Goal: Task Accomplishment & Management: Use online tool/utility

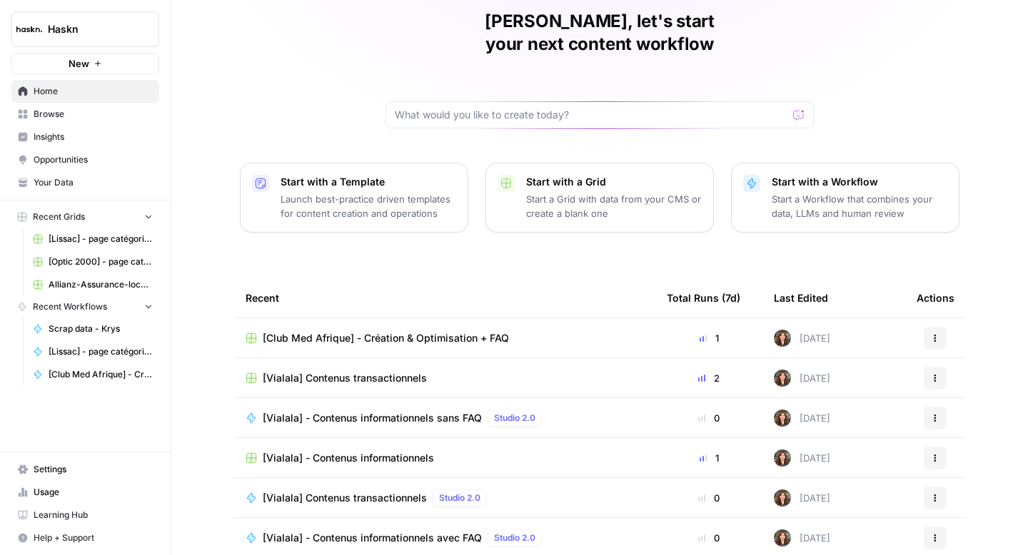
scroll to position [101, 0]
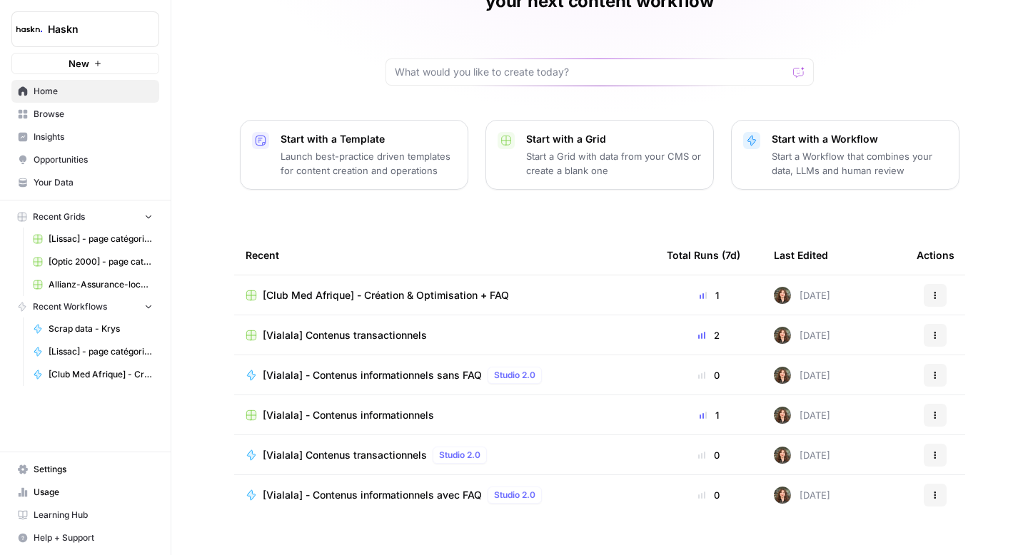
click at [368, 368] on span "[Vialala] - Contenus informationnels sans FAQ" at bounding box center [372, 375] width 219 height 14
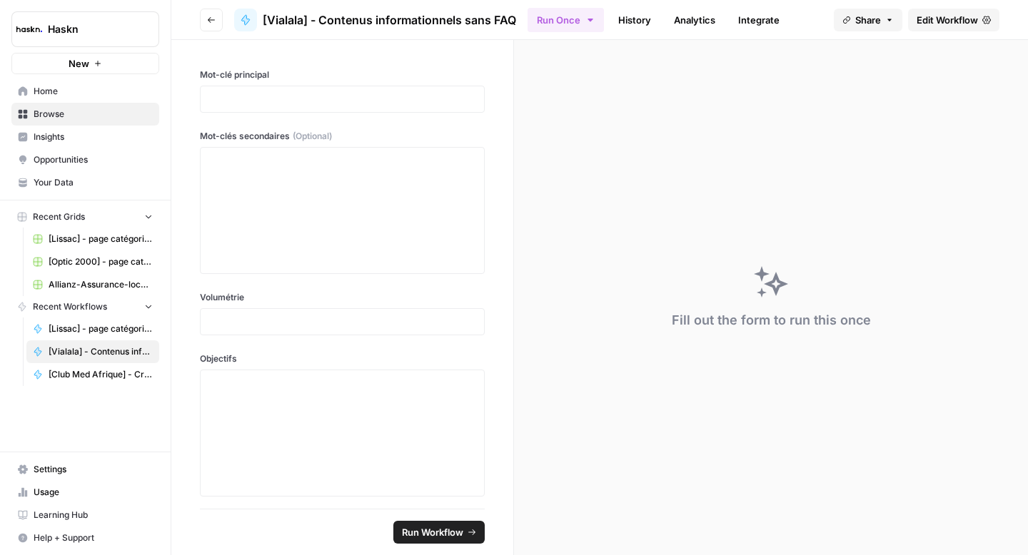
click at [936, 21] on span "Edit Workflow" at bounding box center [947, 20] width 61 height 14
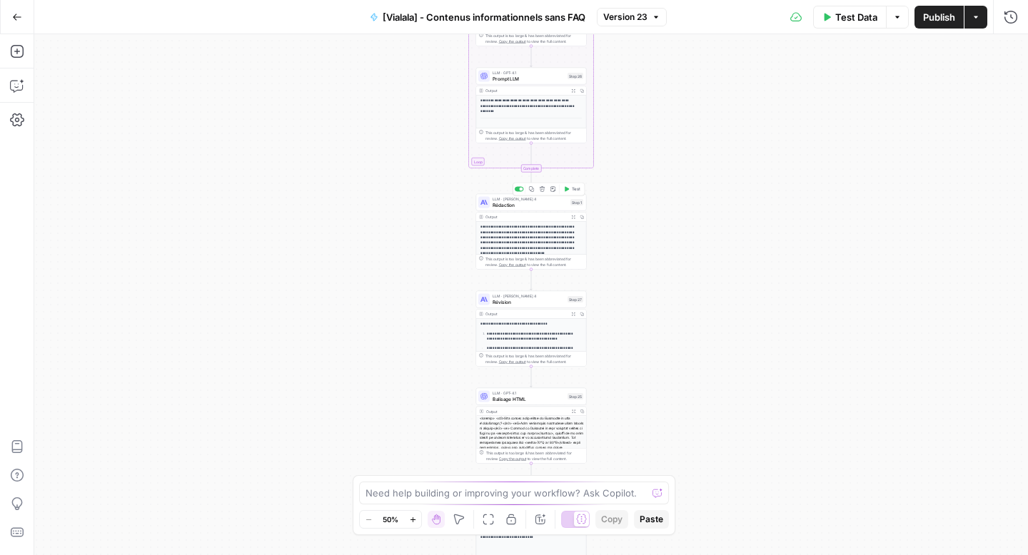
click at [524, 208] on div "LLM · Claude Sonnet 4 Rédaction Step 1 Copy step Delete step Add Note Test" at bounding box center [531, 202] width 111 height 17
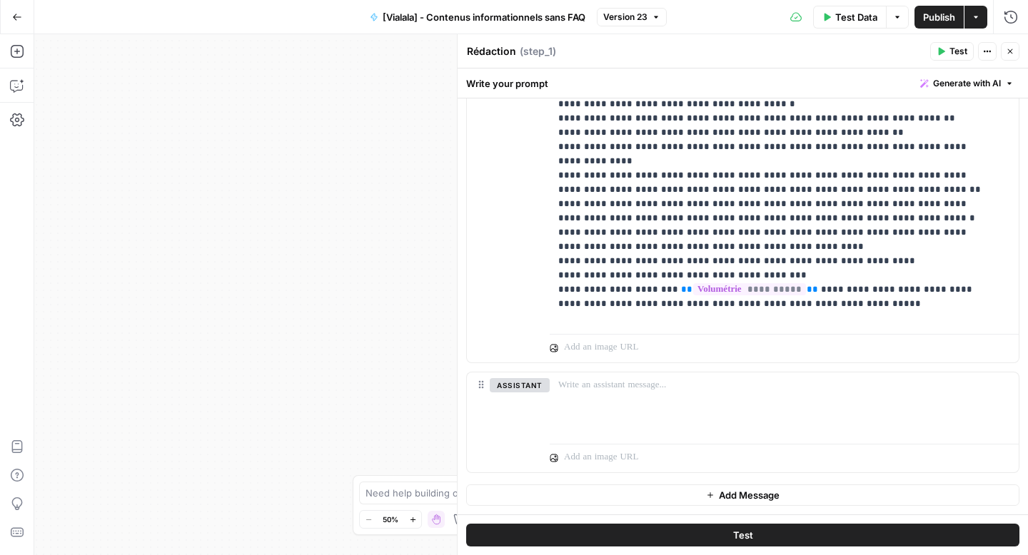
scroll to position [438, 0]
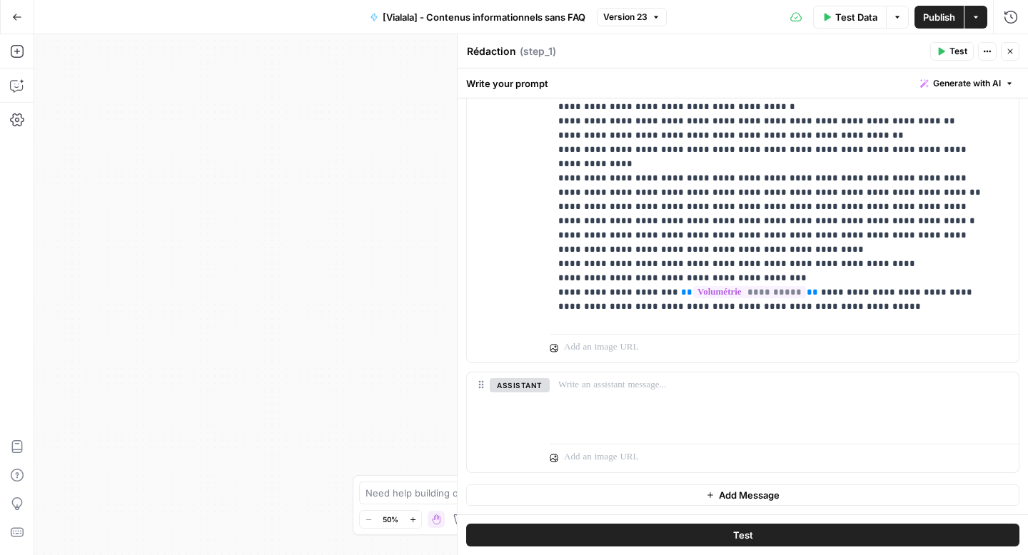
click at [1007, 53] on icon "button" at bounding box center [1010, 51] width 9 height 9
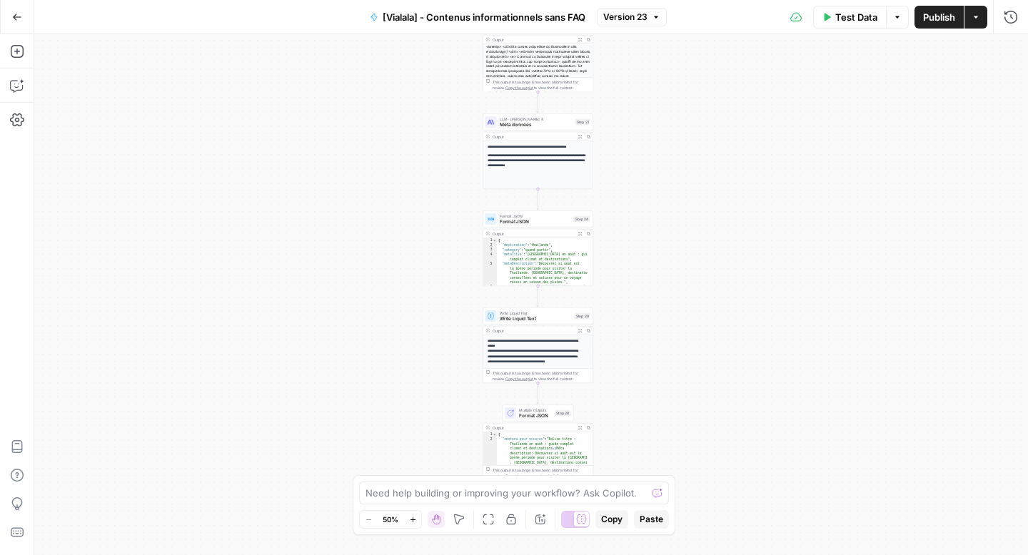
click at [832, 19] on button "Test Data" at bounding box center [850, 17] width 74 height 23
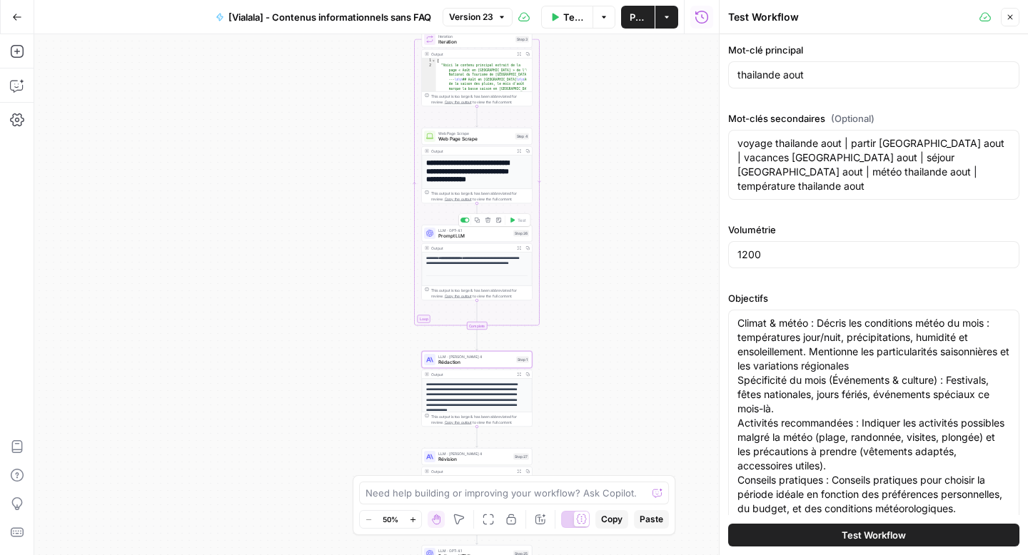
click at [455, 233] on span "Prompt LLM" at bounding box center [474, 236] width 72 height 7
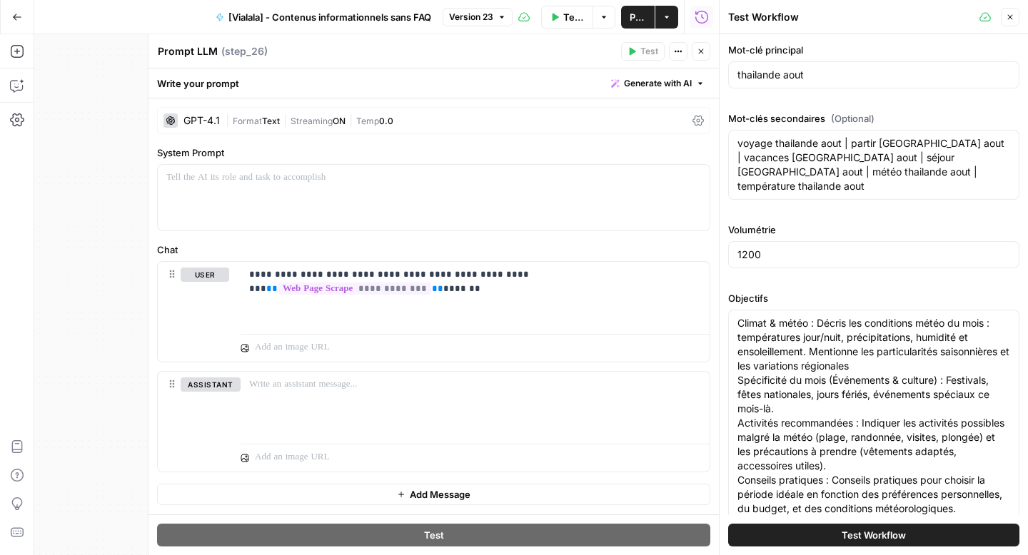
click at [196, 51] on textarea "Prompt LLM" at bounding box center [188, 51] width 60 height 14
type textarea "Nettoyage scrappe"
click at [703, 51] on icon "button" at bounding box center [701, 51] width 9 height 9
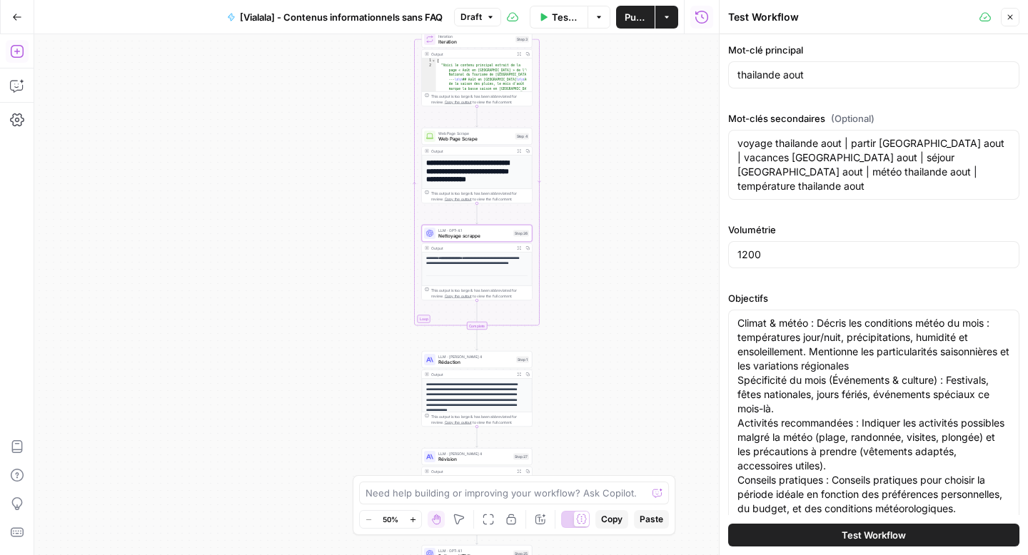
click at [16, 51] on icon "button" at bounding box center [17, 51] width 14 height 14
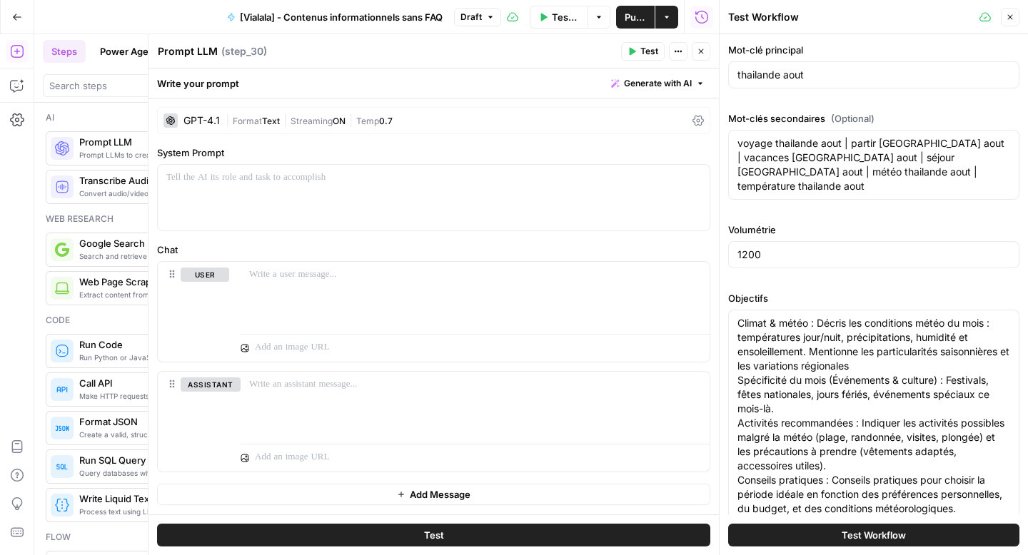
click at [691, 120] on div "GPT-4.1 | Format Text | Streaming ON | Temp 0.7" at bounding box center [433, 120] width 553 height 27
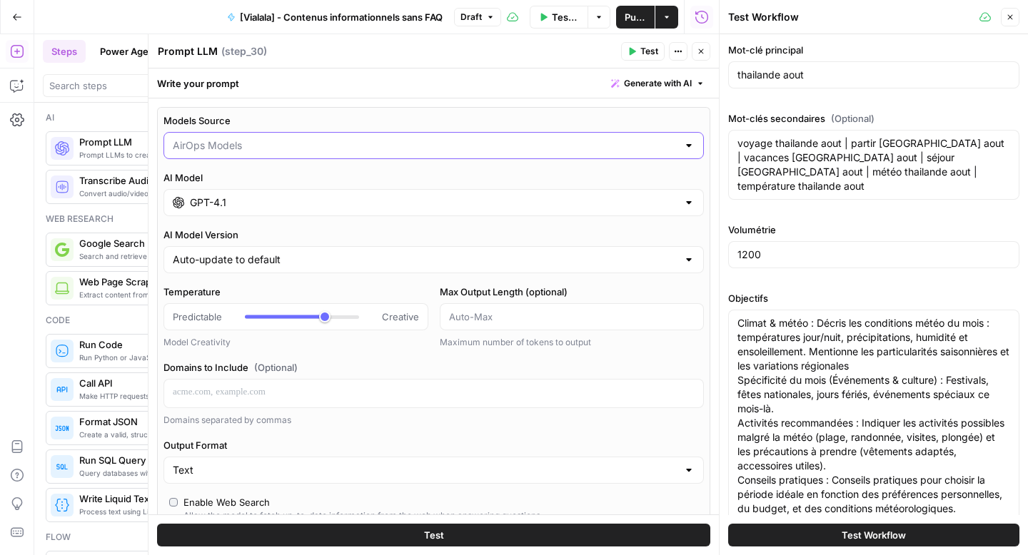
click at [498, 146] on input "Models Source" at bounding box center [425, 145] width 505 height 14
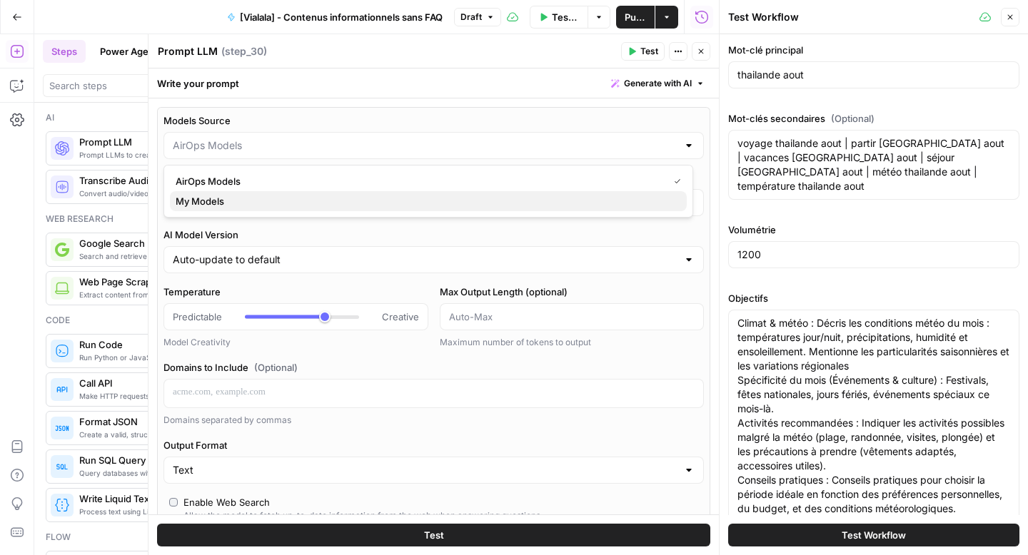
click at [420, 196] on span "My Models" at bounding box center [426, 201] width 500 height 14
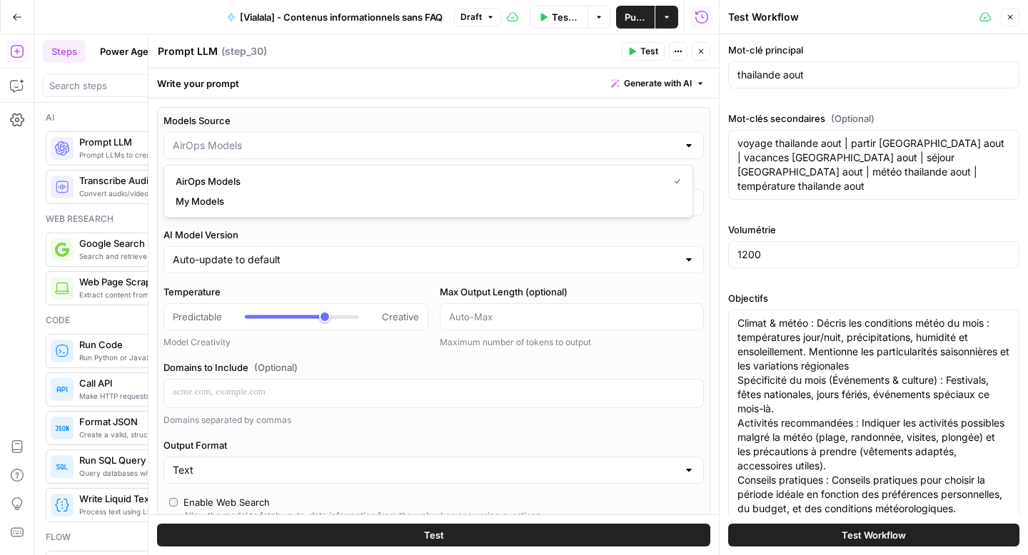
type input "My Models"
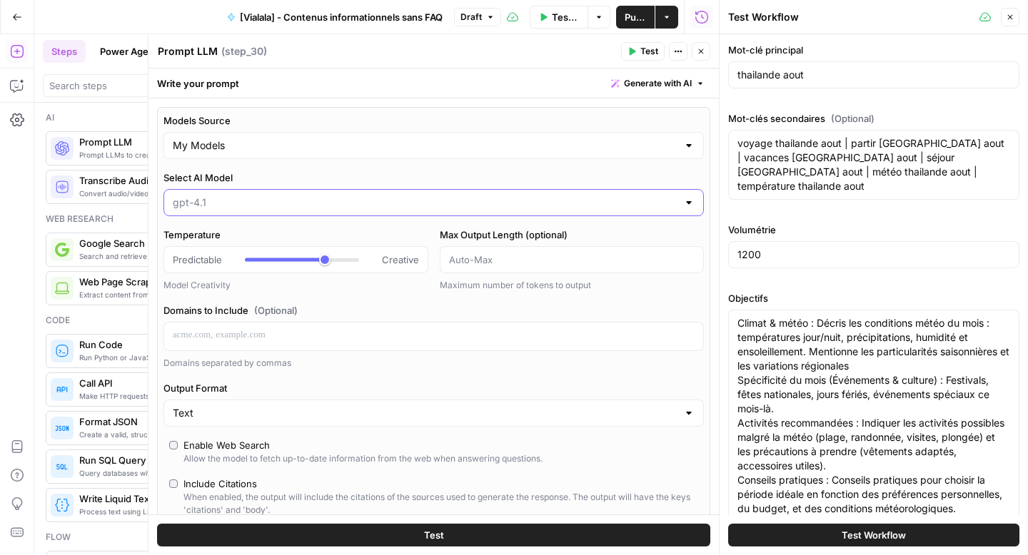
click at [408, 201] on input "Select AI Model" at bounding box center [425, 203] width 505 height 14
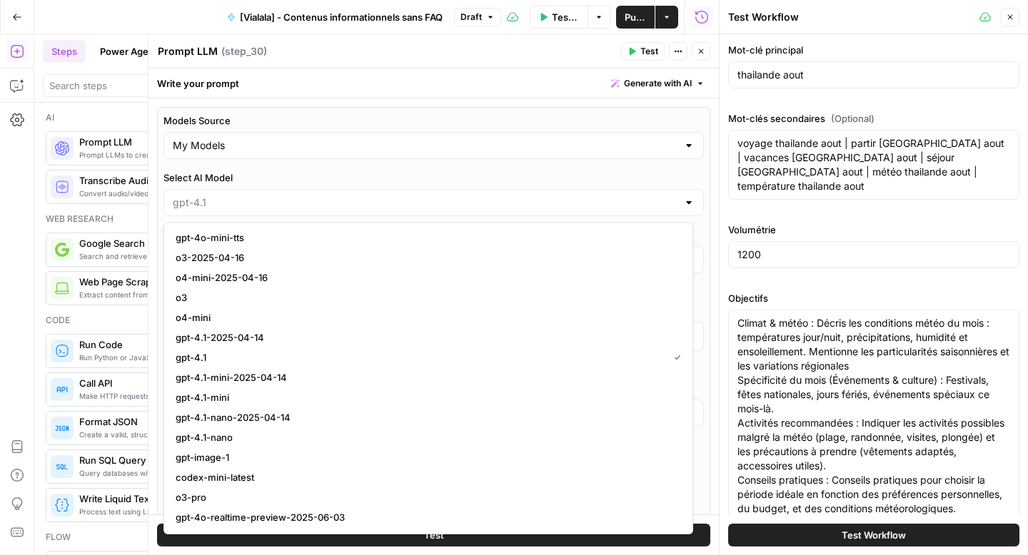
scroll to position [1086, 0]
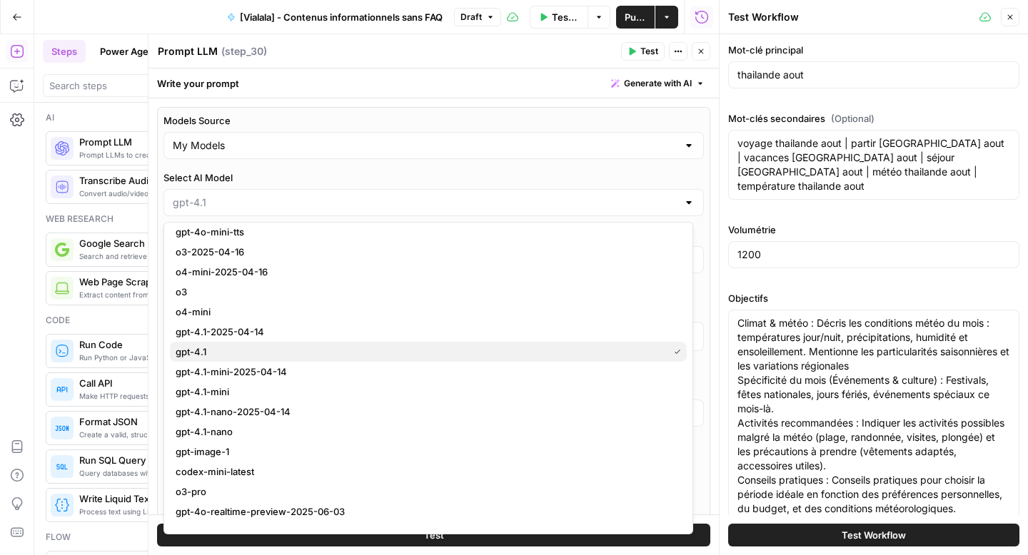
click at [304, 345] on span "gpt-4.1" at bounding box center [419, 352] width 487 height 14
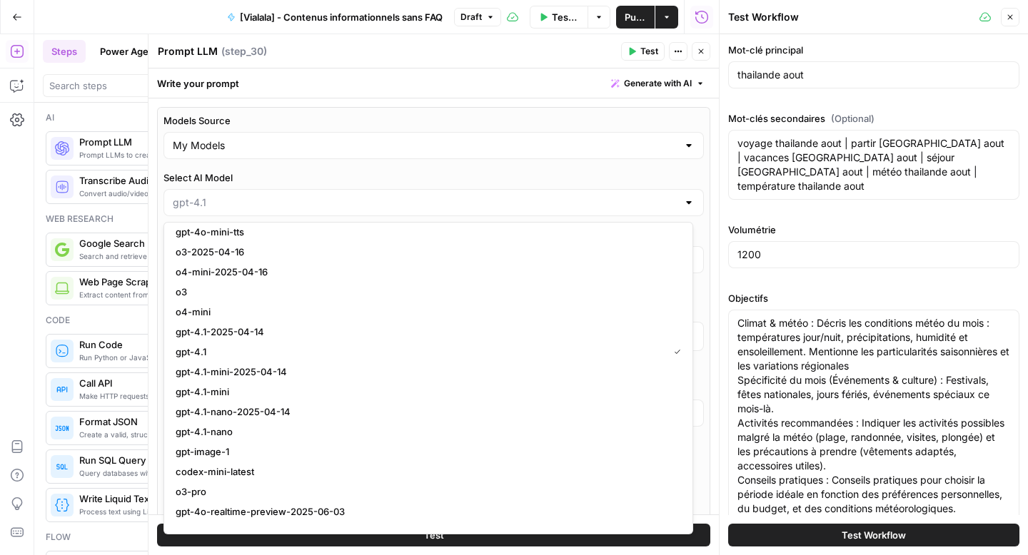
type input "gpt-4.1"
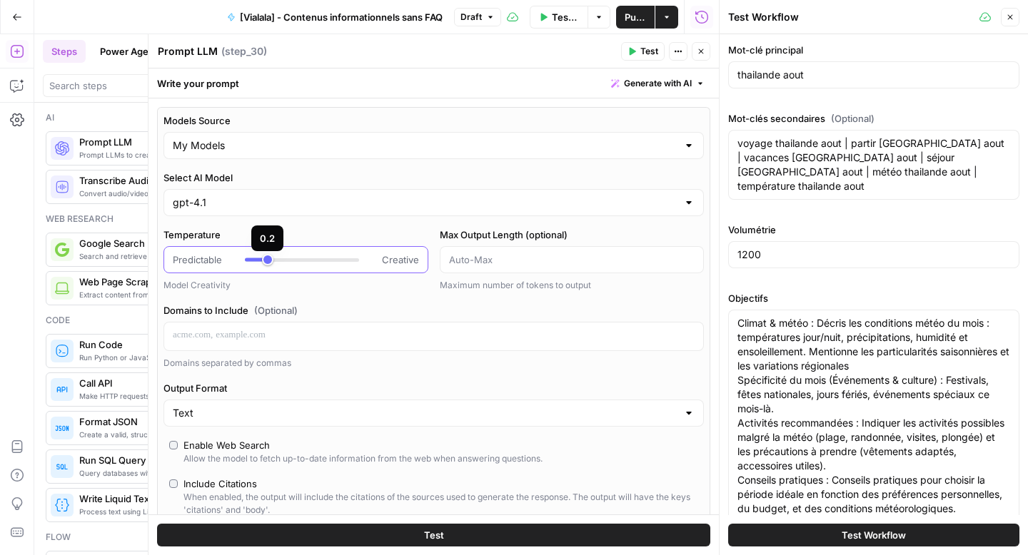
type input "*"
drag, startPoint x: 323, startPoint y: 263, endPoint x: 236, endPoint y: 261, distance: 87.1
click at [236, 261] on div "Predictable Creative" at bounding box center [296, 260] width 246 height 14
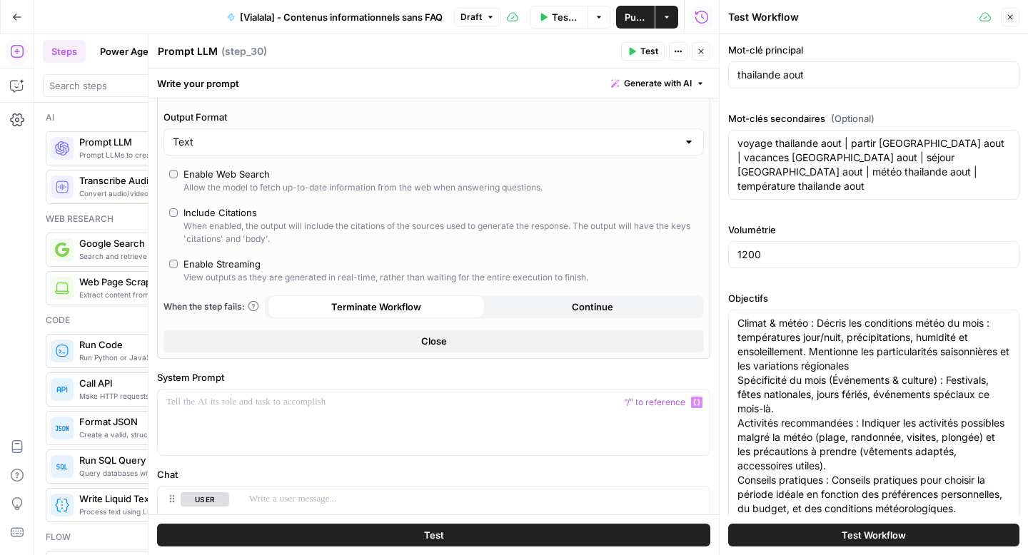
scroll to position [273, 0]
click at [309, 340] on button "Close" at bounding box center [433, 339] width 540 height 23
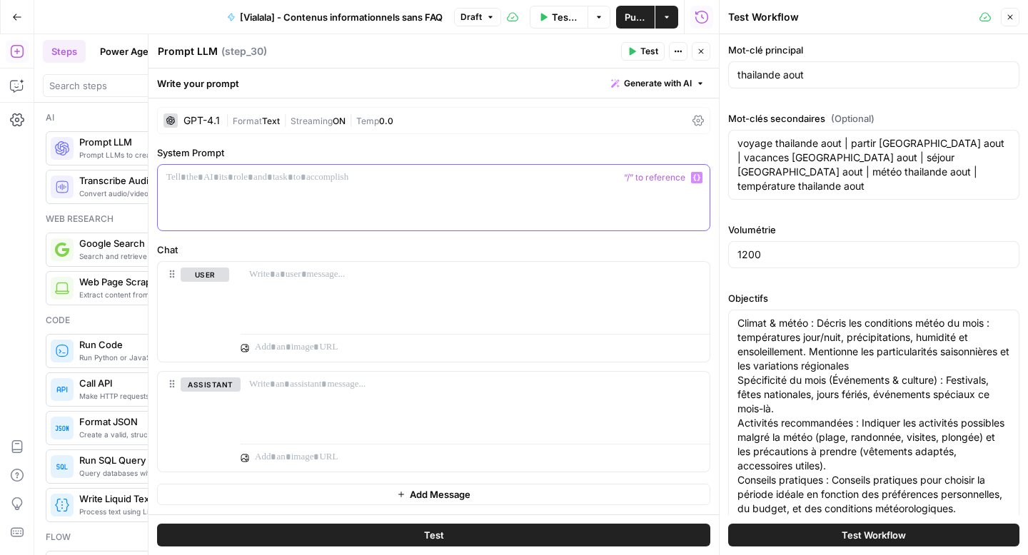
click at [324, 201] on div at bounding box center [434, 198] width 552 height 66
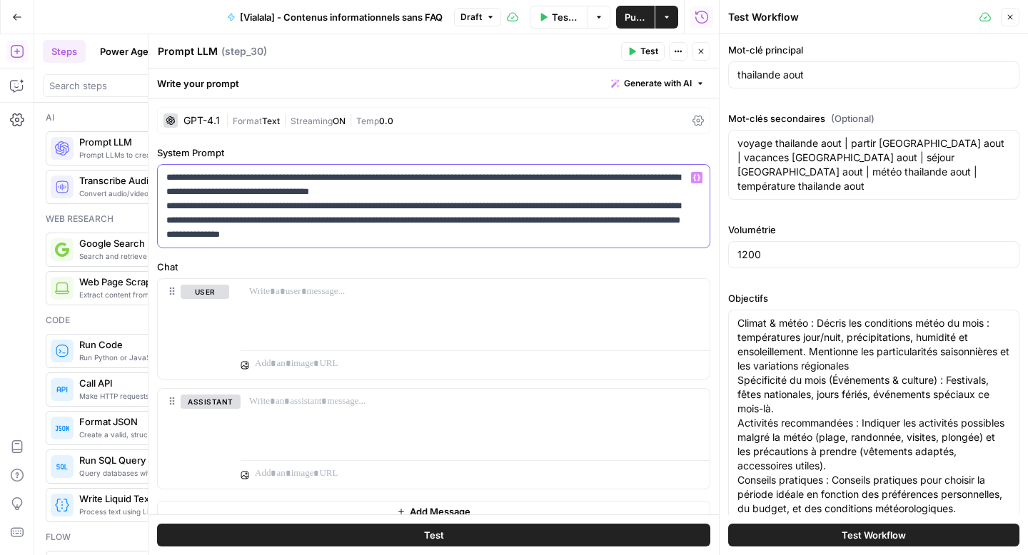
click at [168, 207] on p "**********" at bounding box center [428, 206] width 524 height 71
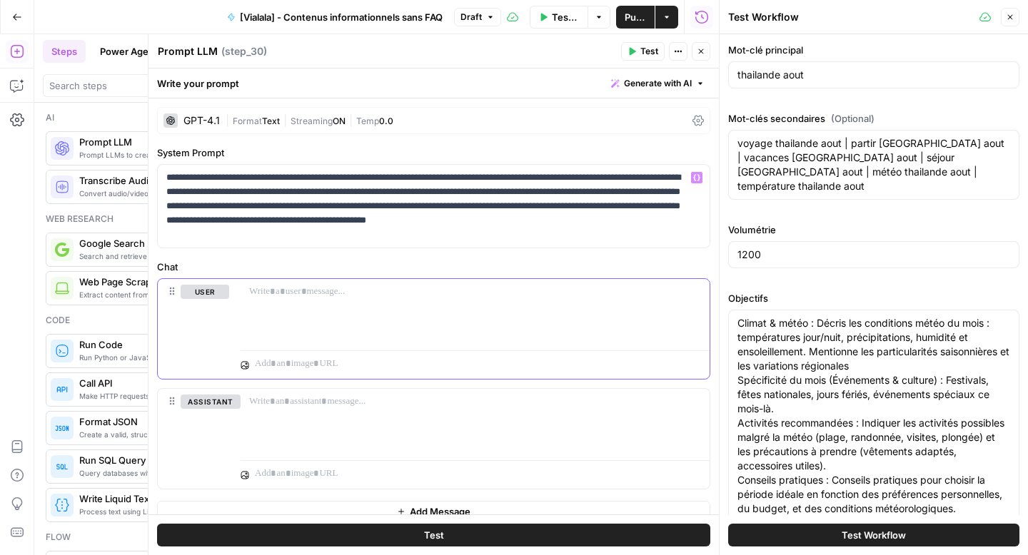
click at [306, 312] on div at bounding box center [475, 312] width 469 height 66
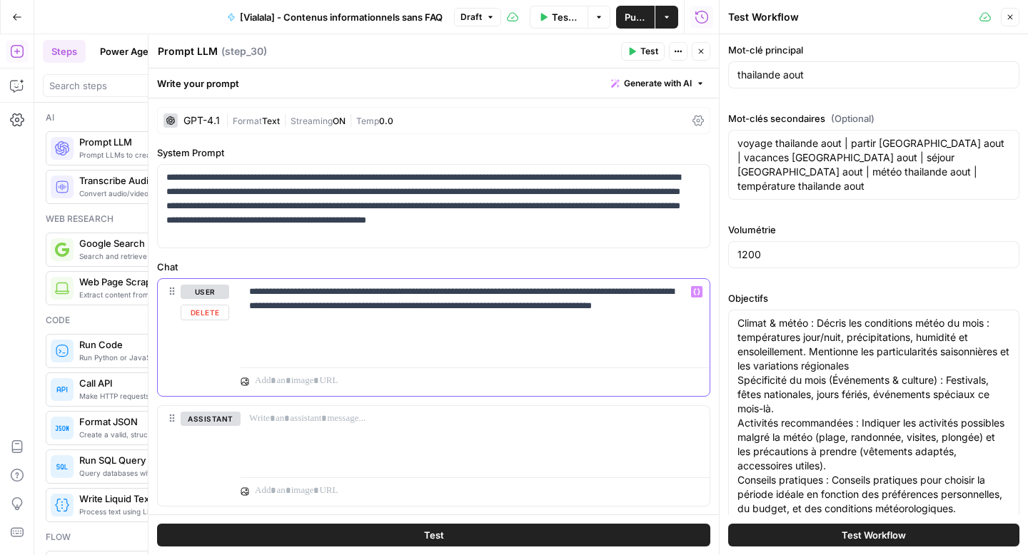
paste div
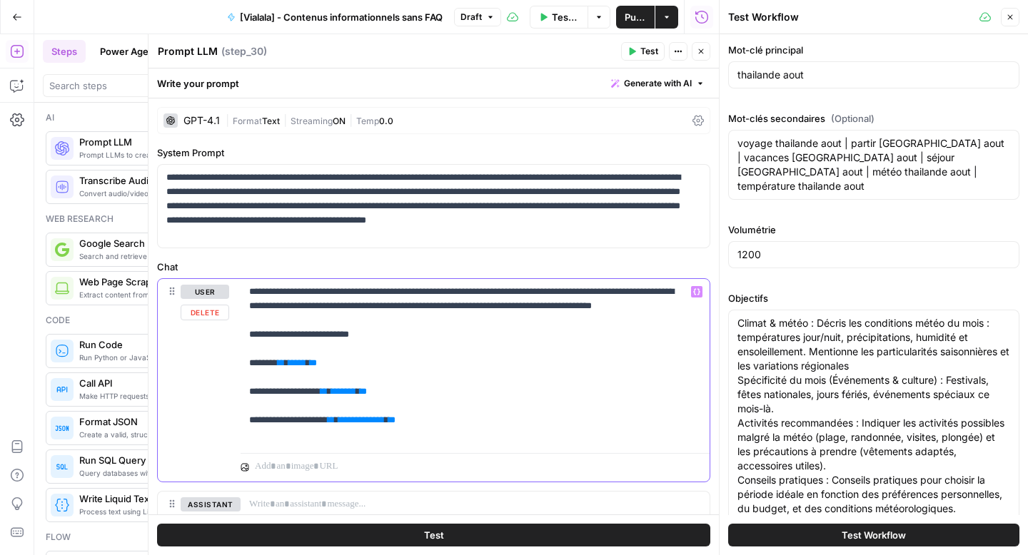
click at [310, 350] on p "**********" at bounding box center [469, 363] width 441 height 157
click at [360, 348] on p "**********" at bounding box center [469, 363] width 441 height 157
drag, startPoint x: 326, startPoint y: 378, endPoint x: 279, endPoint y: 377, distance: 47.1
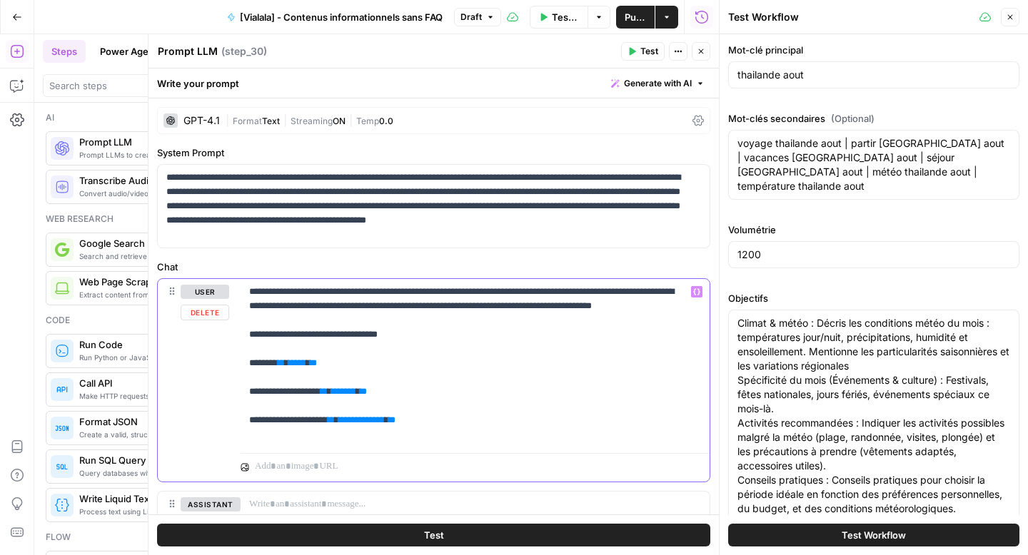
click at [279, 377] on p "**********" at bounding box center [469, 363] width 441 height 157
click at [693, 294] on icon "button" at bounding box center [696, 292] width 7 height 6
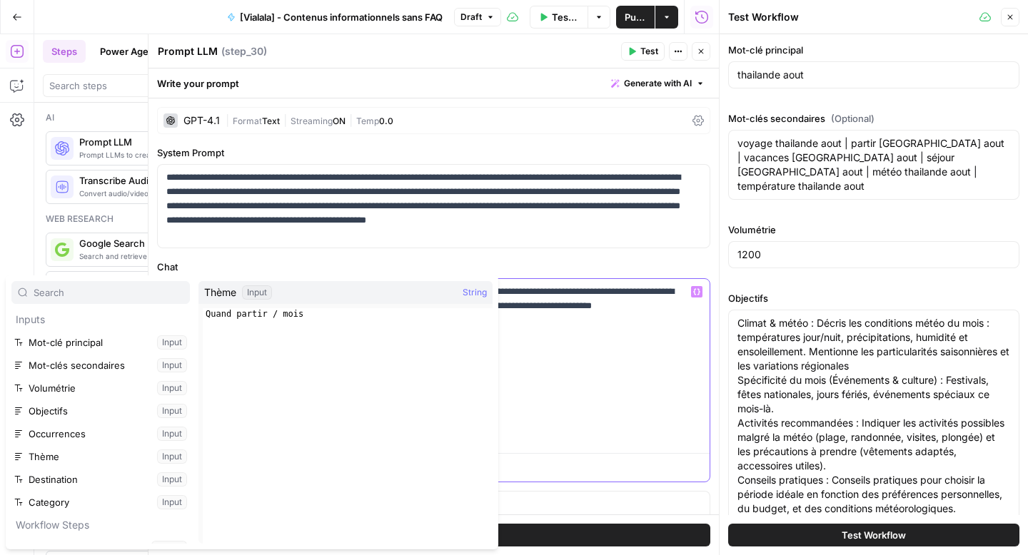
click at [593, 343] on p "**********" at bounding box center [469, 363] width 441 height 157
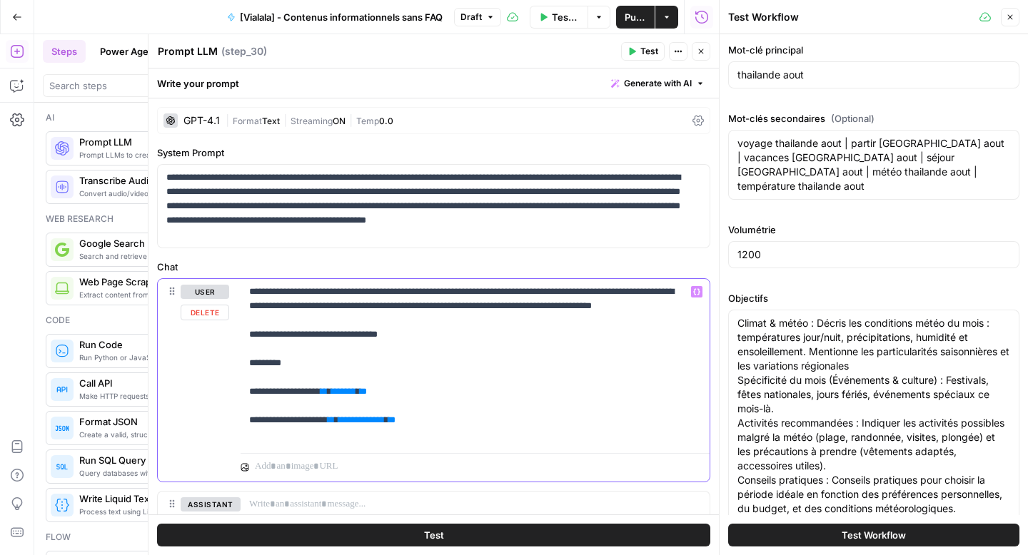
click at [322, 377] on p "**********" at bounding box center [469, 363] width 441 height 157
click at [693, 292] on icon "button" at bounding box center [696, 291] width 7 height 7
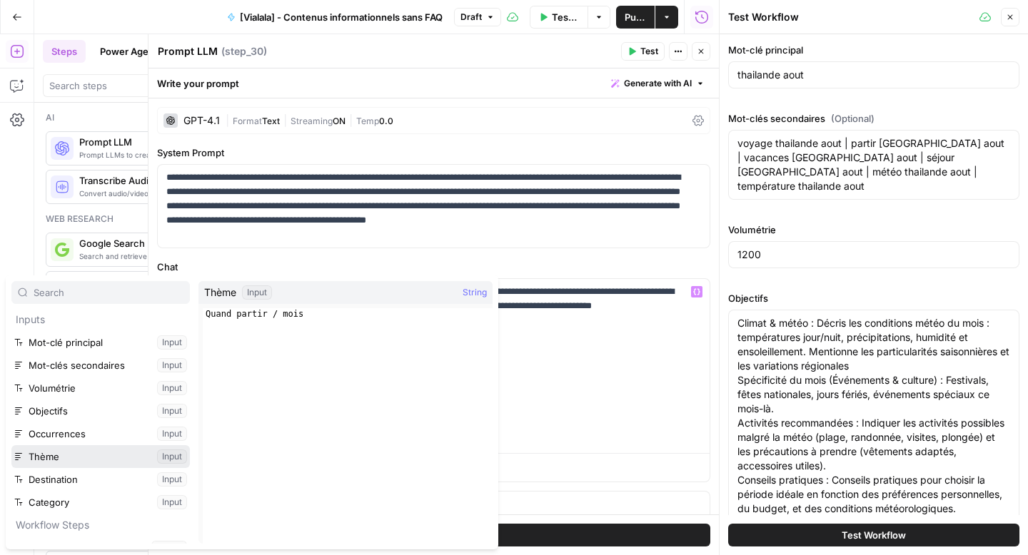
click at [62, 450] on button "Select variable Thème" at bounding box center [100, 456] width 178 height 23
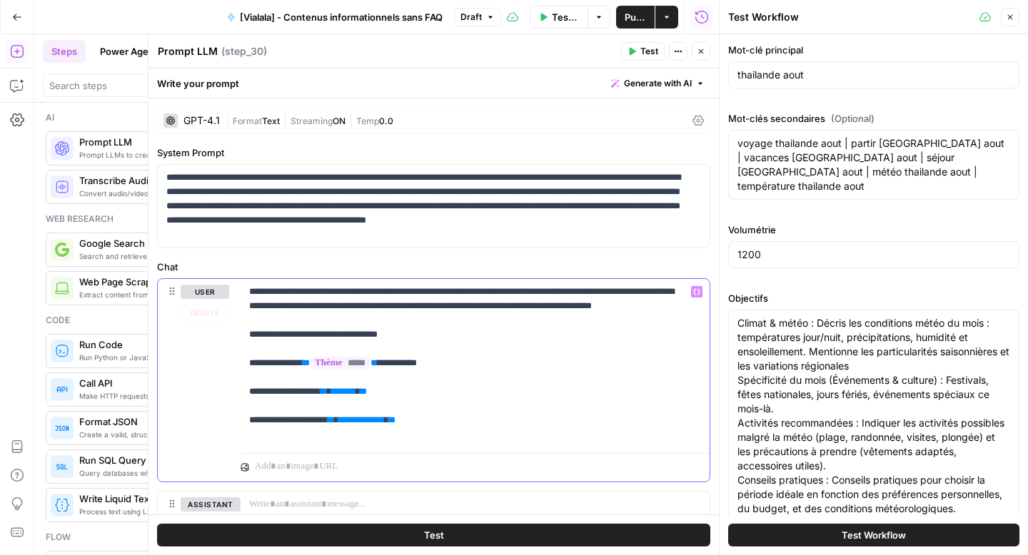
click at [693, 290] on icon "button" at bounding box center [696, 291] width 7 height 7
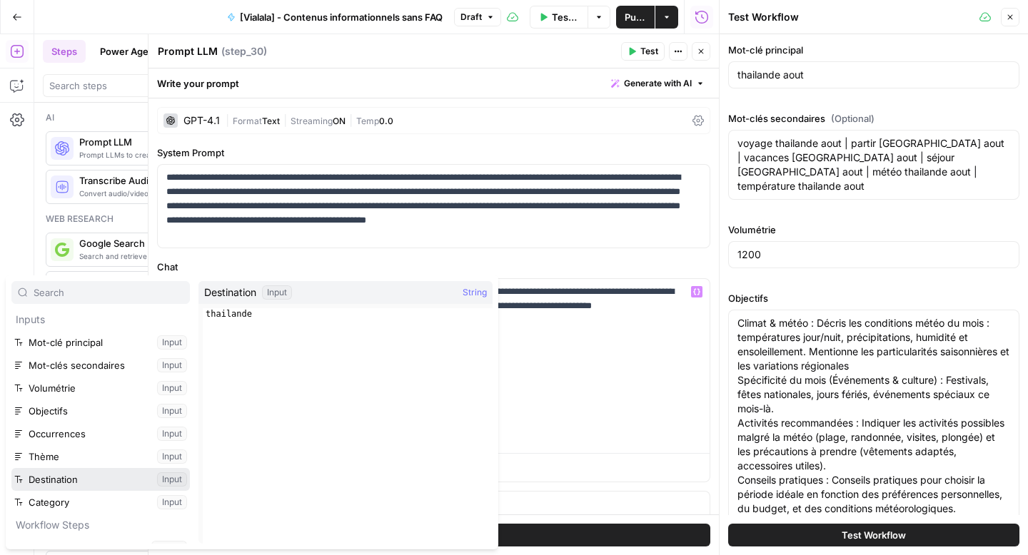
click at [90, 478] on button "Select variable Destination" at bounding box center [100, 479] width 178 height 23
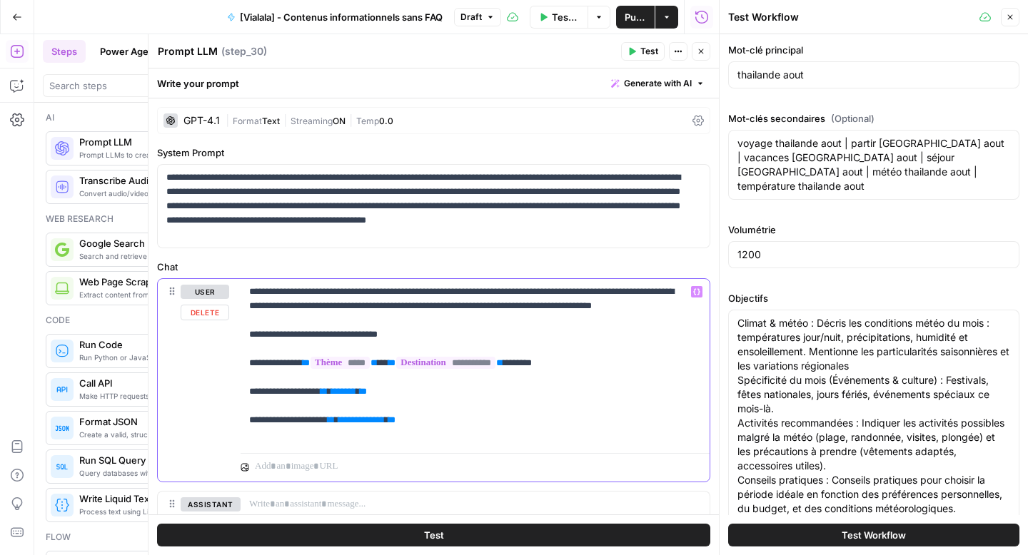
drag, startPoint x: 386, startPoint y: 406, endPoint x: 333, endPoint y: 406, distance: 53.5
click at [333, 406] on p "**********" at bounding box center [469, 363] width 441 height 157
click at [693, 292] on icon "button" at bounding box center [696, 292] width 7 height 6
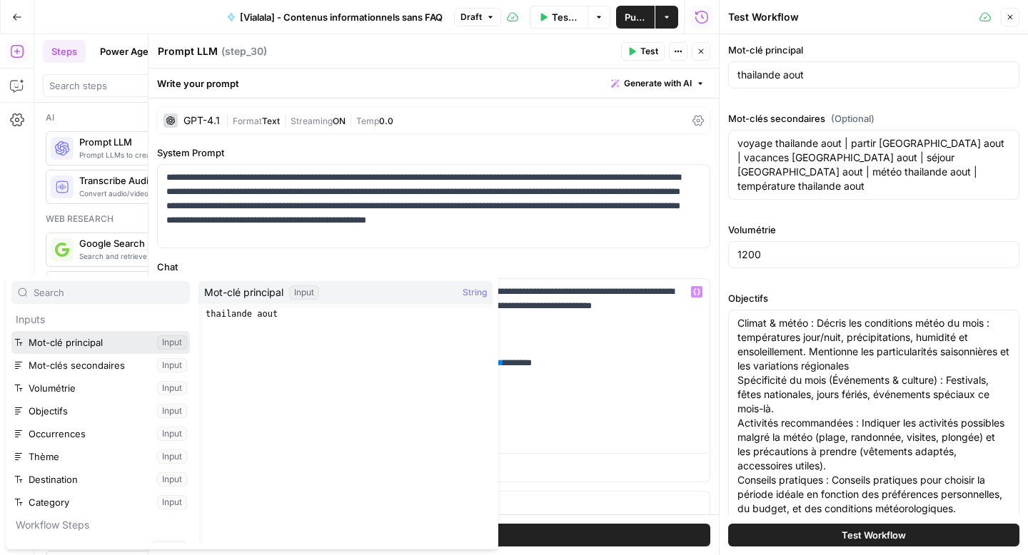
click at [96, 347] on button "Select variable Mot-clé principal" at bounding box center [100, 342] width 178 height 23
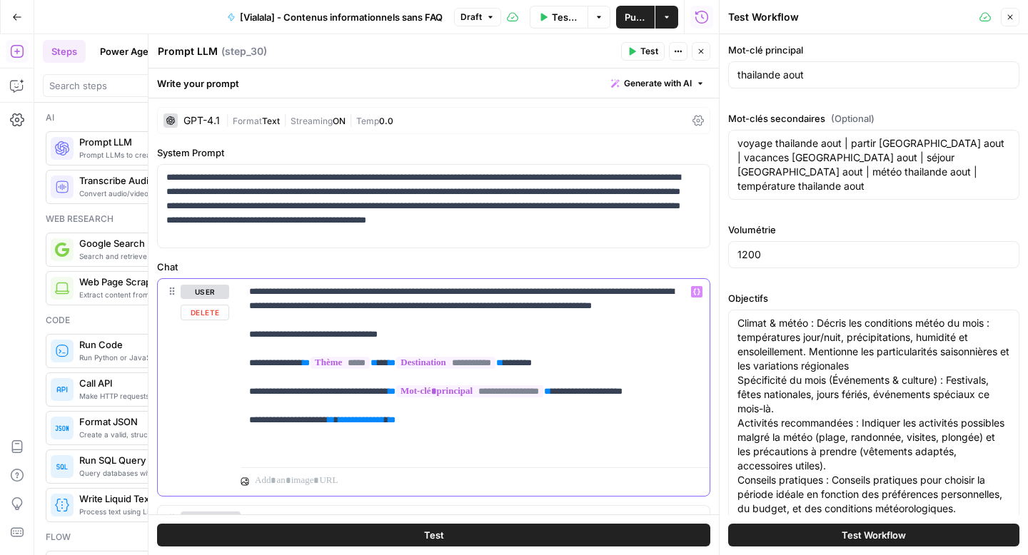
drag, startPoint x: 545, startPoint y: 375, endPoint x: 413, endPoint y: 371, distance: 132.1
click at [413, 371] on p "**********" at bounding box center [469, 370] width 441 height 171
click at [693, 290] on icon "button" at bounding box center [696, 292] width 7 height 6
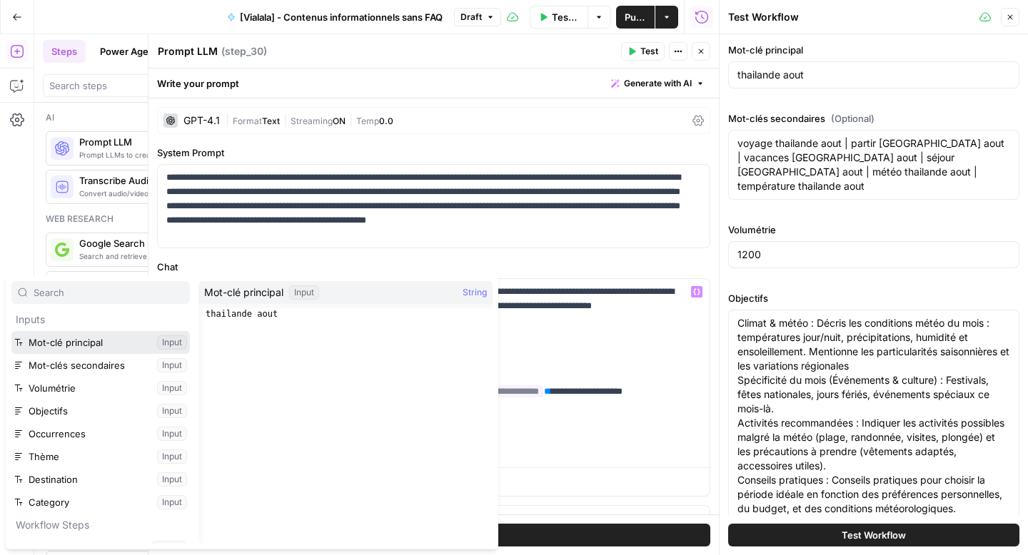
click at [86, 344] on button "Select variable Mot-clé principal" at bounding box center [100, 342] width 178 height 23
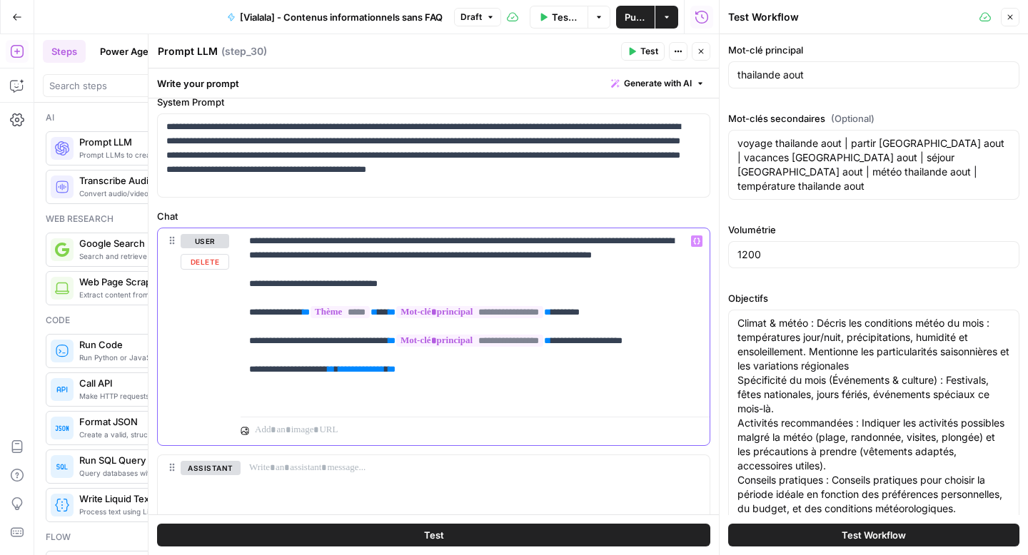
scroll to position [55, 0]
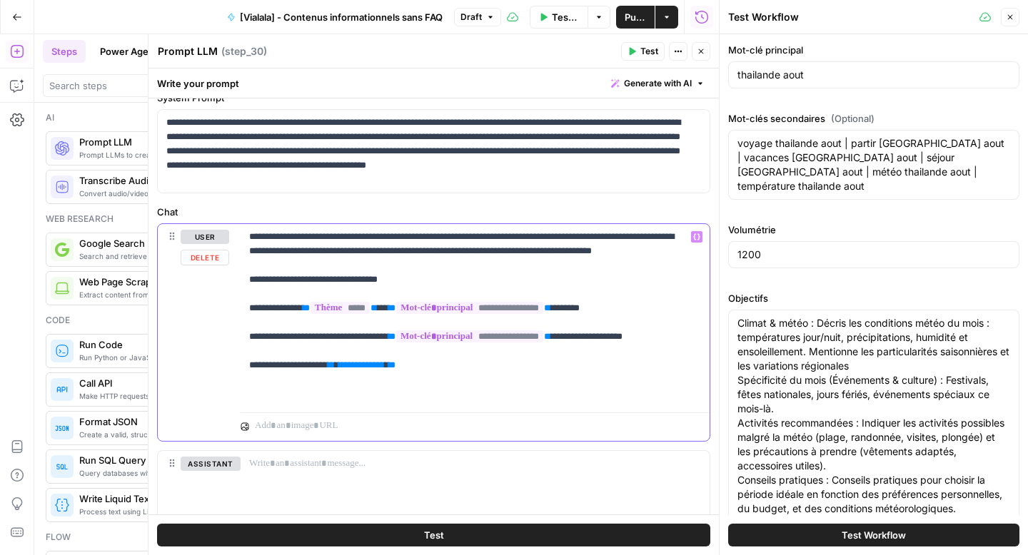
drag, startPoint x: 426, startPoint y: 395, endPoint x: 343, endPoint y: 395, distance: 82.8
click at [343, 395] on p "**********" at bounding box center [469, 315] width 441 height 171
click at [691, 238] on button "Variables Menu" at bounding box center [696, 236] width 11 height 11
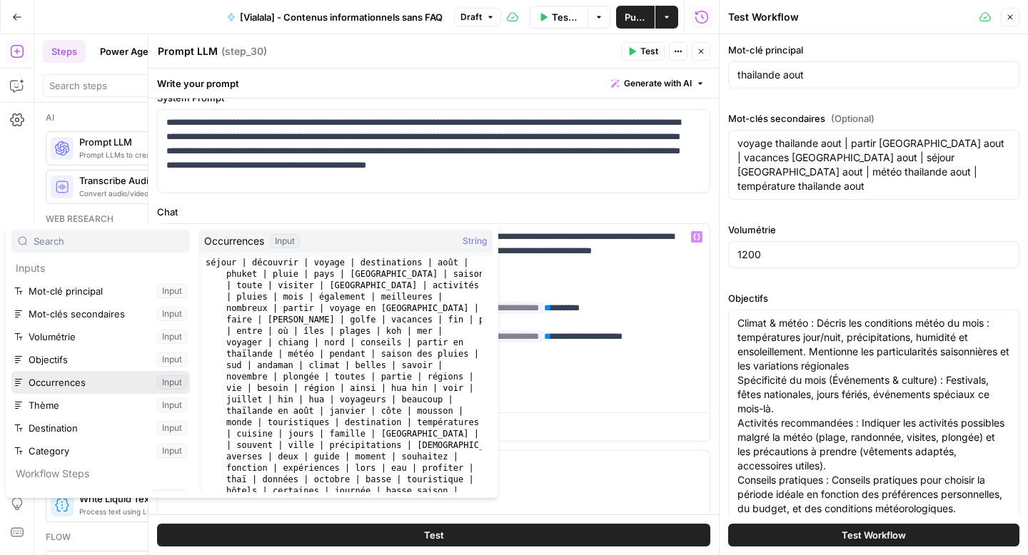
click at [76, 381] on button "Select variable Occurrences" at bounding box center [100, 382] width 178 height 23
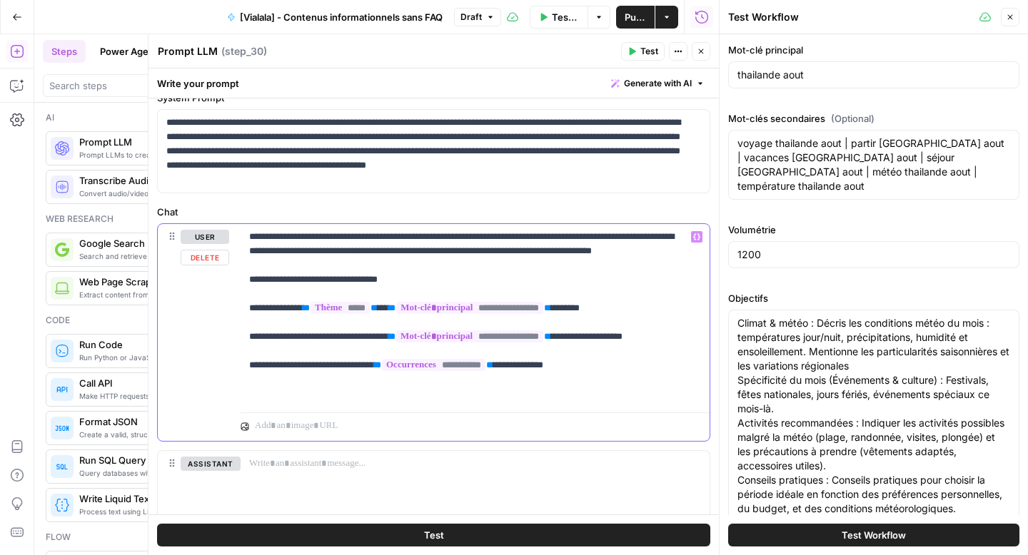
click at [661, 397] on p "**********" at bounding box center [469, 315] width 441 height 171
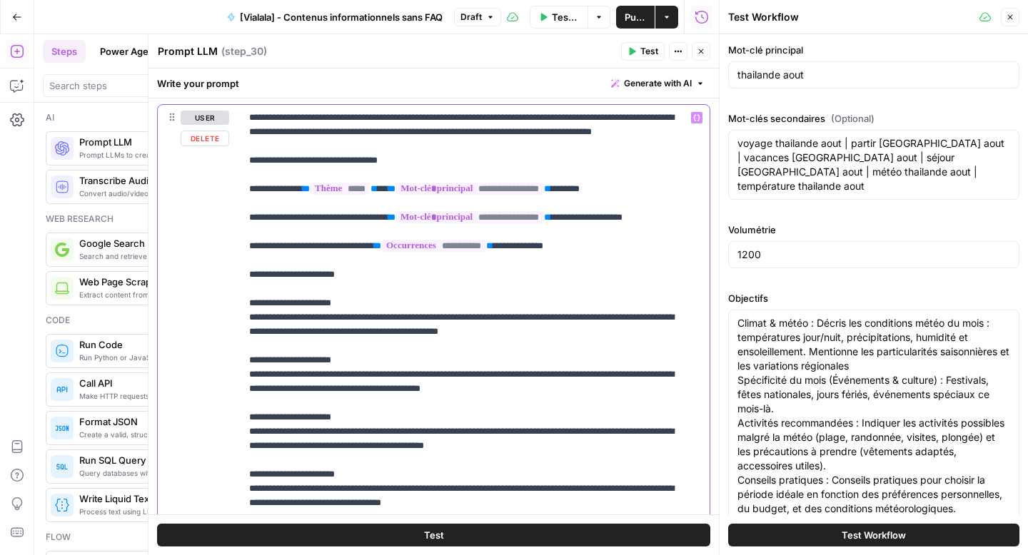
scroll to position [183, 0]
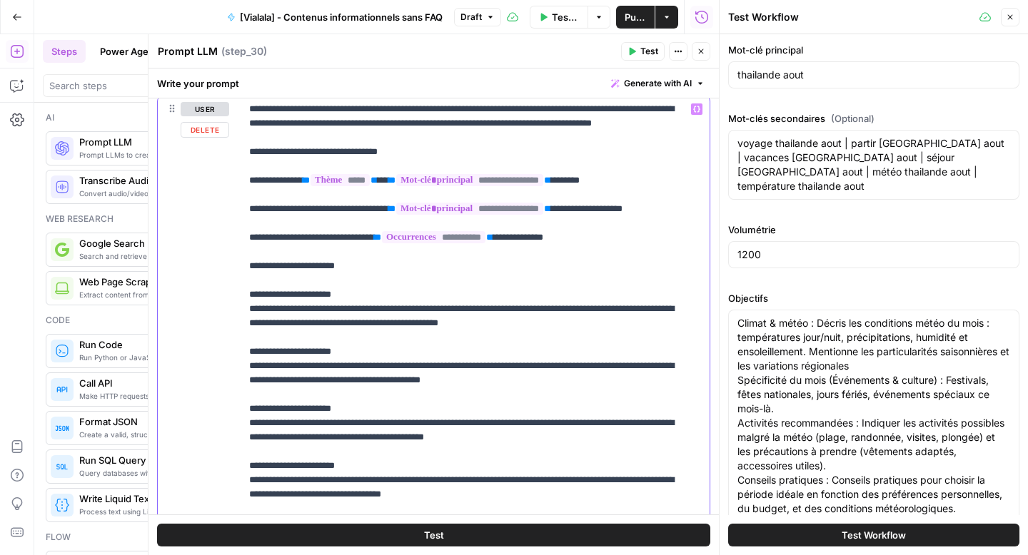
click at [369, 292] on p "**********" at bounding box center [469, 344] width 441 height 485
drag, startPoint x: 492, startPoint y: 306, endPoint x: 367, endPoint y: 306, distance: 124.9
click at [367, 306] on p "**********" at bounding box center [469, 344] width 441 height 485
copy p "**********"
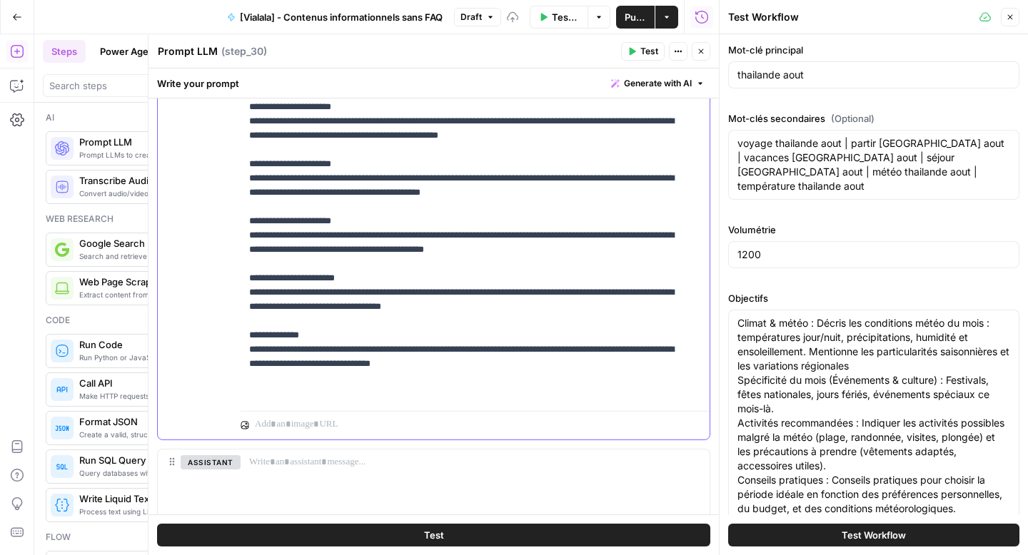
scroll to position [448, 0]
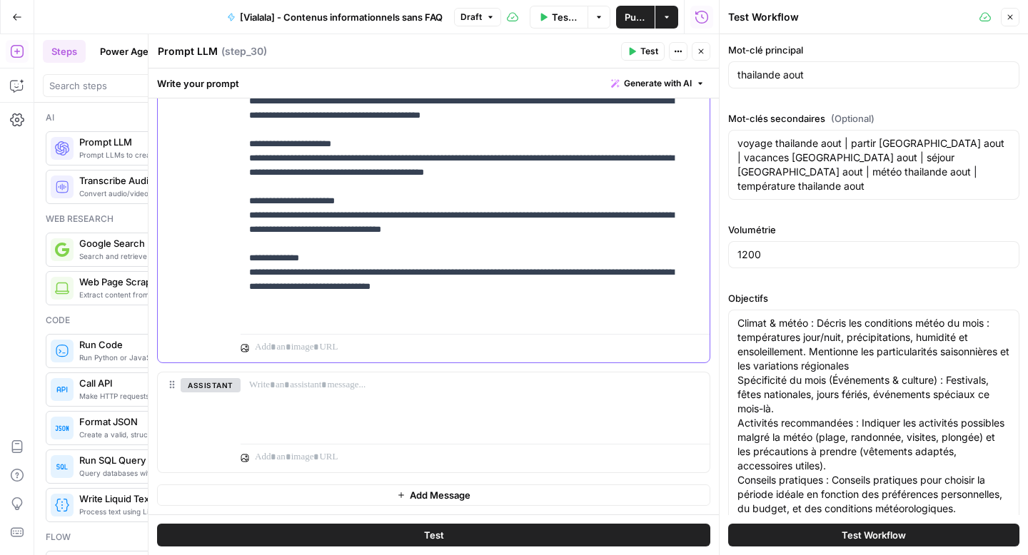
click at [522, 320] on p "**********" at bounding box center [469, 79] width 441 height 485
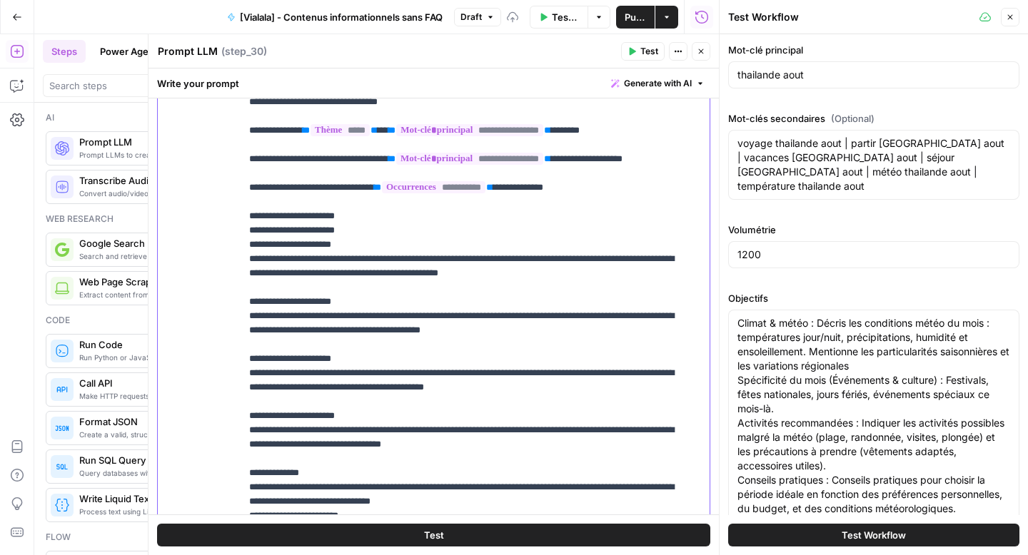
scroll to position [218, 0]
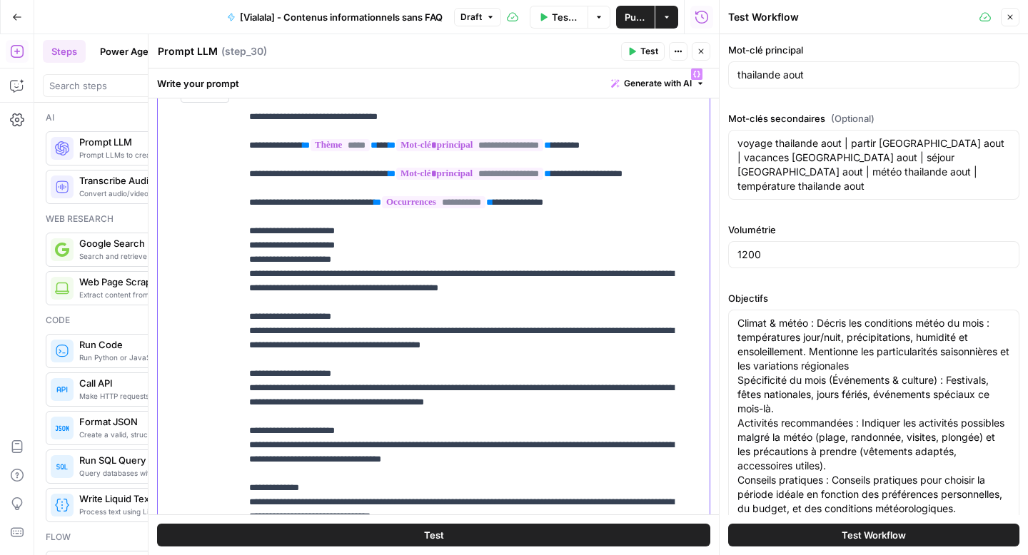
click at [241, 288] on div "**********" at bounding box center [475, 316] width 469 height 511
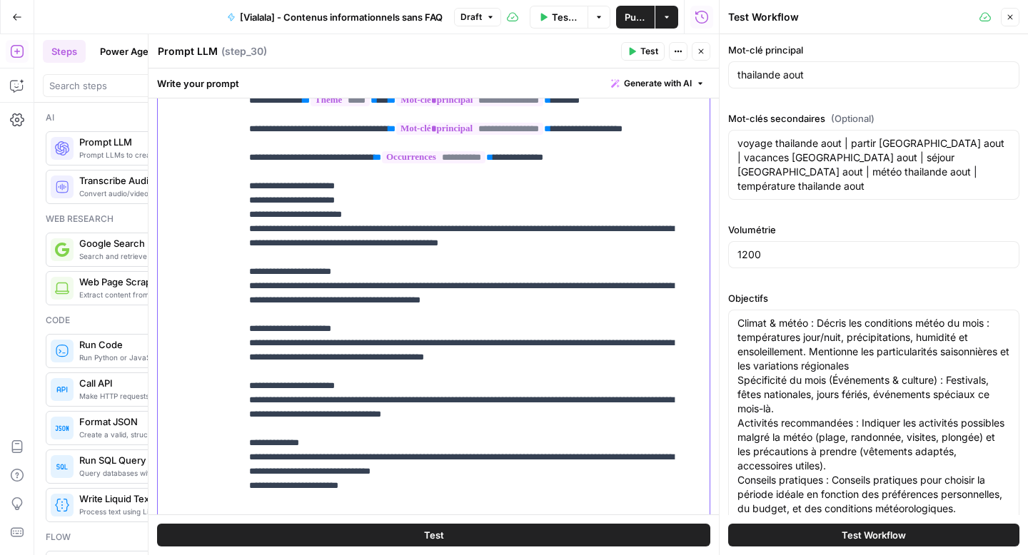
scroll to position [276, 0]
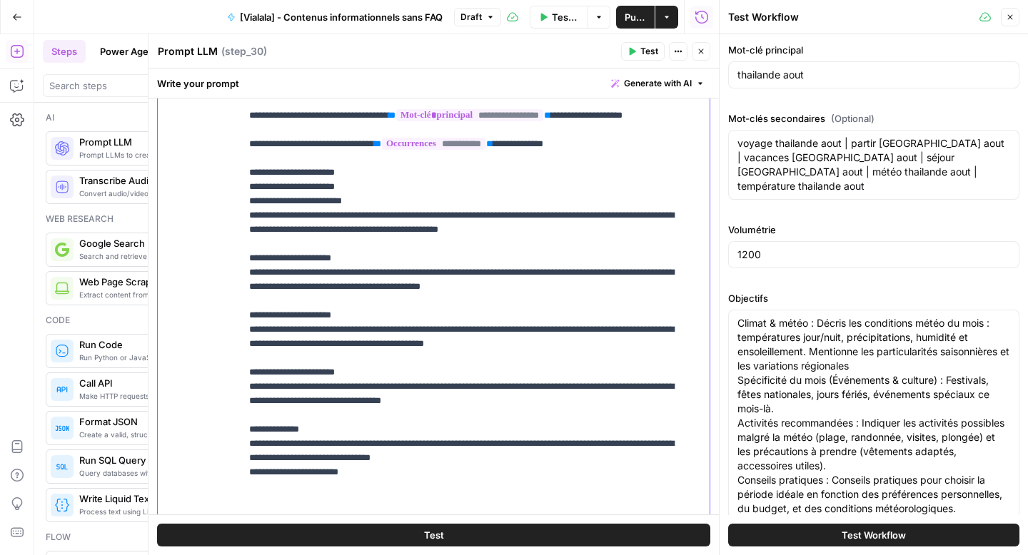
click at [248, 292] on div "**********" at bounding box center [475, 258] width 469 height 511
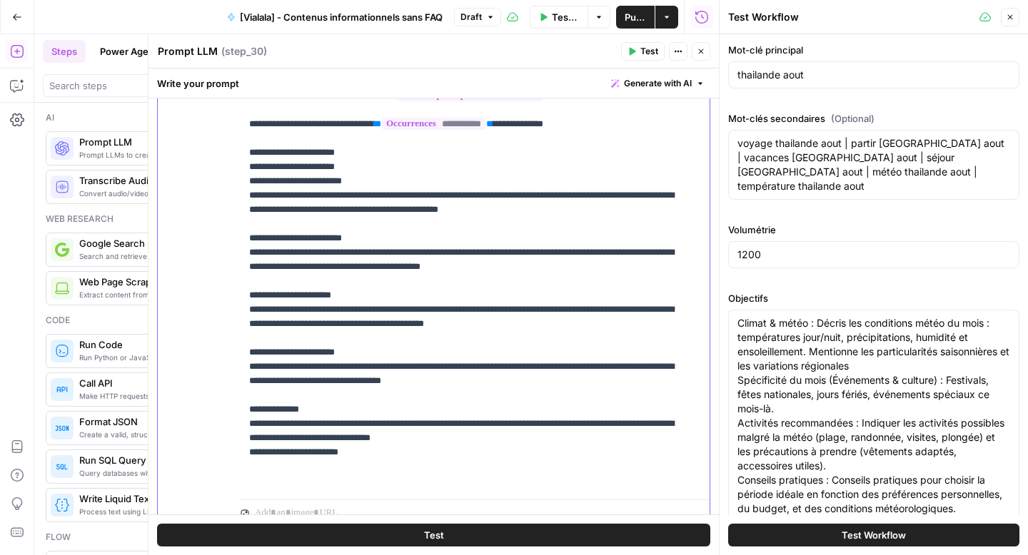
scroll to position [306, 0]
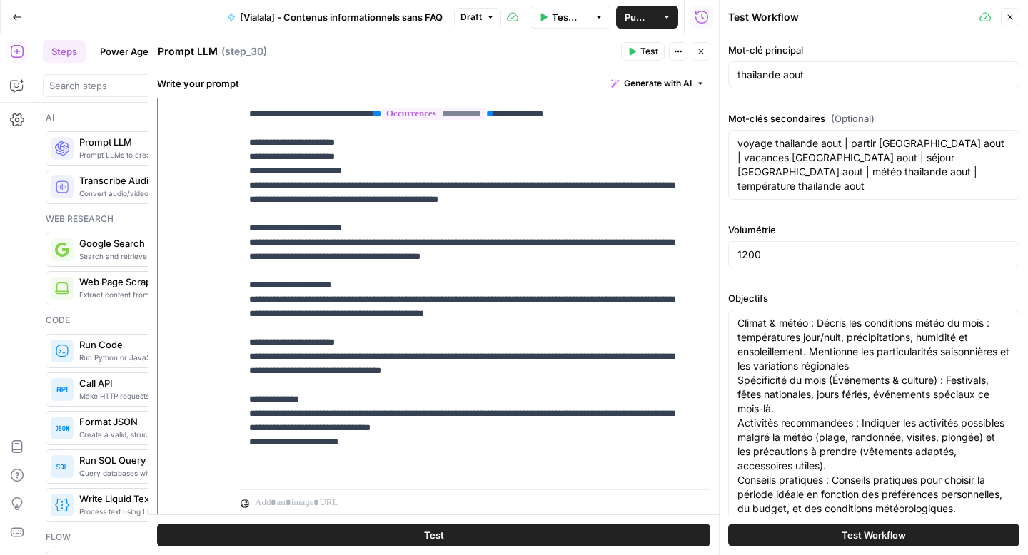
click at [248, 312] on div "**********" at bounding box center [475, 228] width 469 height 511
click at [545, 328] on p "**********" at bounding box center [469, 229] width 441 height 500
click at [528, 329] on p "**********" at bounding box center [469, 229] width 441 height 500
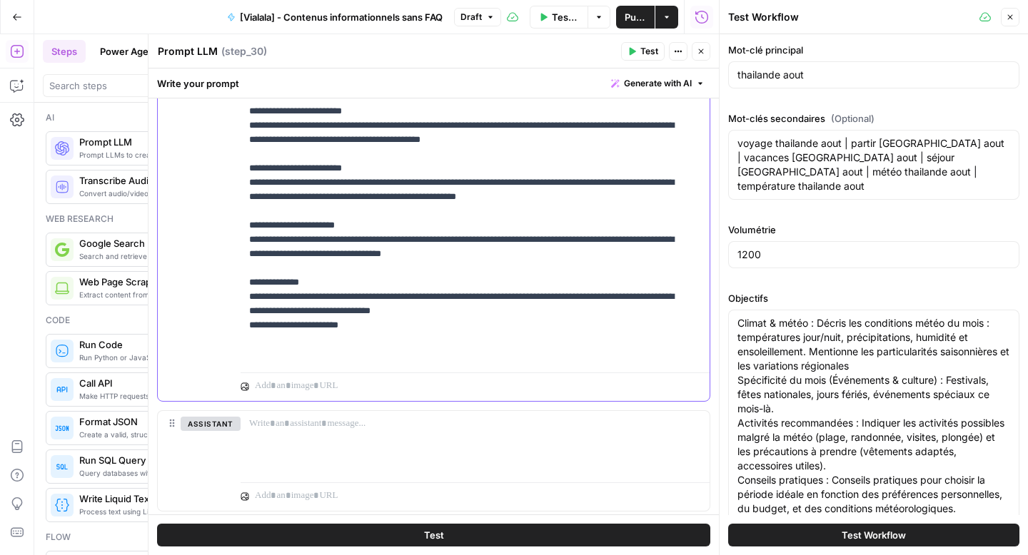
scroll to position [425, 0]
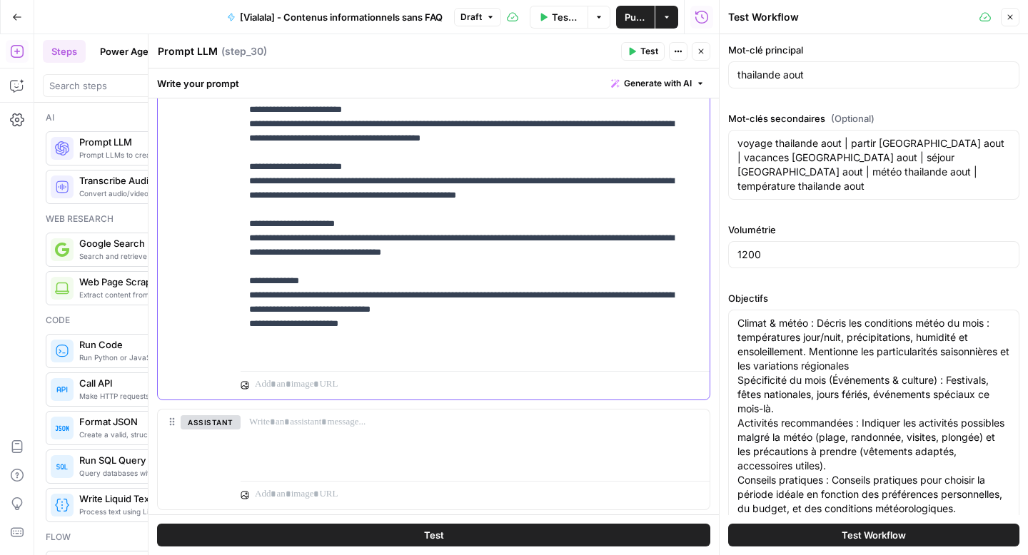
click at [375, 353] on p "**********" at bounding box center [469, 110] width 441 height 500
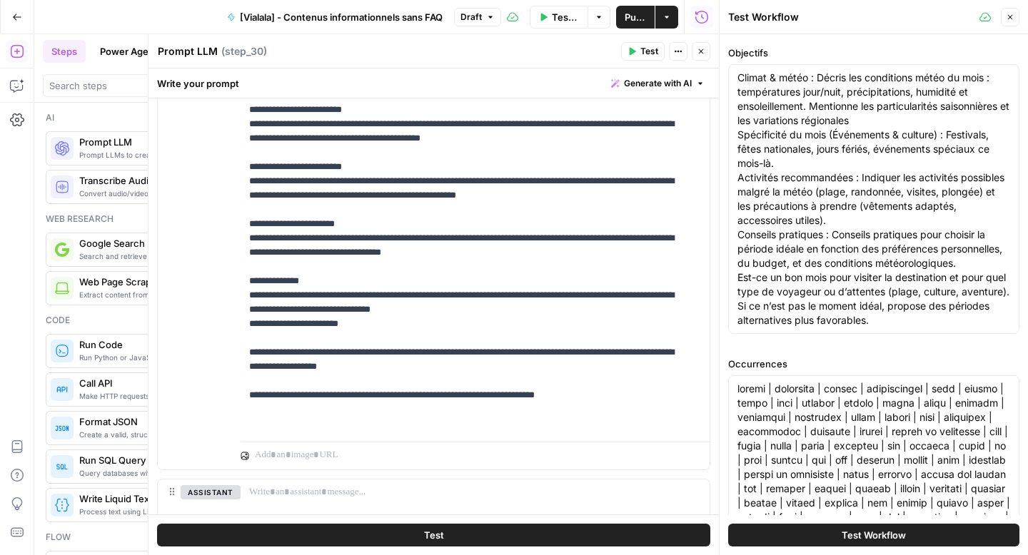
scroll to position [297, 0]
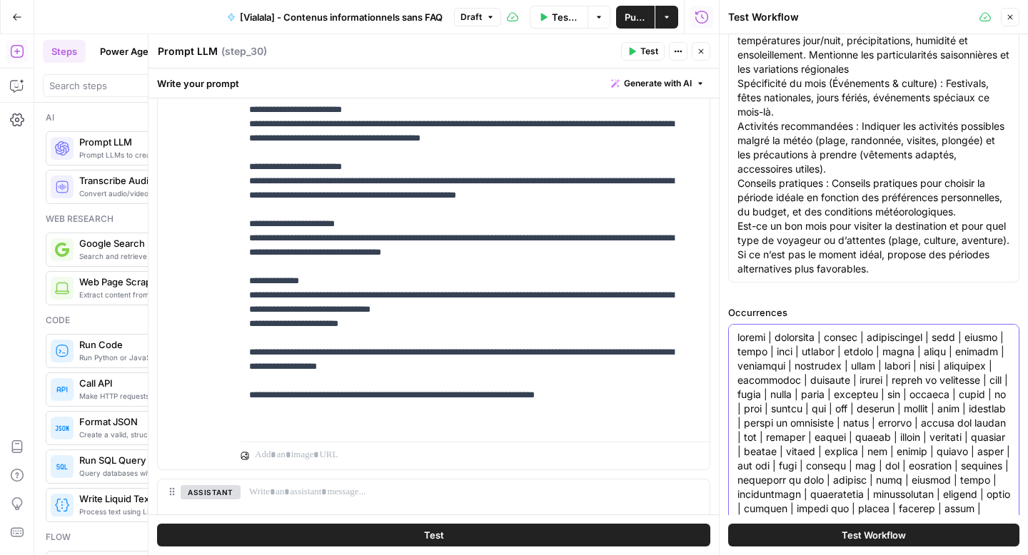
paste textarea "également | nombreux | séjour | samui | vacances | voyage | période | destinati…"
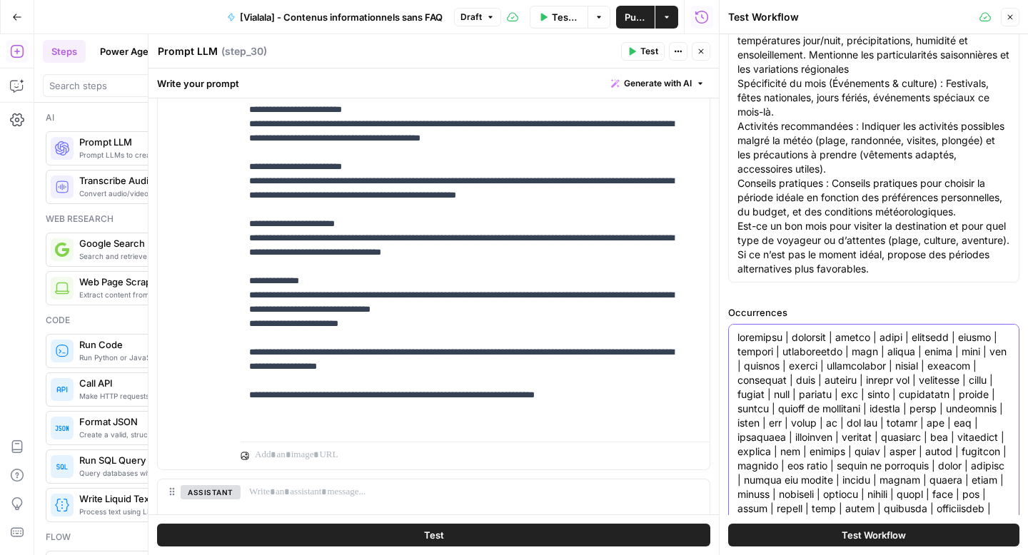
scroll to position [363, 0]
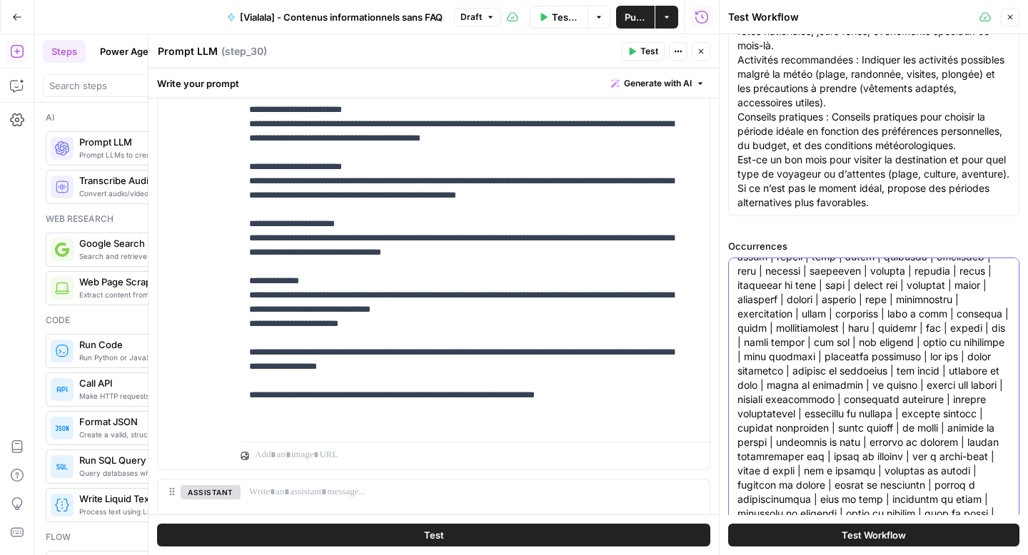
type textarea "également | nombreux | séjour | samui | vacances | voyage | période | destinati…"
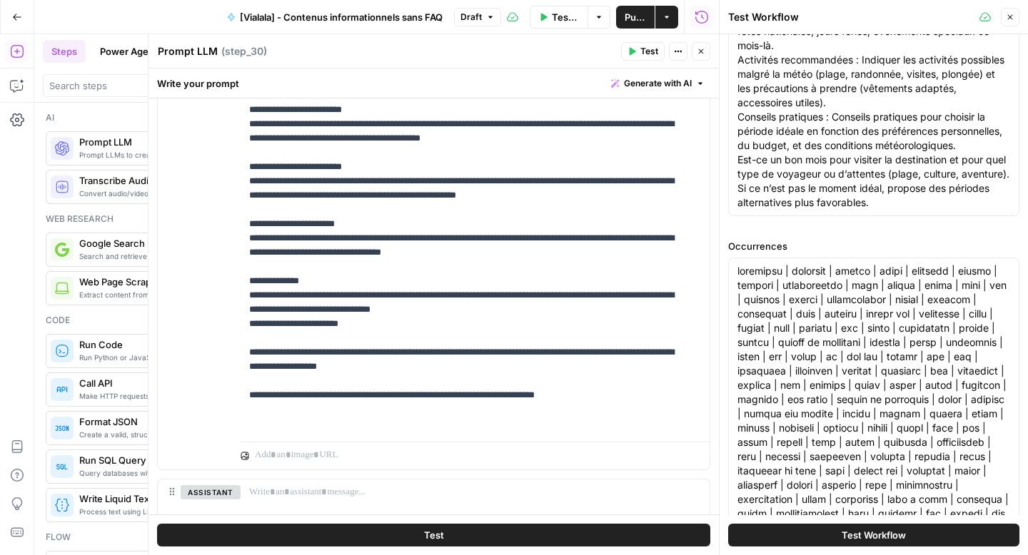
click at [443, 538] on button "Test" at bounding box center [433, 535] width 553 height 23
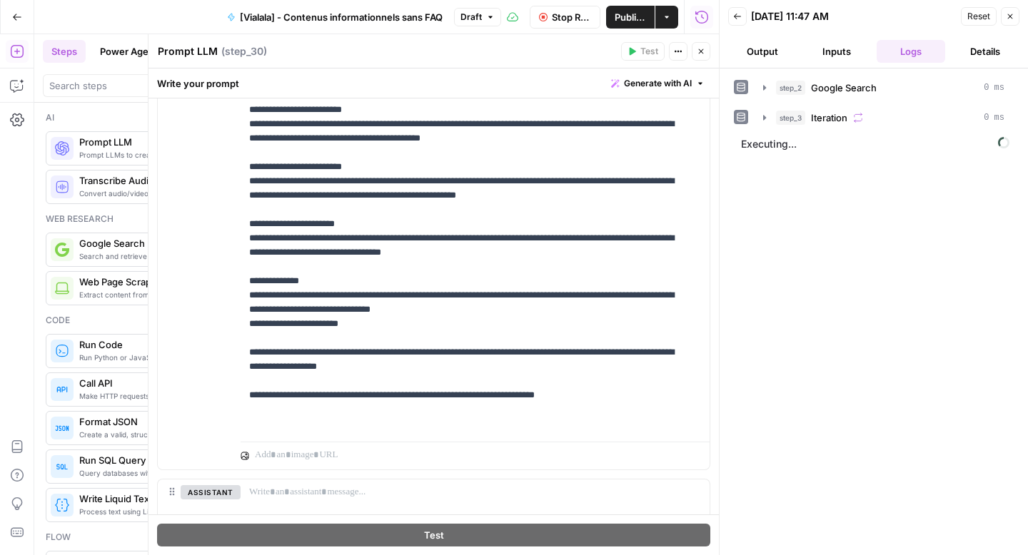
click at [758, 56] on button "Output" at bounding box center [762, 51] width 69 height 23
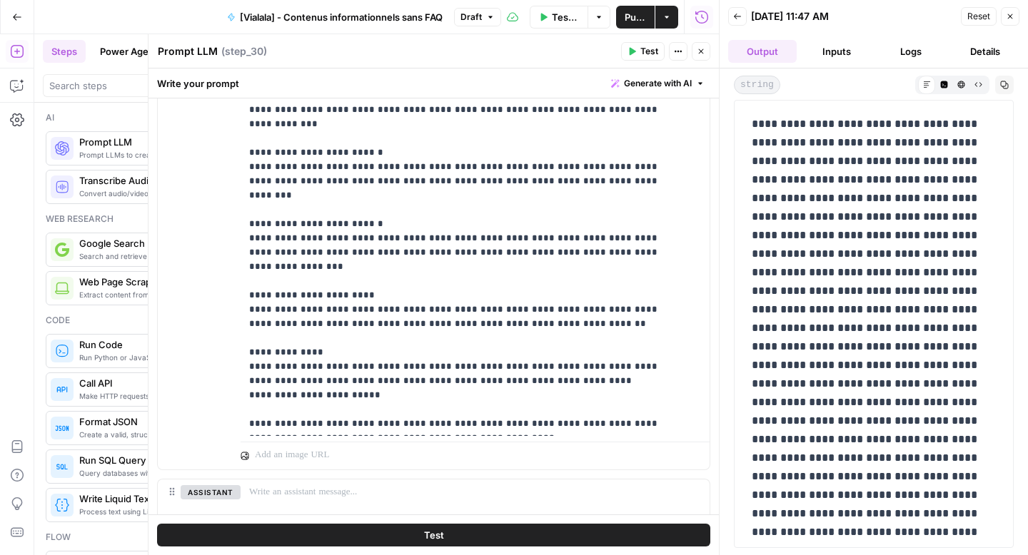
scroll to position [138, 0]
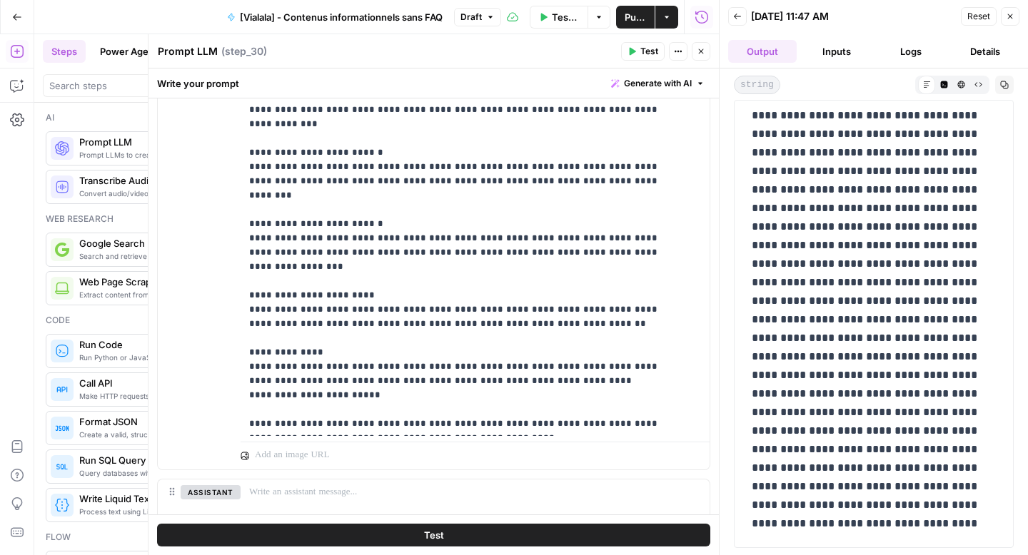
click at [912, 52] on button "Logs" at bounding box center [911, 51] width 69 height 23
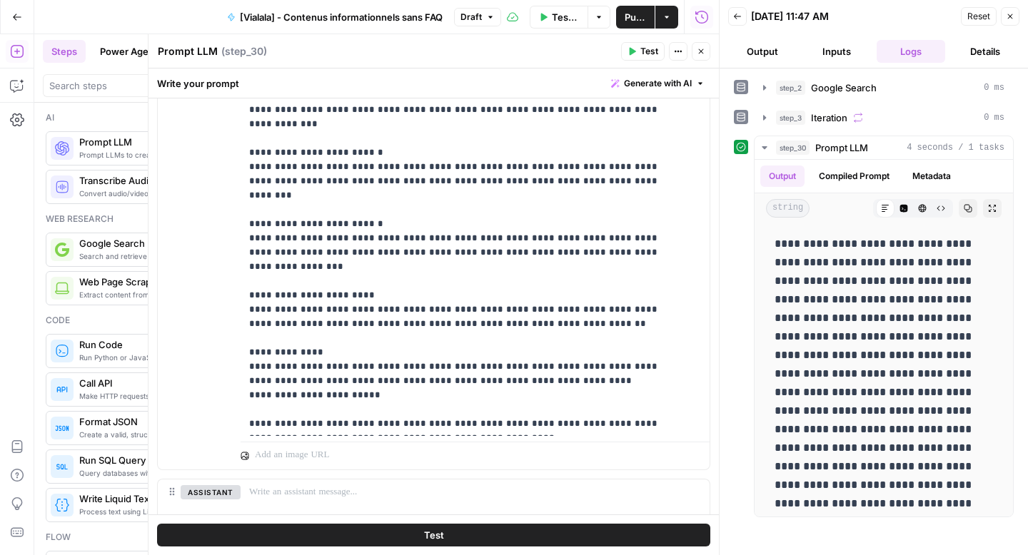
click at [771, 50] on button "Output" at bounding box center [762, 51] width 69 height 23
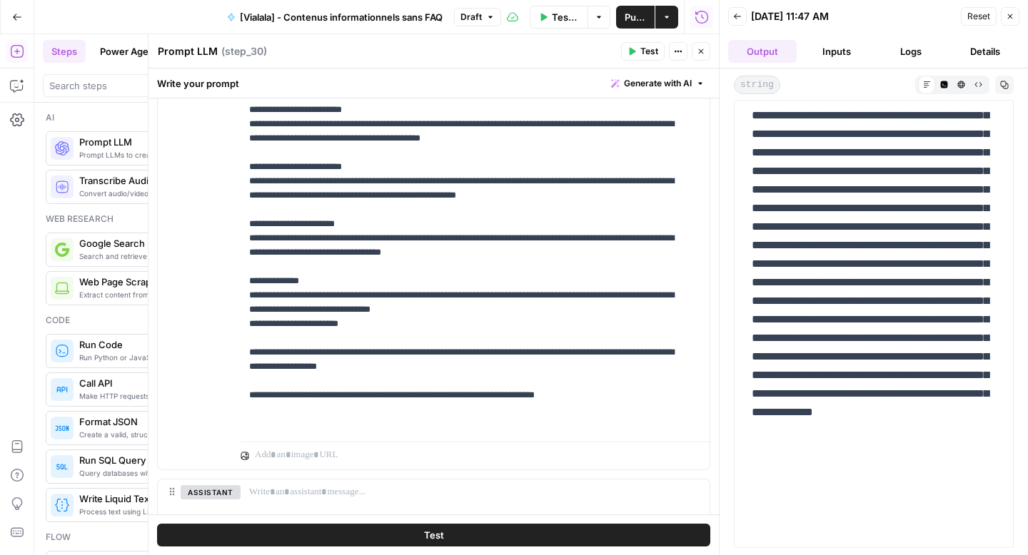
scroll to position [0, 0]
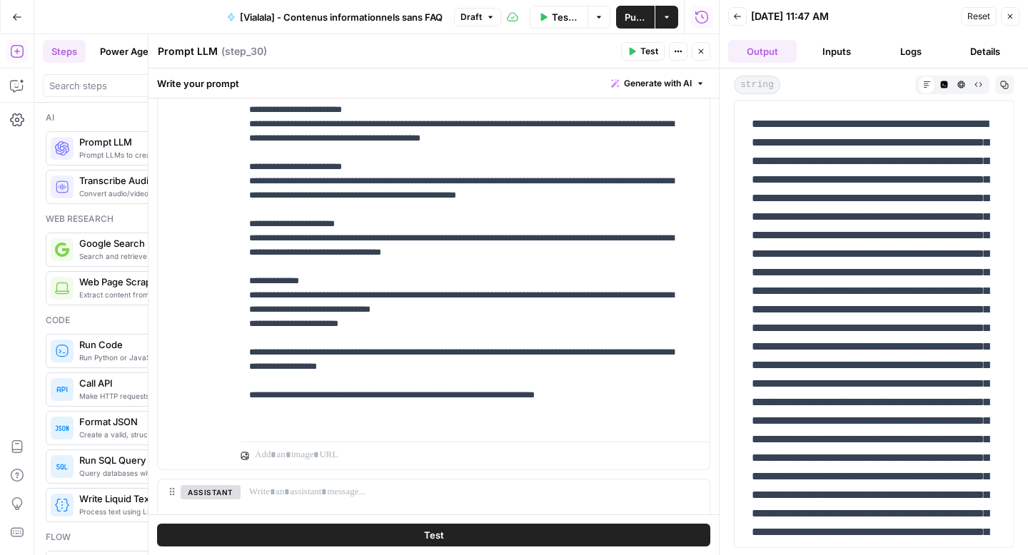
click at [974, 83] on icon "button" at bounding box center [978, 85] width 8 height 8
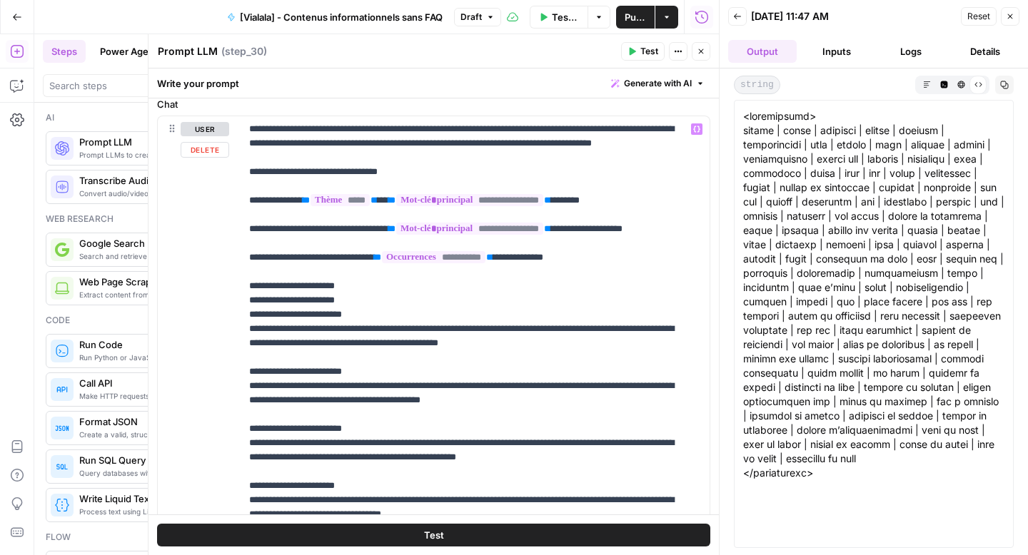
scroll to position [159, 0]
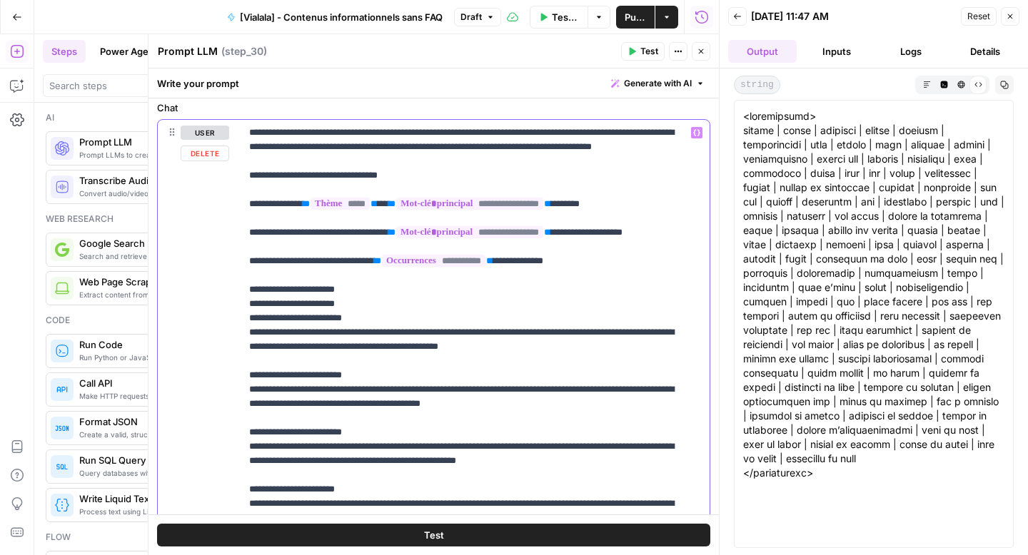
click at [523, 363] on p "**********" at bounding box center [464, 411] width 430 height 571
click at [524, 361] on p "**********" at bounding box center [464, 411] width 430 height 571
click at [445, 545] on button "Test" at bounding box center [433, 535] width 553 height 23
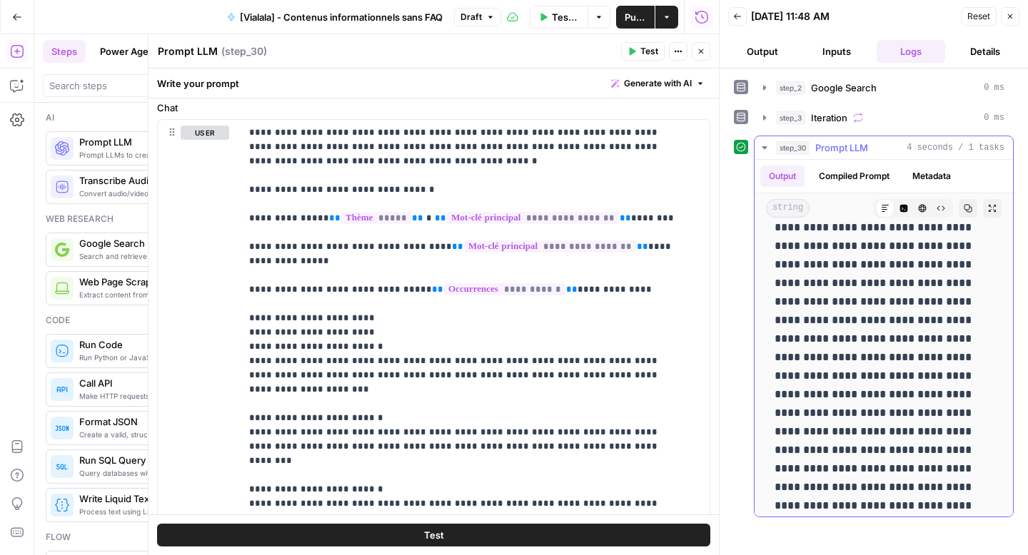
scroll to position [305, 0]
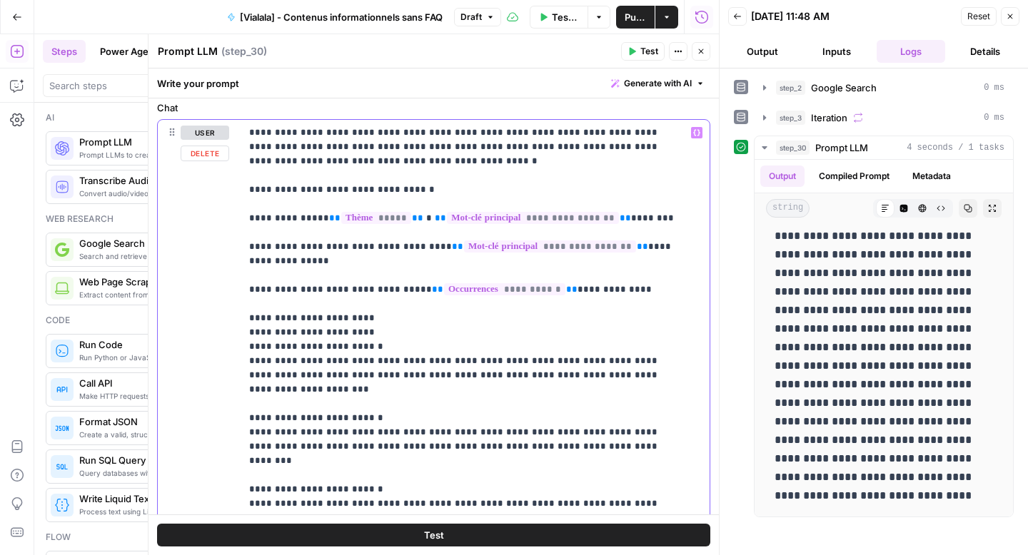
click at [554, 363] on p "**********" at bounding box center [464, 411] width 430 height 571
click at [473, 533] on button "Test" at bounding box center [433, 535] width 553 height 23
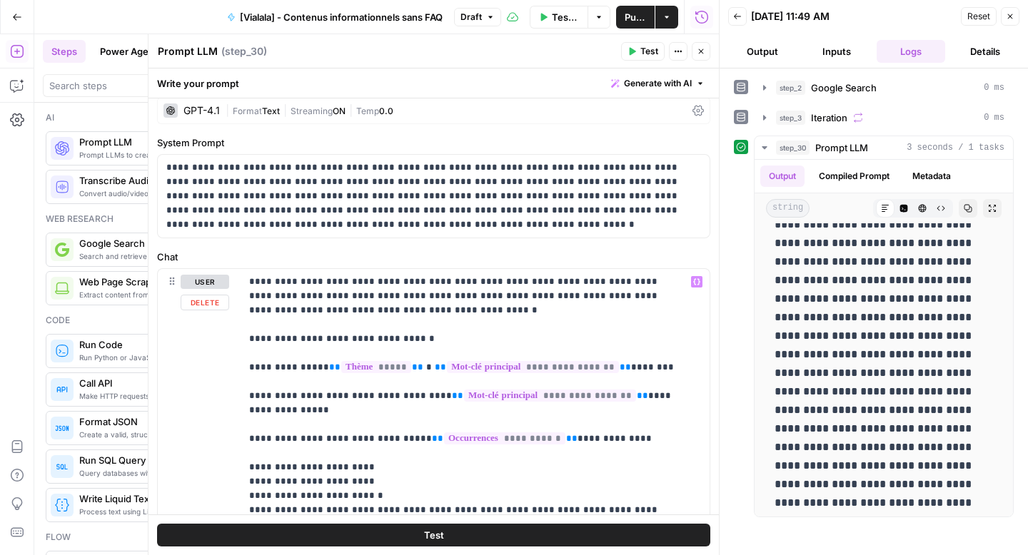
scroll to position [0, 0]
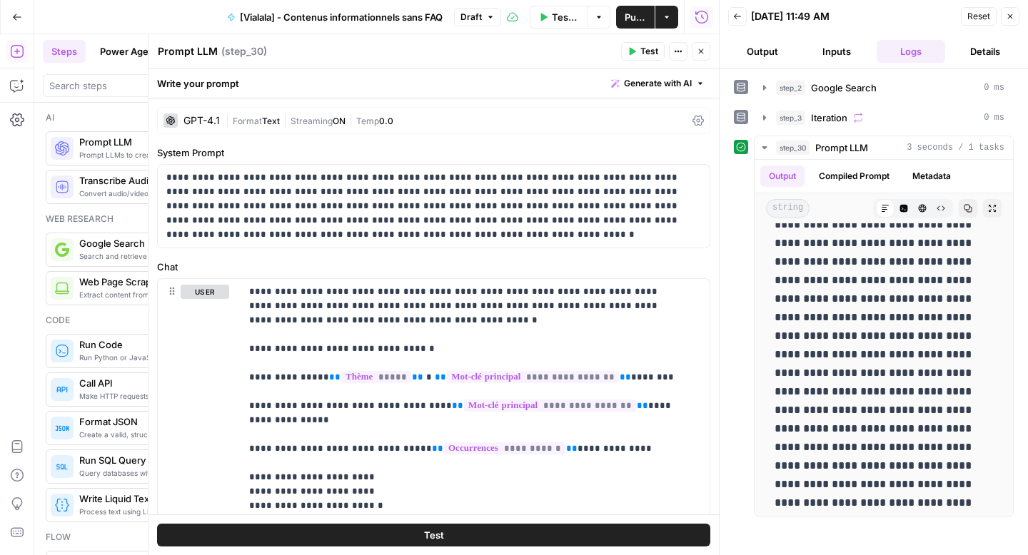
click at [692, 123] on icon at bounding box center [697, 120] width 11 height 11
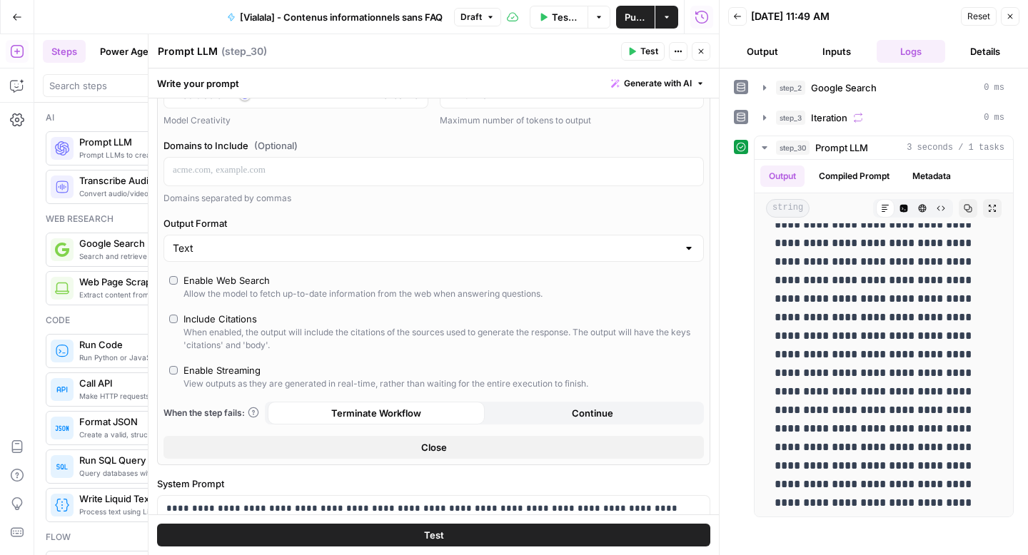
scroll to position [181, 0]
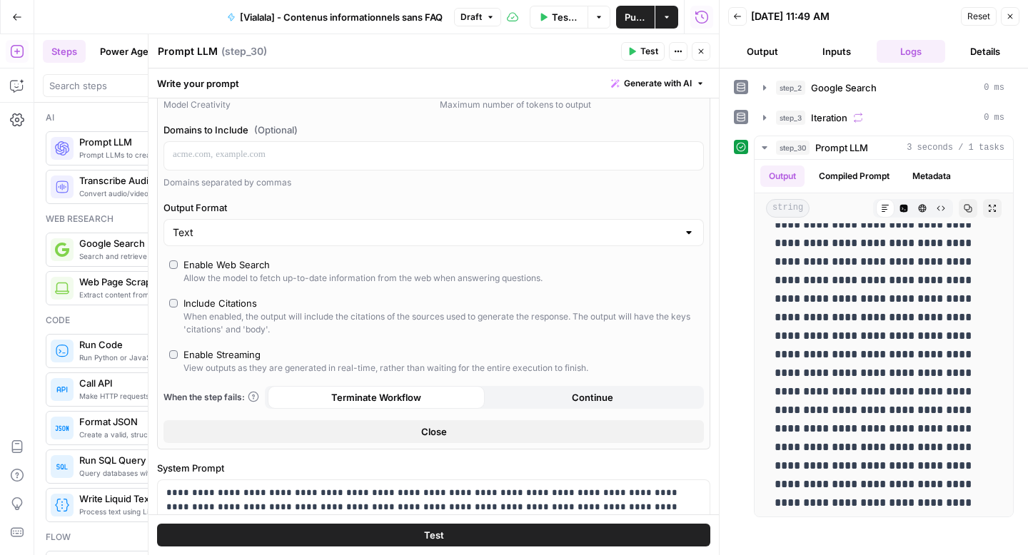
click at [301, 424] on button "Close" at bounding box center [433, 431] width 540 height 23
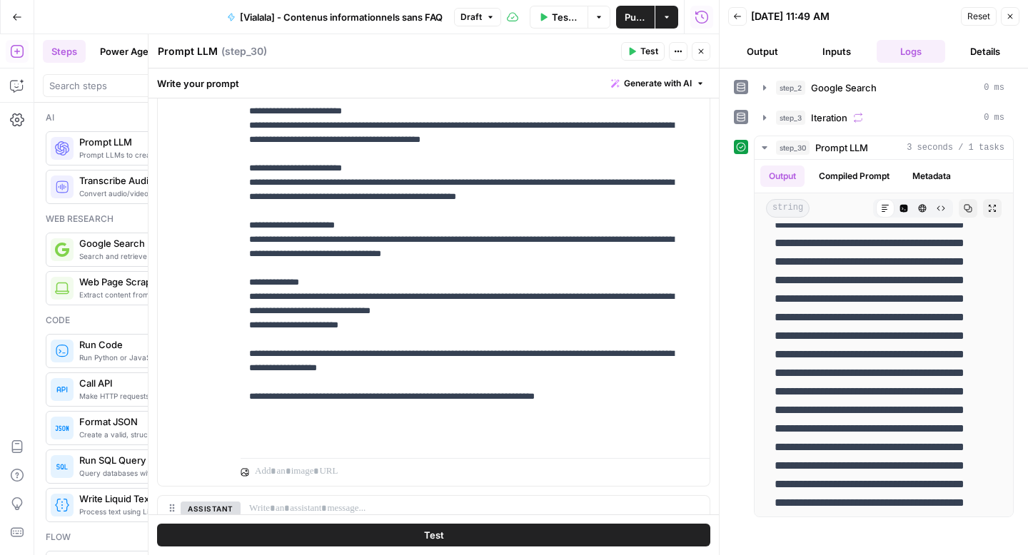
scroll to position [412, 0]
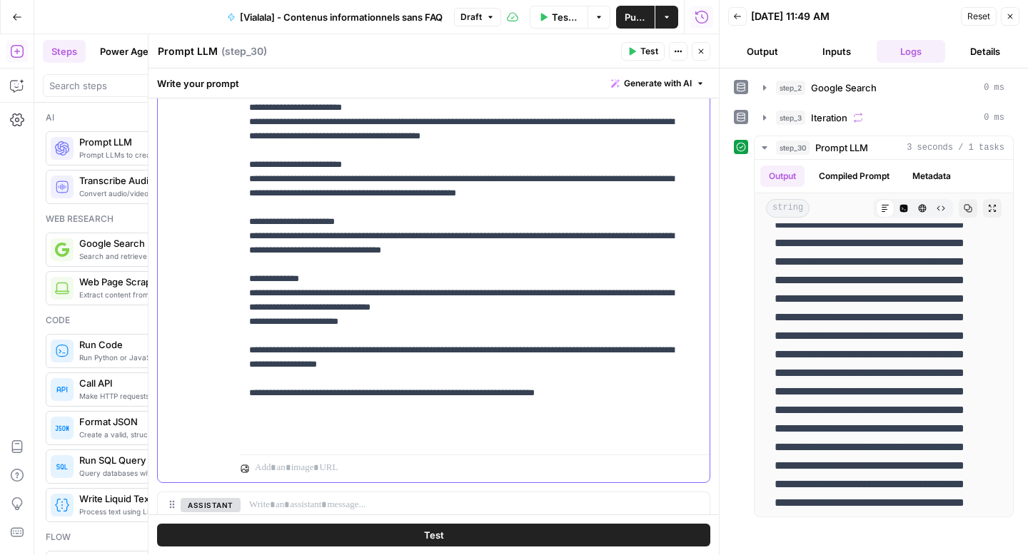
click at [250, 433] on p "**********" at bounding box center [464, 150] width 430 height 585
click at [579, 433] on p "**********" at bounding box center [464, 158] width 430 height 600
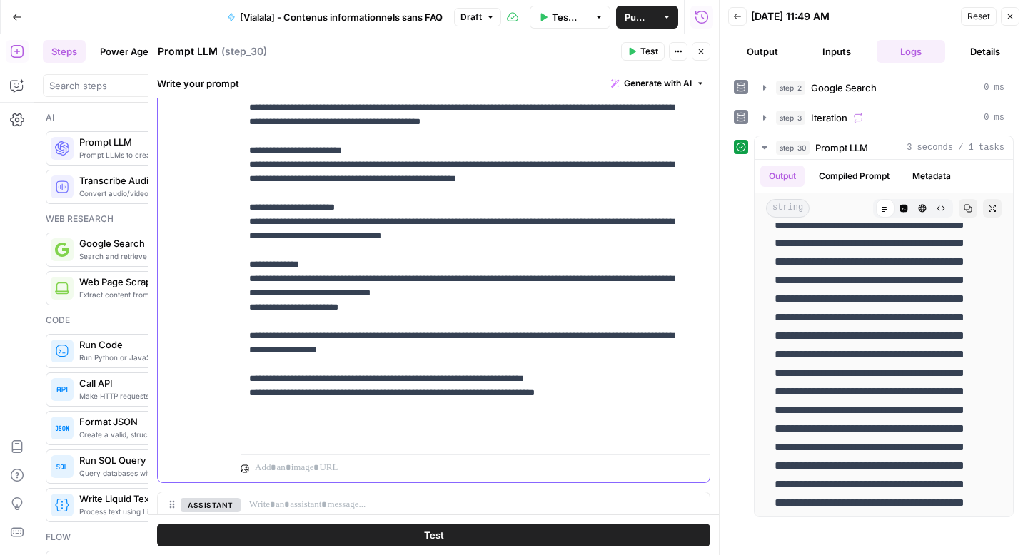
click at [333, 419] on p "**********" at bounding box center [464, 144] width 430 height 600
click at [410, 528] on button "Test" at bounding box center [433, 535] width 553 height 23
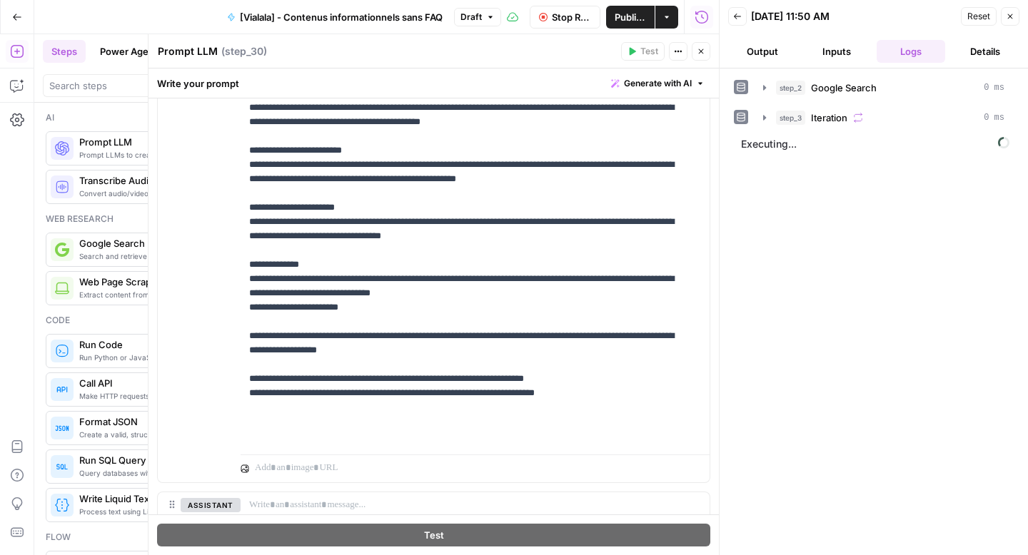
click at [776, 59] on button "Output" at bounding box center [762, 51] width 69 height 23
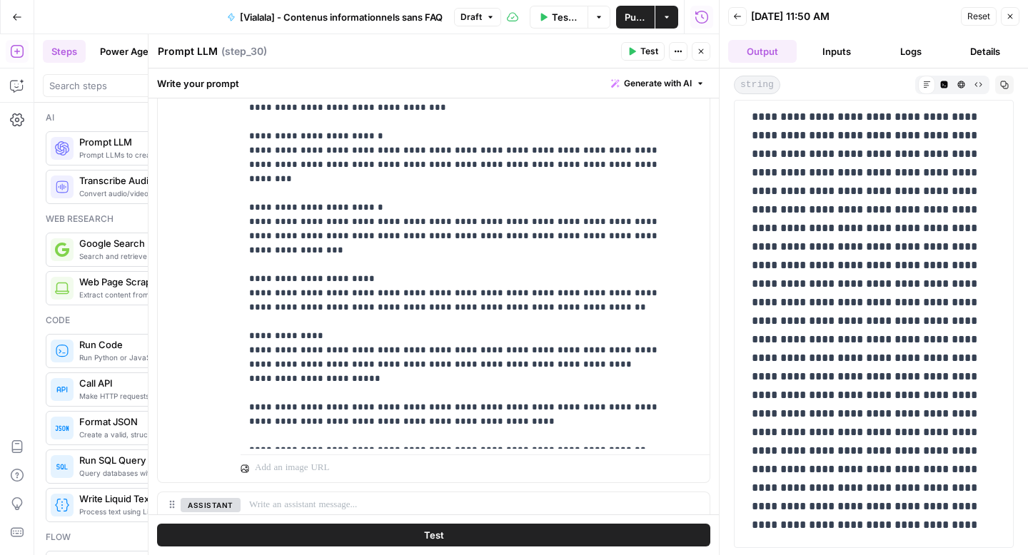
scroll to position [821, 0]
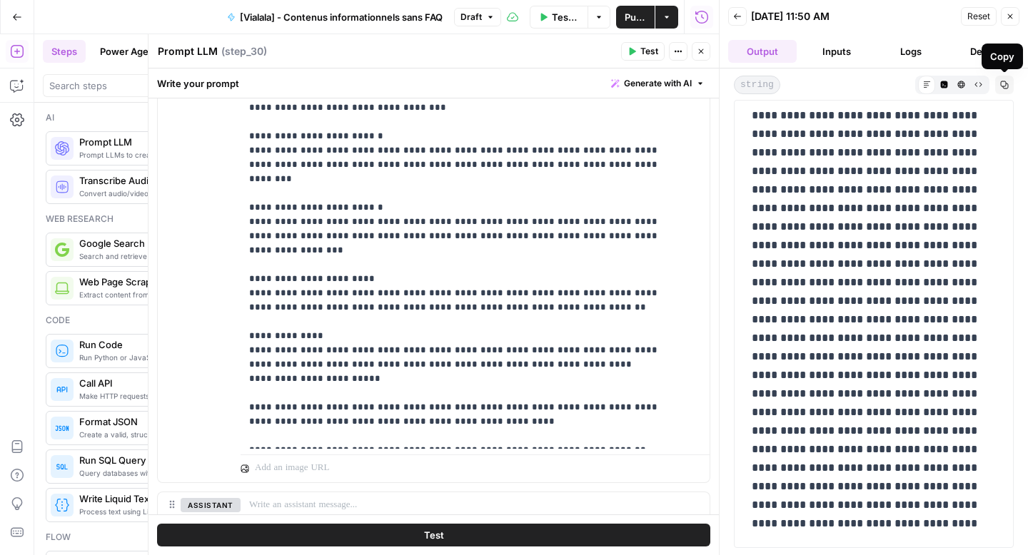
click at [1006, 89] on icon "button" at bounding box center [1005, 85] width 8 height 8
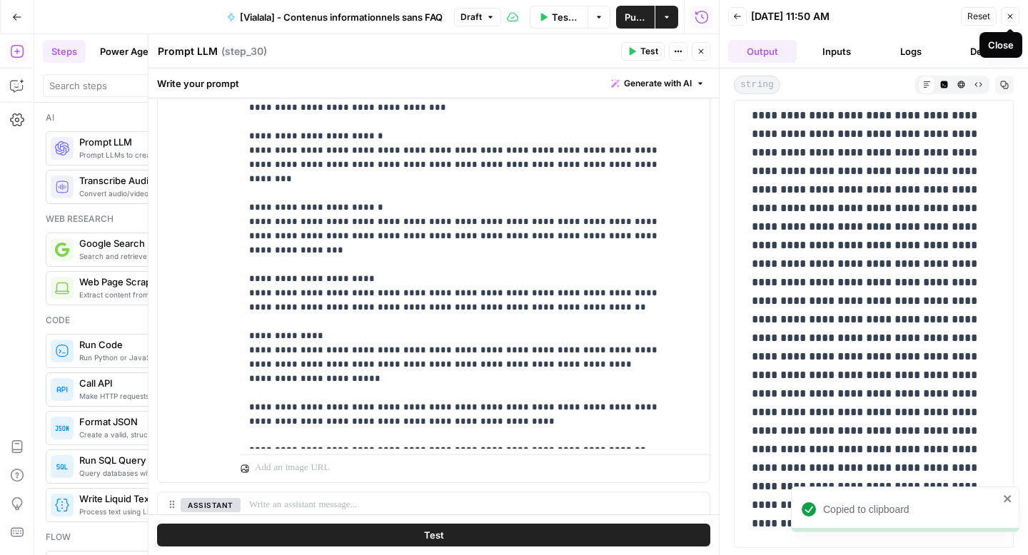
click at [1013, 15] on icon "button" at bounding box center [1010, 16] width 9 height 9
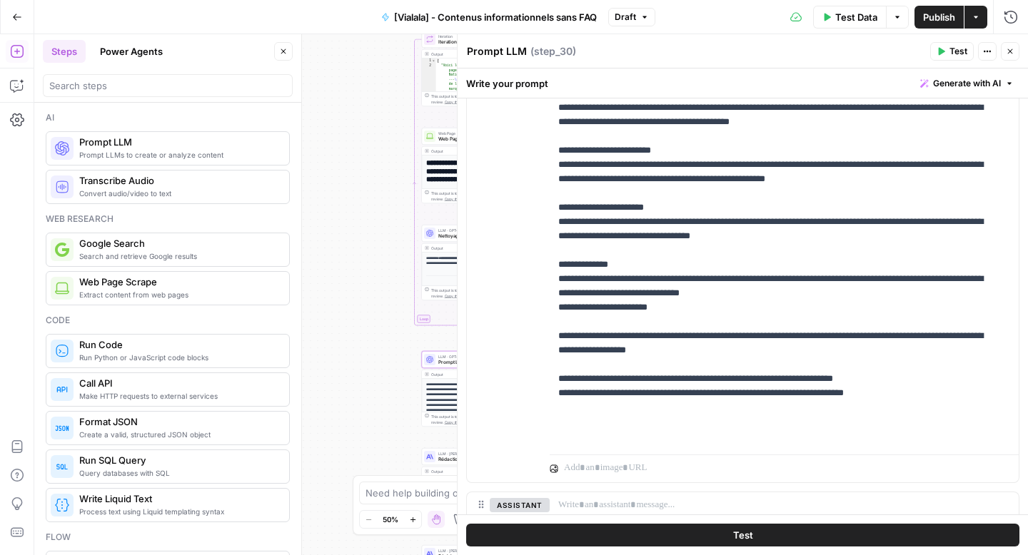
click at [136, 429] on span "Create a valid, structured JSON object" at bounding box center [178, 434] width 198 height 11
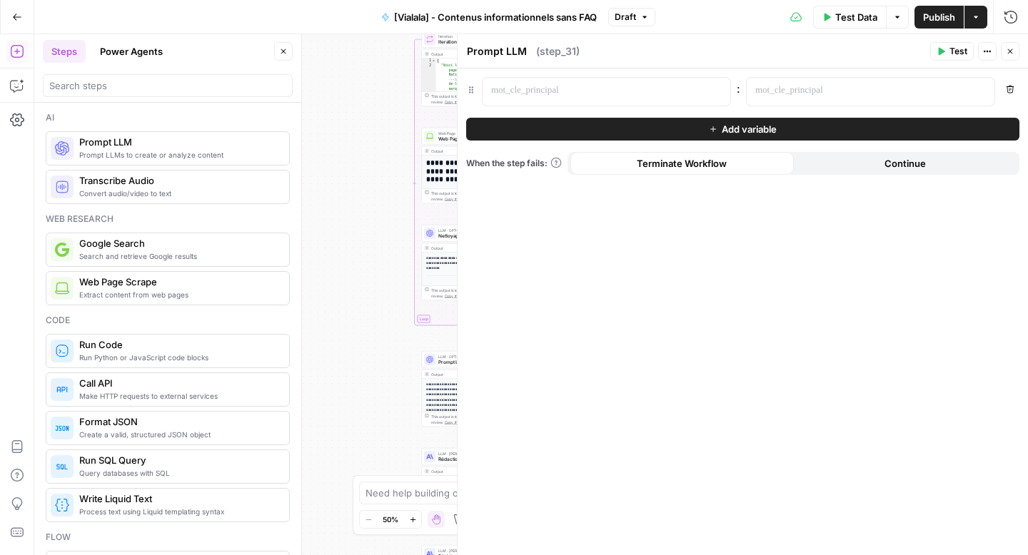
type textarea "Format JSON"
click at [1009, 47] on icon "button" at bounding box center [1010, 51] width 9 height 9
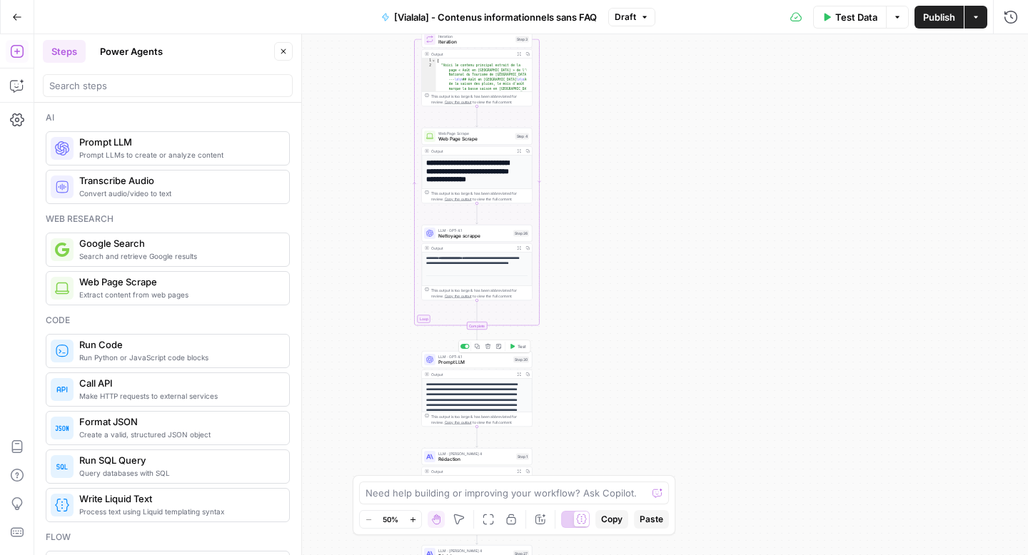
click at [450, 360] on span "Prompt LLM" at bounding box center [474, 362] width 72 height 7
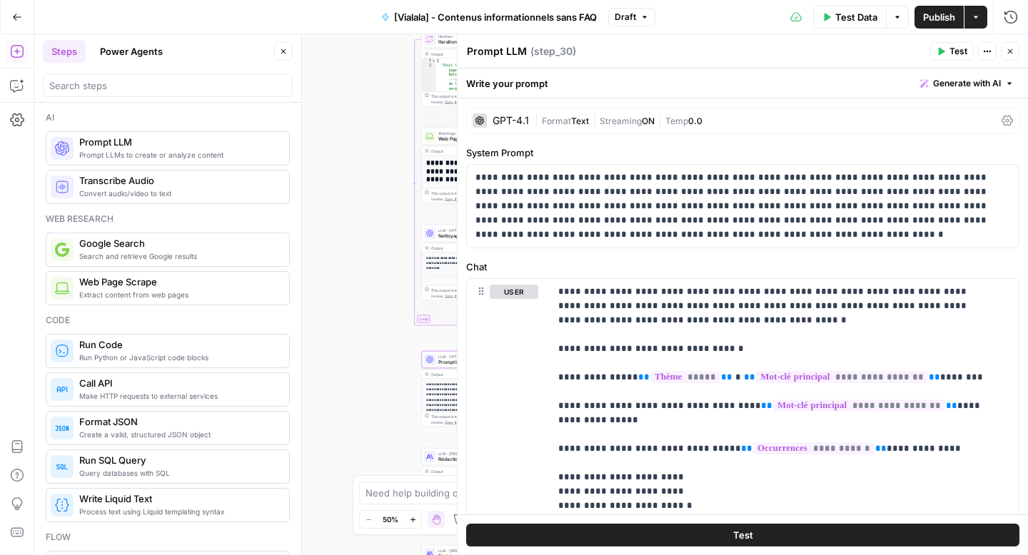
click at [483, 48] on textarea "Prompt LLM" at bounding box center [497, 51] width 60 height 14
type textarea "Triage occurrences"
drag, startPoint x: 1011, startPoint y: 49, endPoint x: 600, endPoint y: 127, distance: 418.6
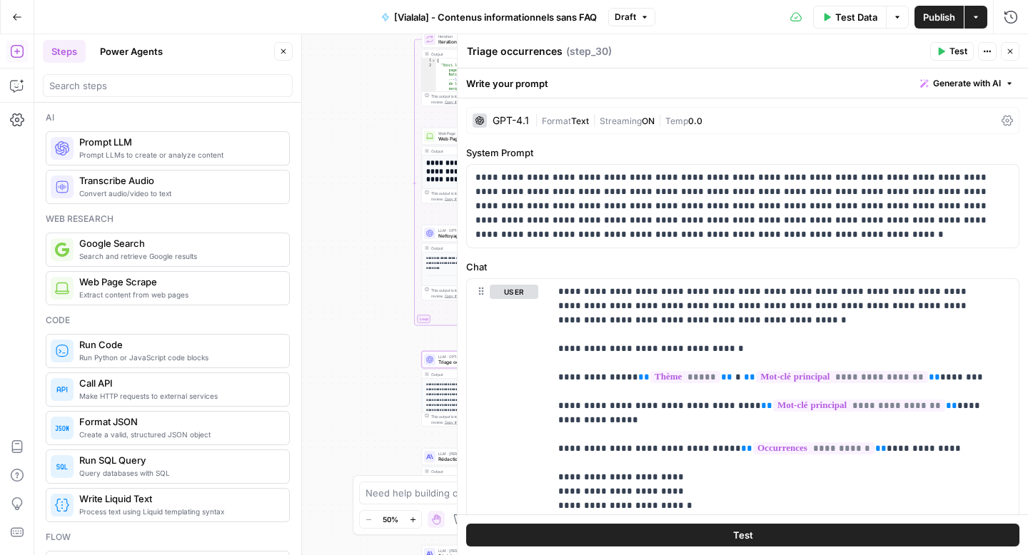
click at [1011, 49] on icon "button" at bounding box center [1010, 51] width 9 height 9
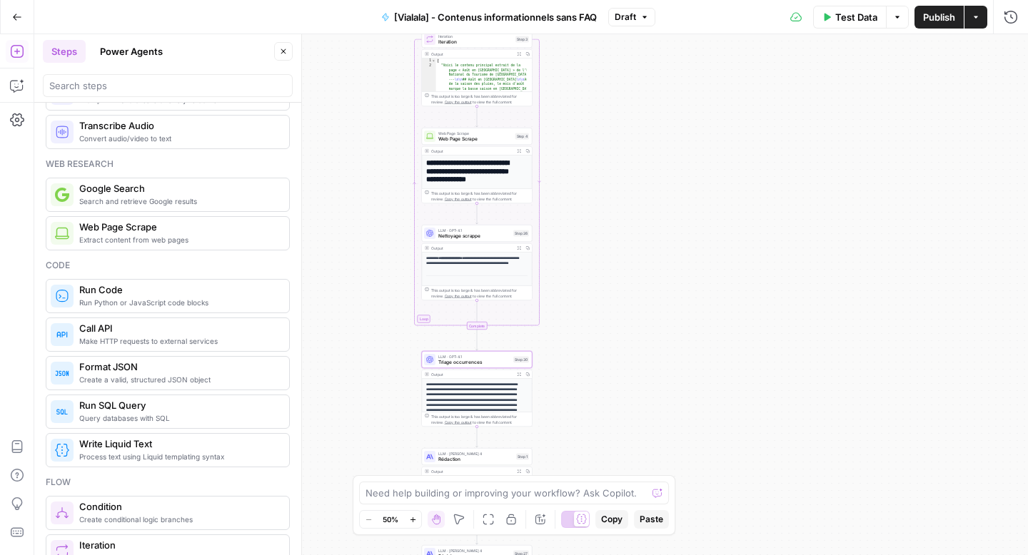
scroll to position [61, 0]
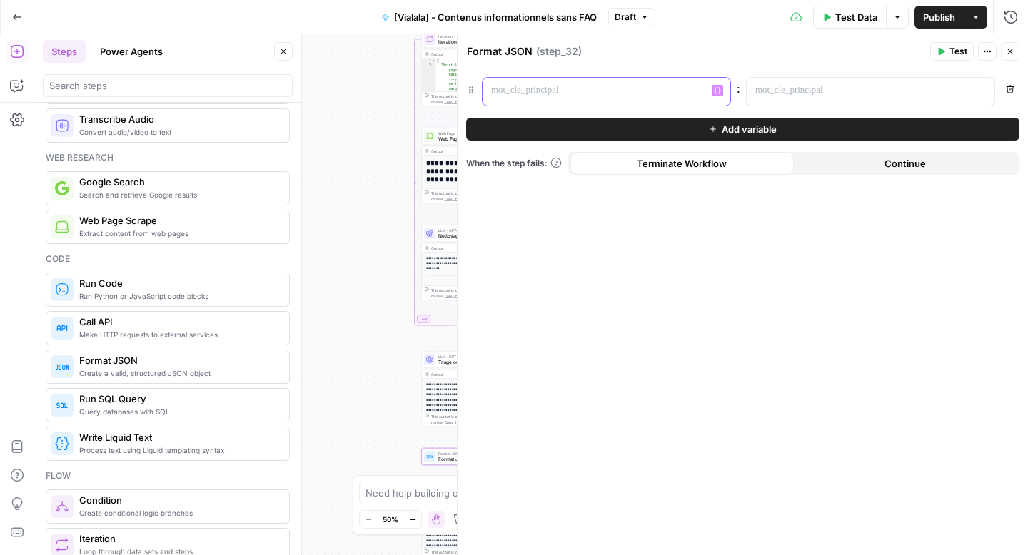
click at [566, 92] on p at bounding box center [595, 91] width 208 height 14
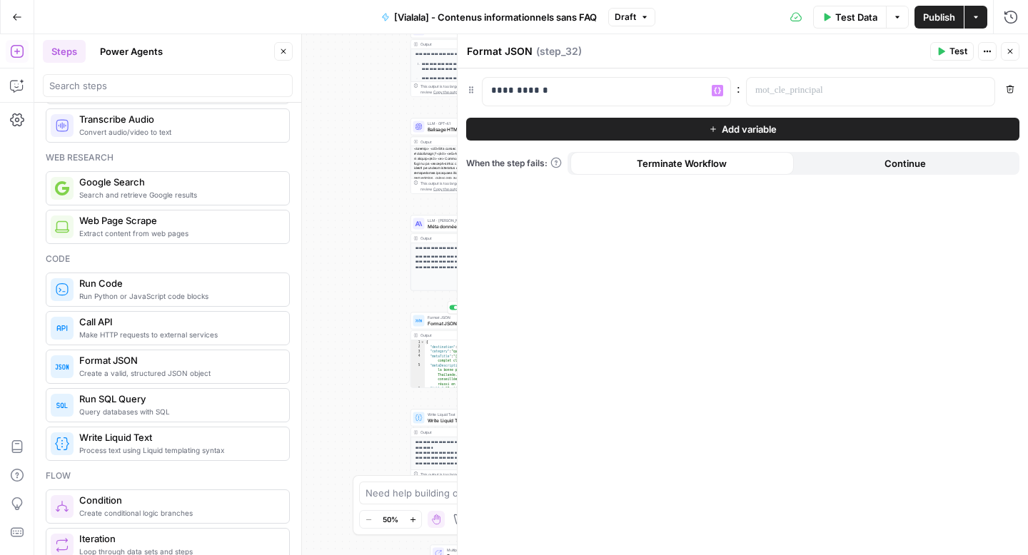
click at [435, 322] on span "Format JSON" at bounding box center [464, 323] width 72 height 7
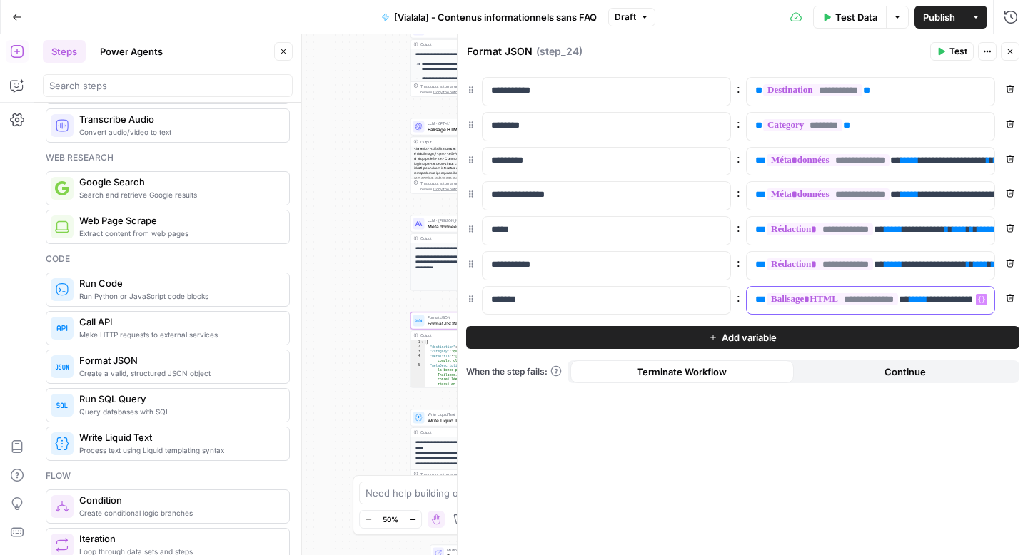
click at [942, 300] on p "**********" at bounding box center [870, 300] width 231 height 14
click at [942, 300] on p "**********" at bounding box center [859, 300] width 208 height 14
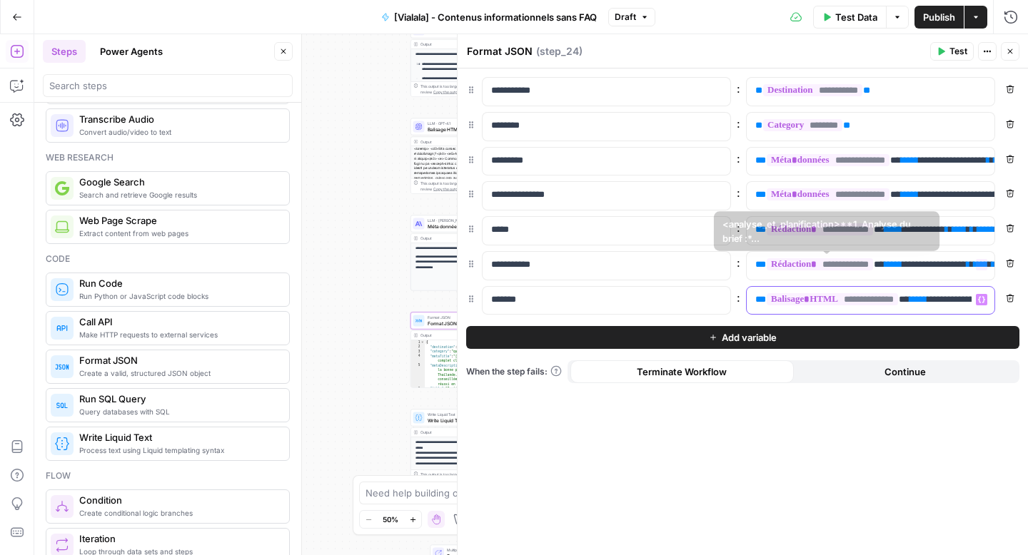
copy p "**********"
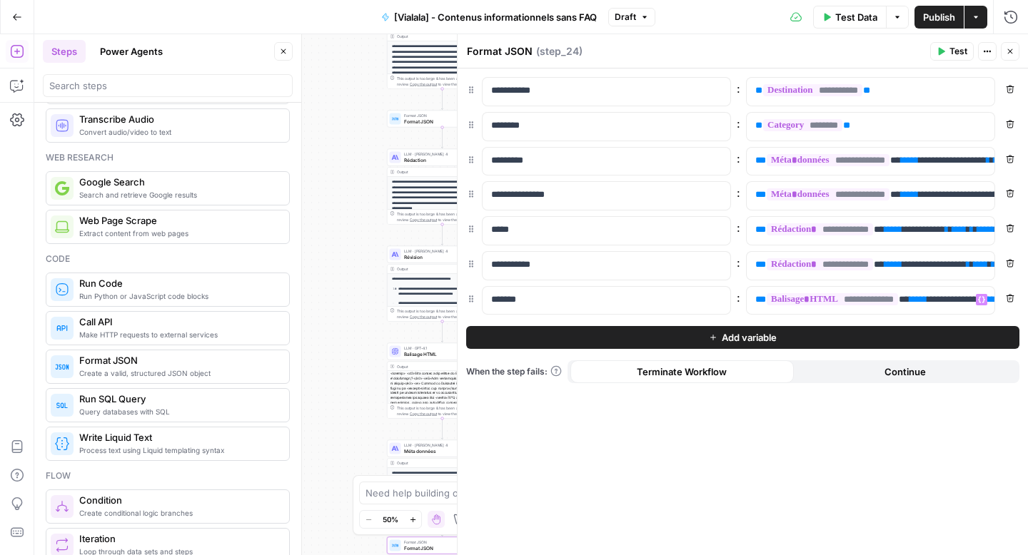
click at [415, 123] on span "Format JSON" at bounding box center [440, 121] width 72 height 7
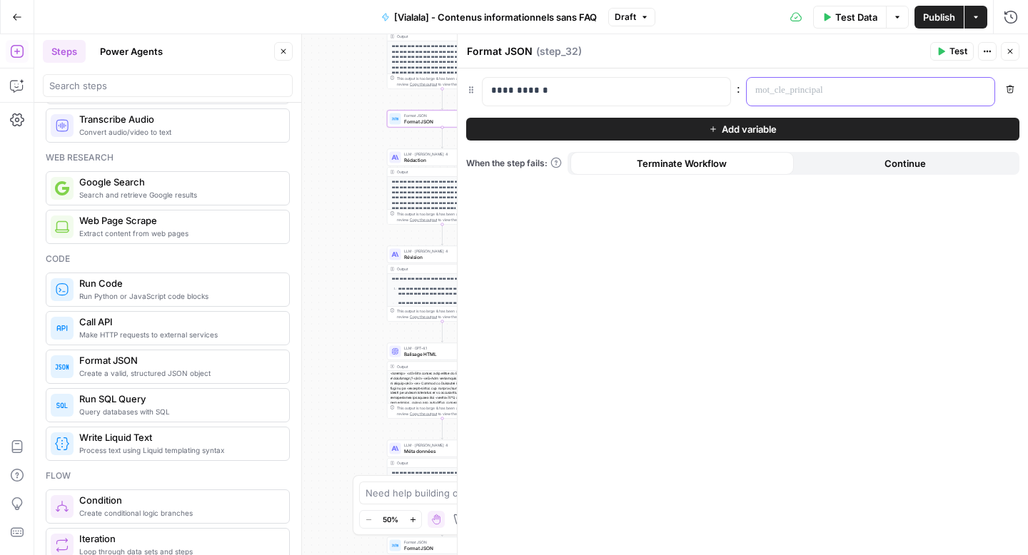
click at [787, 87] on p at bounding box center [859, 91] width 208 height 14
click at [981, 88] on icon "button" at bounding box center [981, 90] width 7 height 7
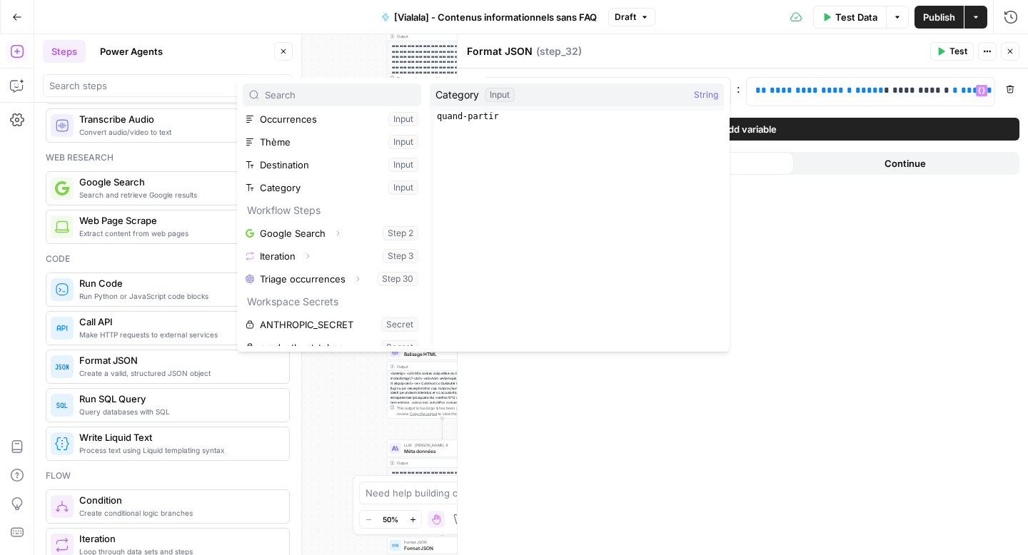
scroll to position [153, 0]
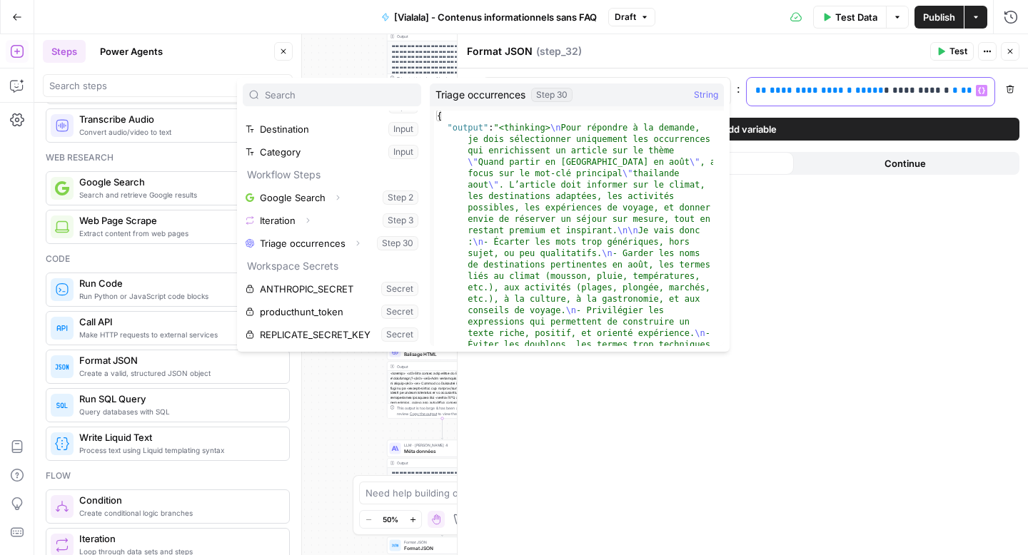
click at [797, 93] on span "**********" at bounding box center [806, 90] width 74 height 9
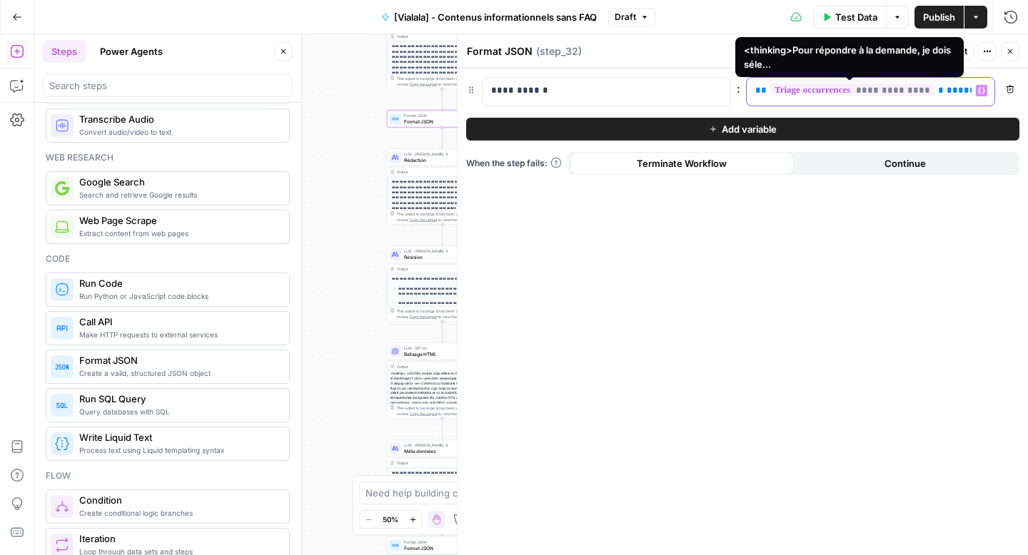
scroll to position [0, 218]
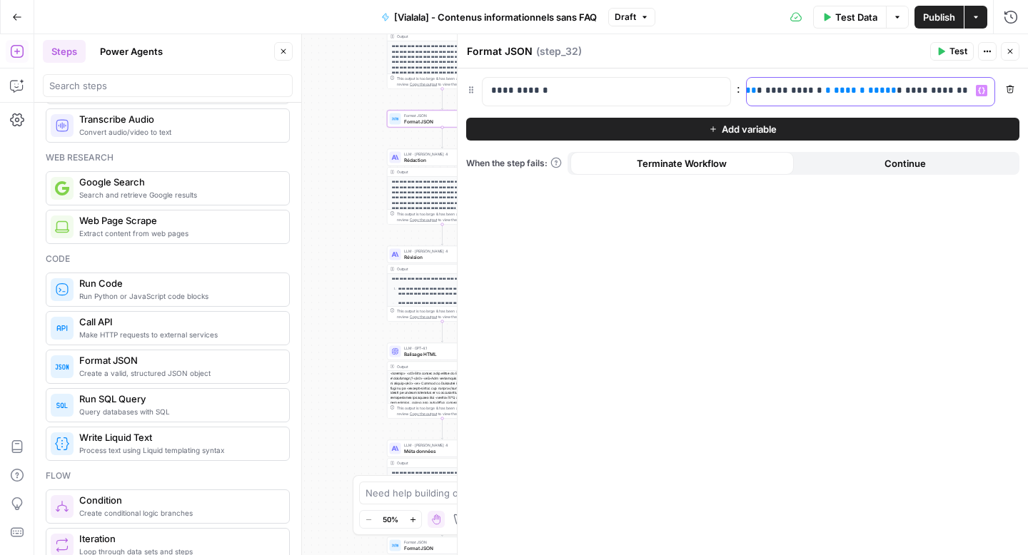
click at [771, 89] on span "**********" at bounding box center [793, 90] width 57 height 9
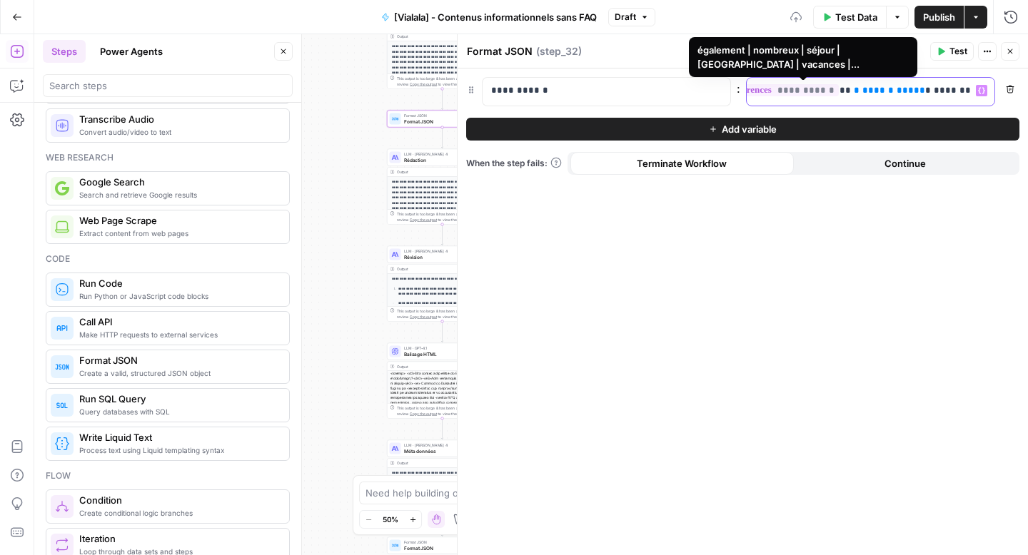
scroll to position [0, 313]
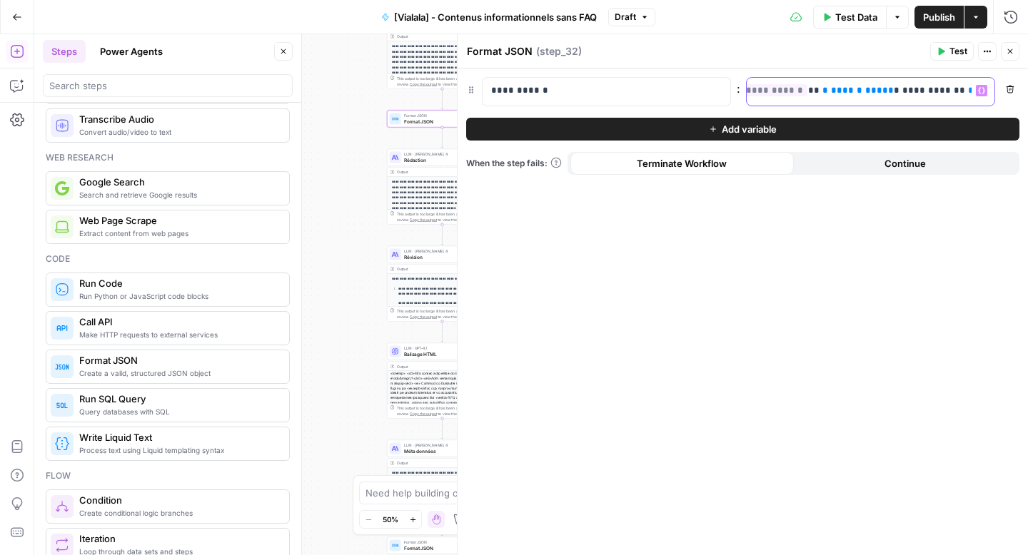
click at [902, 95] on span "**********" at bounding box center [933, 90] width 63 height 9
click at [599, 91] on p "**********" at bounding box center [606, 91] width 231 height 14
click at [949, 51] on span "Test" at bounding box center [958, 51] width 18 height 13
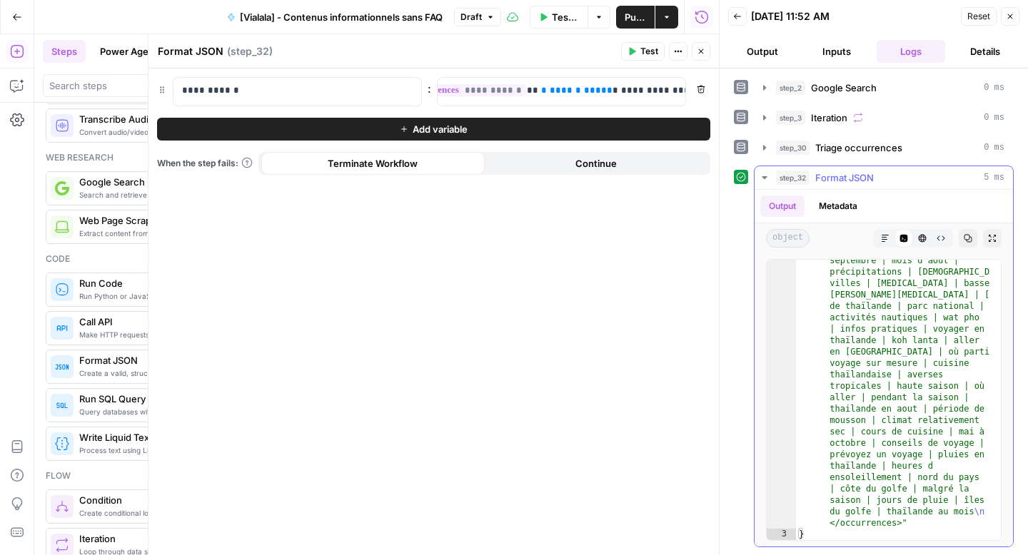
scroll to position [268, 0]
click at [621, 89] on span "**********" at bounding box center [661, 90] width 80 height 9
click at [632, 49] on icon "button" at bounding box center [633, 52] width 6 height 8
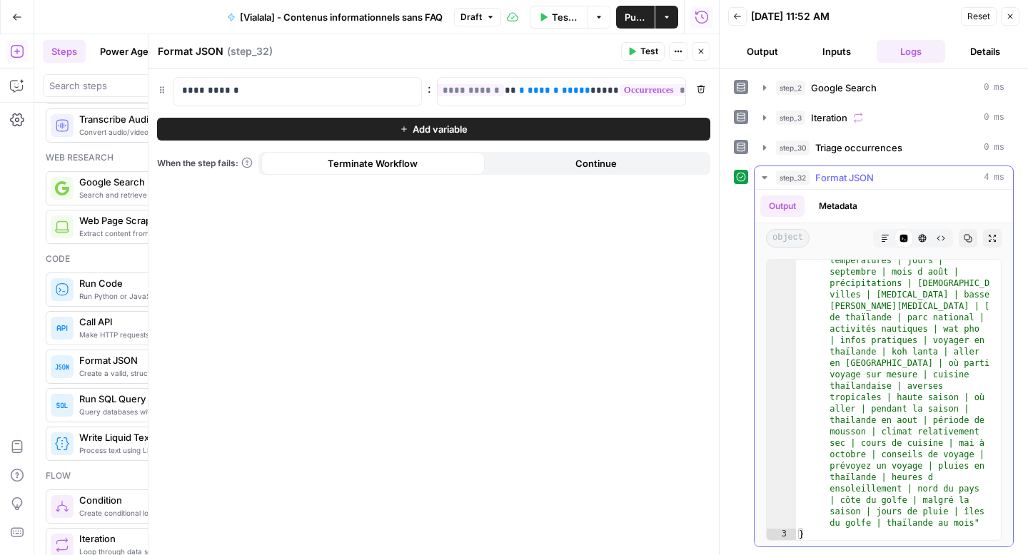
scroll to position [256, 0]
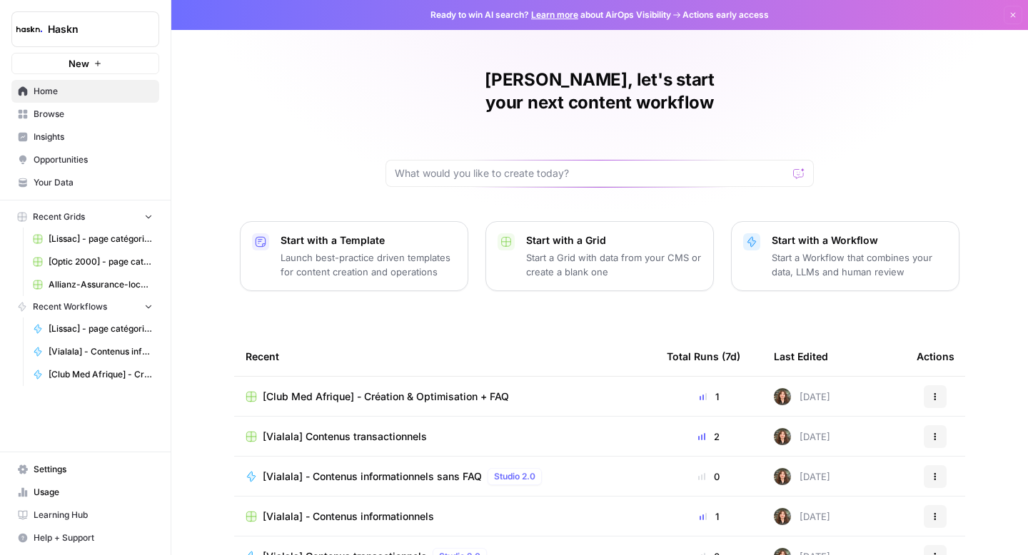
click at [90, 119] on span "Browse" at bounding box center [93, 114] width 119 height 13
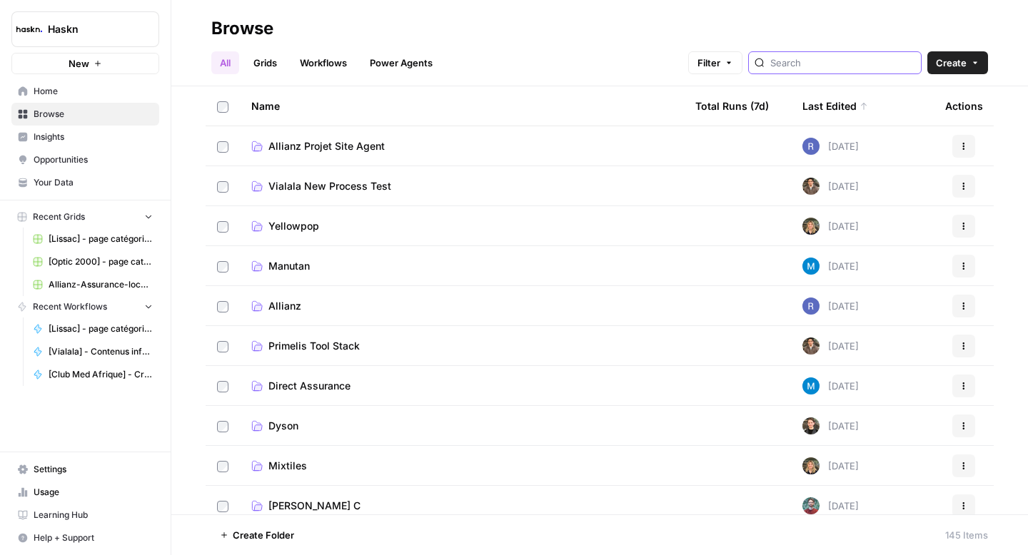
click at [837, 58] on input "search" at bounding box center [842, 63] width 145 height 14
click at [328, 188] on span "Vialala New Process Test" at bounding box center [329, 186] width 123 height 14
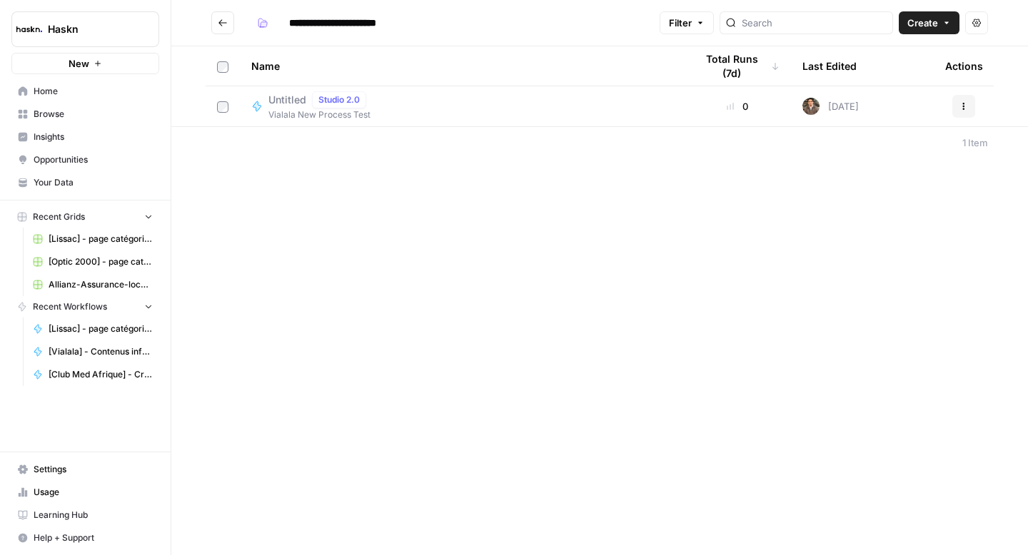
click at [283, 103] on span "Untitled" at bounding box center [287, 100] width 38 height 14
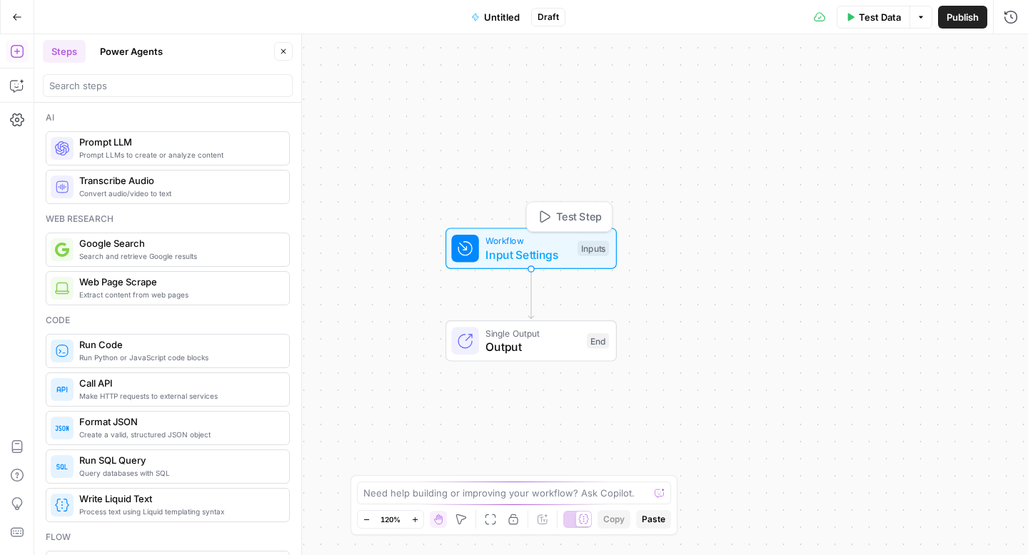
click at [509, 246] on span "Input Settings" at bounding box center [527, 254] width 85 height 17
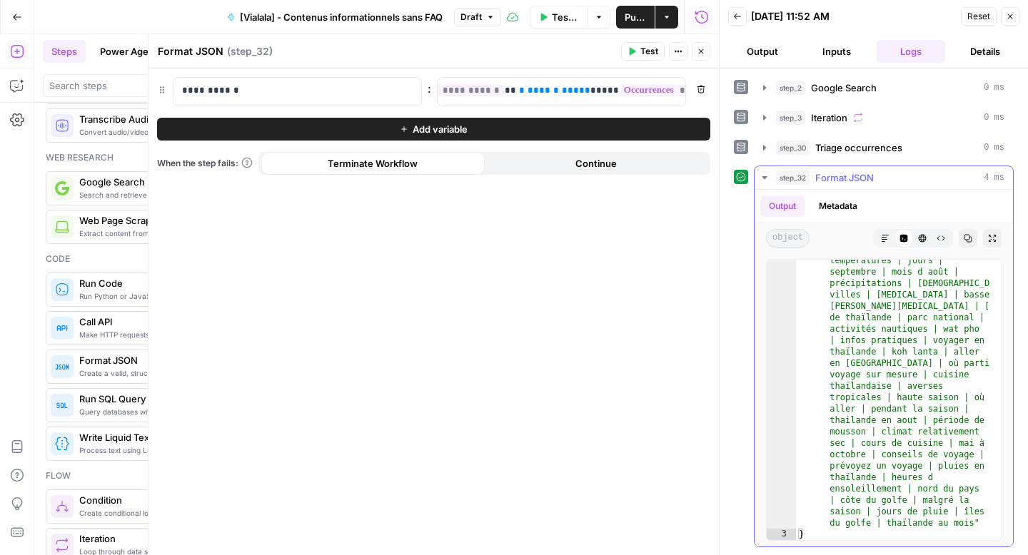
scroll to position [256, 0]
click at [1008, 21] on button "Close" at bounding box center [1010, 16] width 19 height 19
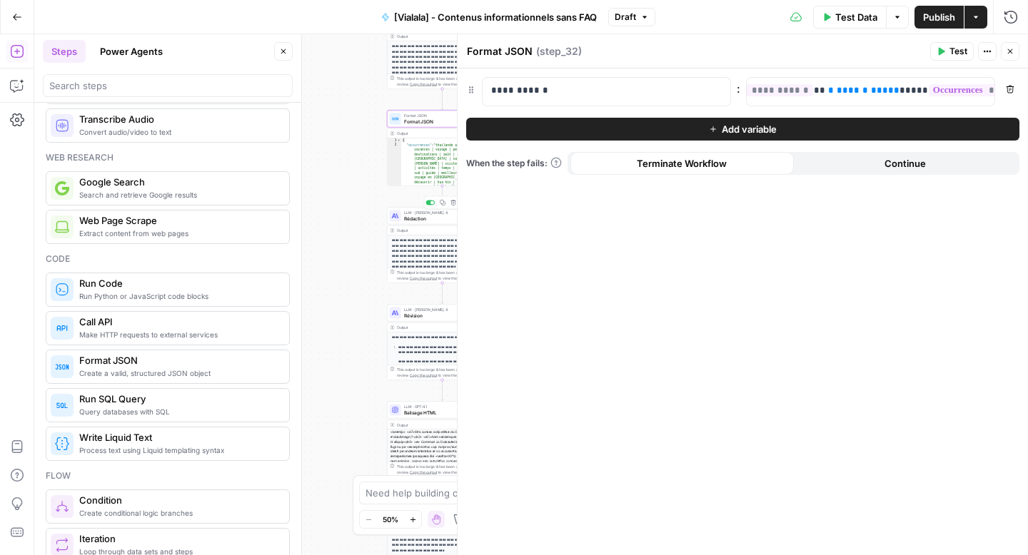
click at [413, 219] on span "Rédaction" at bounding box center [441, 218] width 75 height 7
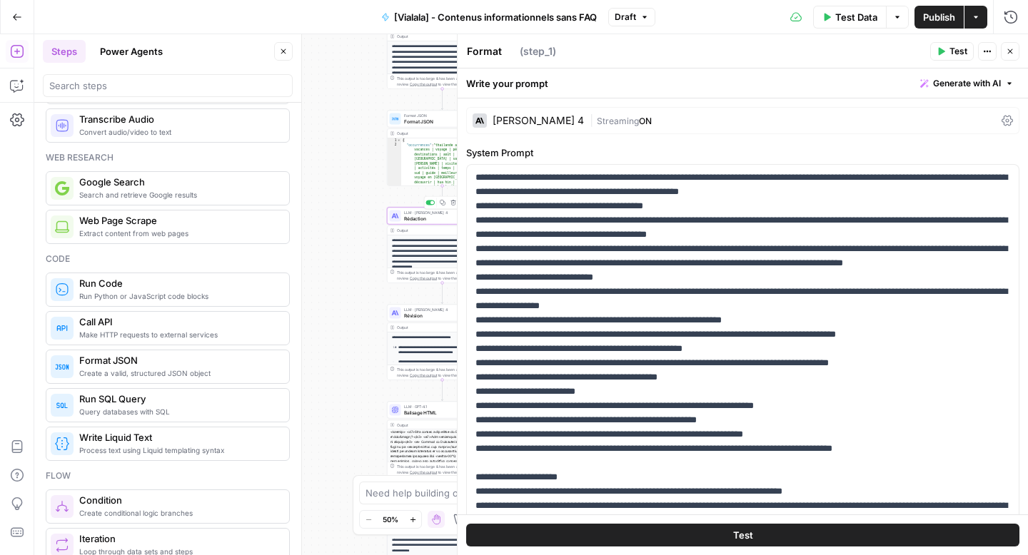
type textarea "Rédaction"
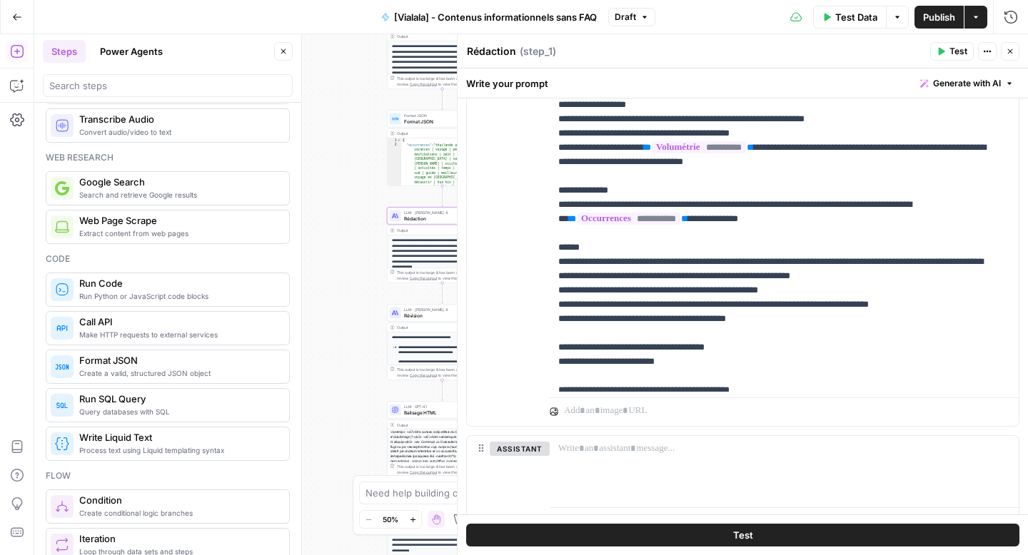
scroll to position [448, 0]
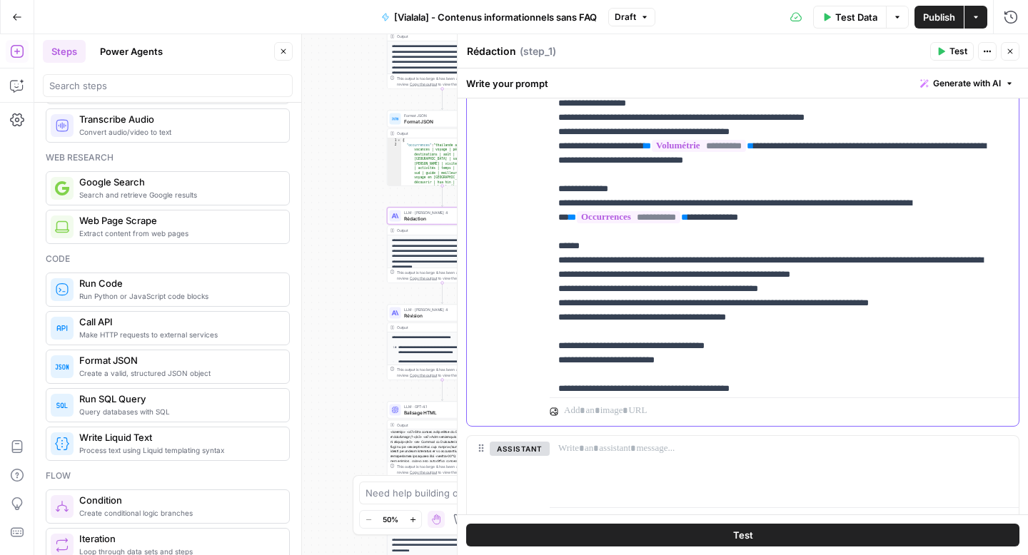
drag, startPoint x: 769, startPoint y: 305, endPoint x: 626, endPoint y: 300, distance: 142.8
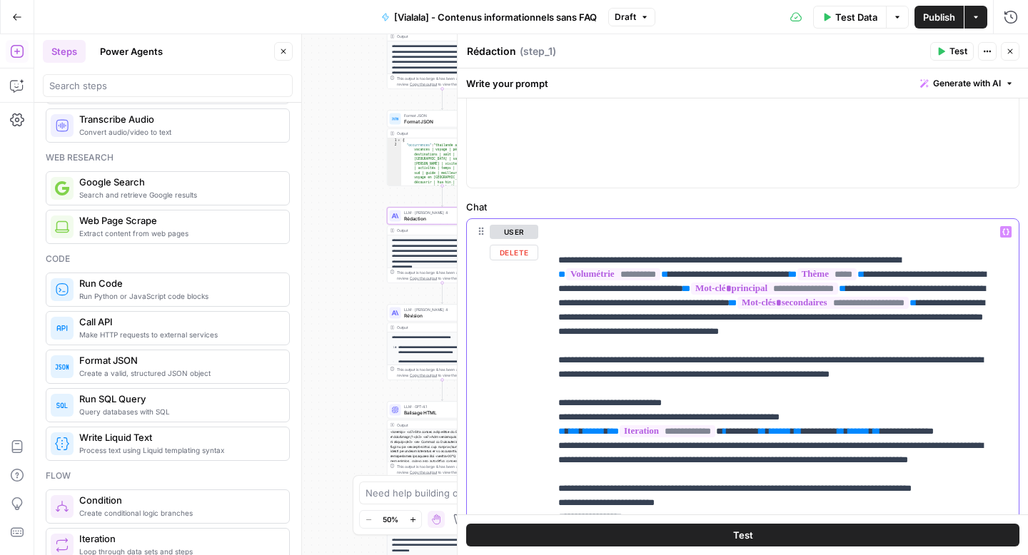
scroll to position [552, 0]
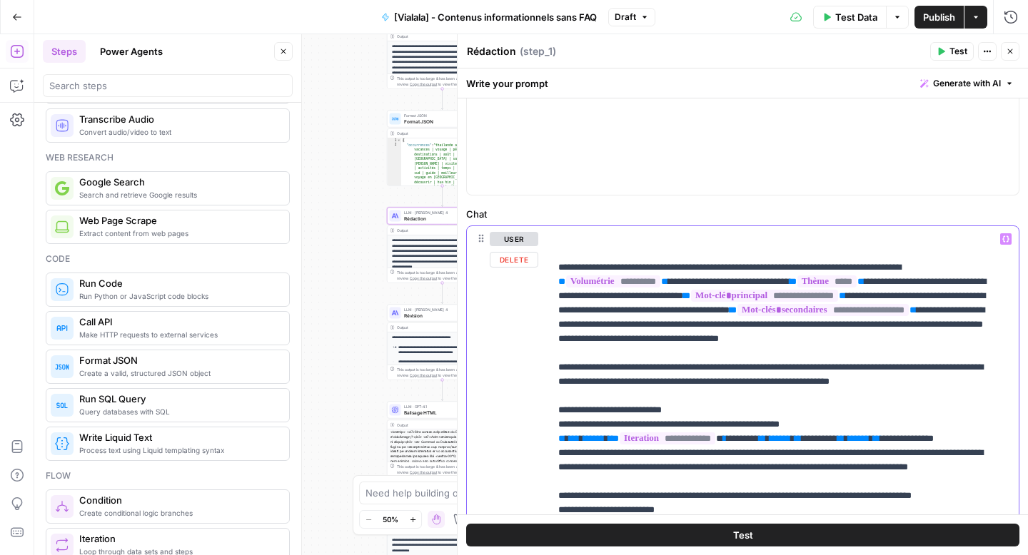
click at [1002, 240] on icon "button" at bounding box center [1005, 239] width 7 height 6
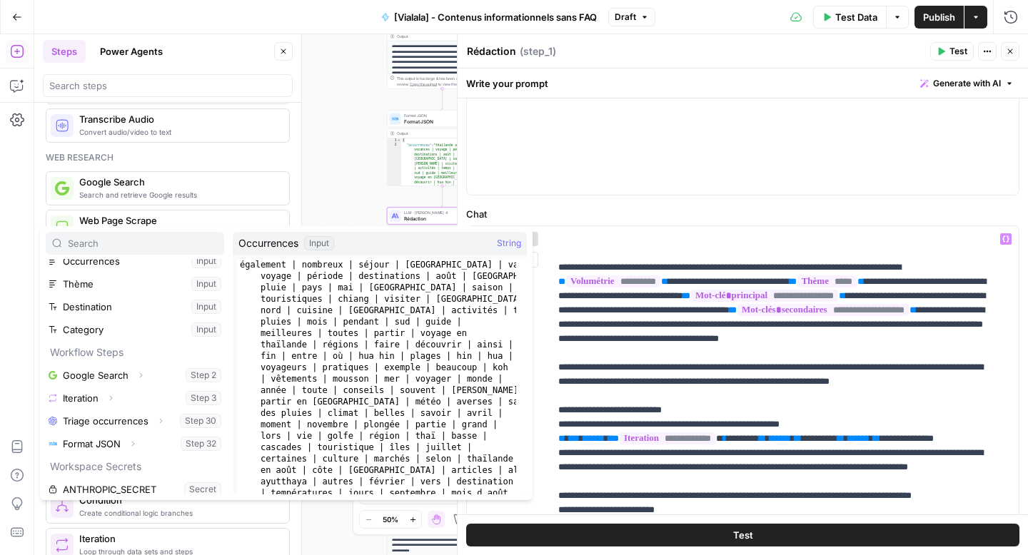
scroll to position [176, 0]
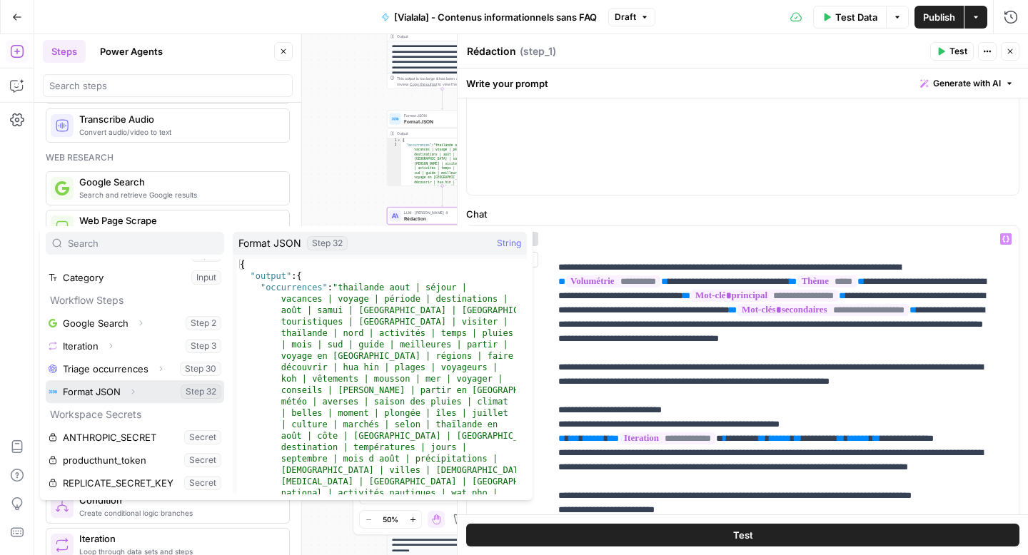
click at [136, 388] on icon "button" at bounding box center [132, 392] width 9 height 9
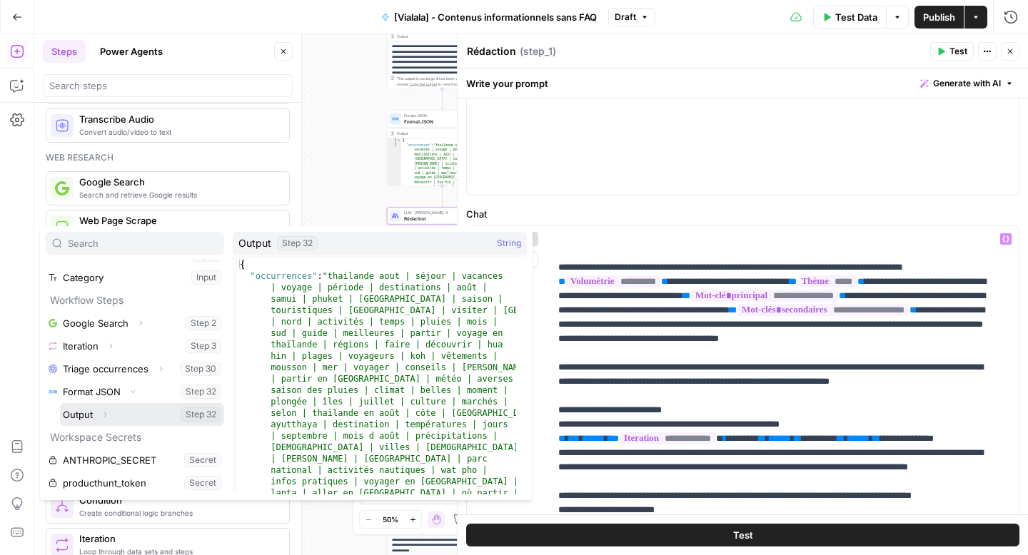
click at [110, 414] on button "Expand" at bounding box center [105, 414] width 19 height 19
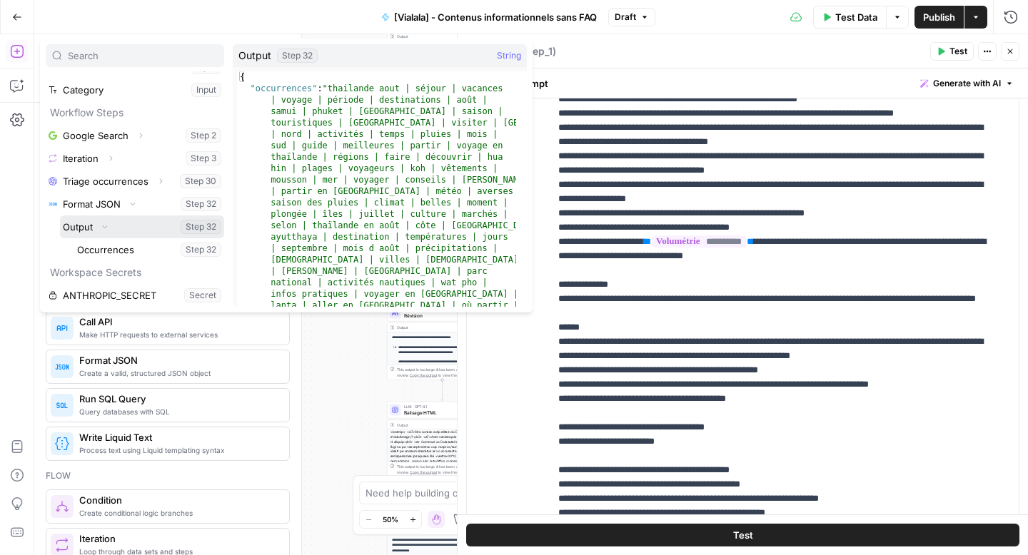
scroll to position [742, 0]
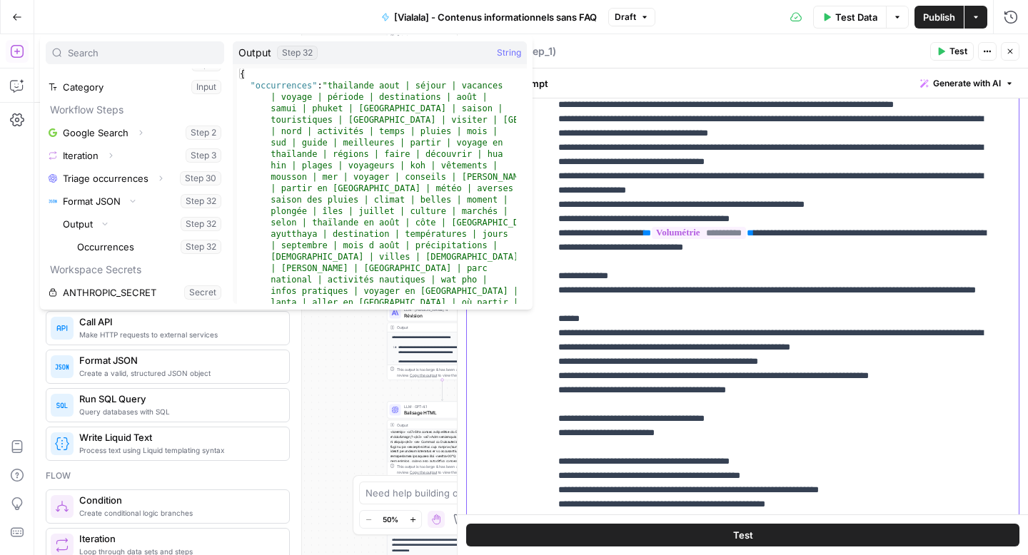
click at [626, 390] on p "**********" at bounding box center [773, 33] width 430 height 1156
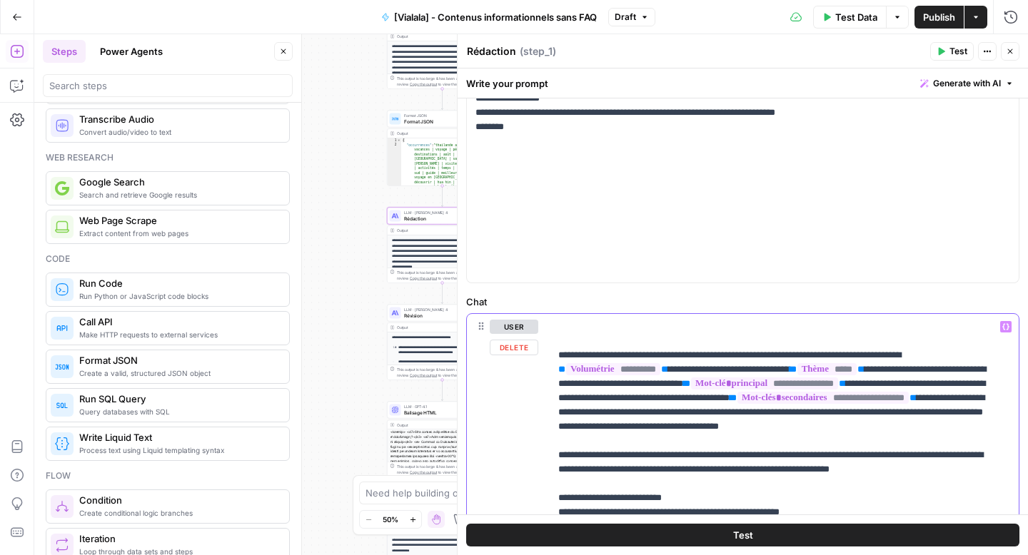
scroll to position [408, 0]
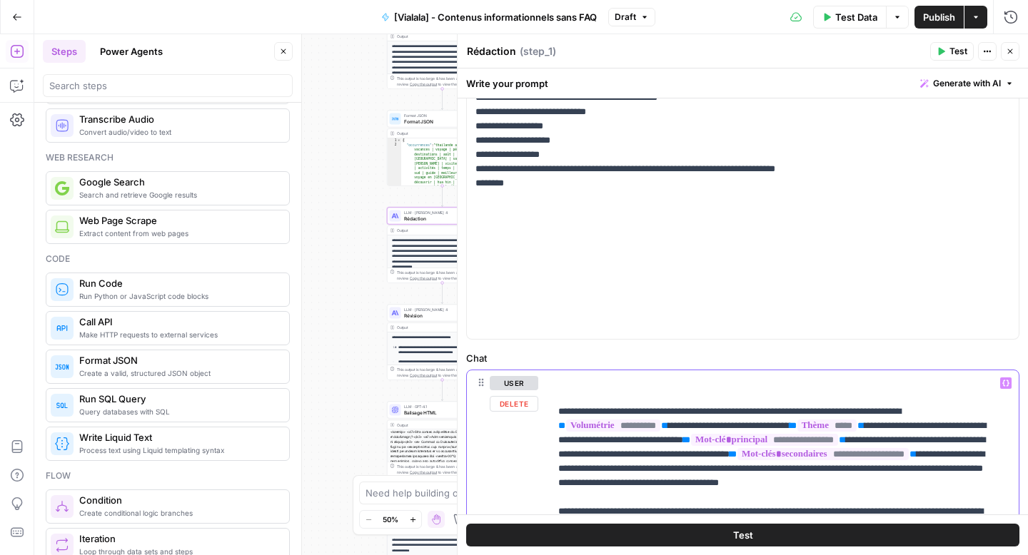
click at [1002, 383] on icon "button" at bounding box center [1005, 383] width 7 height 7
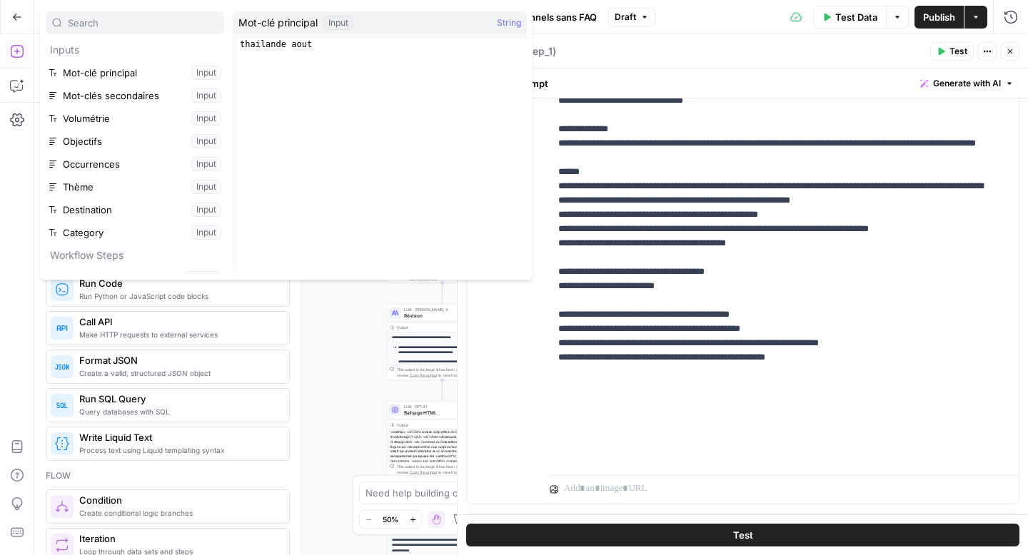
scroll to position [879, 0]
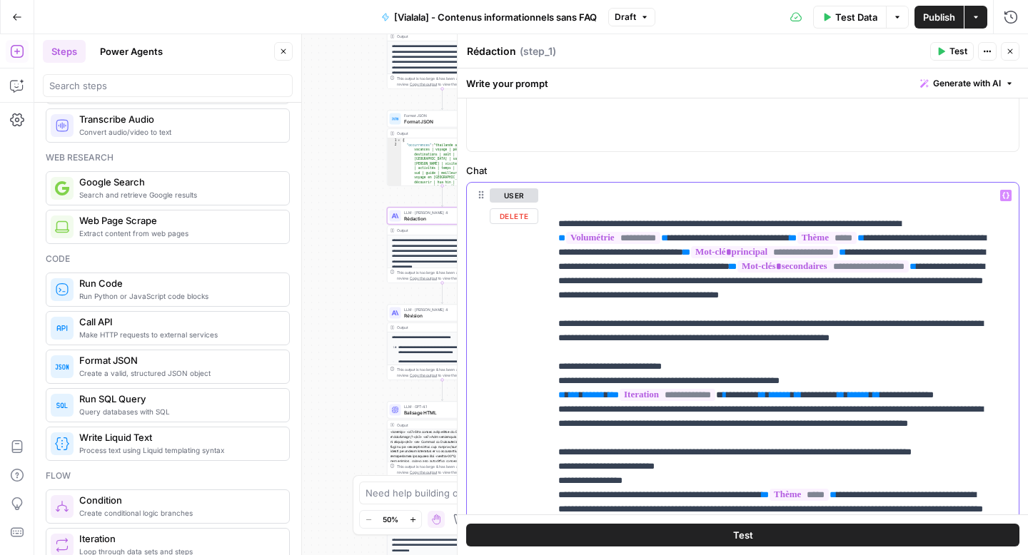
scroll to position [589, 0]
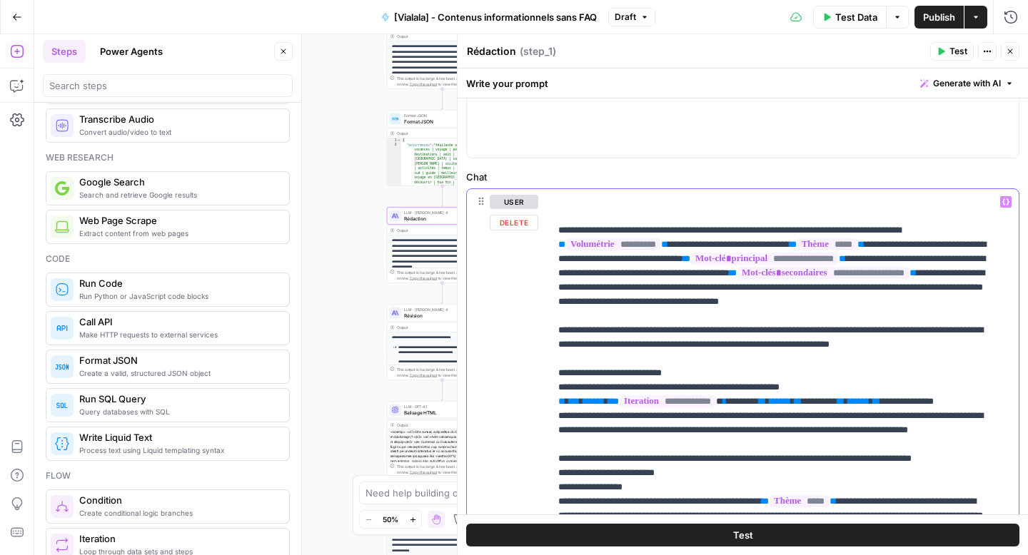
click at [1002, 203] on icon "button" at bounding box center [1005, 201] width 7 height 6
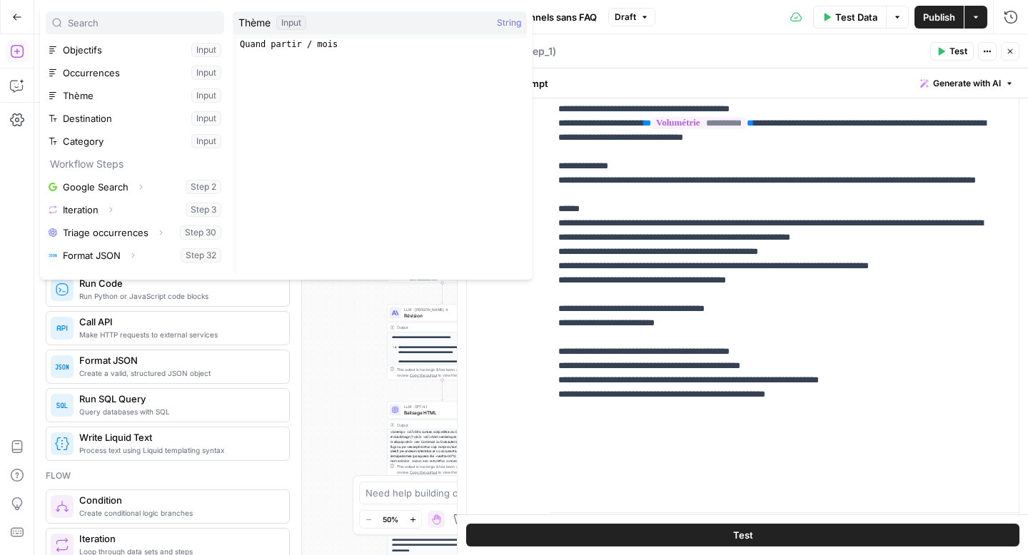
scroll to position [94, 0]
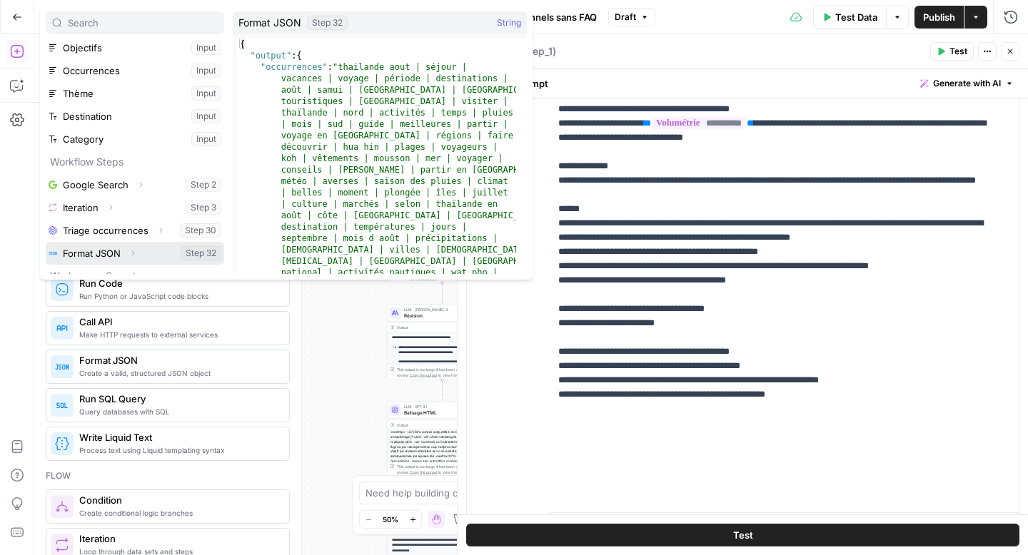
click at [133, 248] on button "Expand" at bounding box center [132, 253] width 19 height 19
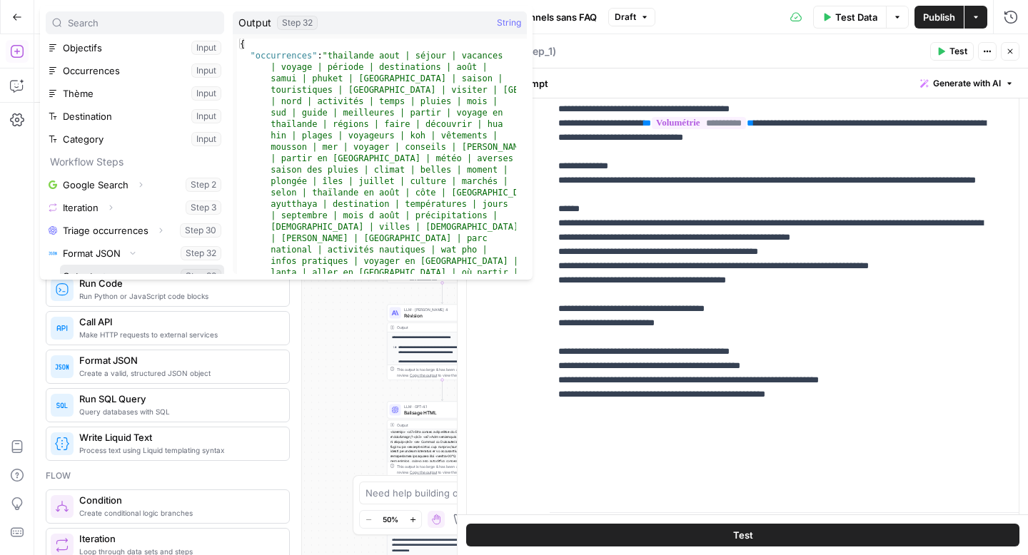
click at [123, 266] on button "Select variable Output" at bounding box center [142, 276] width 164 height 23
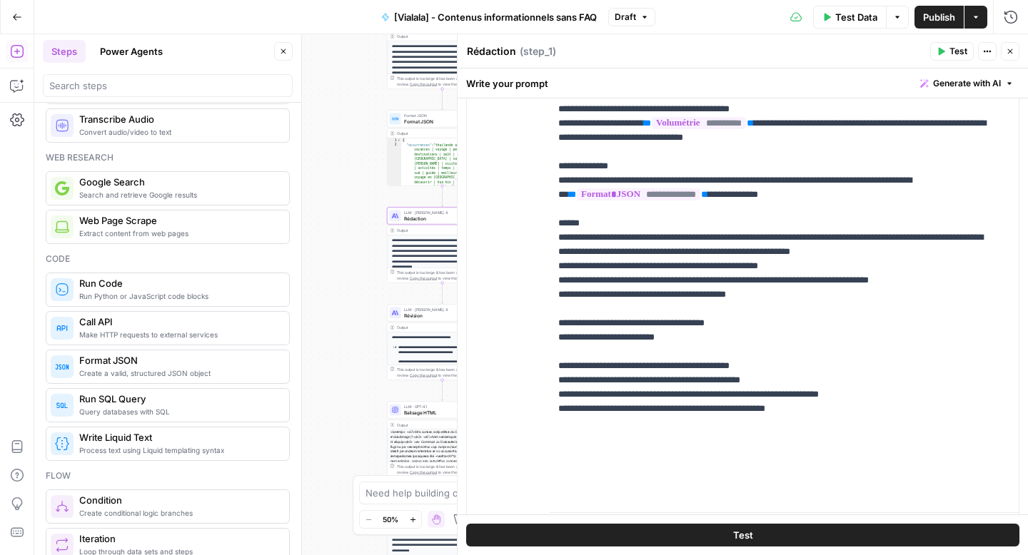
click at [1014, 49] on button "Close" at bounding box center [1010, 51] width 19 height 19
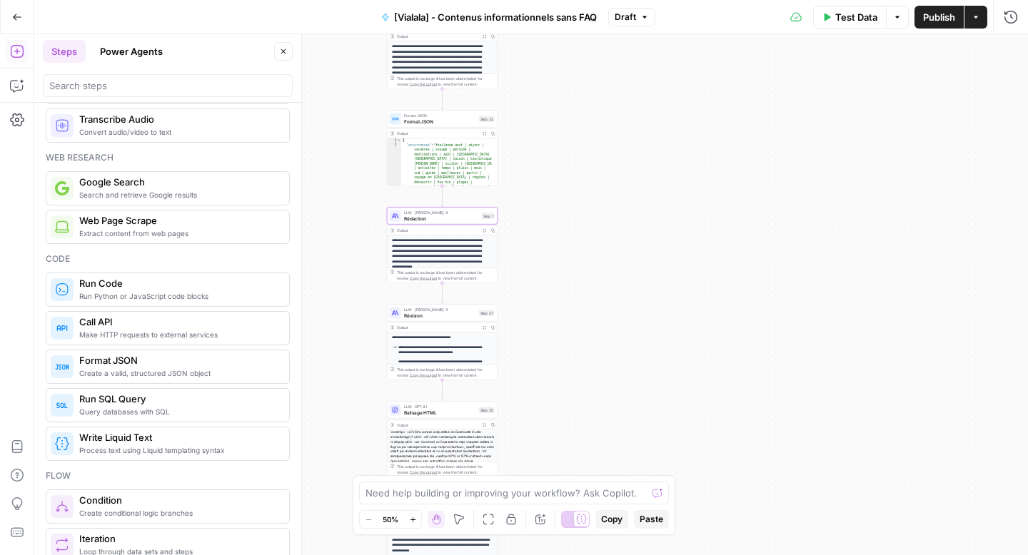
click at [845, 16] on span "Test Data" at bounding box center [856, 17] width 42 height 14
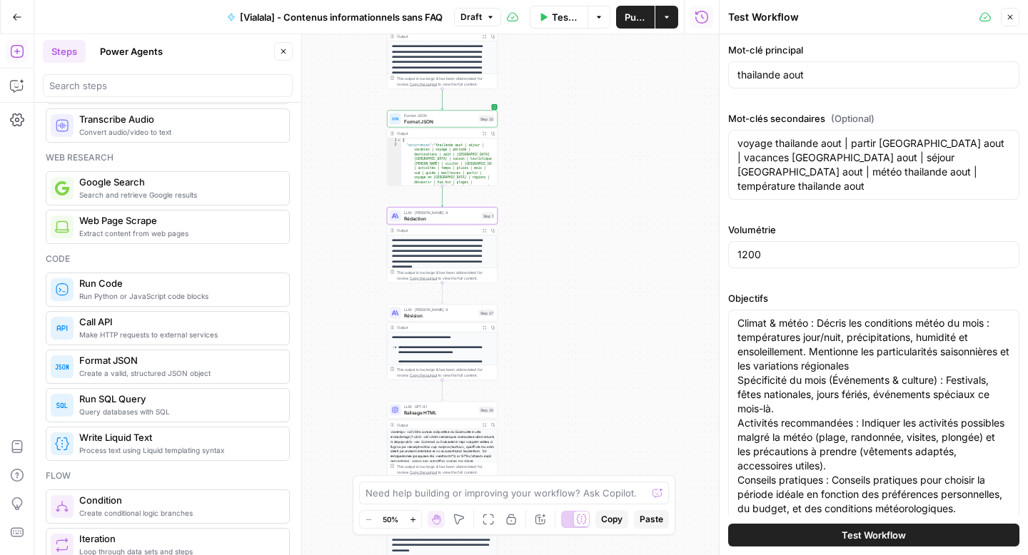
click at [778, 530] on button "Test Workflow" at bounding box center [873, 535] width 291 height 23
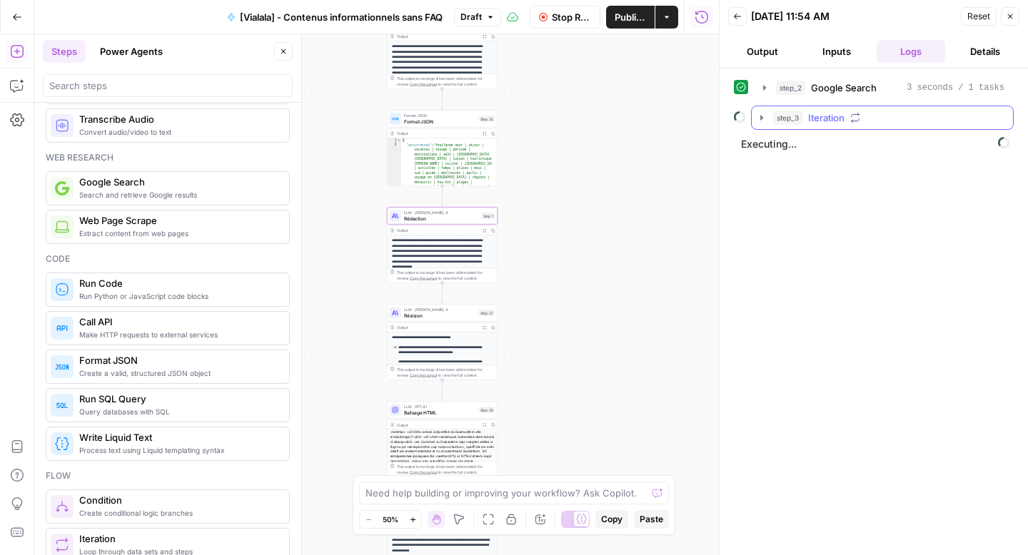
click at [762, 119] on icon "button" at bounding box center [761, 117] width 11 height 11
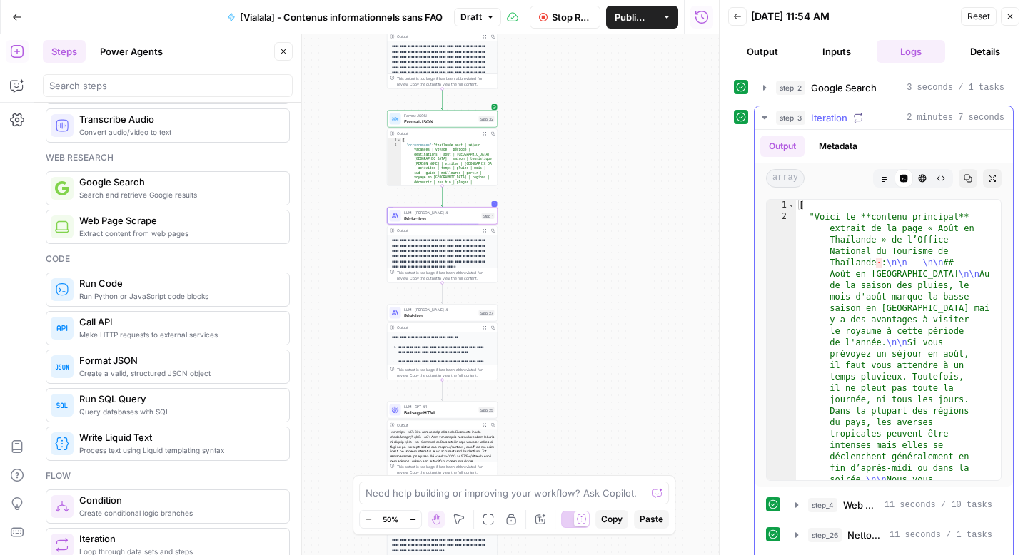
click at [765, 118] on icon "button" at bounding box center [764, 117] width 11 height 11
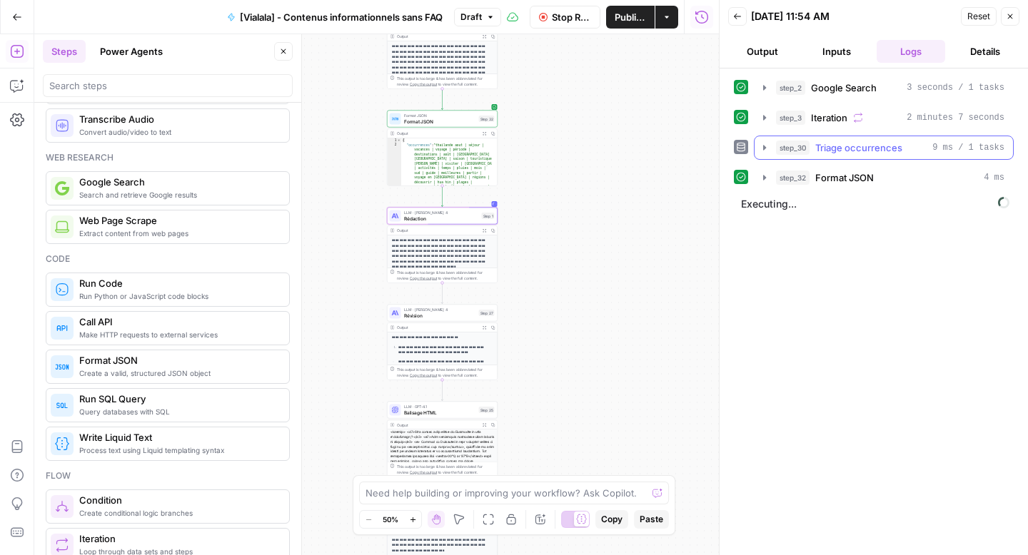
click at [767, 146] on icon "button" at bounding box center [764, 147] width 11 height 11
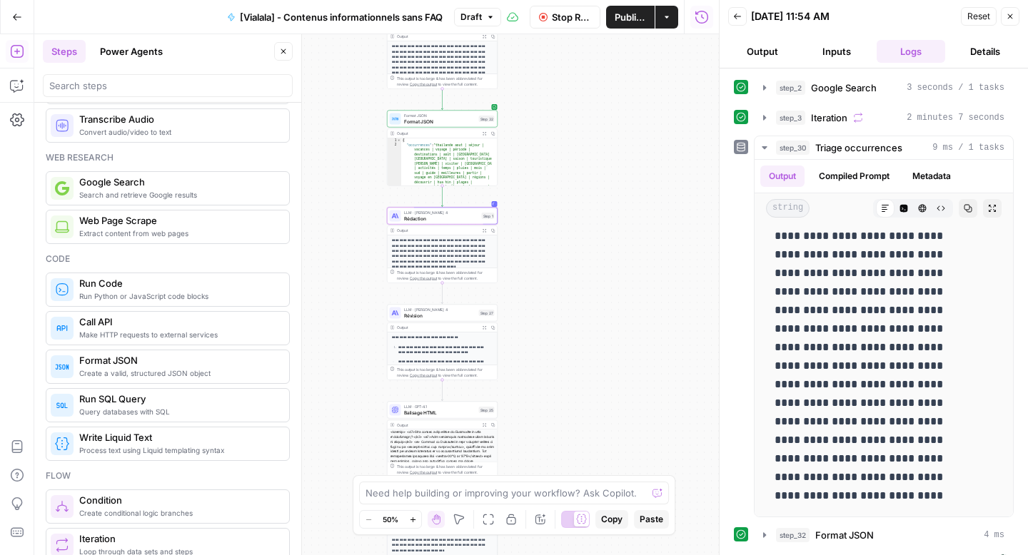
scroll to position [25, 0]
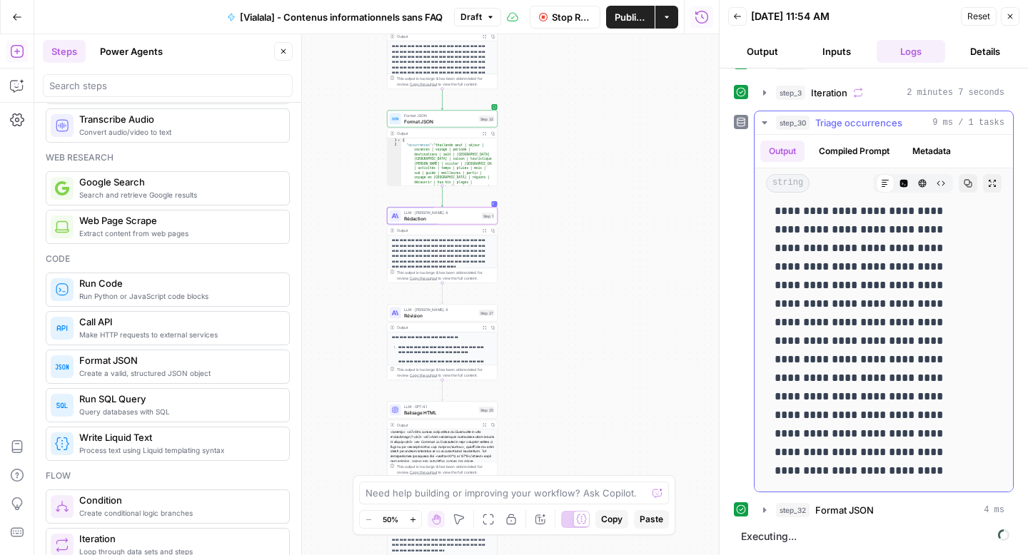
click at [762, 120] on icon "button" at bounding box center [764, 122] width 11 height 11
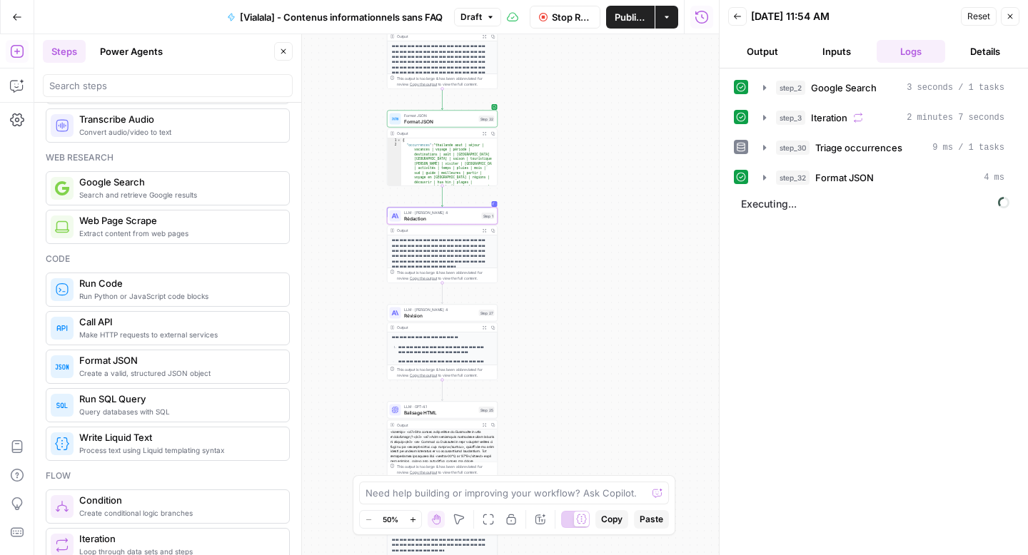
click at [764, 53] on button "Output" at bounding box center [762, 51] width 69 height 23
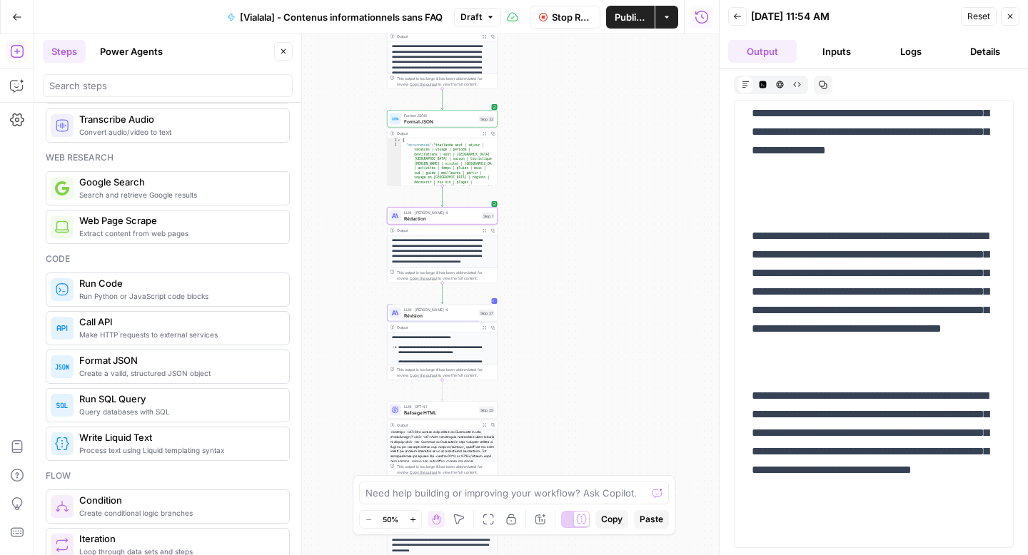
scroll to position [16700, 0]
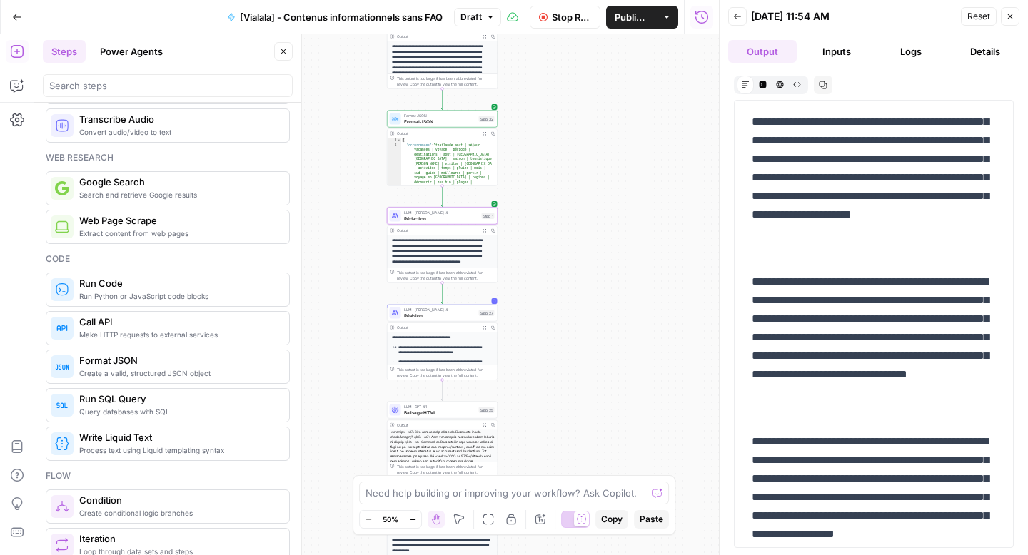
click at [796, 84] on icon "button" at bounding box center [797, 85] width 8 height 8
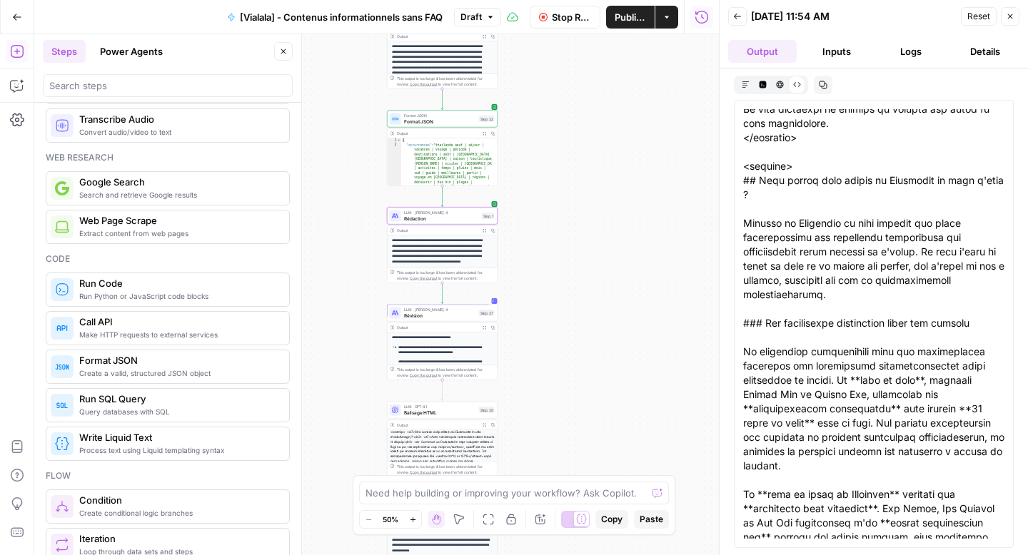
scroll to position [12976, 0]
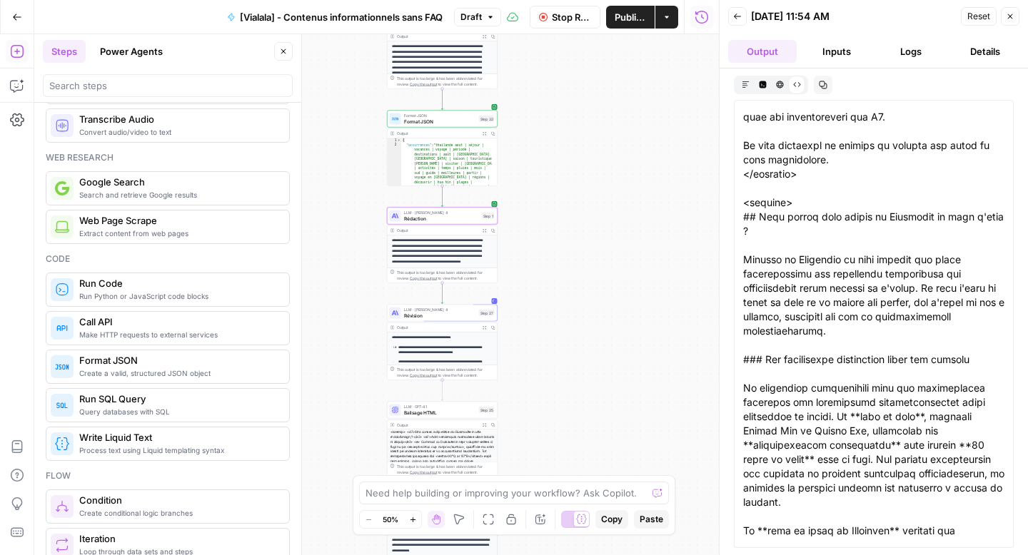
click at [839, 57] on button "Inputs" at bounding box center [836, 51] width 69 height 23
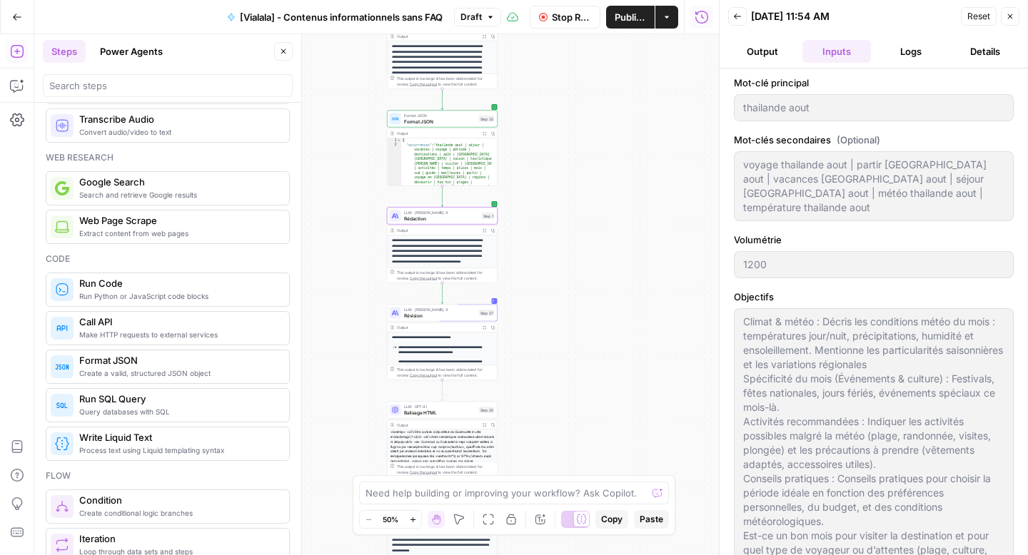
click at [895, 54] on button "Logs" at bounding box center [911, 51] width 69 height 23
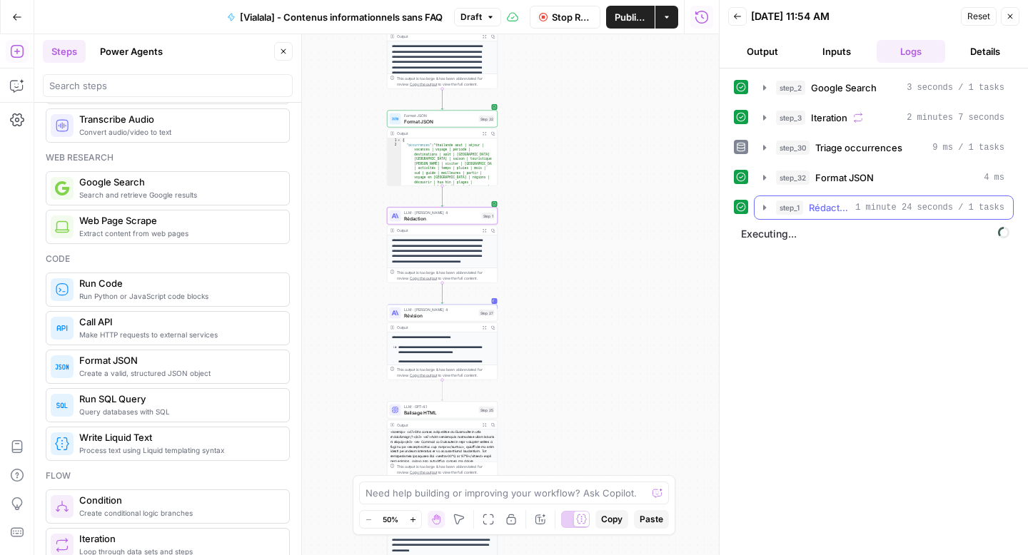
click at [765, 210] on icon "button" at bounding box center [764, 207] width 11 height 11
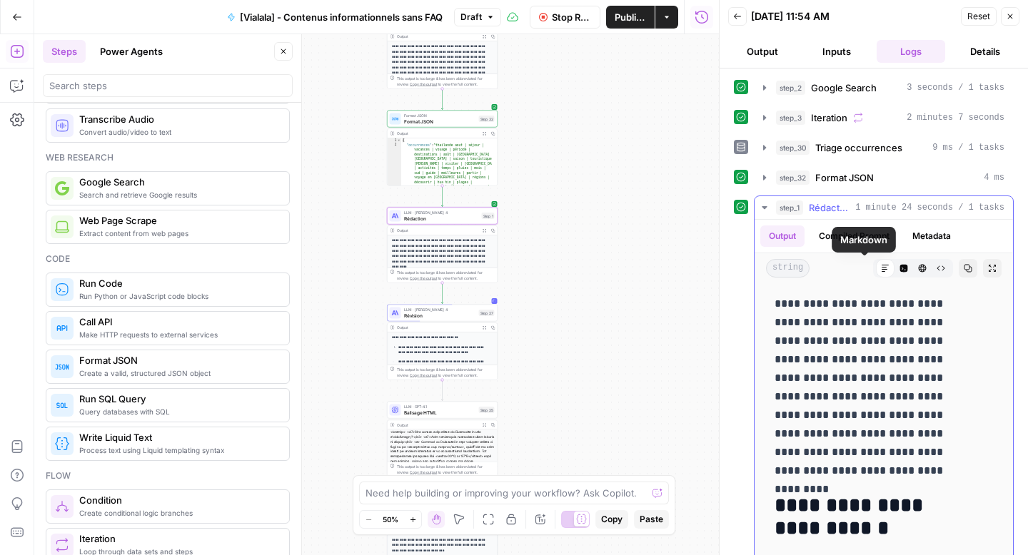
click at [936, 266] on icon "button" at bounding box center [940, 268] width 9 height 9
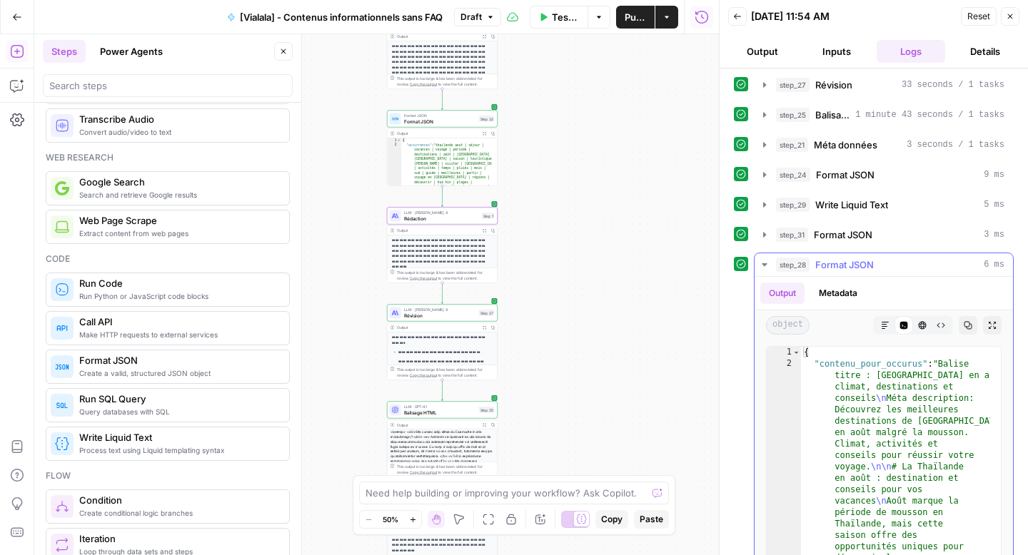
scroll to position [510, 0]
click at [936, 330] on icon "button" at bounding box center [940, 326] width 9 height 9
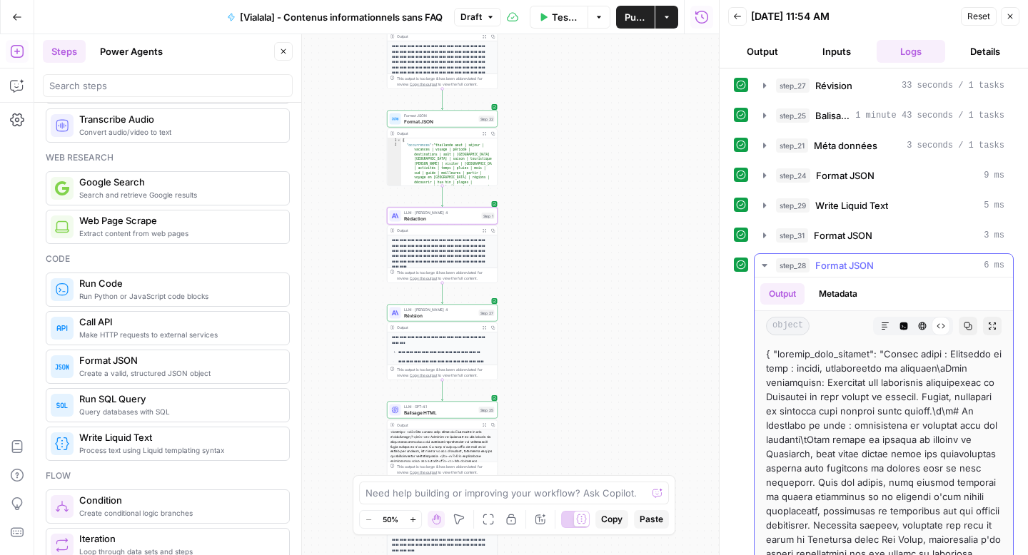
click at [959, 331] on button "Copy" at bounding box center [968, 326] width 19 height 19
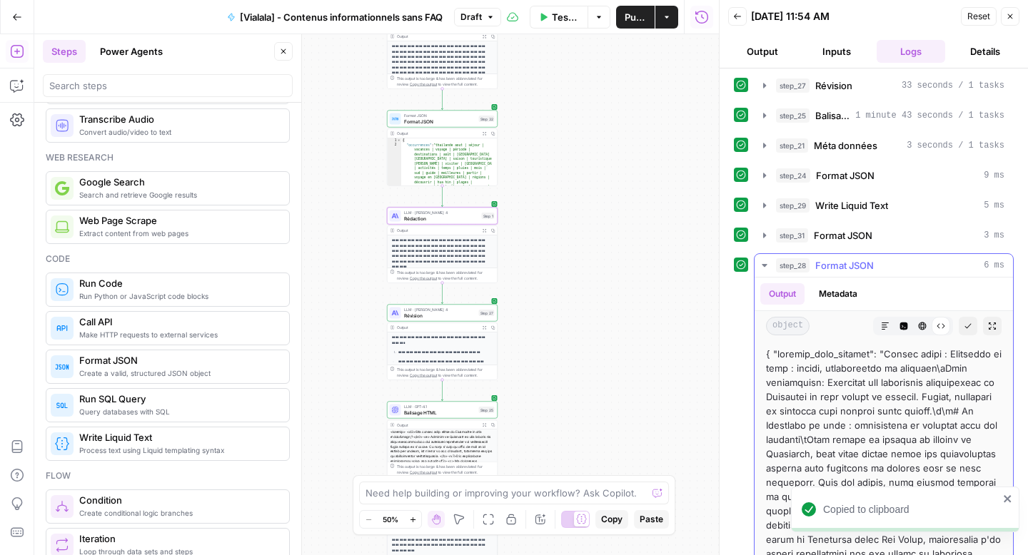
click at [876, 331] on button "Markdown" at bounding box center [885, 326] width 19 height 19
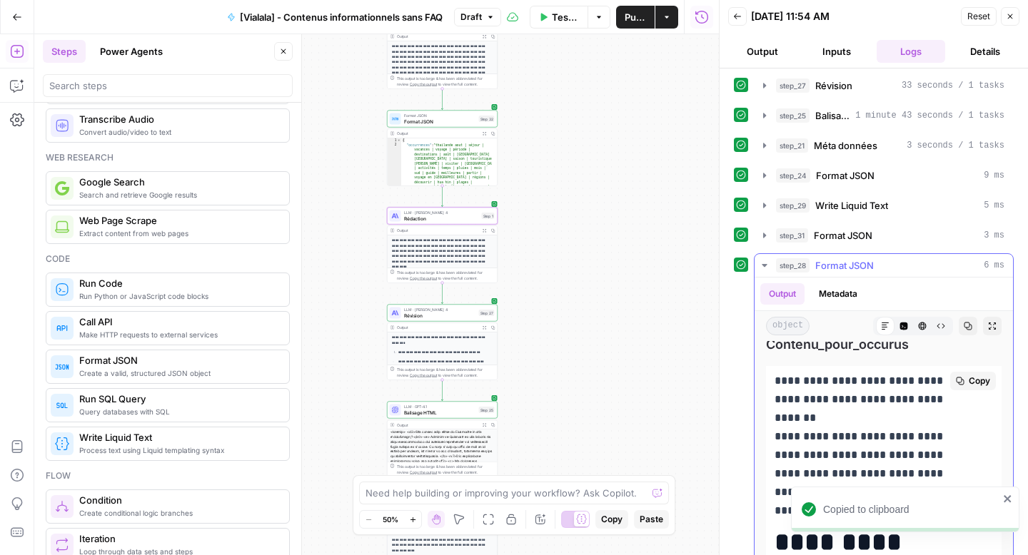
scroll to position [9, 0]
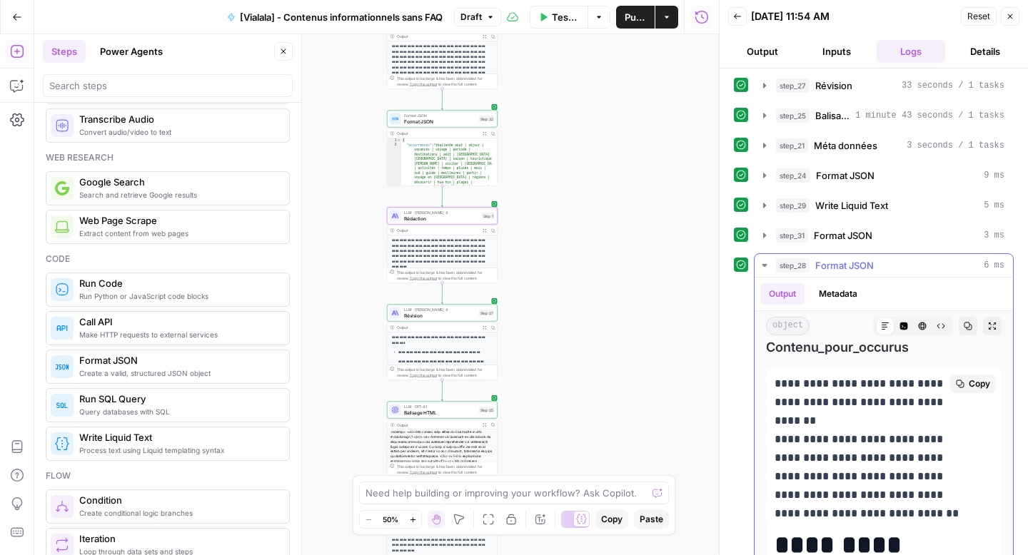
click at [774, 385] on p "**********" at bounding box center [872, 440] width 197 height 130
drag, startPoint x: 775, startPoint y: 385, endPoint x: 780, endPoint y: 446, distance: 60.9
click at [780, 446] on p "**********" at bounding box center [872, 440] width 197 height 130
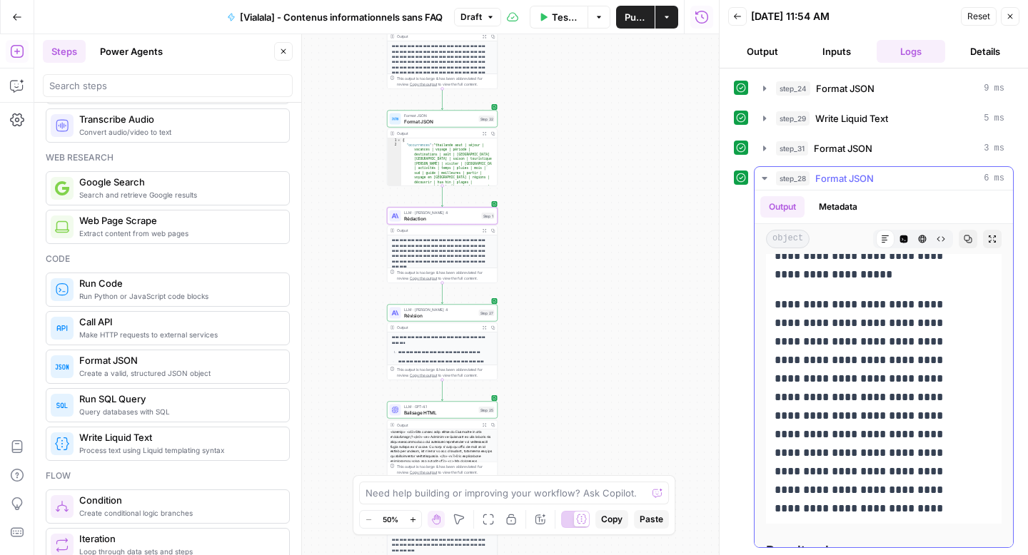
scroll to position [7470, 0]
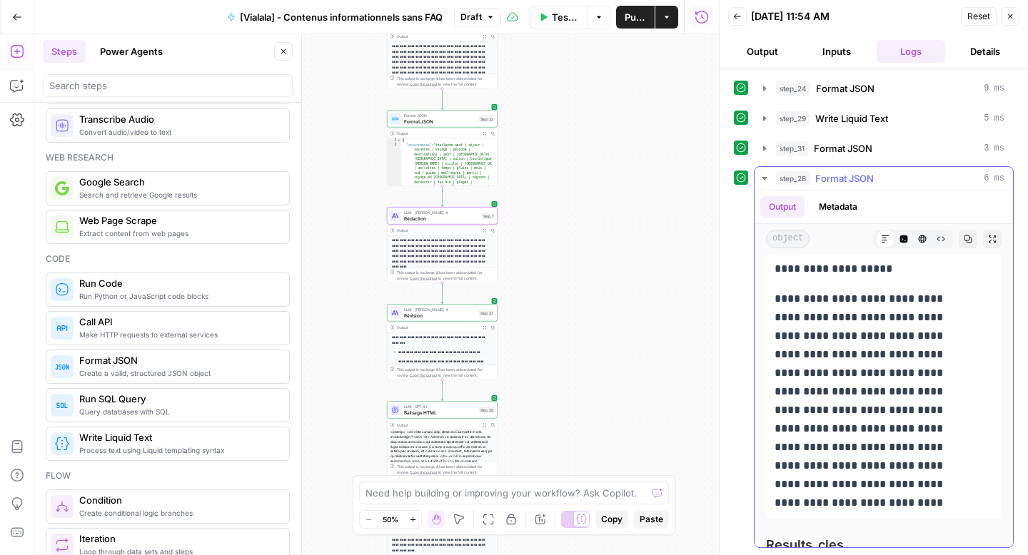
click at [874, 503] on p "**********" at bounding box center [872, 401] width 197 height 223
copy div "**********"
click at [483, 136] on button "Expand Output" at bounding box center [484, 133] width 9 height 9
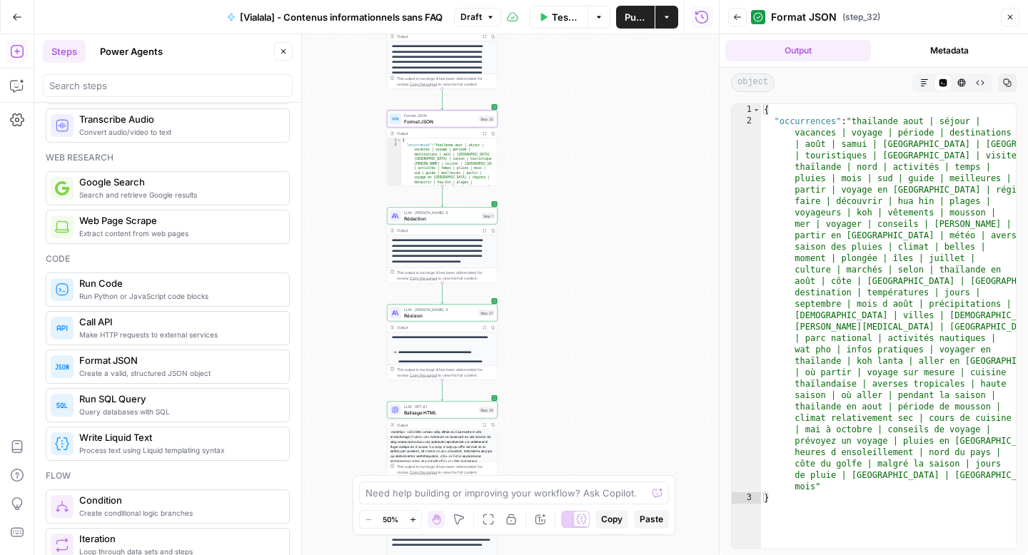
click at [989, 82] on div "Markdown Code Editor HTML Viewer Raw Output" at bounding box center [952, 83] width 80 height 19
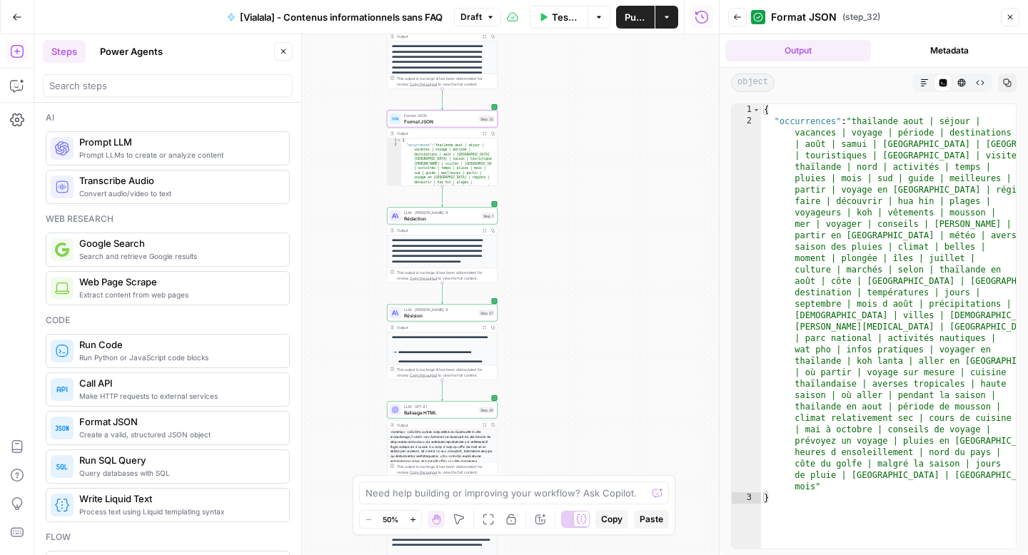
scroll to position [61, 0]
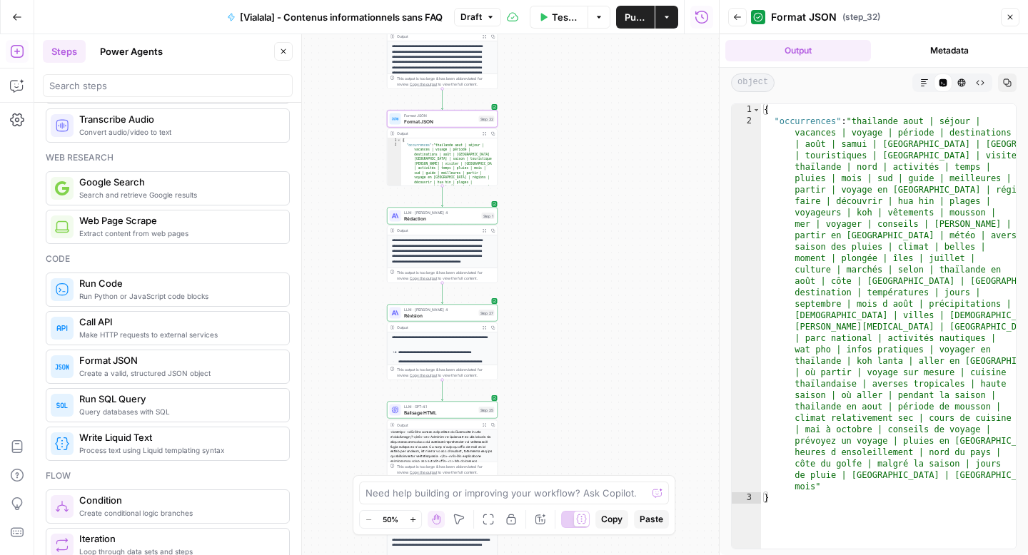
click at [979, 88] on button "Raw Output" at bounding box center [980, 83] width 19 height 19
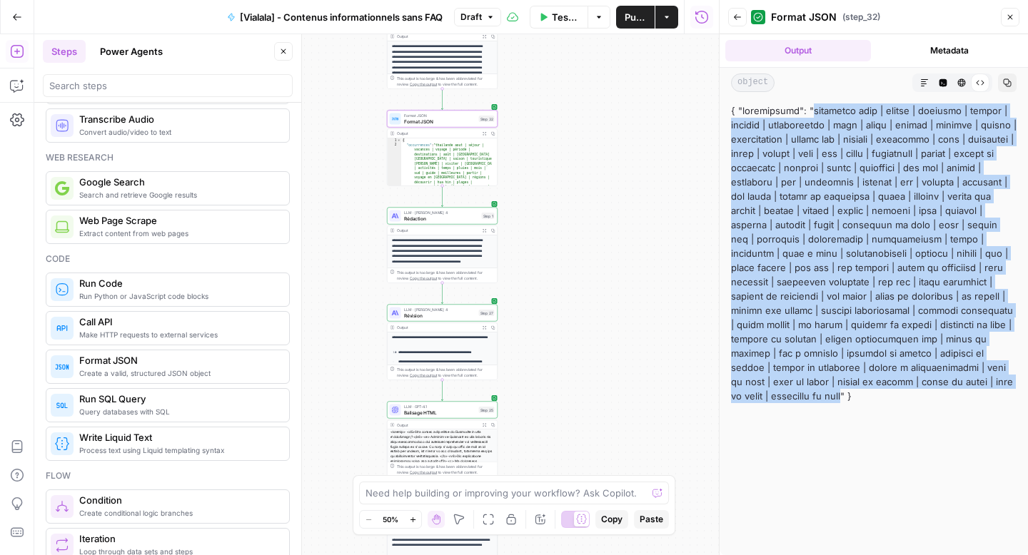
drag, startPoint x: 811, startPoint y: 113, endPoint x: 753, endPoint y: 396, distance: 288.5
click at [753, 396] on div at bounding box center [874, 253] width 286 height 300
copy div "thailande aout | séjour | vacances | voyage | période | destinations | août | s…"
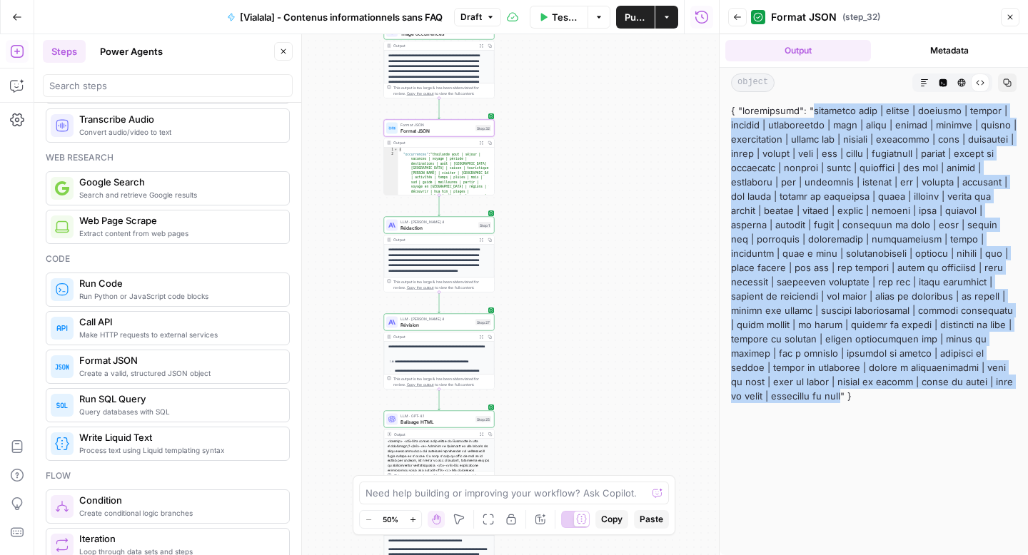
click at [483, 44] on icon "button" at bounding box center [482, 46] width 4 height 4
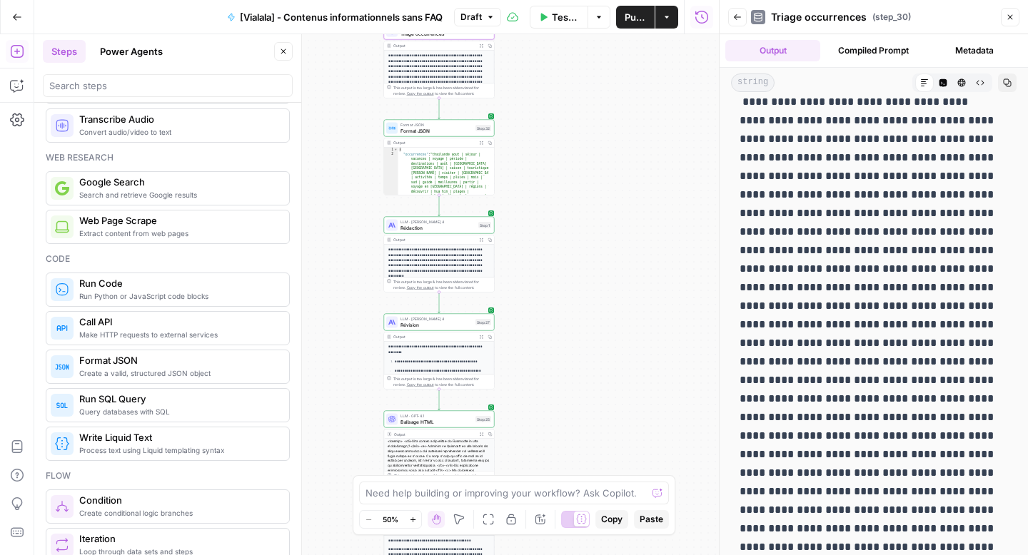
scroll to position [712, 0]
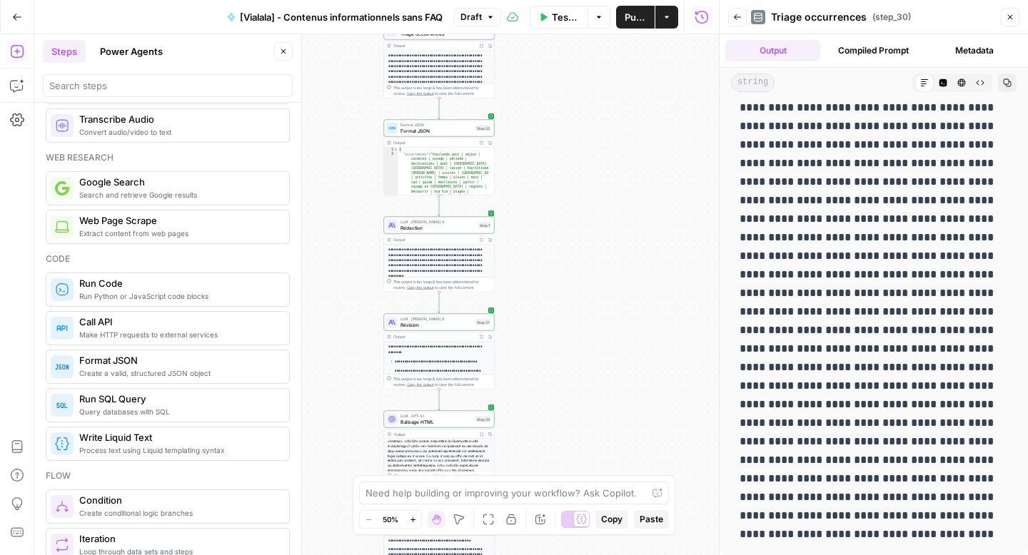
click at [482, 241] on icon "button" at bounding box center [482, 240] width 4 height 4
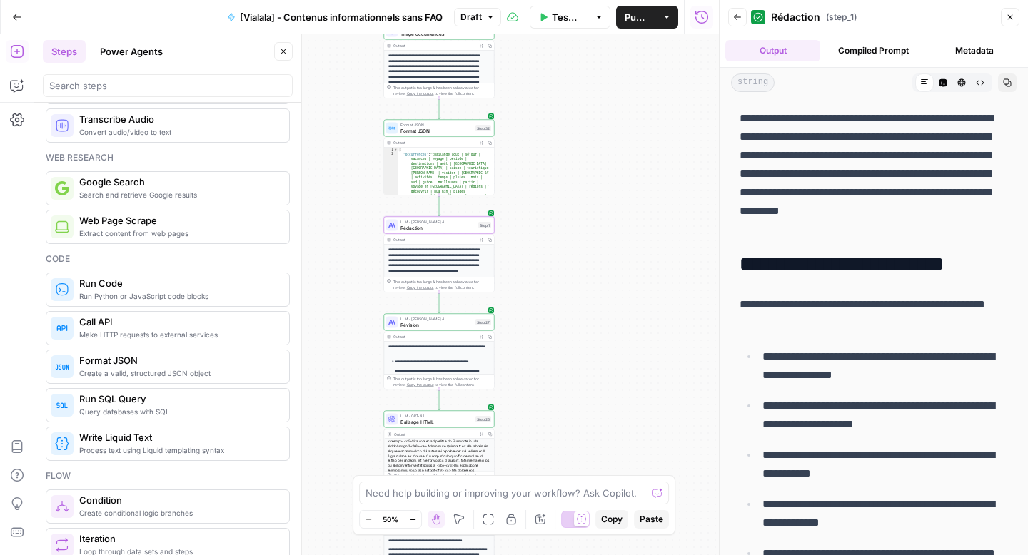
click at [845, 61] on div "Output Compiled Prompt Metadata" at bounding box center [873, 50] width 308 height 33
click at [854, 52] on button "Compiled Prompt" at bounding box center [873, 50] width 95 height 21
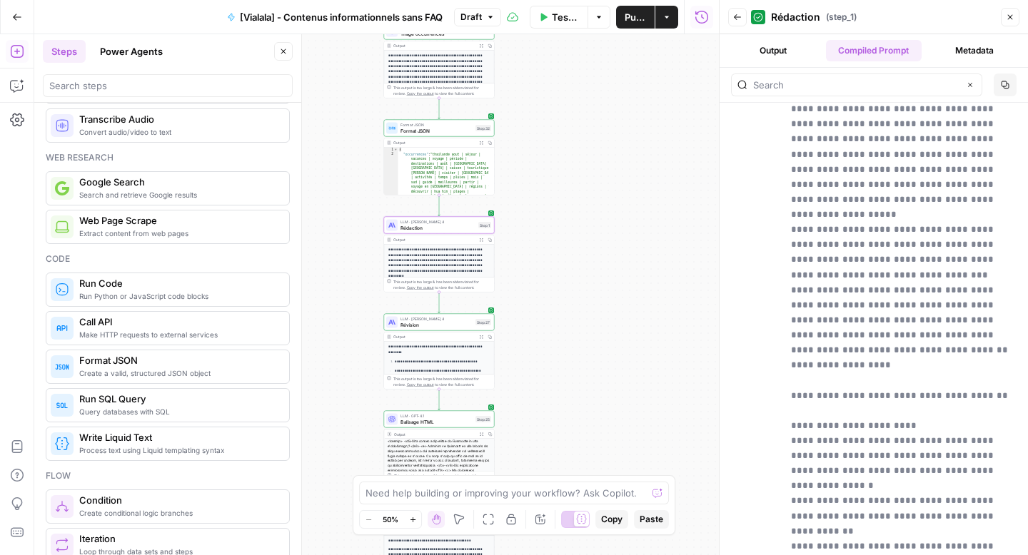
scroll to position [13831, 0]
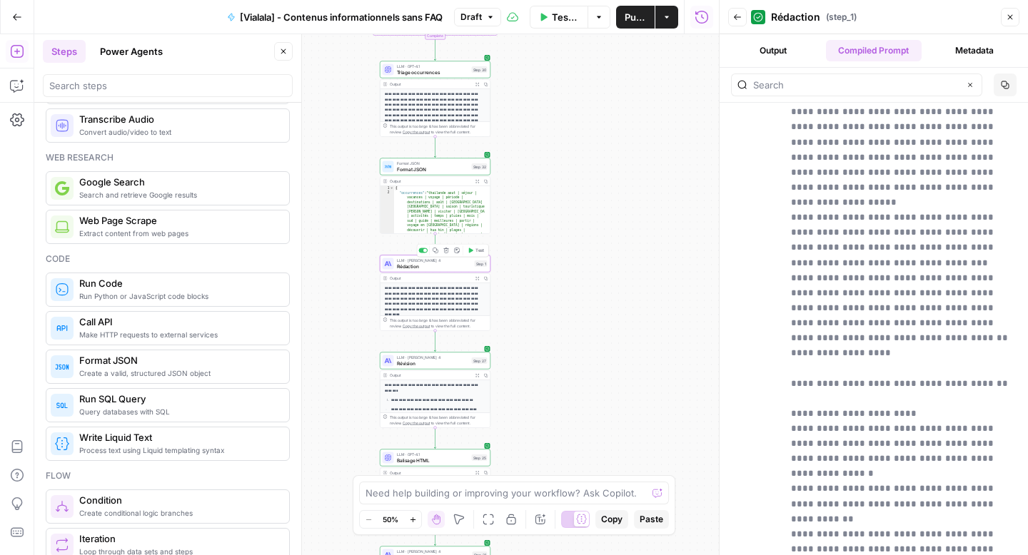
click at [408, 271] on div "LLM · Claude Sonnet 4 Rédaction Step 1 Copy step Delete step Add Note Test" at bounding box center [435, 264] width 111 height 17
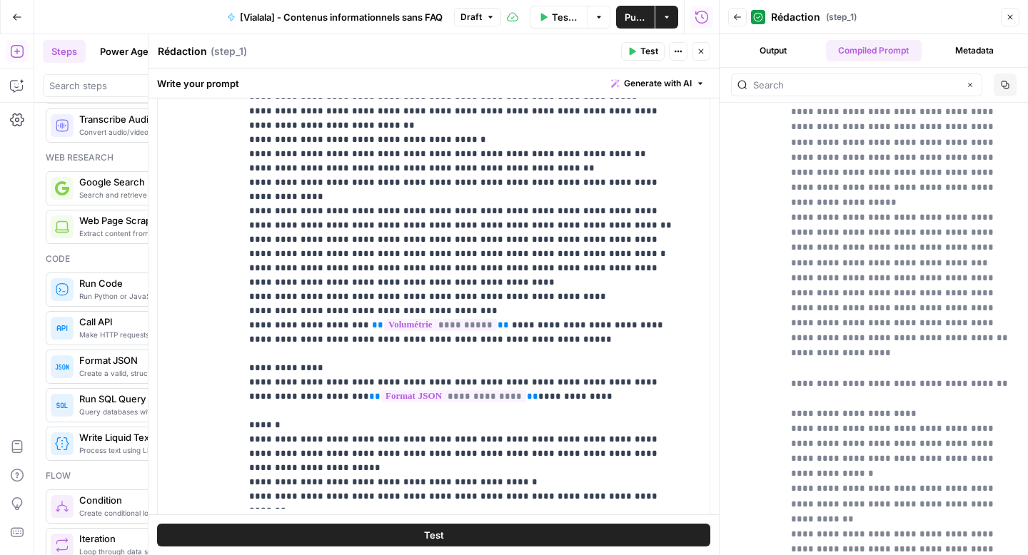
scroll to position [862, 0]
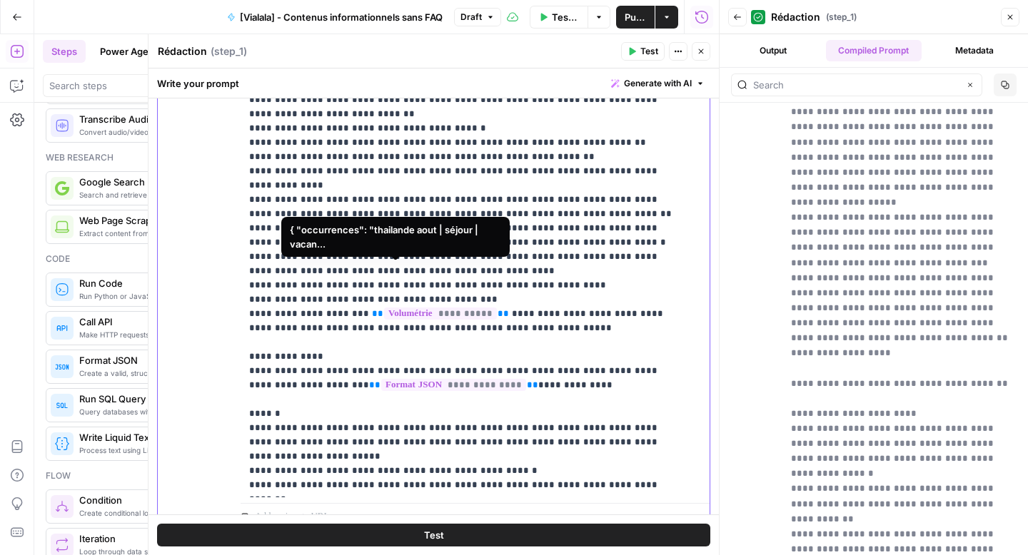
click at [430, 379] on span "**********" at bounding box center [453, 385] width 145 height 12
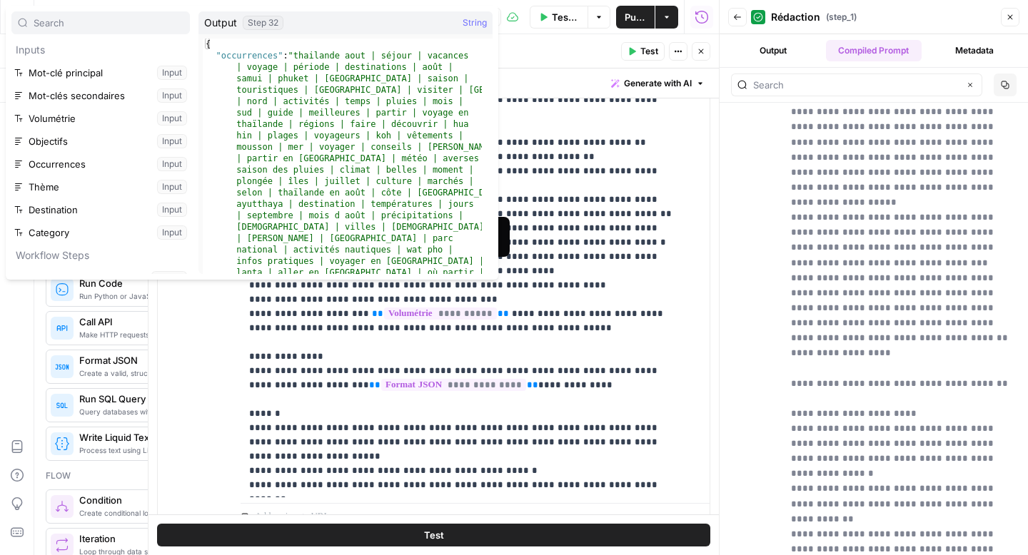
scroll to position [518, 0]
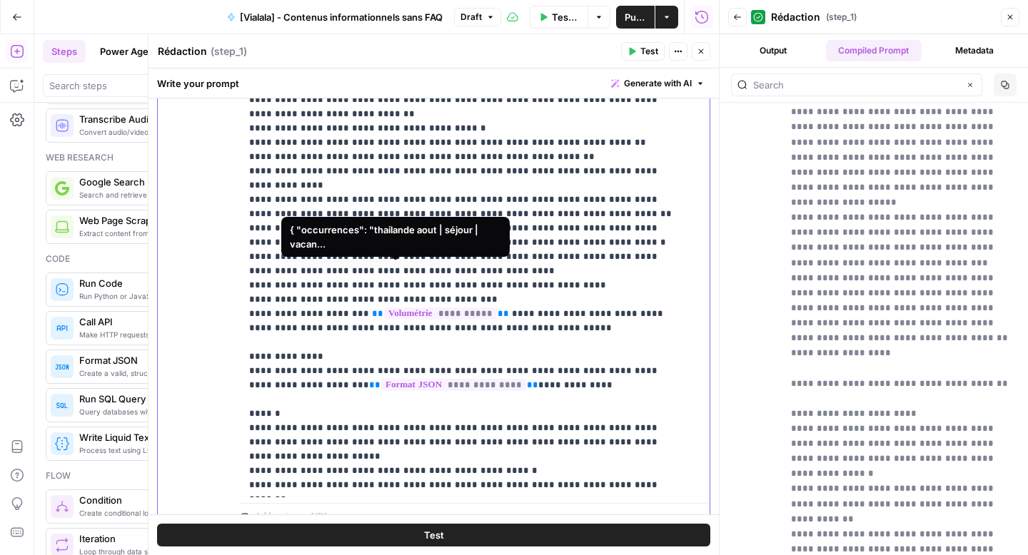
click at [430, 379] on span "**********" at bounding box center [453, 385] width 145 height 12
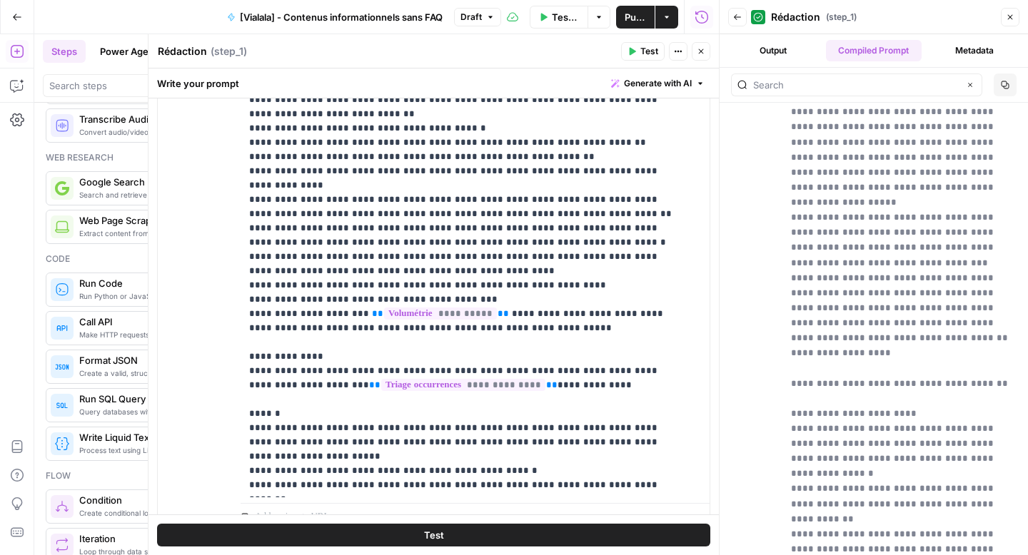
click at [701, 54] on icon "button" at bounding box center [701, 51] width 9 height 9
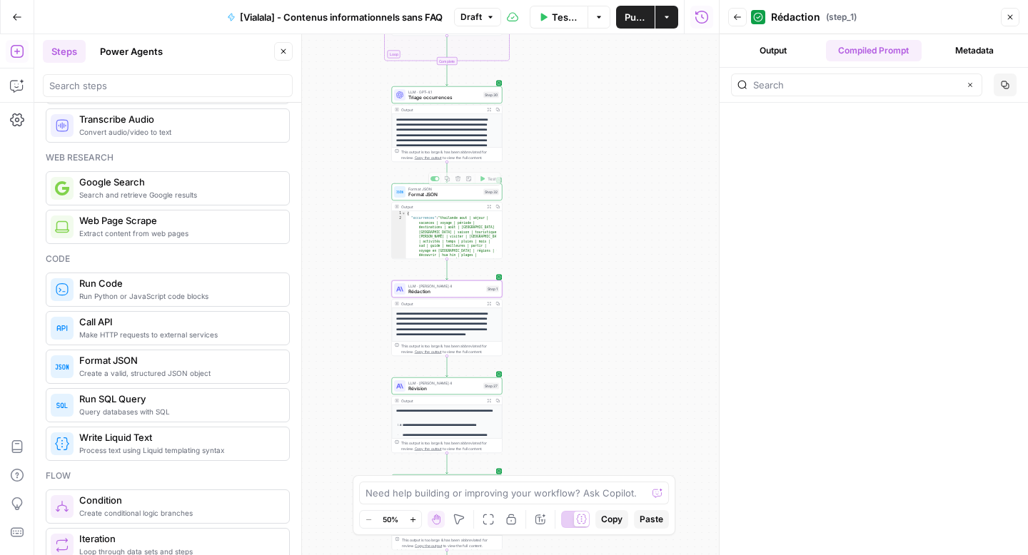
click at [436, 196] on span "Format JSON" at bounding box center [444, 194] width 72 height 7
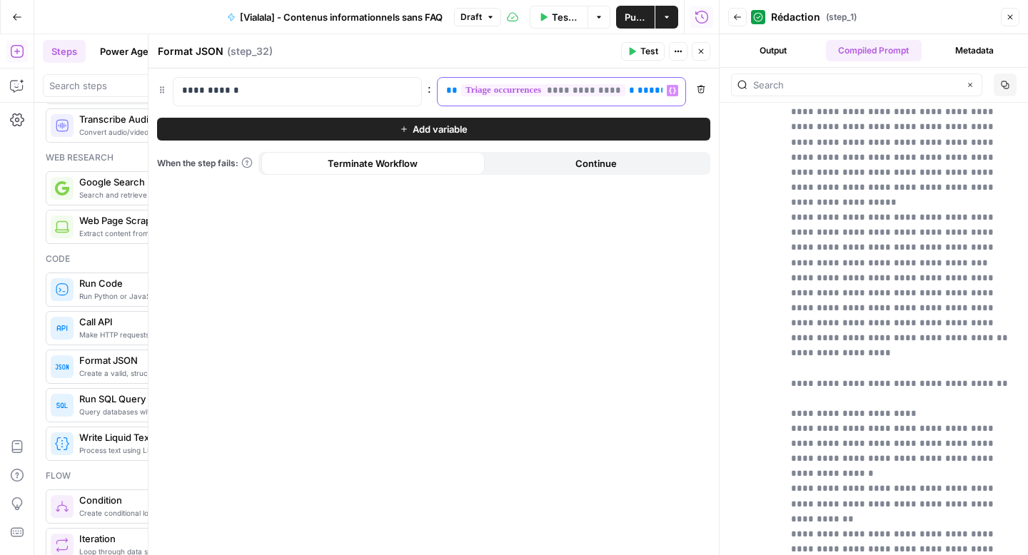
click at [640, 95] on span "*****" at bounding box center [651, 90] width 29 height 9
click at [697, 51] on icon "button" at bounding box center [701, 51] width 9 height 9
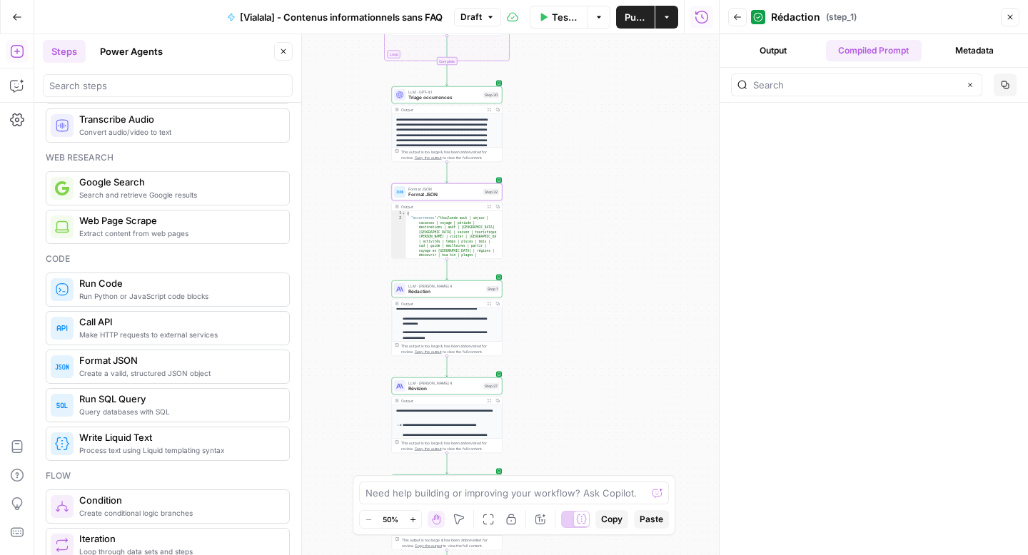
scroll to position [266, 0]
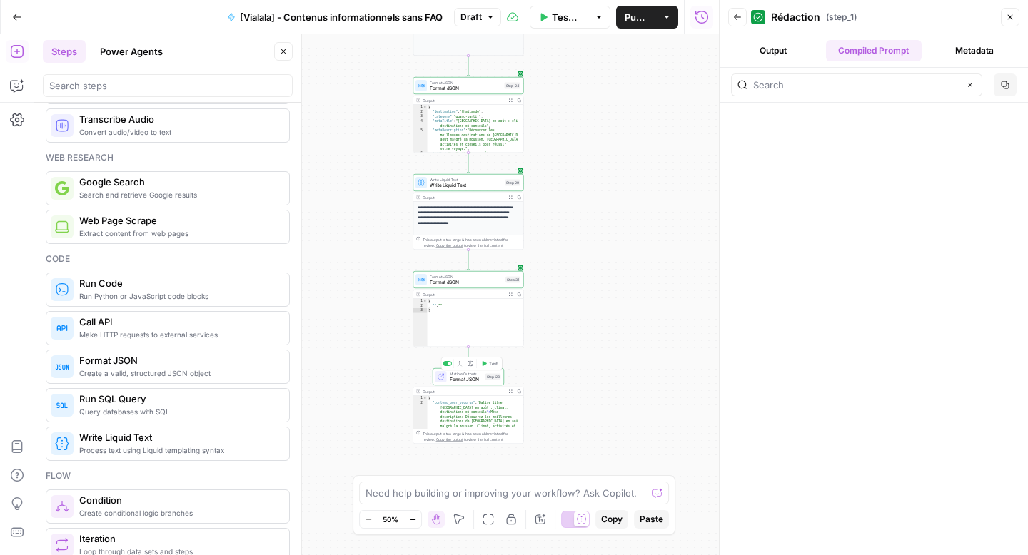
click at [453, 381] on span "Format JSON" at bounding box center [466, 379] width 33 height 7
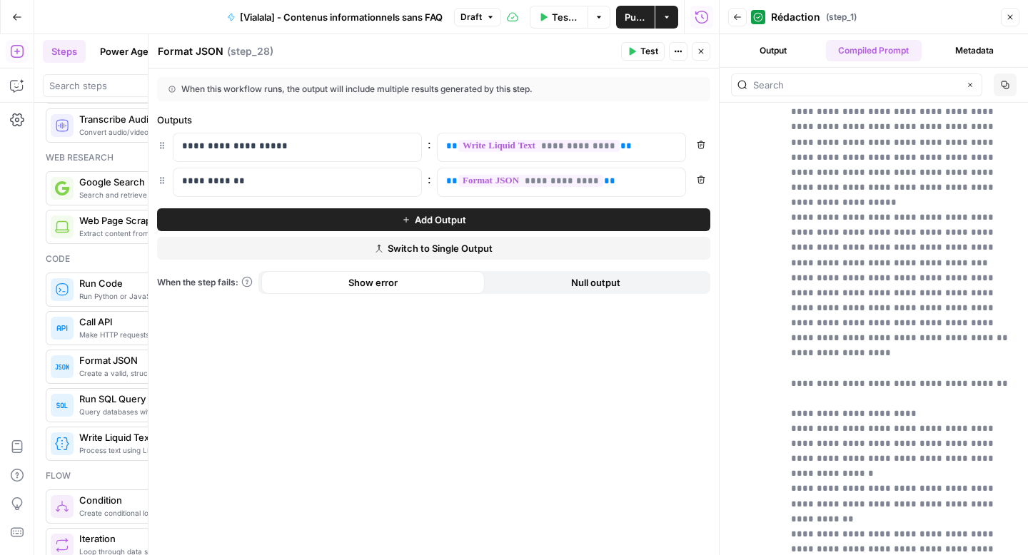
click at [331, 220] on button "Add Output" at bounding box center [433, 219] width 553 height 23
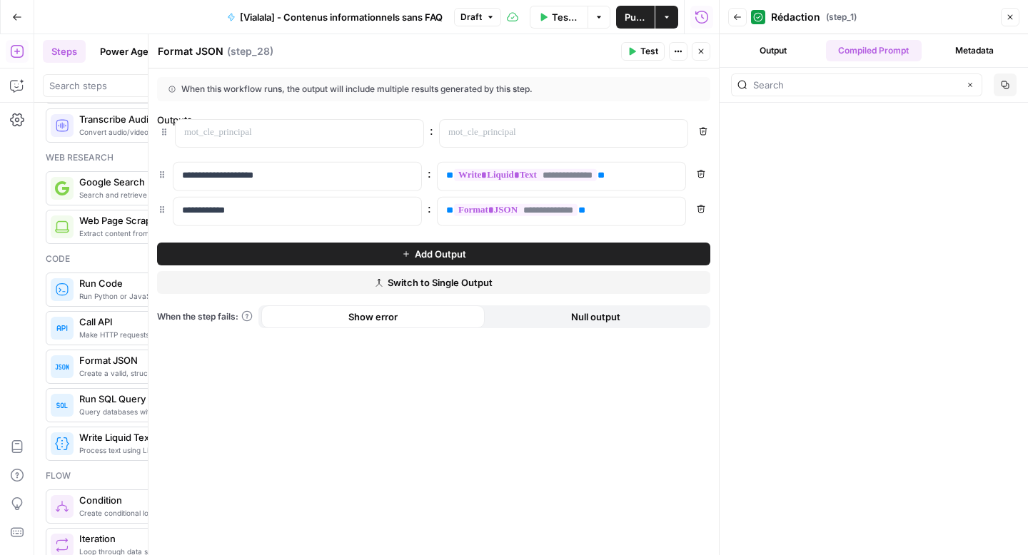
drag, startPoint x: 161, startPoint y: 218, endPoint x: 163, endPoint y: 130, distance: 87.8
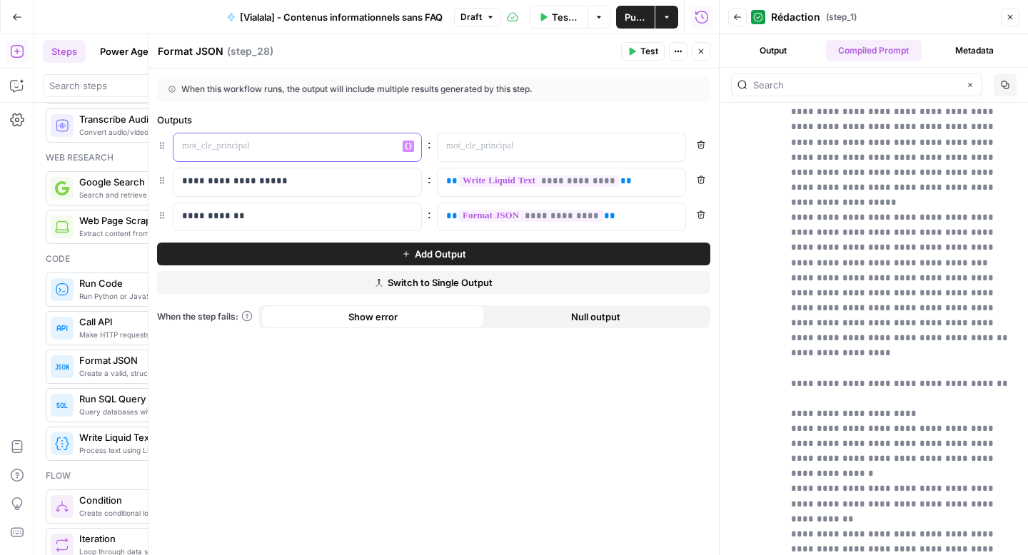
click at [215, 149] on p at bounding box center [286, 146] width 208 height 14
click at [476, 141] on p at bounding box center [550, 146] width 208 height 14
click at [636, 51] on button "Test" at bounding box center [643, 51] width 44 height 19
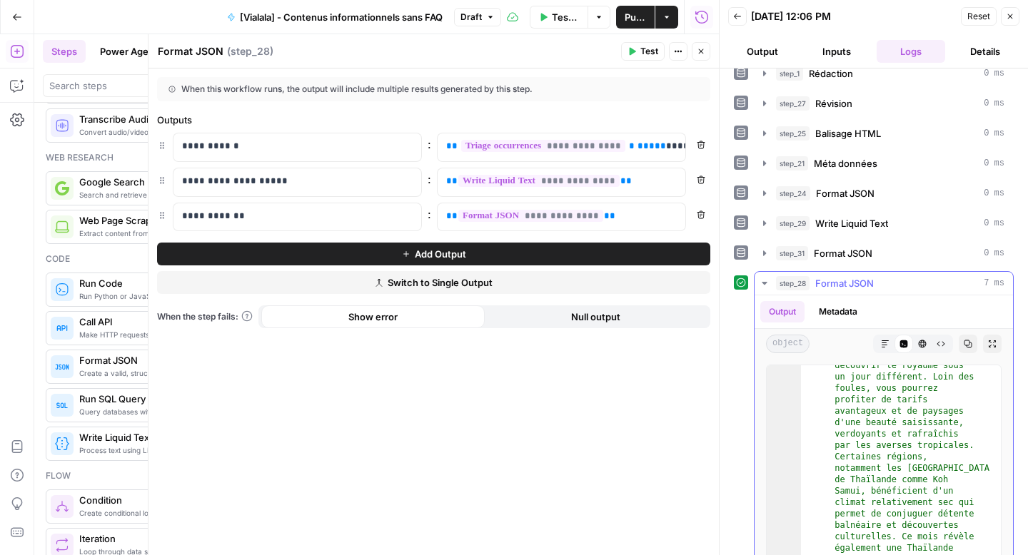
scroll to position [777, 0]
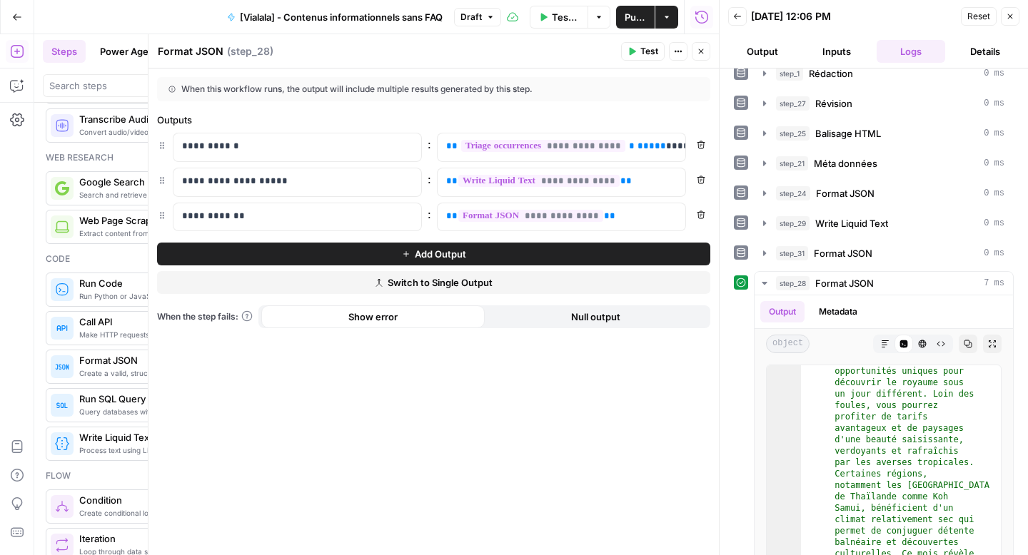
click at [702, 54] on icon "button" at bounding box center [701, 51] width 9 height 9
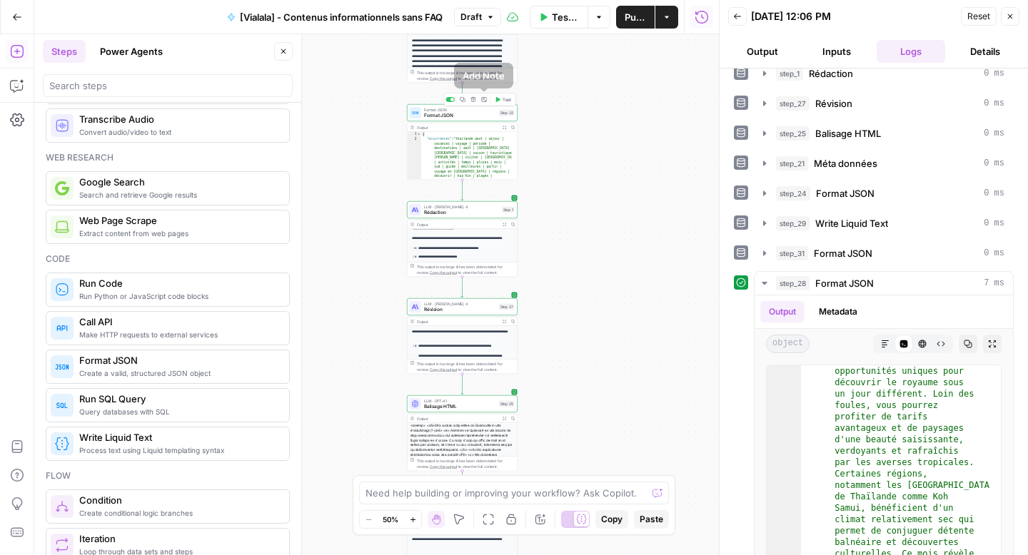
click at [473, 100] on icon "button" at bounding box center [472, 99] width 5 height 5
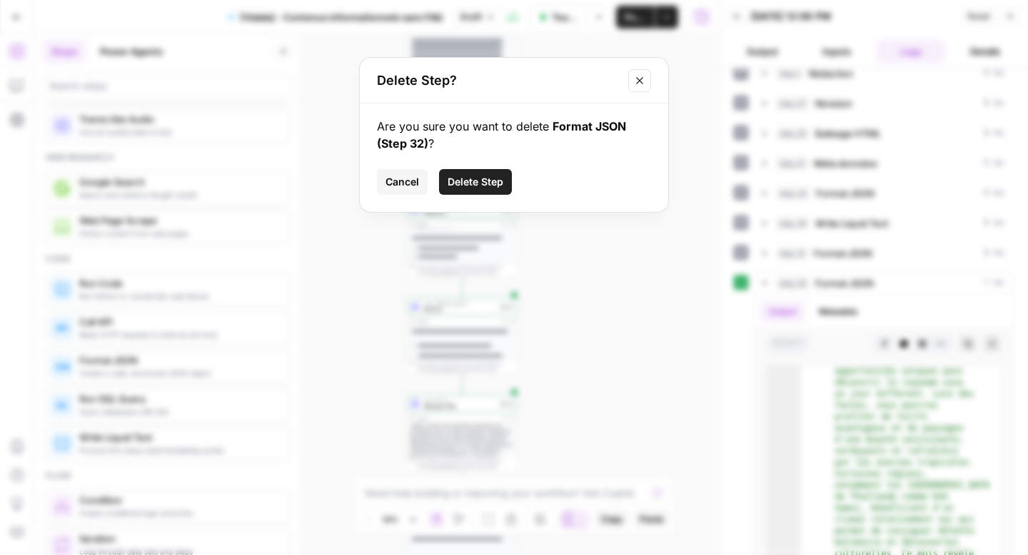
click at [470, 179] on span "Delete Step" at bounding box center [476, 182] width 56 height 14
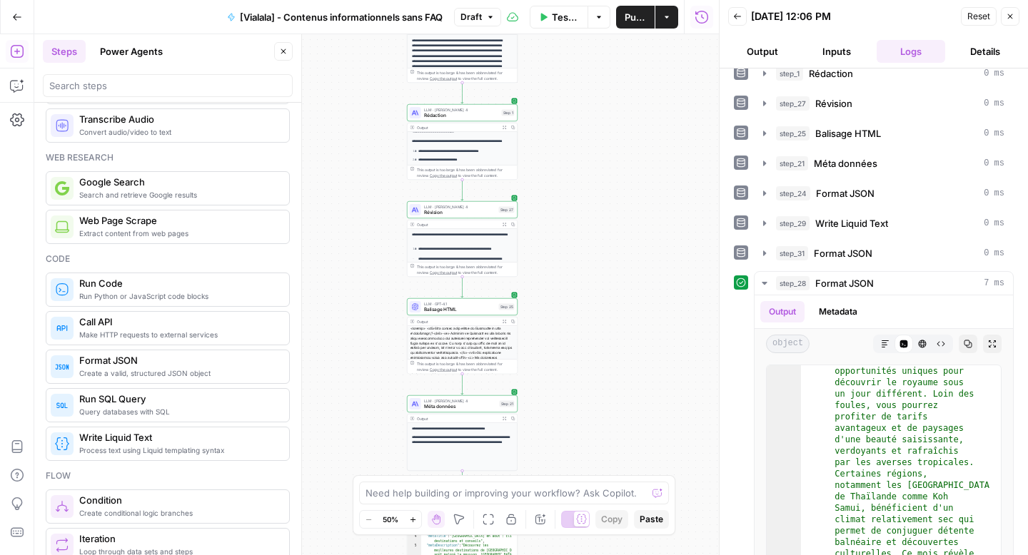
click at [556, 18] on span "Test Data" at bounding box center [566, 17] width 28 height 14
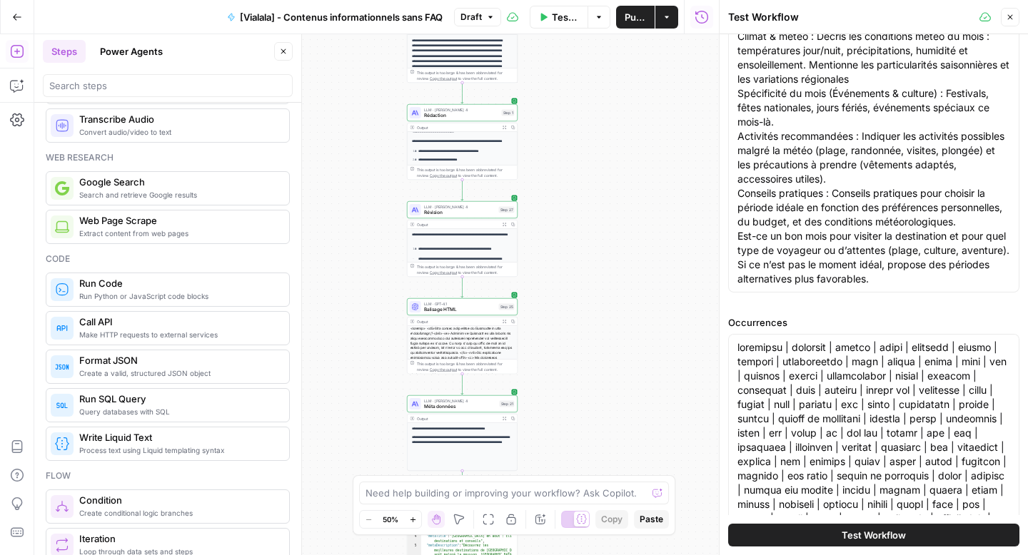
scroll to position [652, 0]
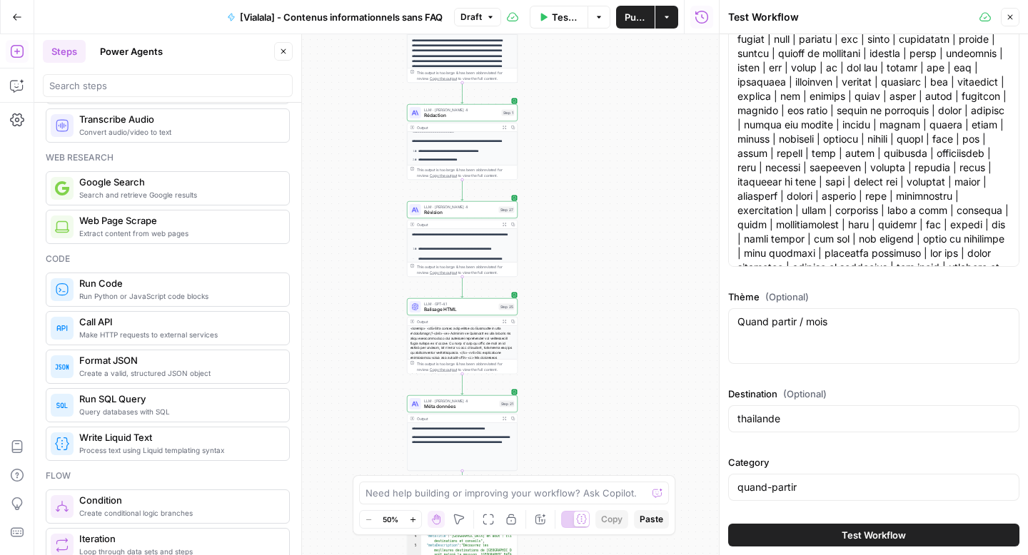
click at [793, 536] on button "Test Workflow" at bounding box center [873, 535] width 291 height 23
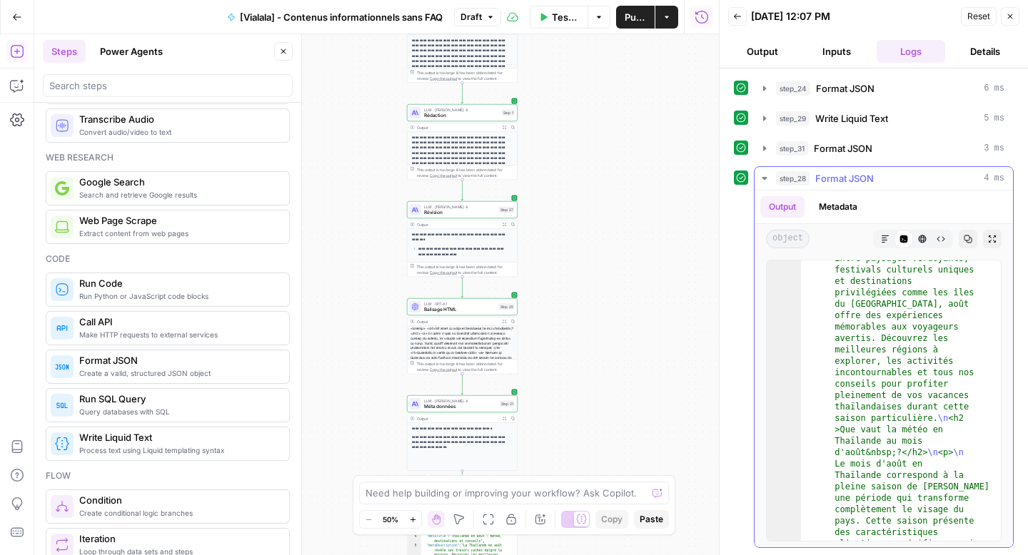
scroll to position [796, 0]
click at [936, 238] on icon "button" at bounding box center [940, 239] width 9 height 9
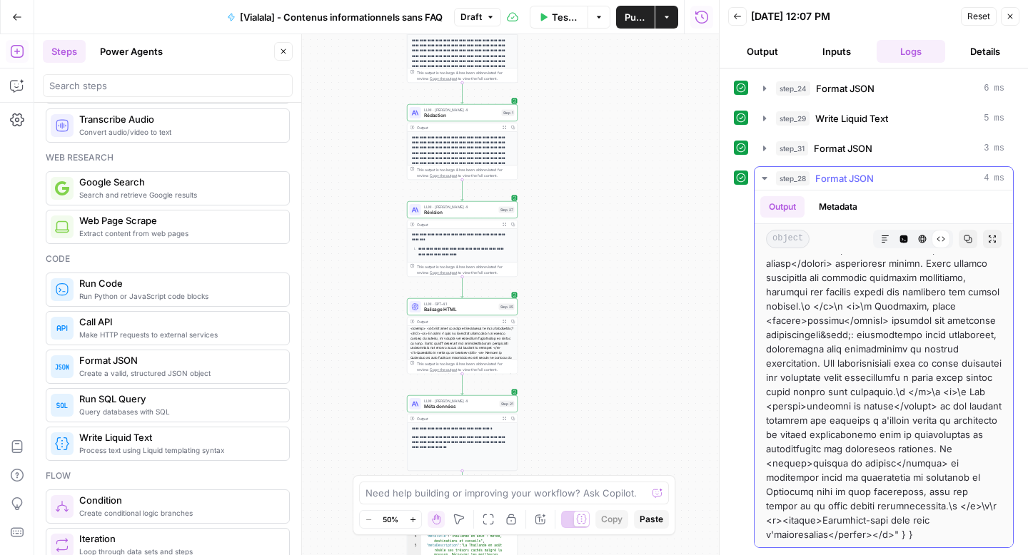
scroll to position [7356, 0]
click at [868, 227] on div "object Markdown Code Editor HTML Viewer Raw Output Copy Expand Output" at bounding box center [883, 239] width 258 height 30
click at [876, 233] on button "Markdown" at bounding box center [885, 239] width 19 height 19
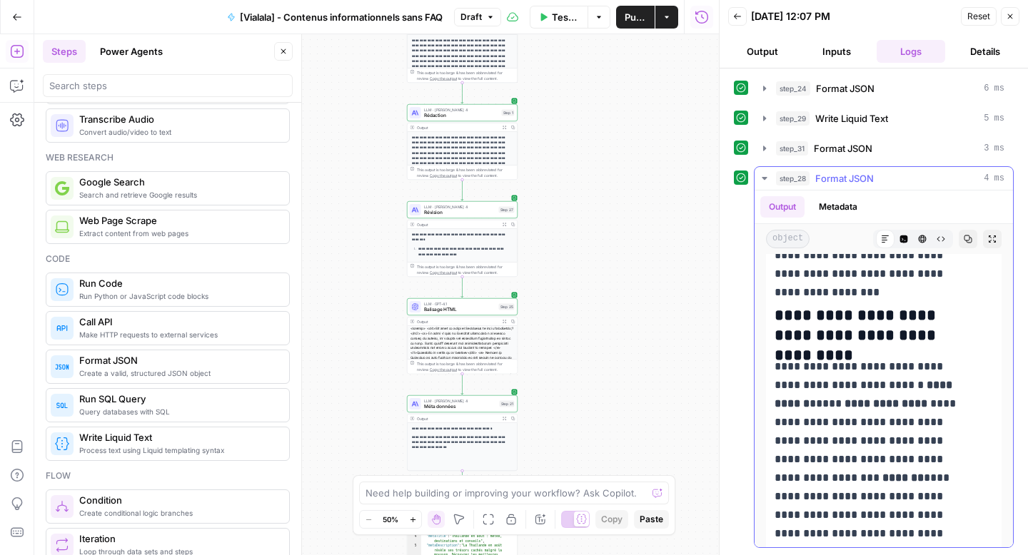
scroll to position [4061, 0]
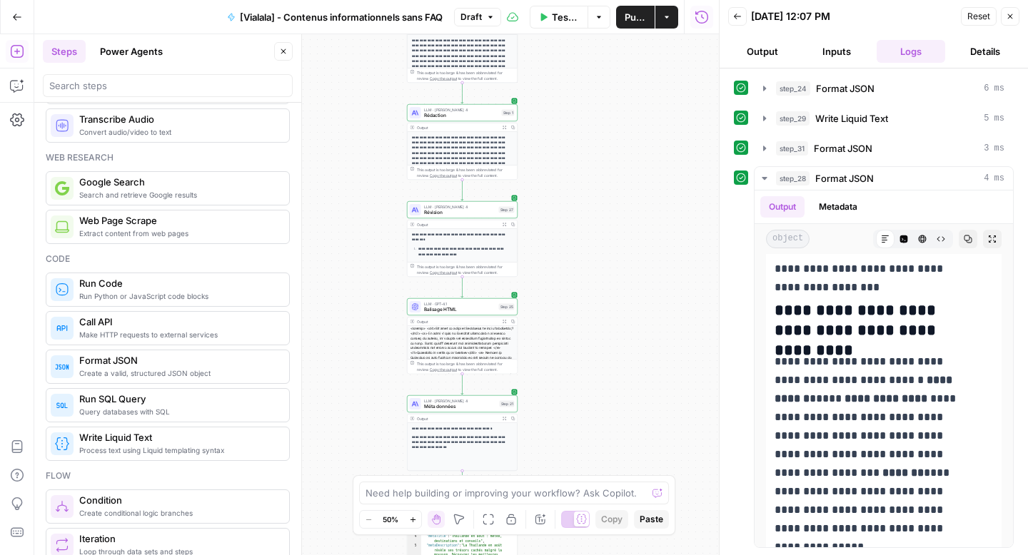
click at [505, 127] on icon "button" at bounding box center [505, 128] width 4 height 4
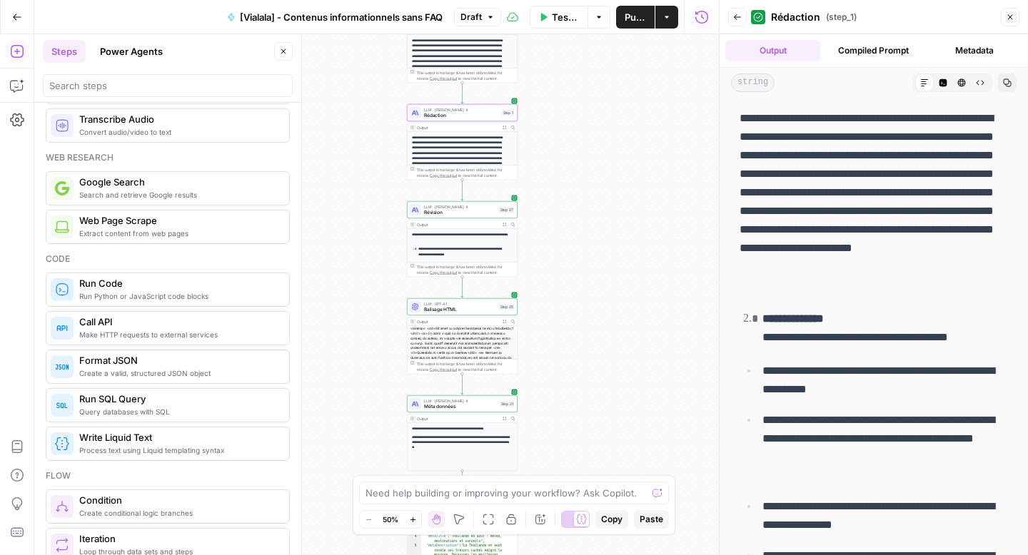
click at [920, 85] on icon at bounding box center [924, 83] width 9 height 9
click at [976, 86] on icon "button" at bounding box center [980, 83] width 9 height 9
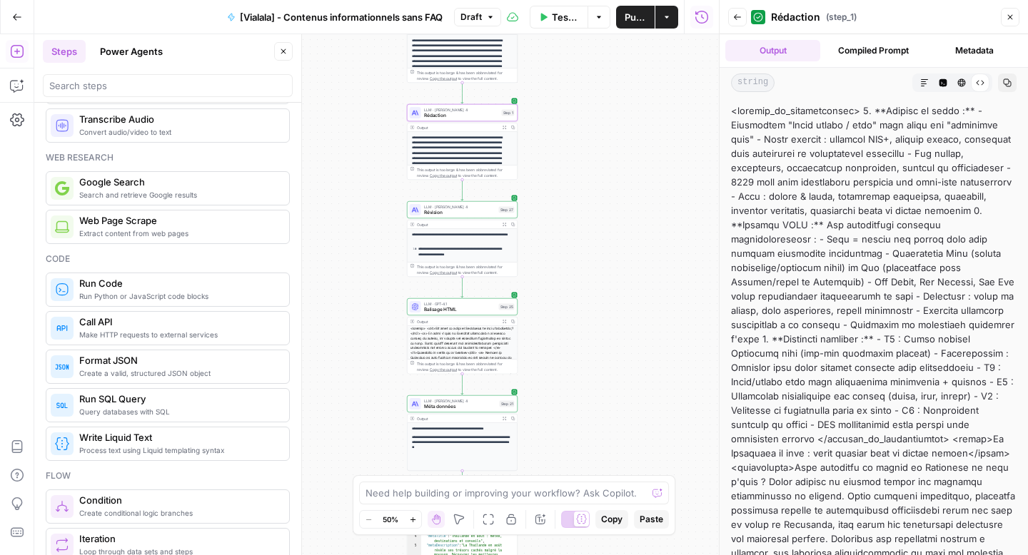
click at [920, 84] on icon "button" at bounding box center [924, 83] width 9 height 9
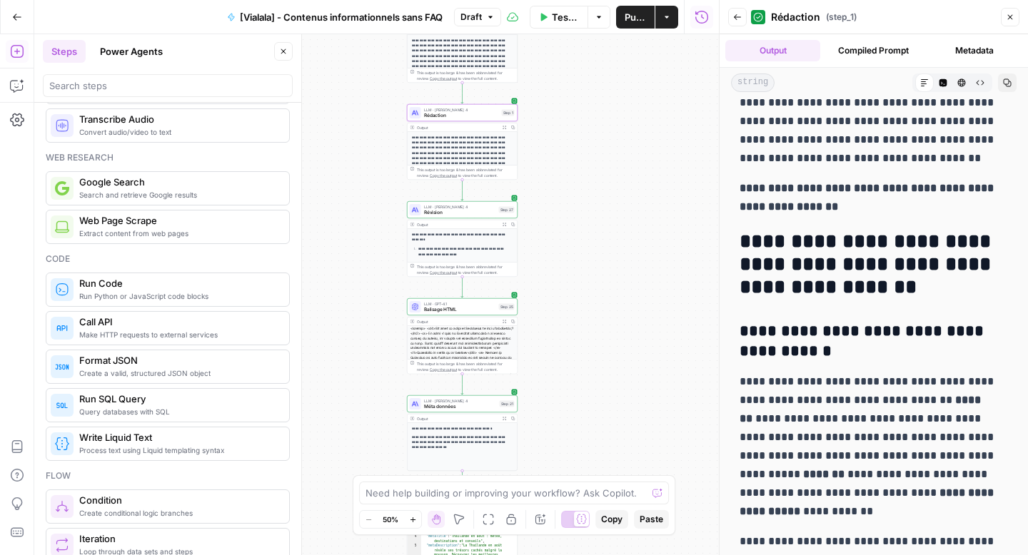
scroll to position [3296, 0]
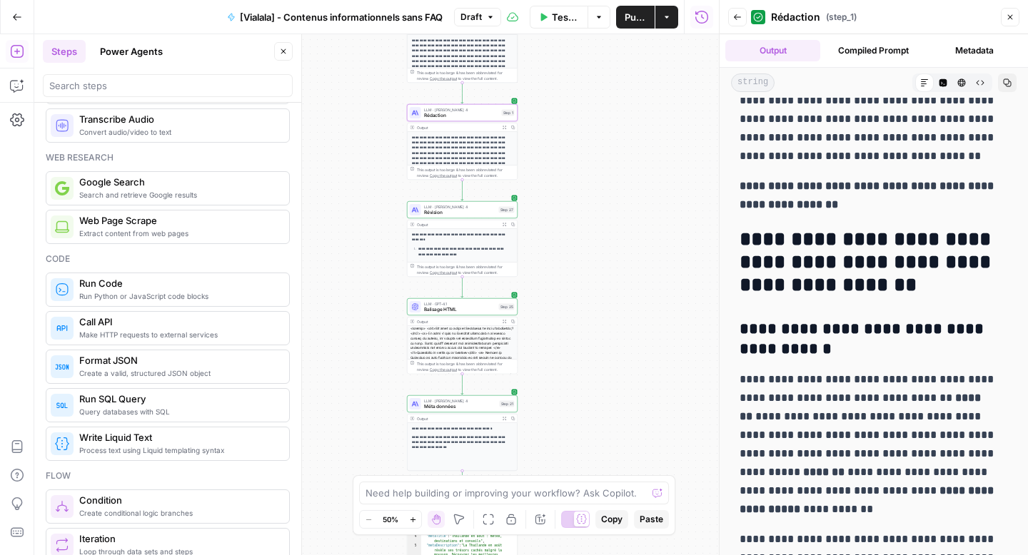
click at [460, 119] on div "LLM · Claude Sonnet 4 Rédaction Step 1" at bounding box center [462, 112] width 111 height 17
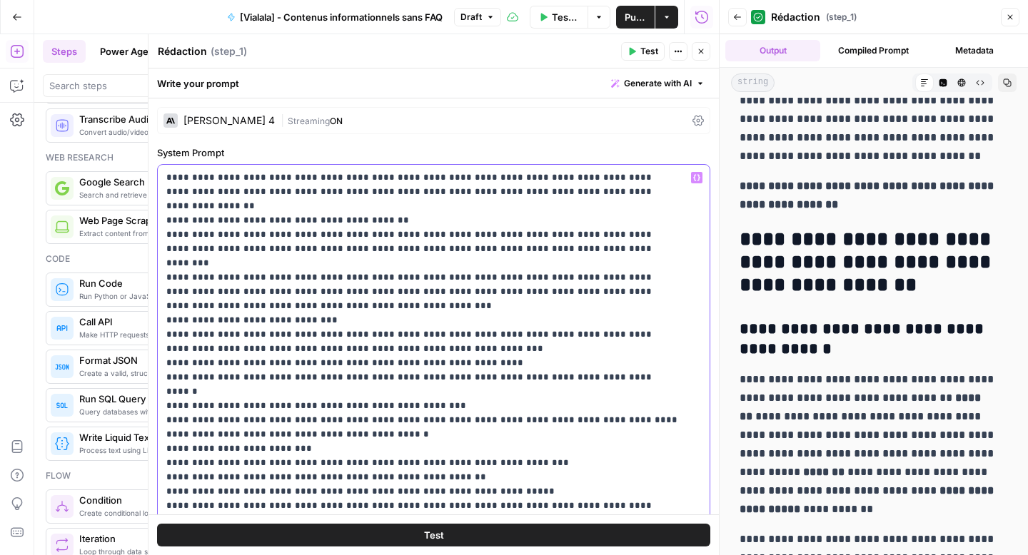
type input "gras"
click at [654, 148] on icon "button" at bounding box center [652, 144] width 7 height 7
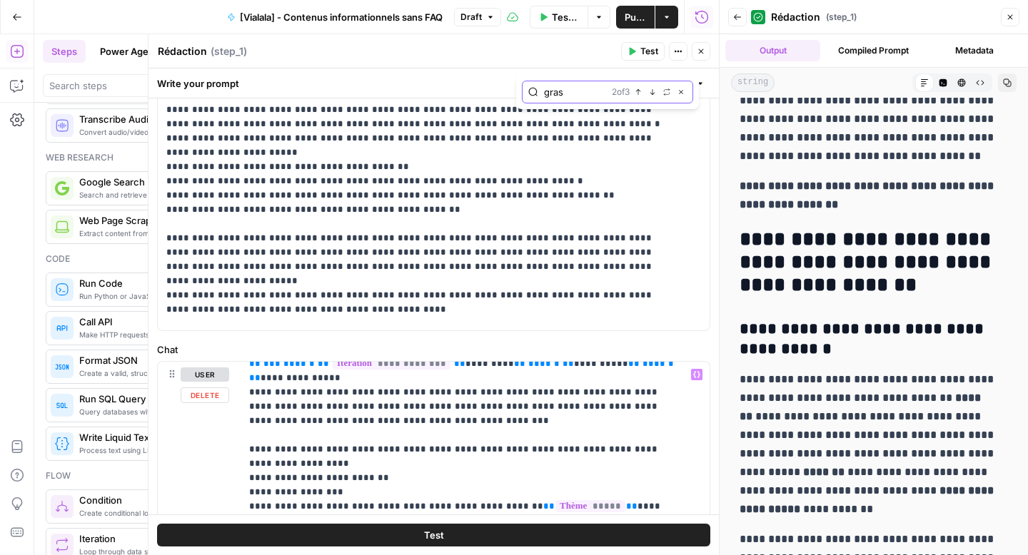
scroll to position [271, 0]
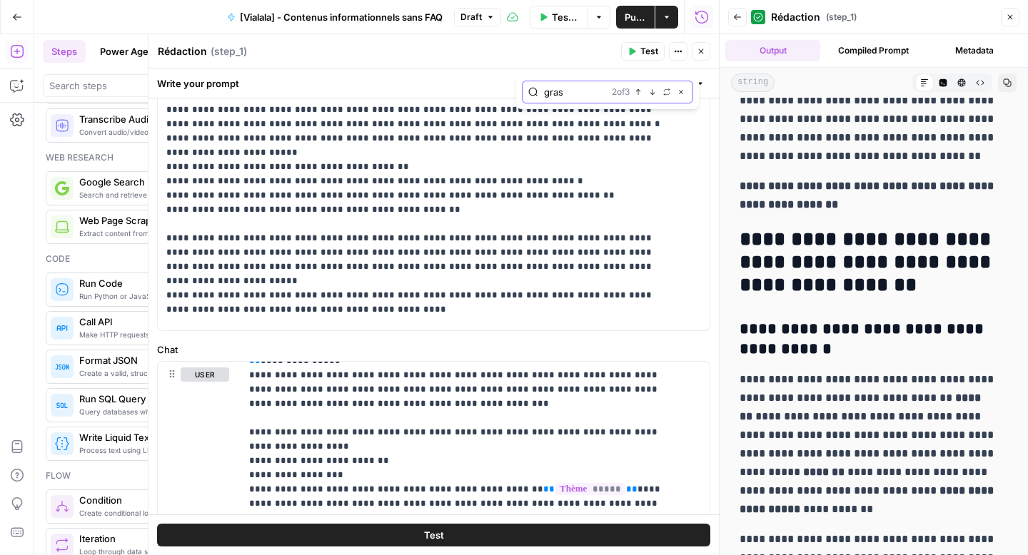
click at [653, 90] on icon "button" at bounding box center [652, 92] width 7 height 7
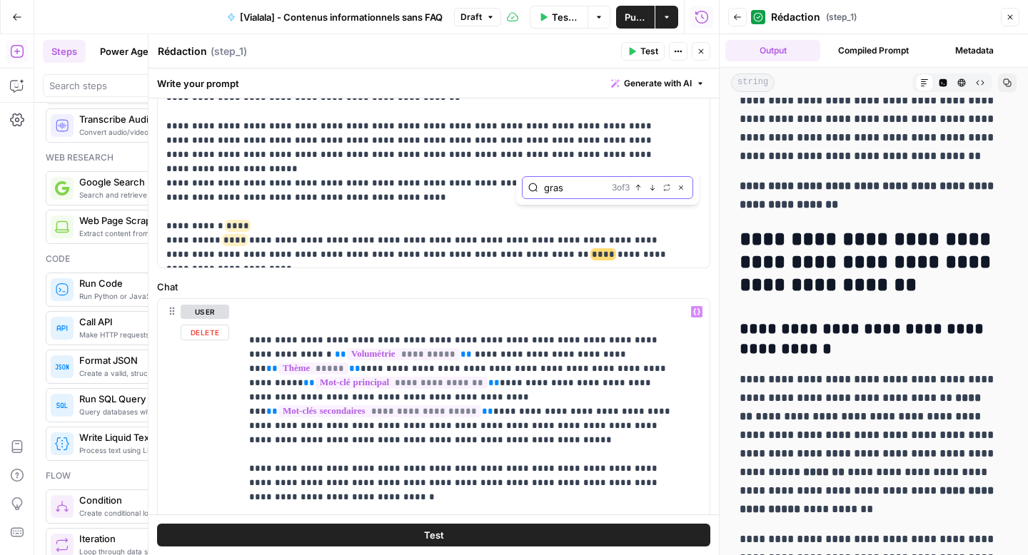
scroll to position [156, 0]
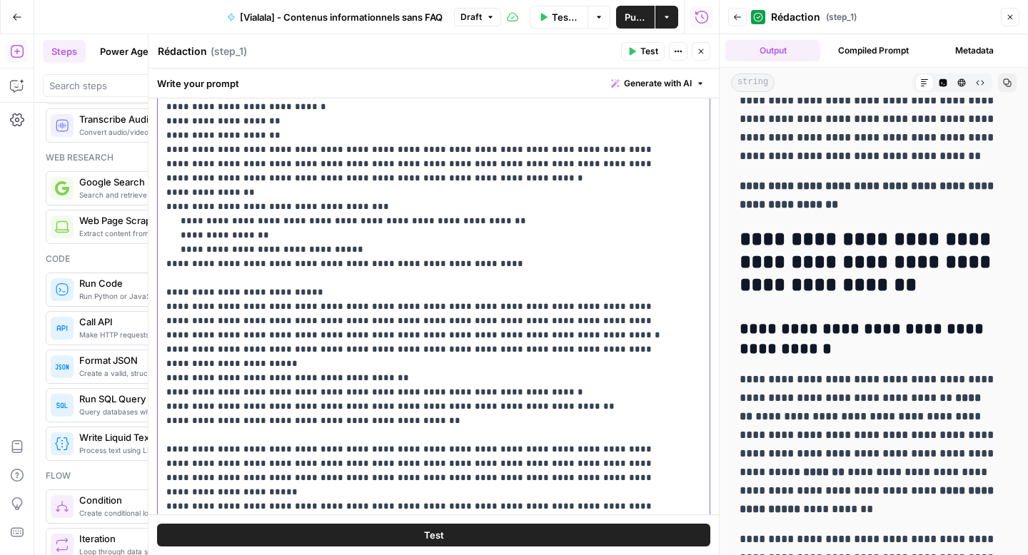
drag, startPoint x: 388, startPoint y: 363, endPoint x: 303, endPoint y: 366, distance: 85.7
drag, startPoint x: 320, startPoint y: 361, endPoint x: 261, endPoint y: 360, distance: 59.3
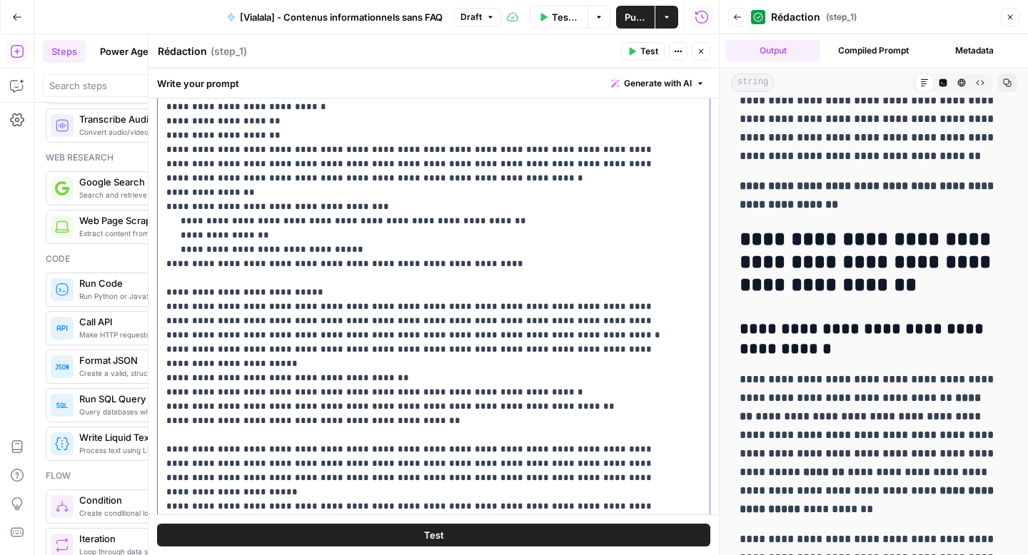
drag, startPoint x: 394, startPoint y: 363, endPoint x: 315, endPoint y: 365, distance: 78.5
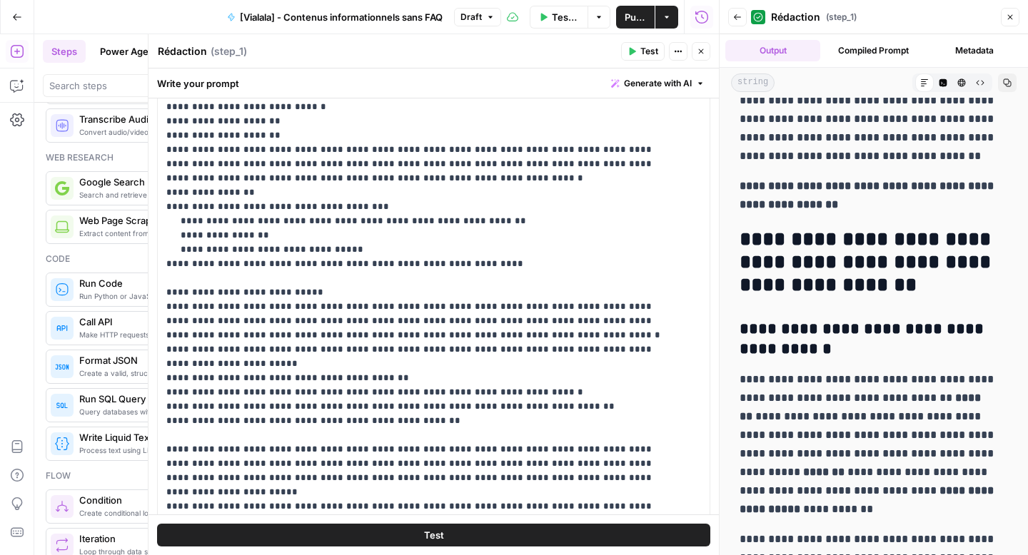
click at [359, 537] on button "Test" at bounding box center [433, 535] width 553 height 23
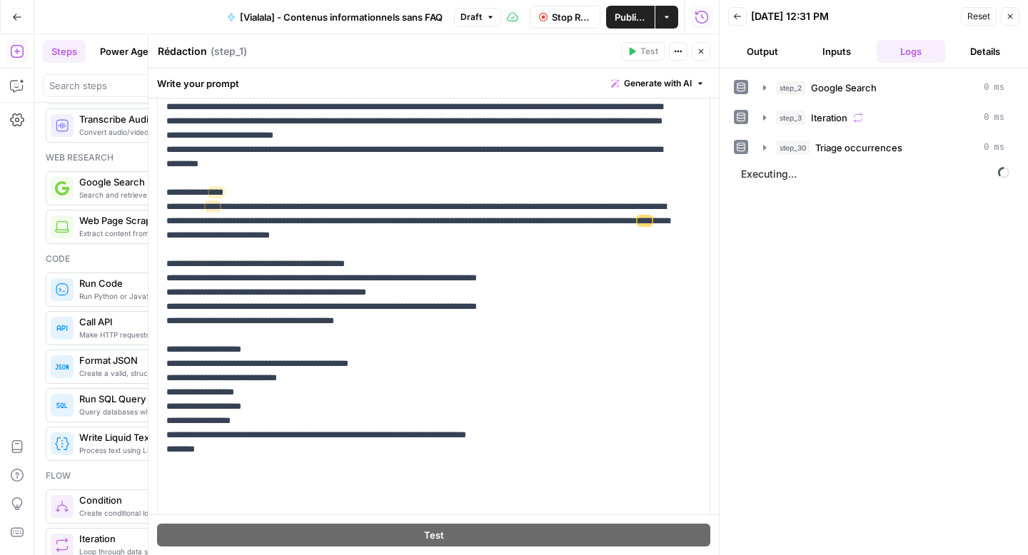
click at [777, 48] on button "Output" at bounding box center [762, 51] width 69 height 23
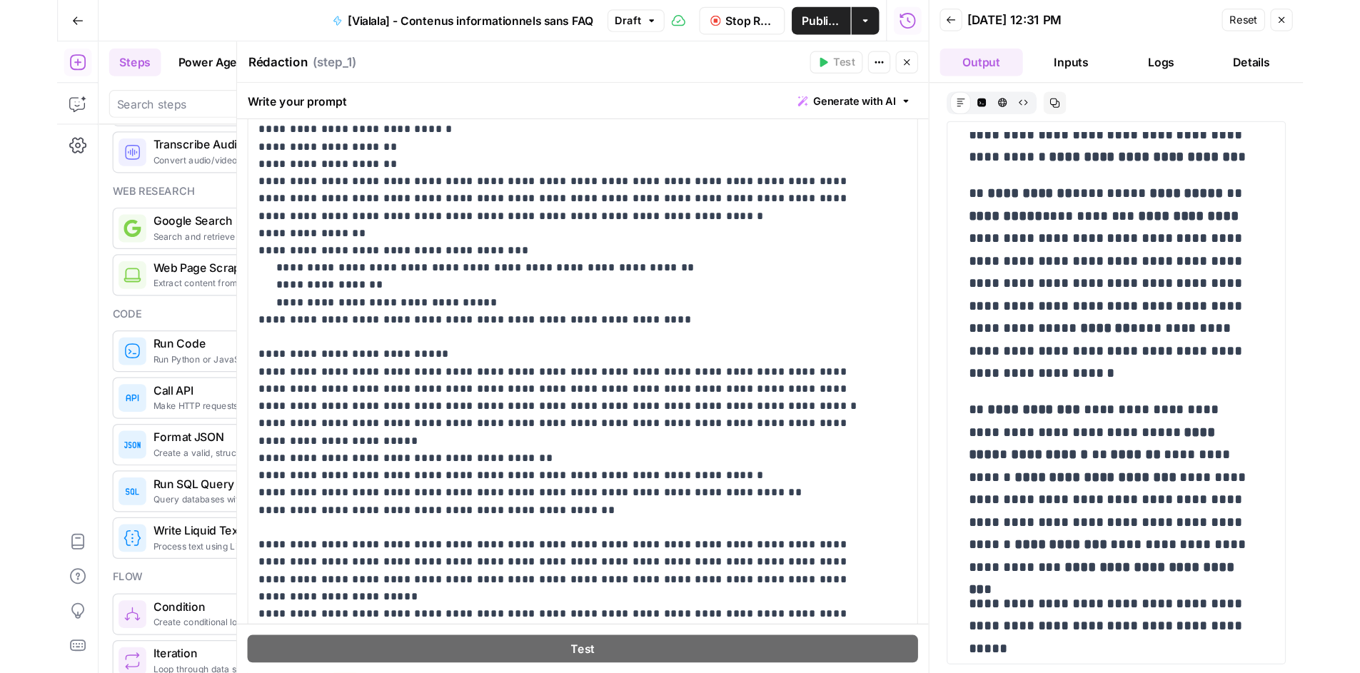
scroll to position [2408, 0]
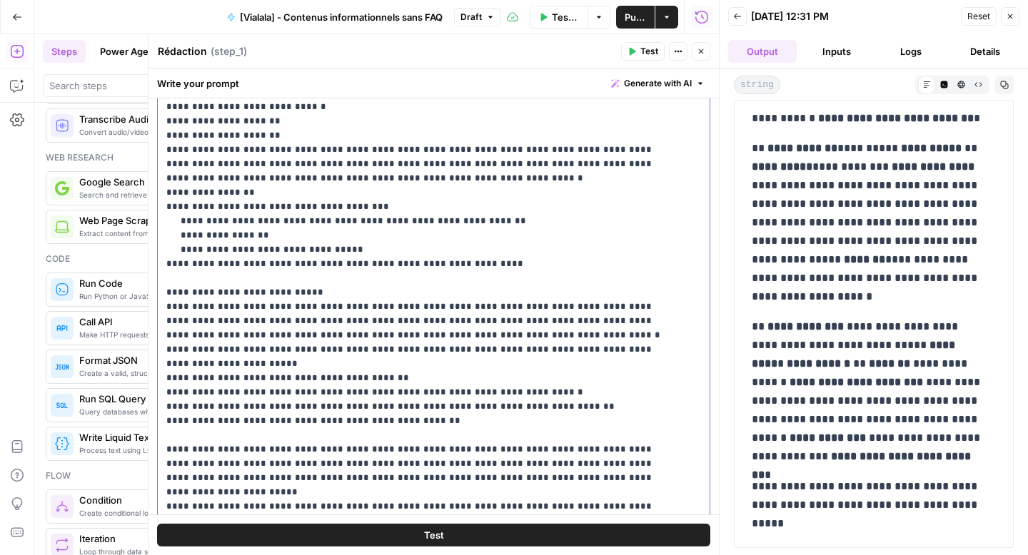
drag, startPoint x: 443, startPoint y: 365, endPoint x: 366, endPoint y: 367, distance: 76.4
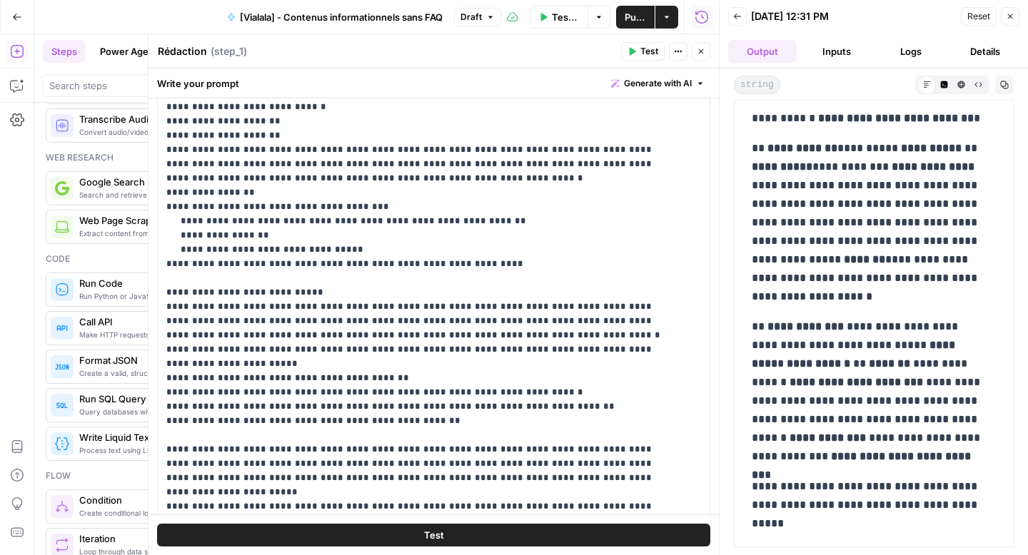
click at [399, 532] on button "Test" at bounding box center [433, 535] width 553 height 23
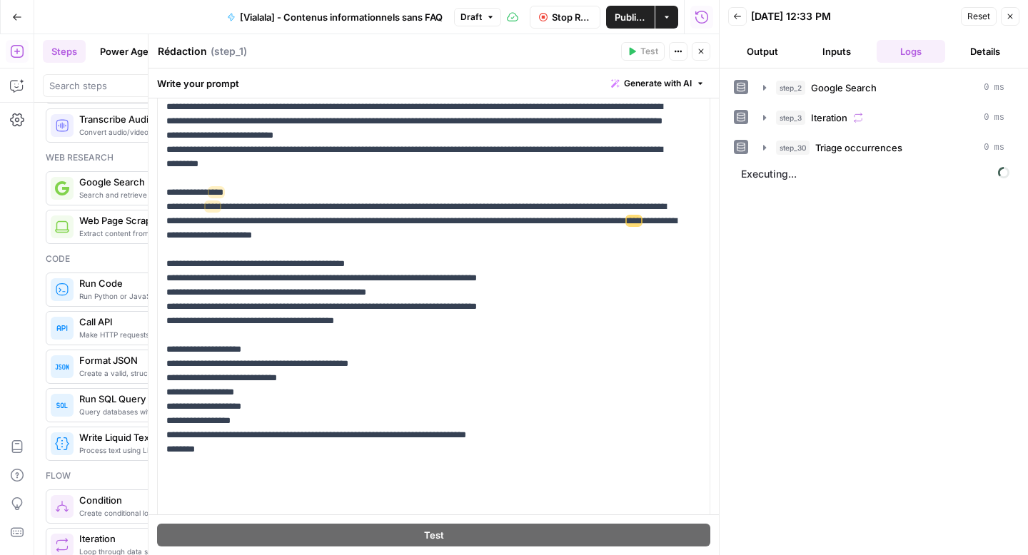
click at [774, 51] on button "Output" at bounding box center [762, 51] width 69 height 23
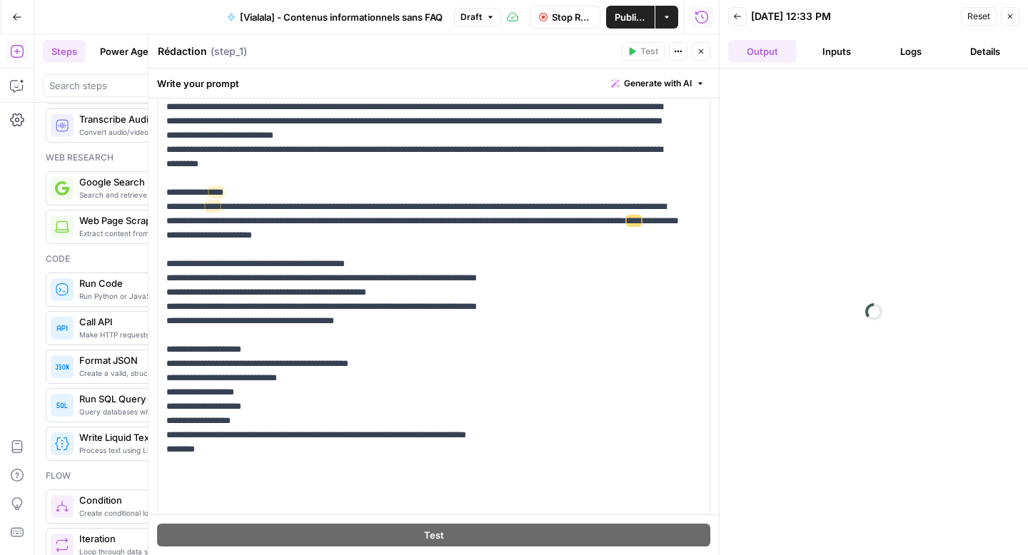
click at [837, 56] on button "Inputs" at bounding box center [836, 51] width 69 height 23
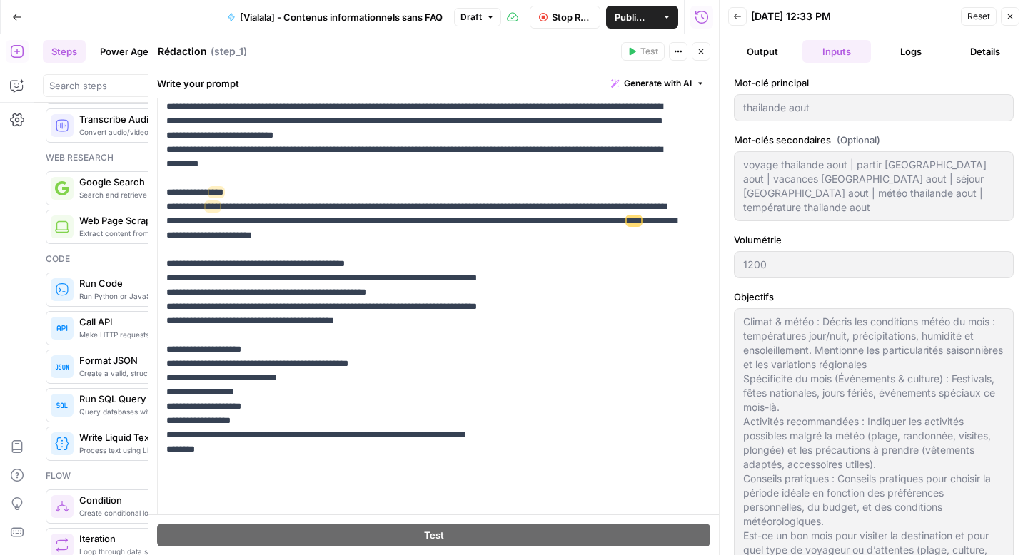
click at [902, 51] on button "Logs" at bounding box center [911, 51] width 69 height 23
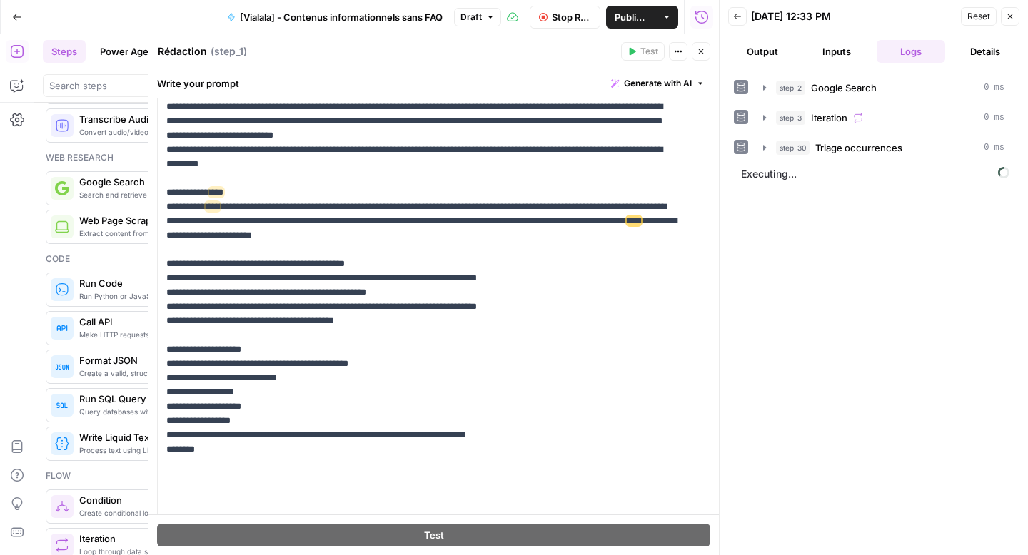
click at [772, 56] on button "Output" at bounding box center [762, 51] width 69 height 23
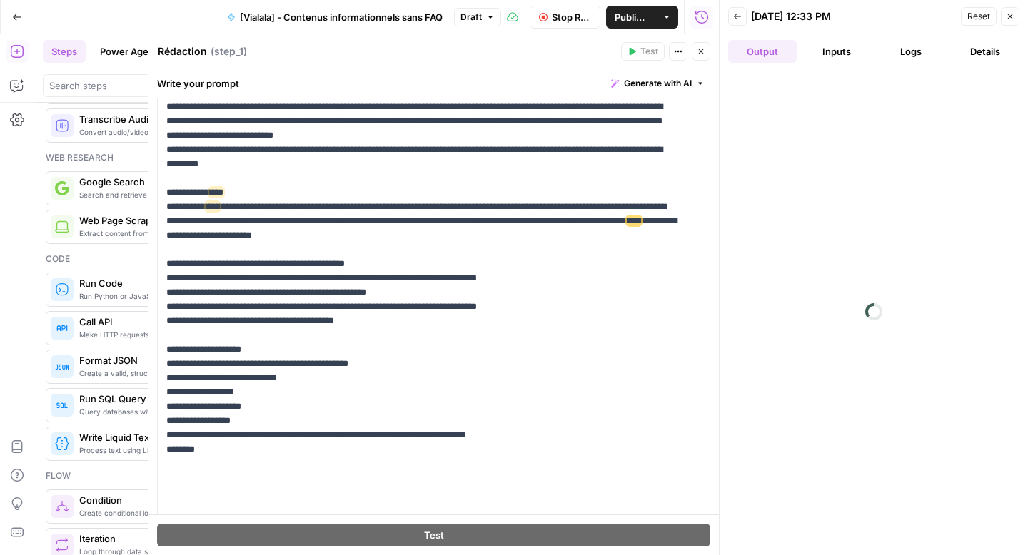
click at [915, 49] on button "Logs" at bounding box center [911, 51] width 69 height 23
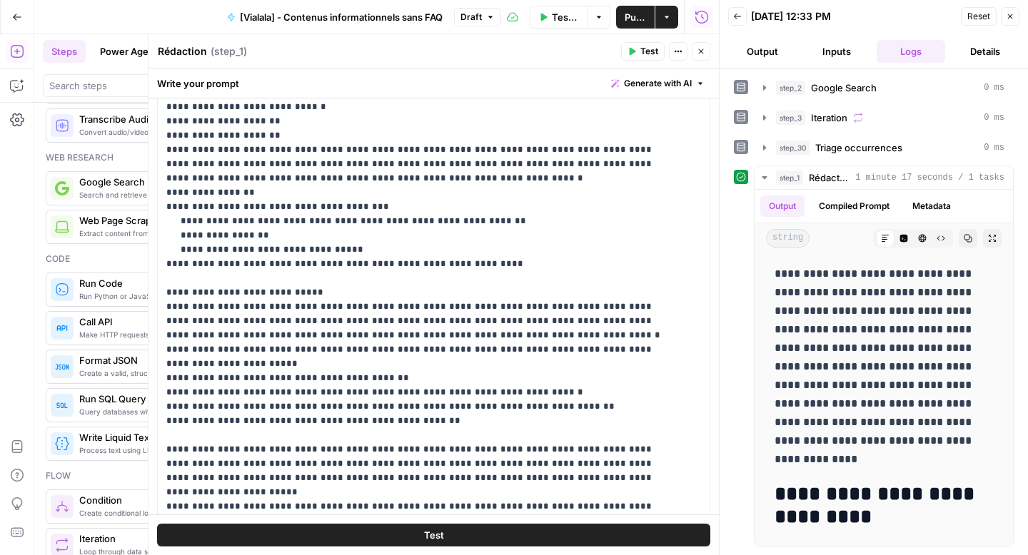
click at [697, 53] on icon "button" at bounding box center [701, 51] width 9 height 9
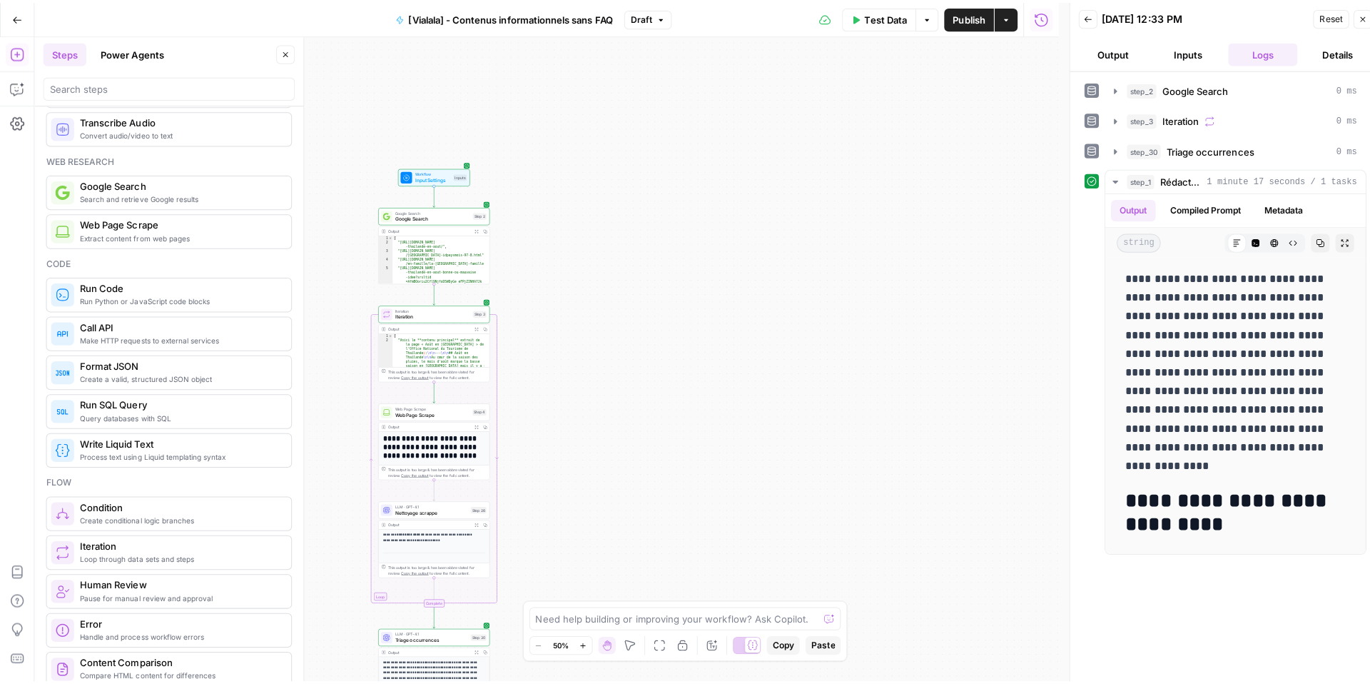
scroll to position [61, 0]
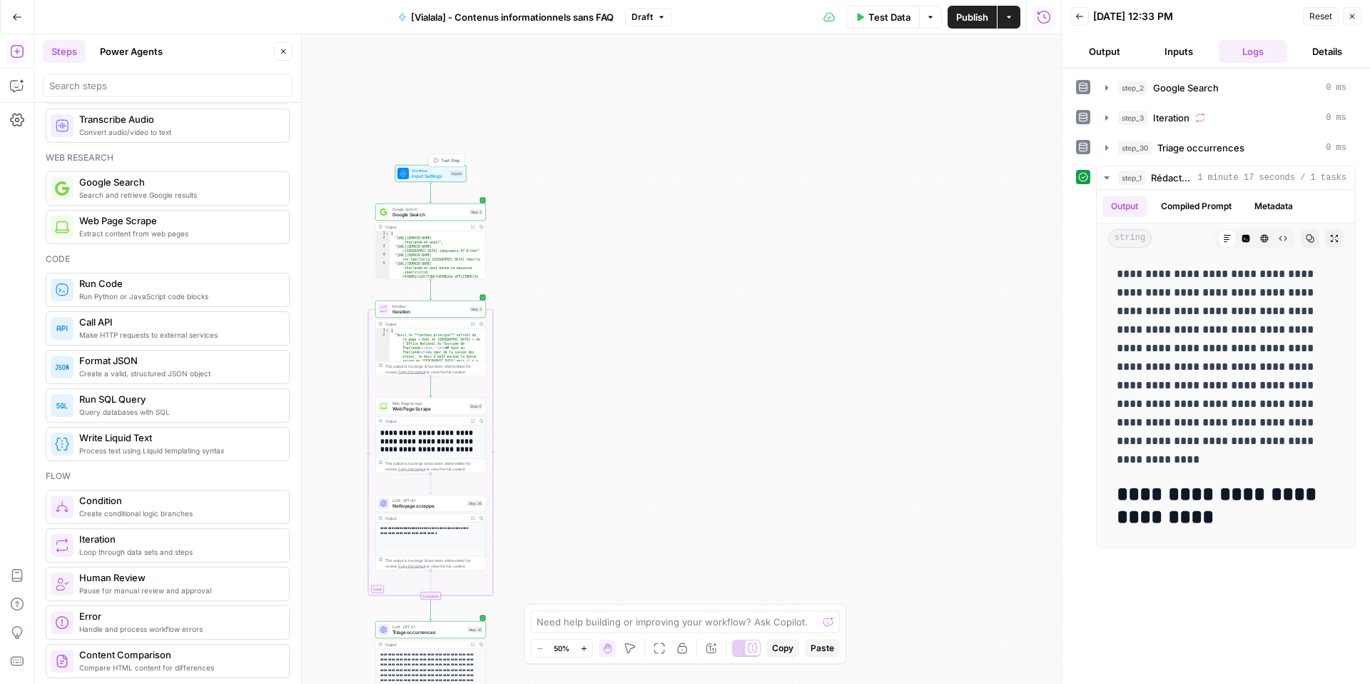
click at [437, 161] on icon "button" at bounding box center [437, 160] width 4 height 5
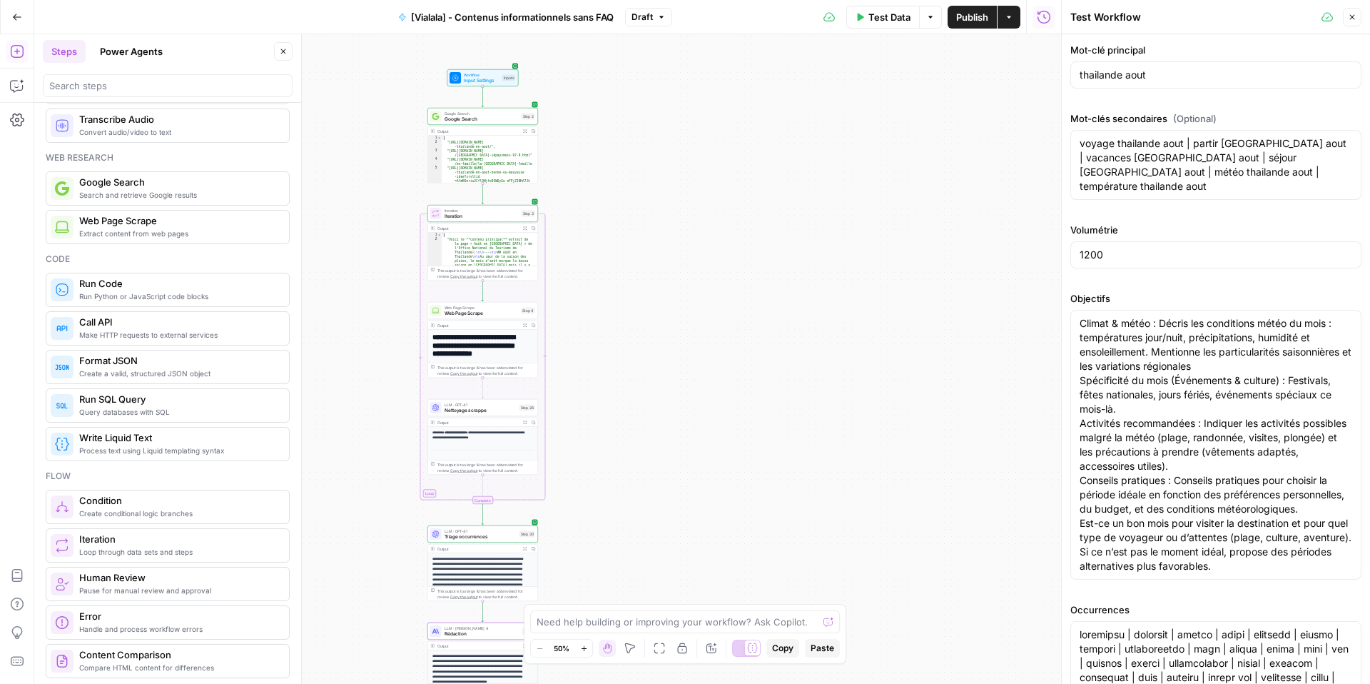
click at [280, 55] on icon "button" at bounding box center [283, 51] width 9 height 9
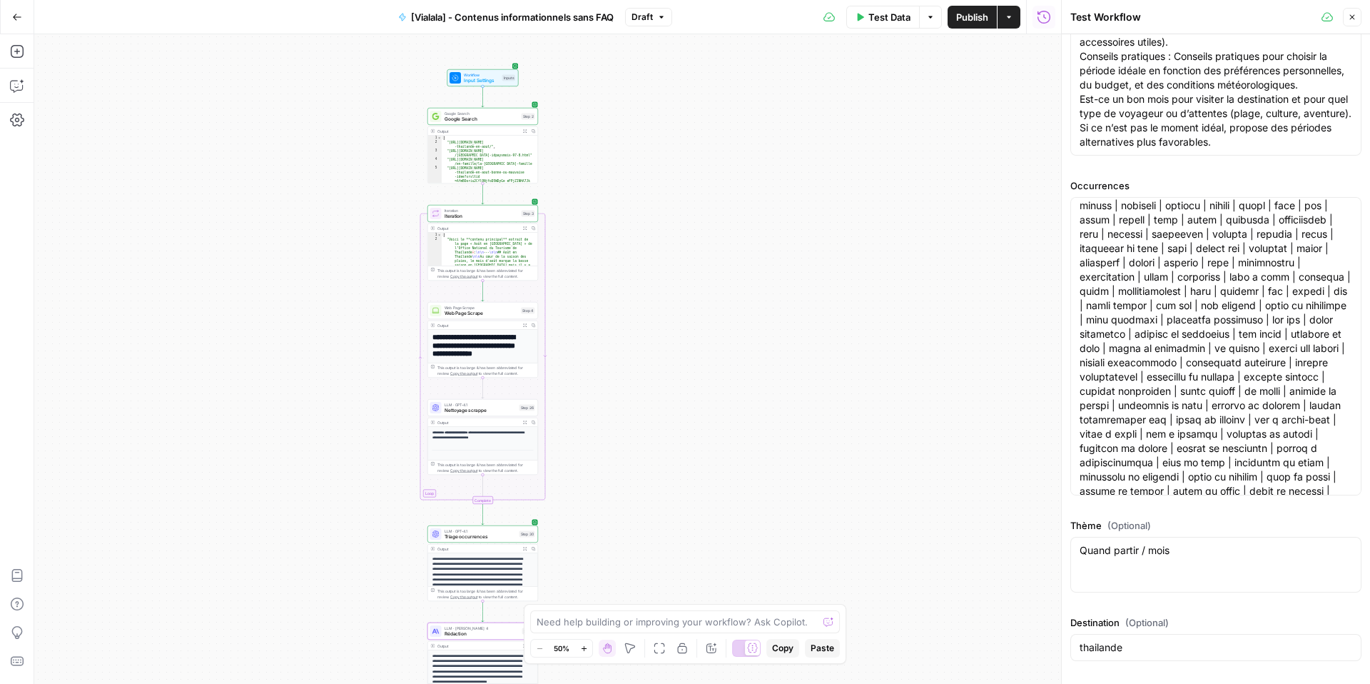
scroll to position [484, 0]
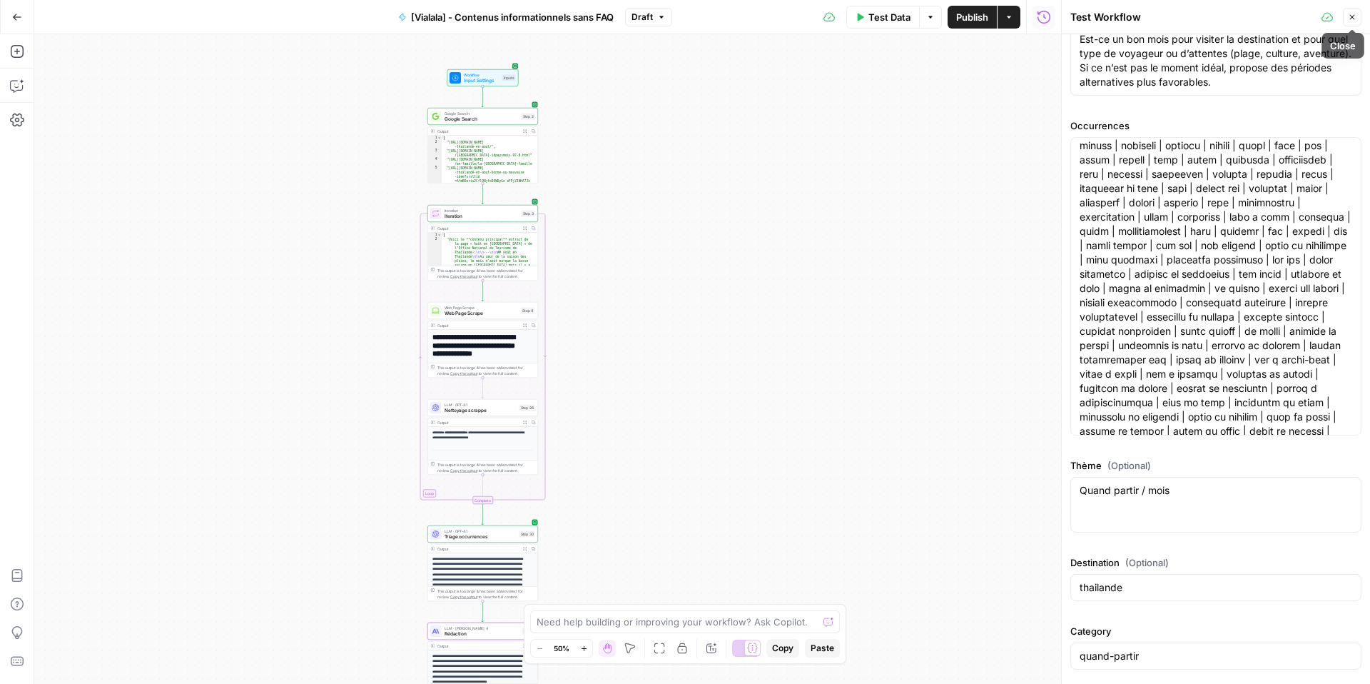
click at [1027, 19] on icon "button" at bounding box center [1352, 17] width 9 height 9
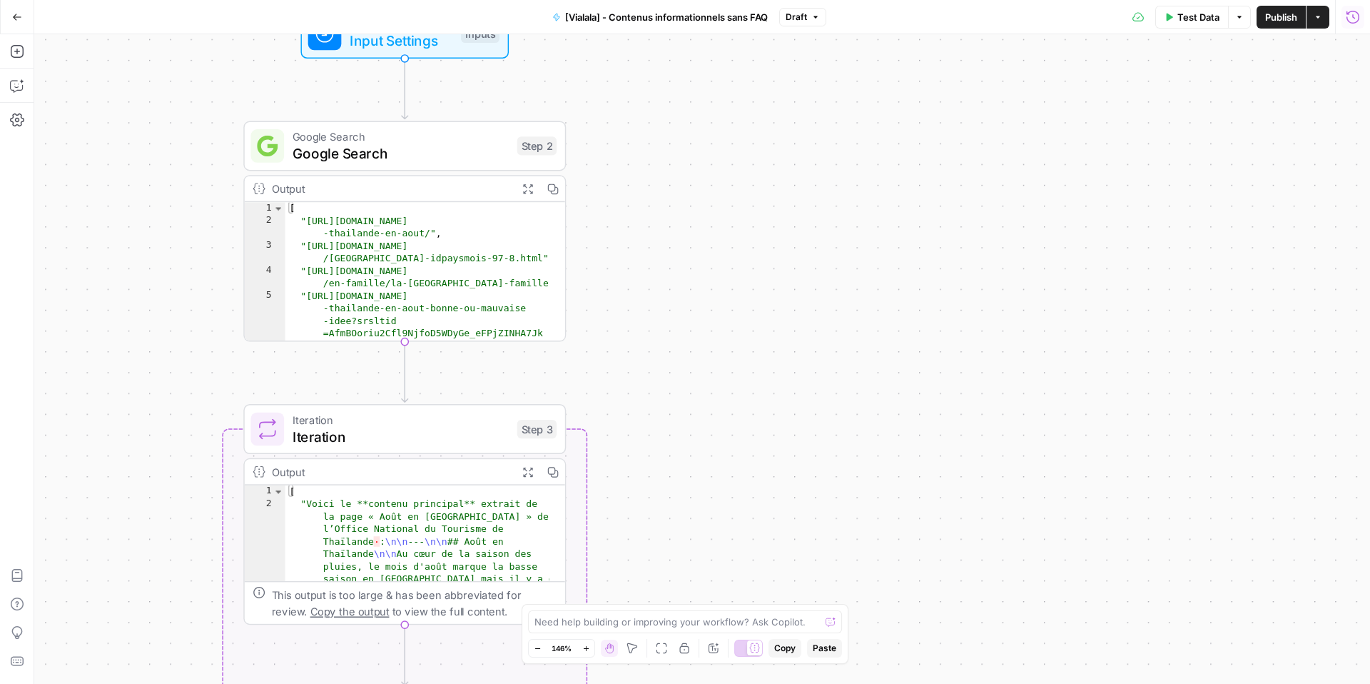
drag, startPoint x: 668, startPoint y: 160, endPoint x: 672, endPoint y: 431, distance: 271.3
click at [672, 431] on div "Workflow Input Settings Inputs Google Search Google Search Step 2 Output Expand…" at bounding box center [702, 359] width 1336 height 650
click at [433, 158] on span "Google Search" at bounding box center [401, 153] width 216 height 21
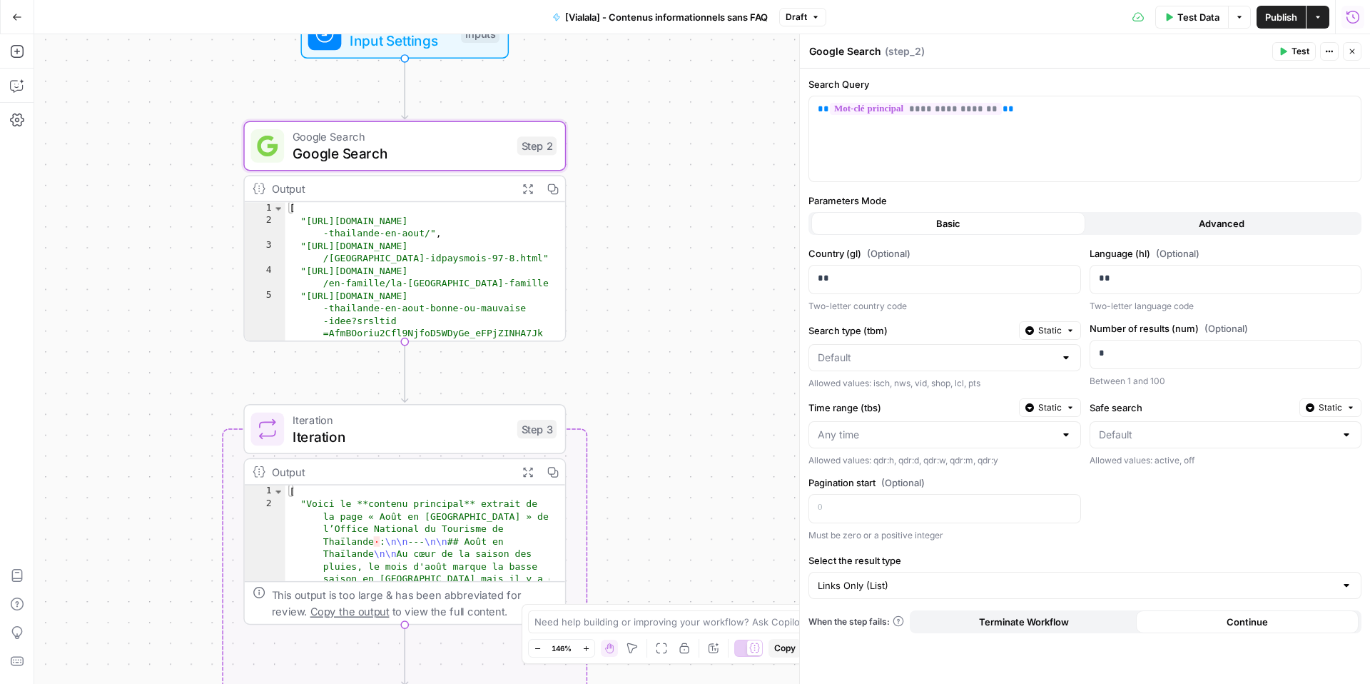
click at [1027, 55] on button "Close" at bounding box center [1352, 51] width 19 height 19
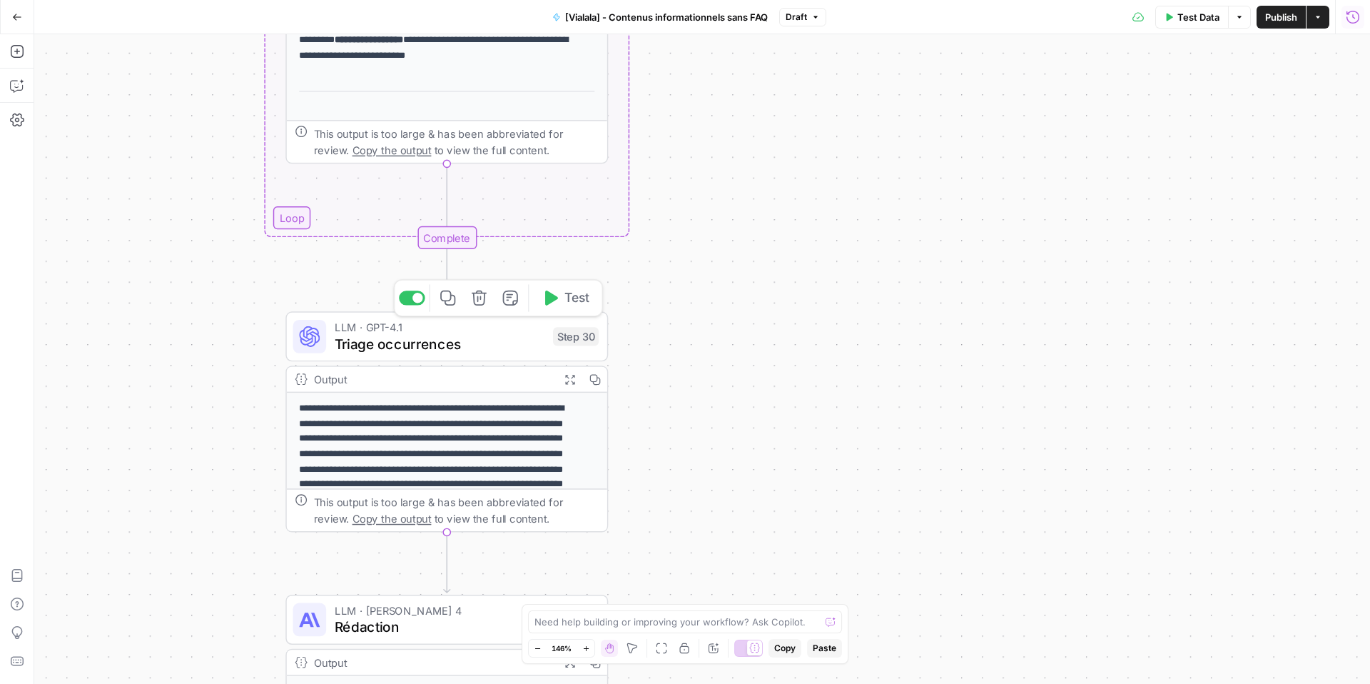
click at [457, 354] on div "LLM · GPT-4.1 Triage occurrences Step 30 Copy step Delete step Add Note Test" at bounding box center [447, 336] width 323 height 50
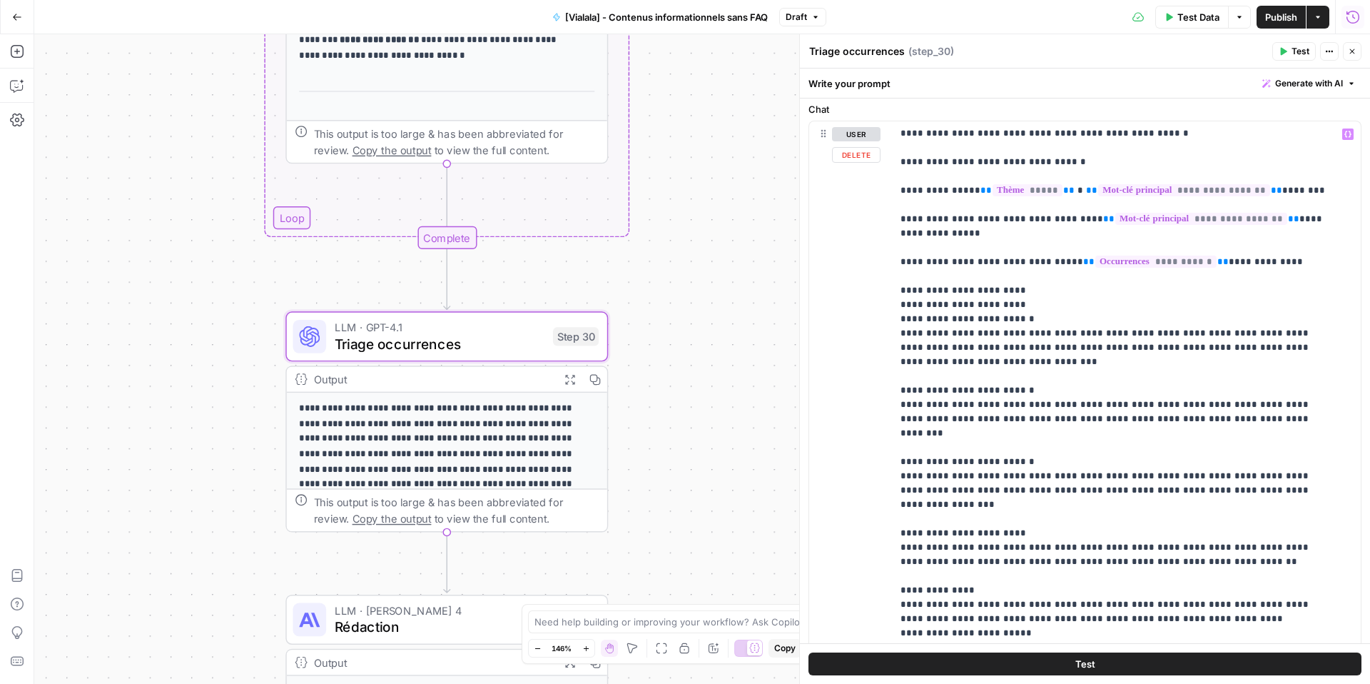
scroll to position [162, 0]
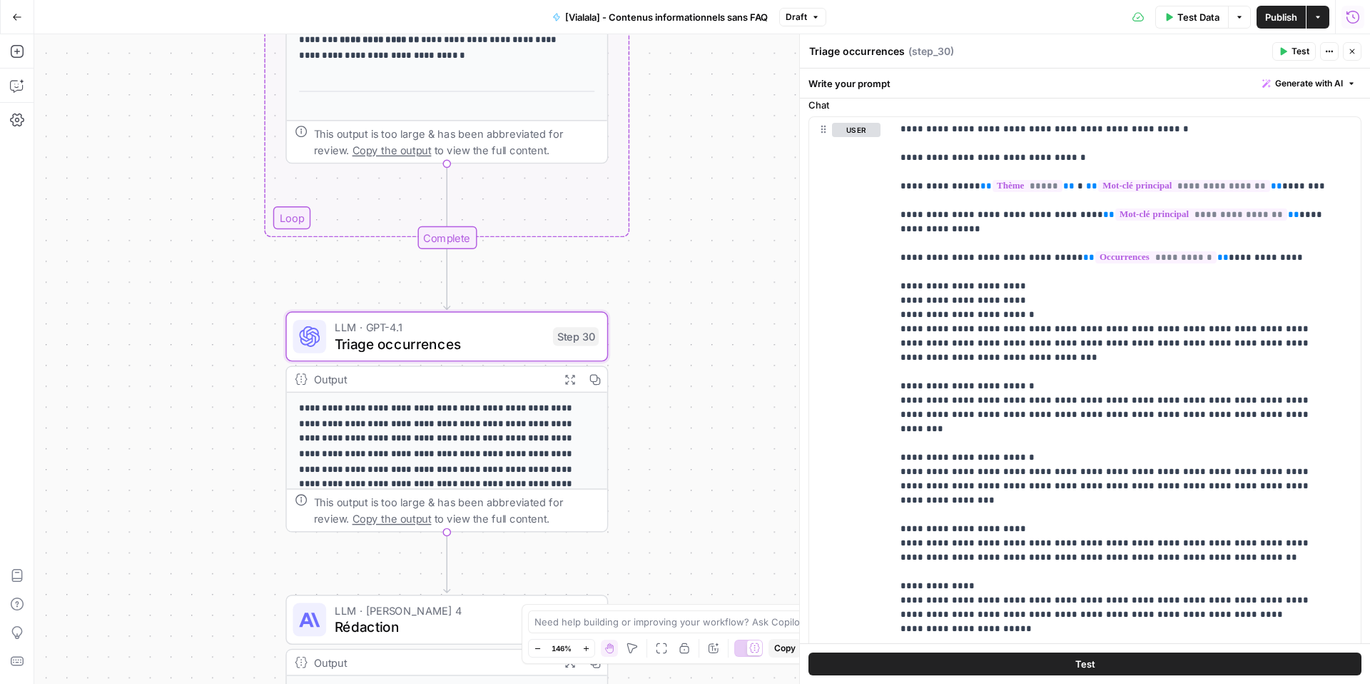
click at [1027, 50] on icon "button" at bounding box center [1352, 51] width 5 height 5
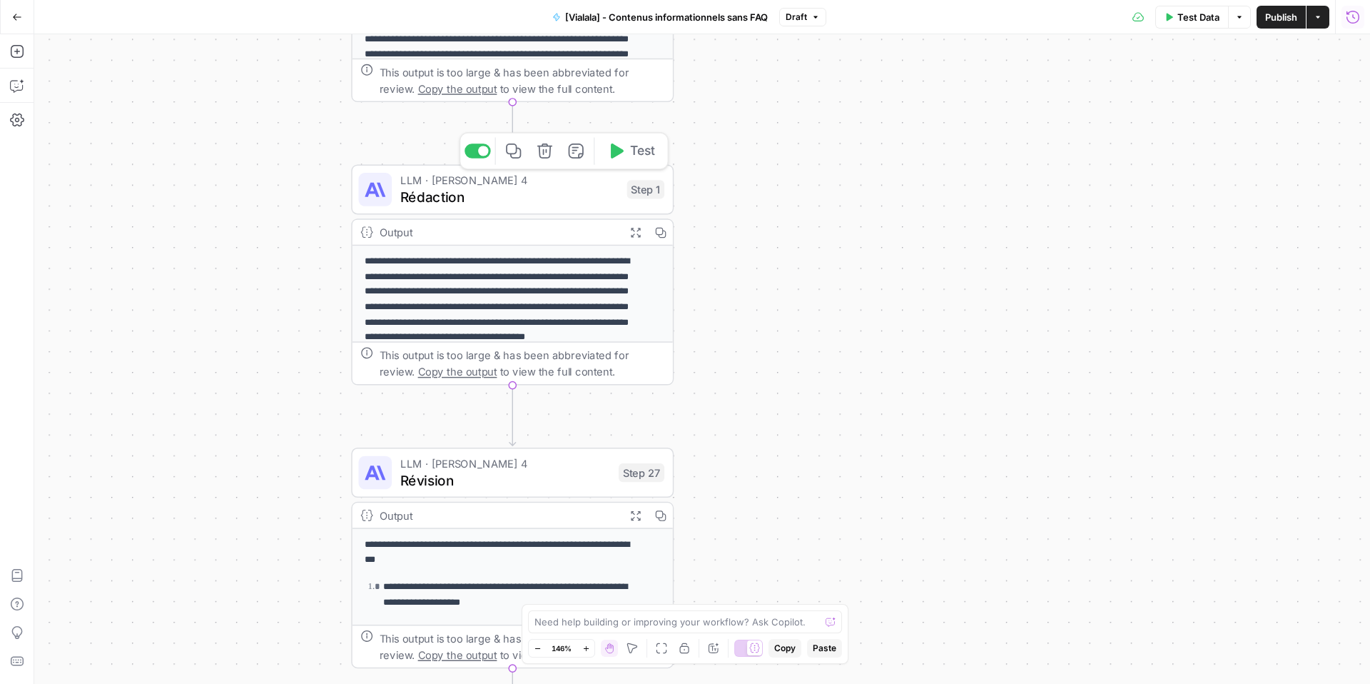
click at [504, 193] on span "Rédaction" at bounding box center [509, 196] width 218 height 21
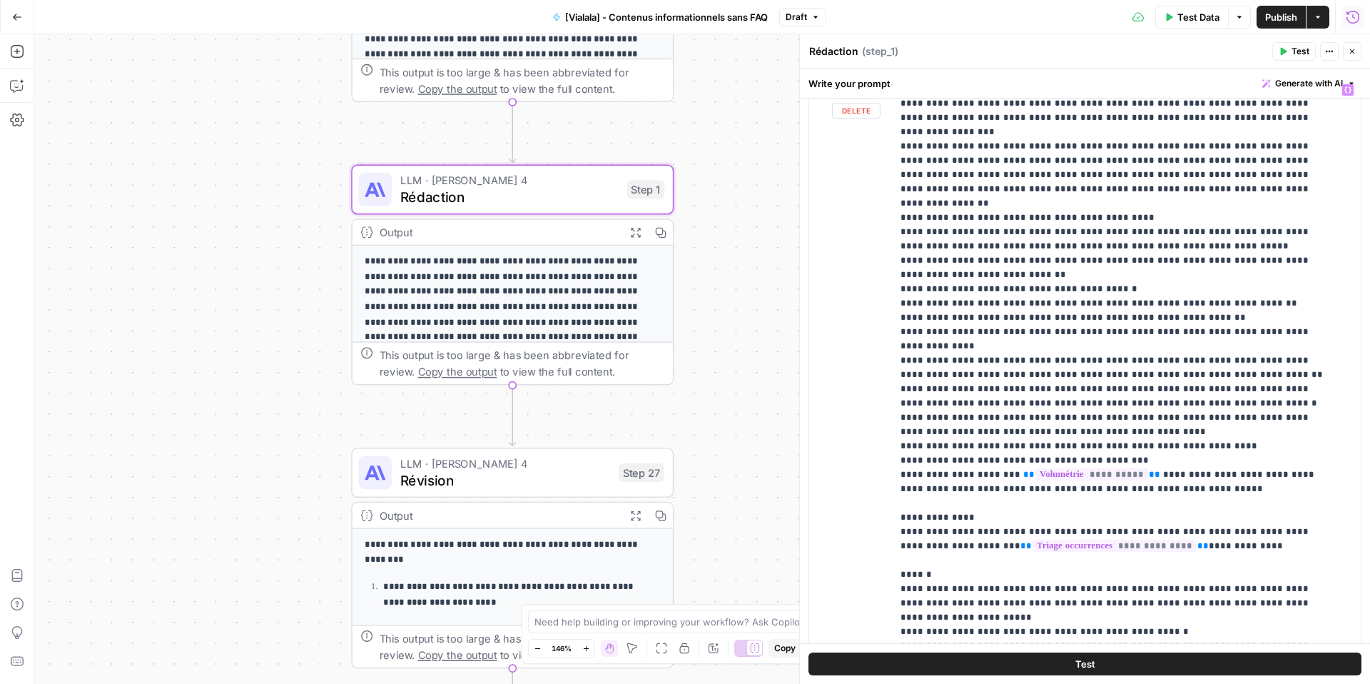
scroll to position [715, 0]
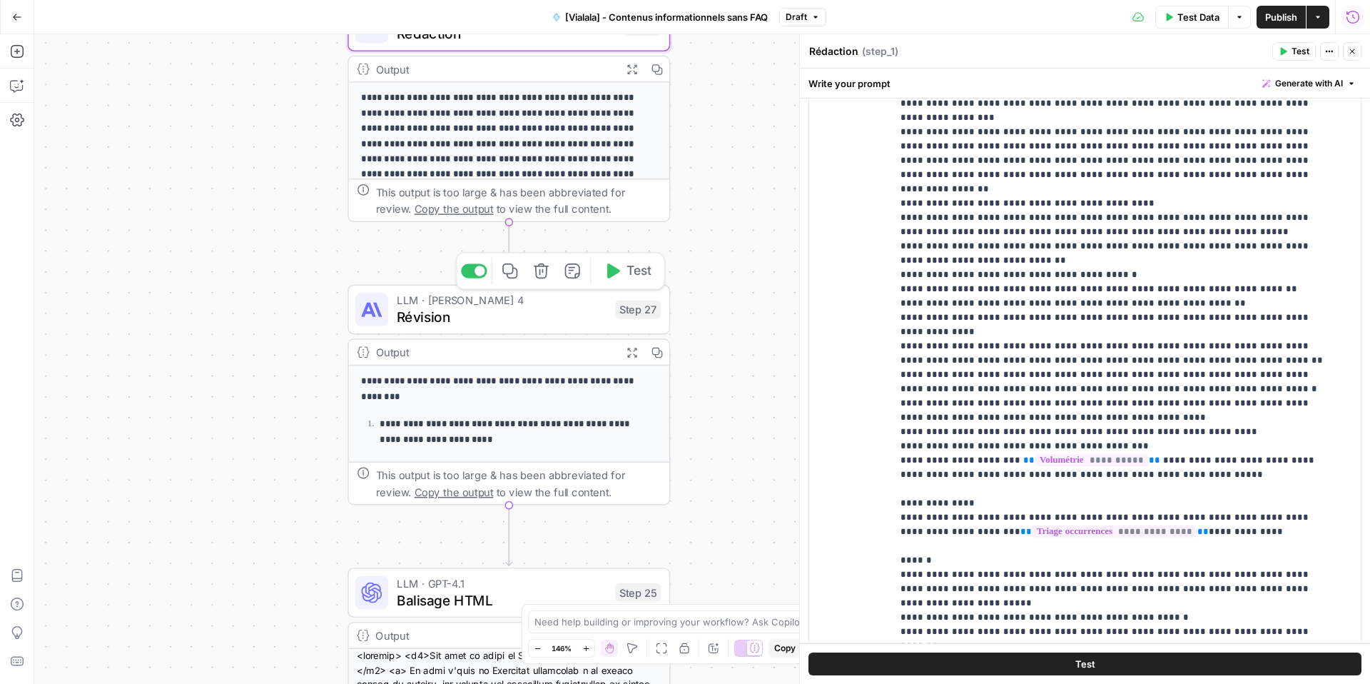
click at [522, 310] on span "Révision" at bounding box center [502, 316] width 211 height 21
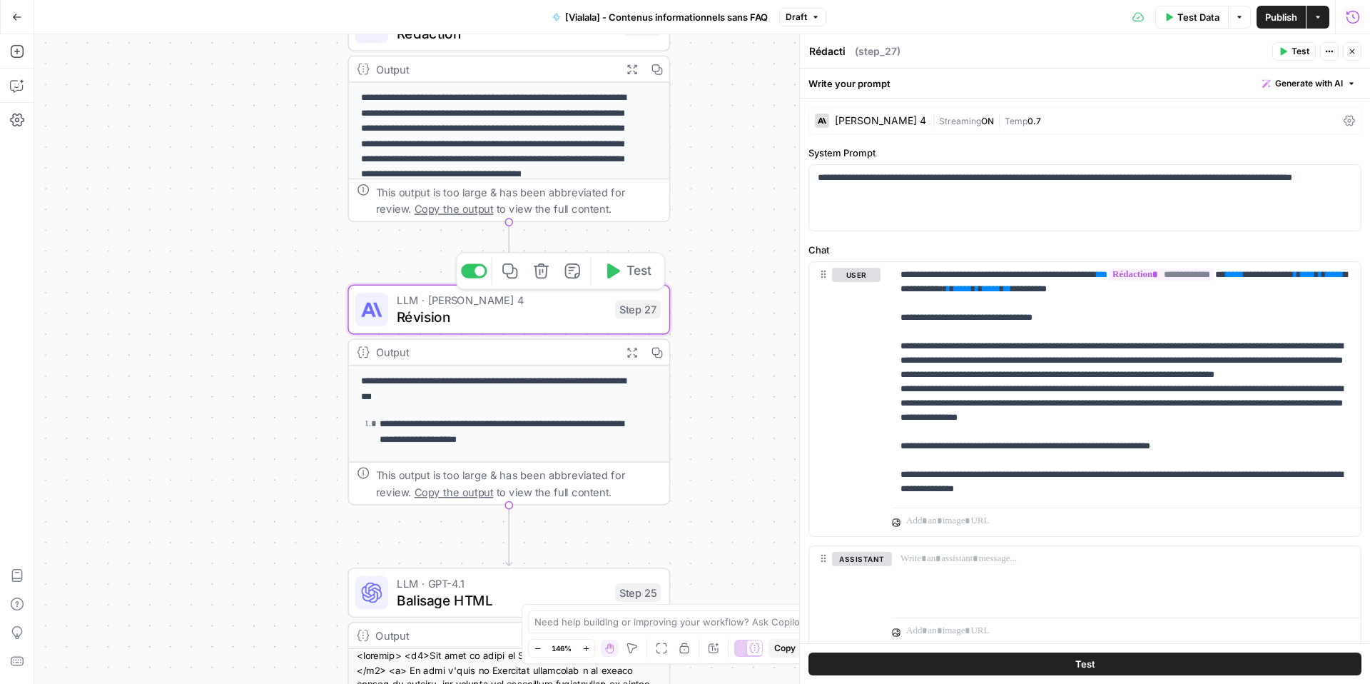
type textarea "Révision"
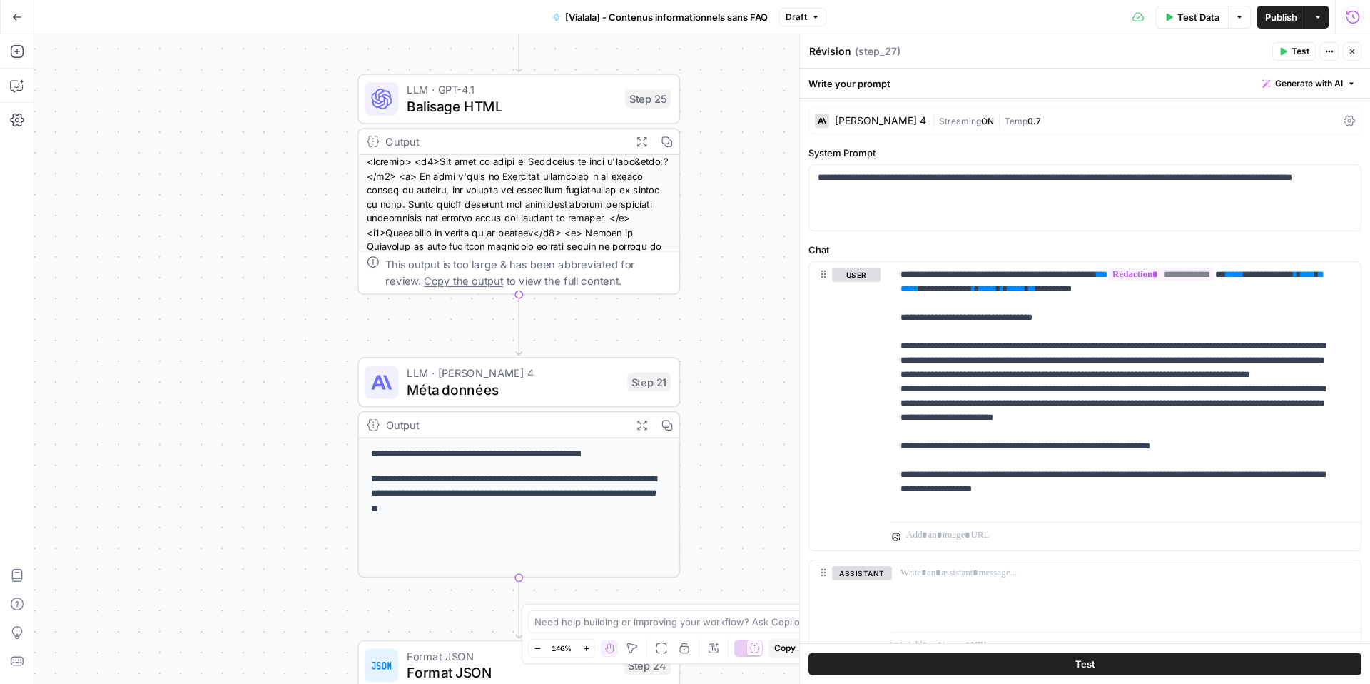
click at [518, 110] on span "Balisage HTML" at bounding box center [512, 106] width 211 height 21
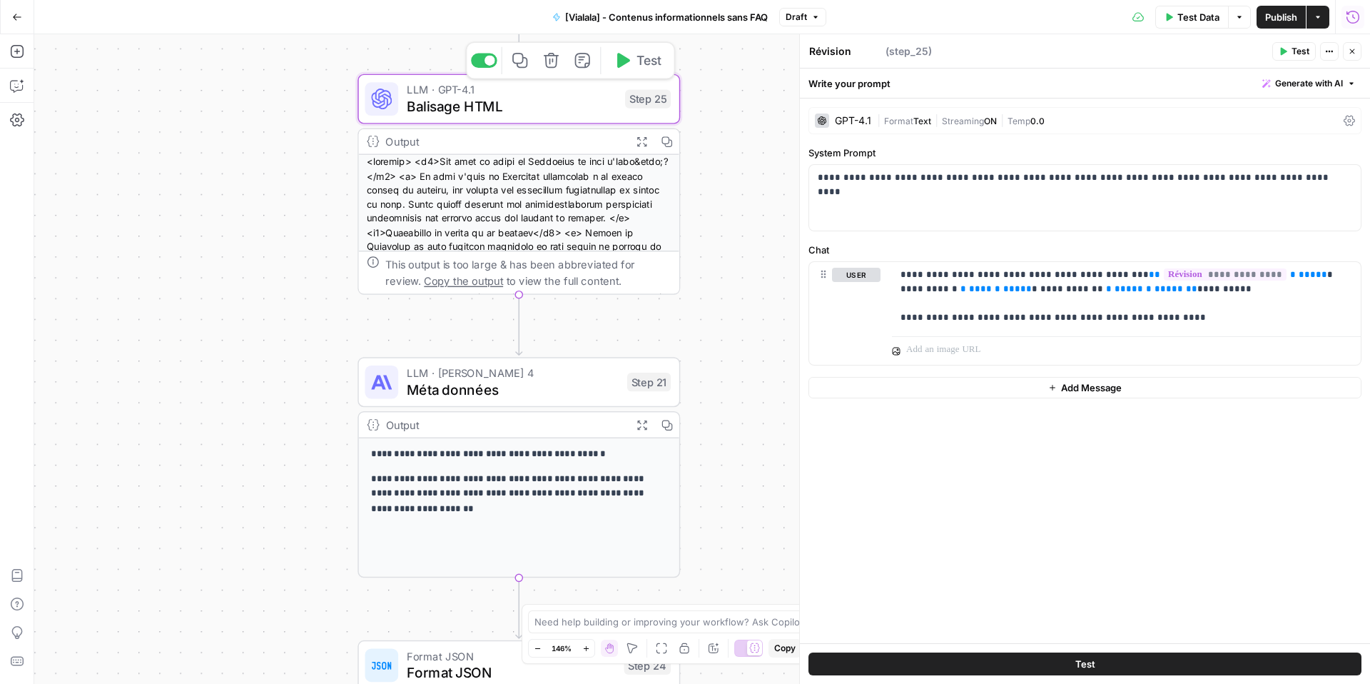
type textarea "Balisage HTML"
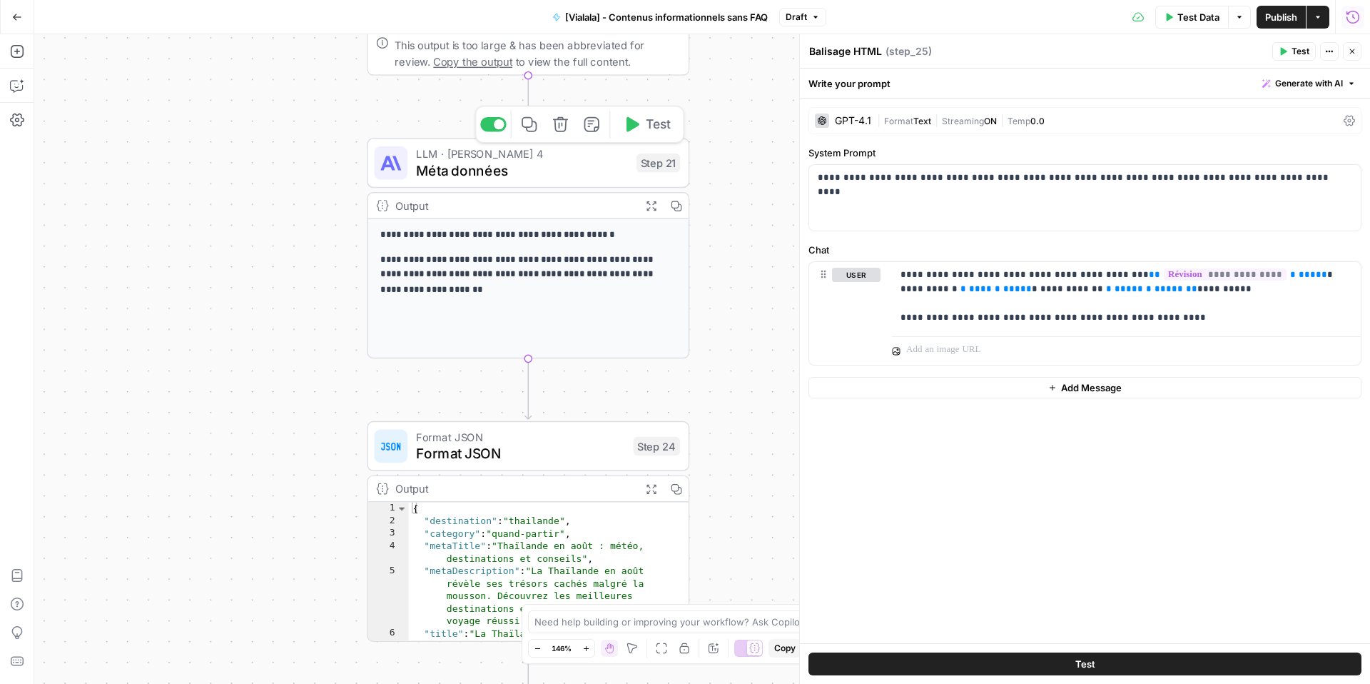
click at [498, 171] on span "Méta données" at bounding box center [522, 170] width 212 height 21
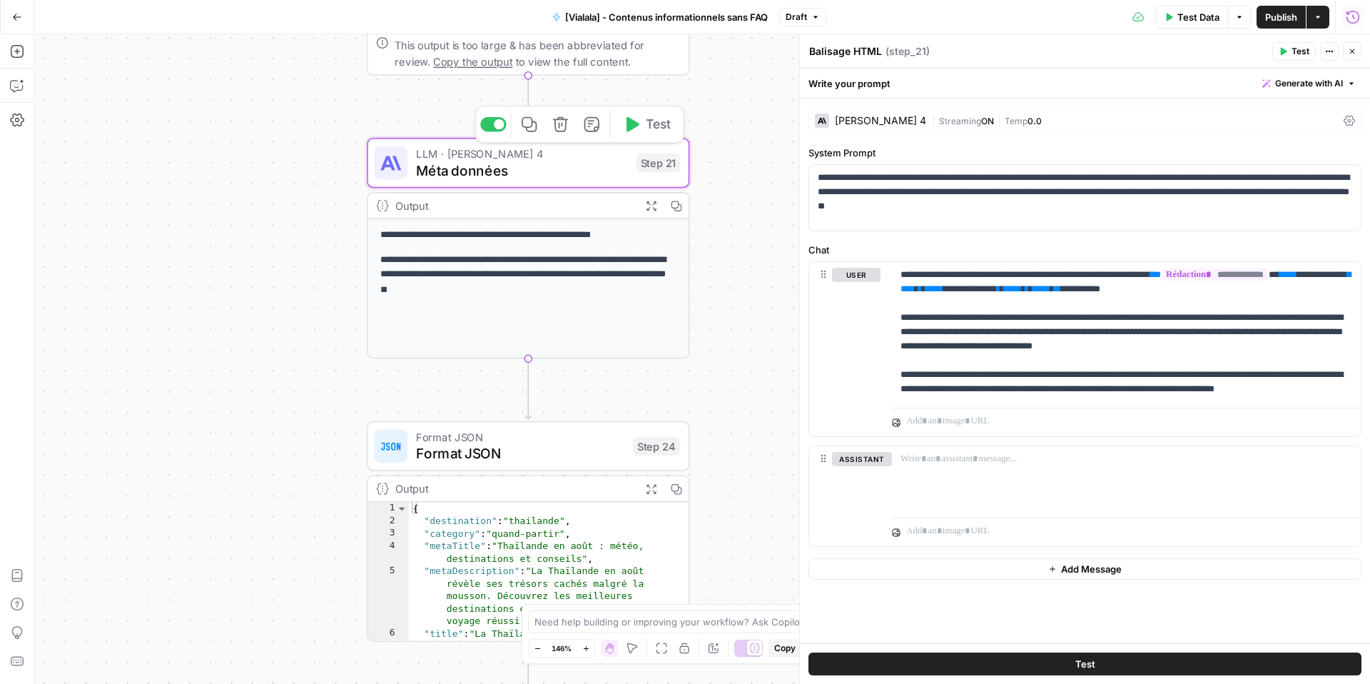
type textarea "Méta données"
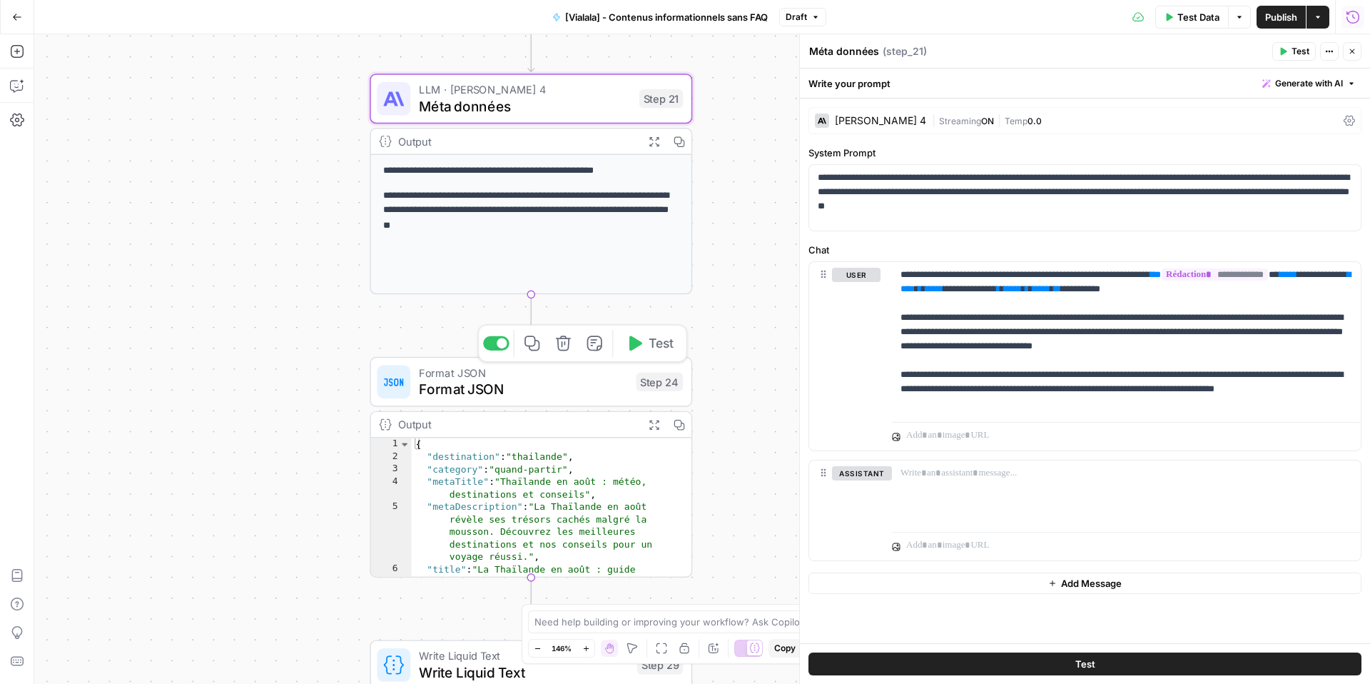
click at [443, 390] on span "Format JSON" at bounding box center [523, 388] width 209 height 21
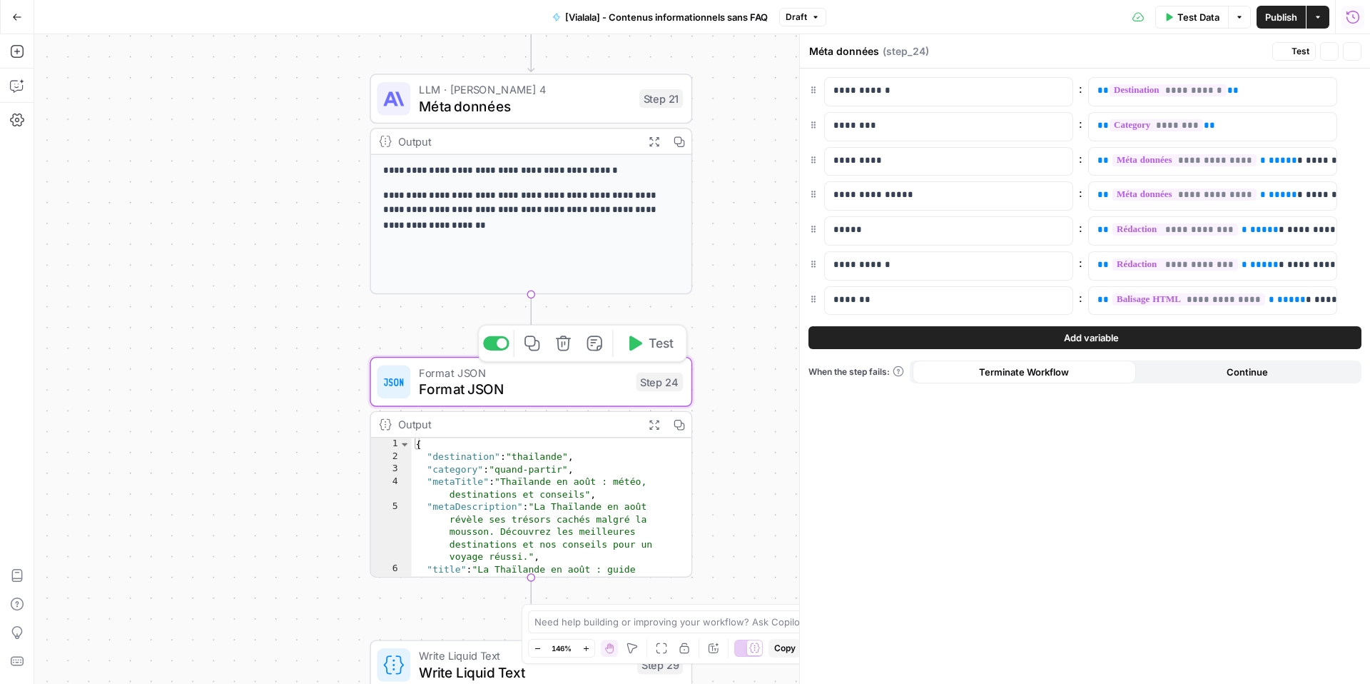
type textarea "Format JSON"
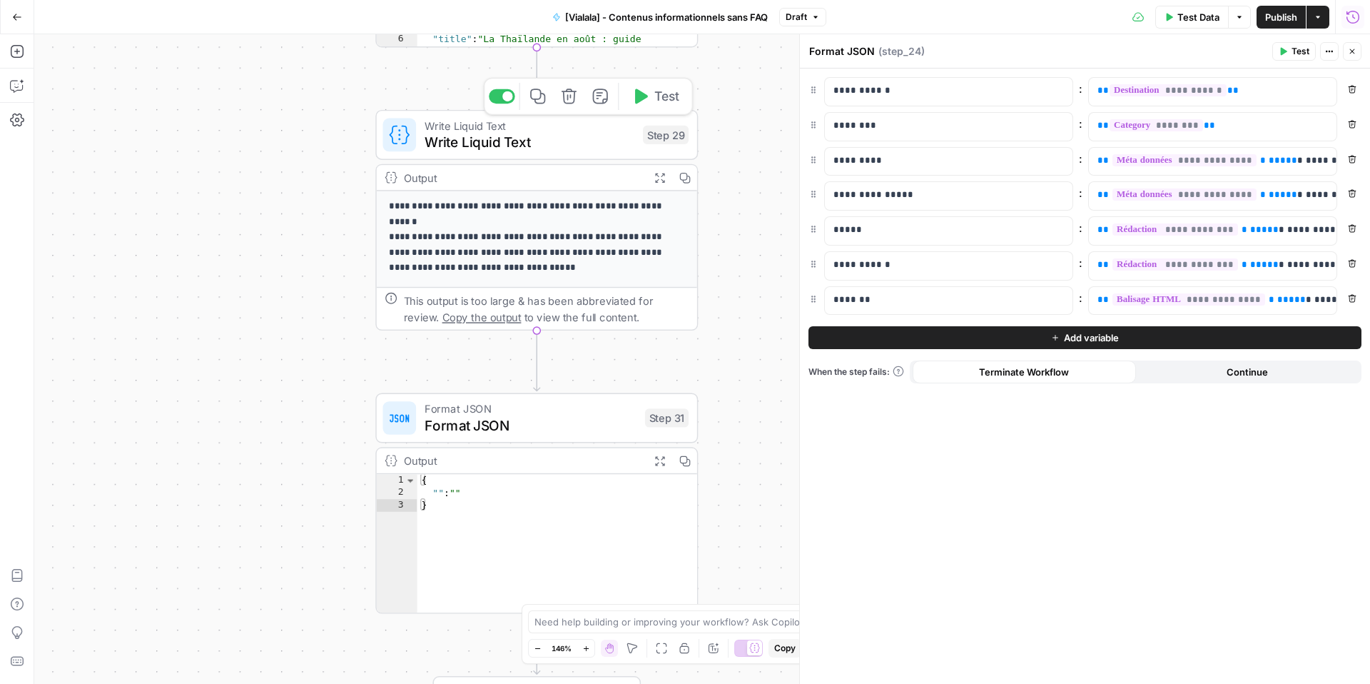
click at [576, 151] on span "Write Liquid Text" at bounding box center [530, 142] width 211 height 21
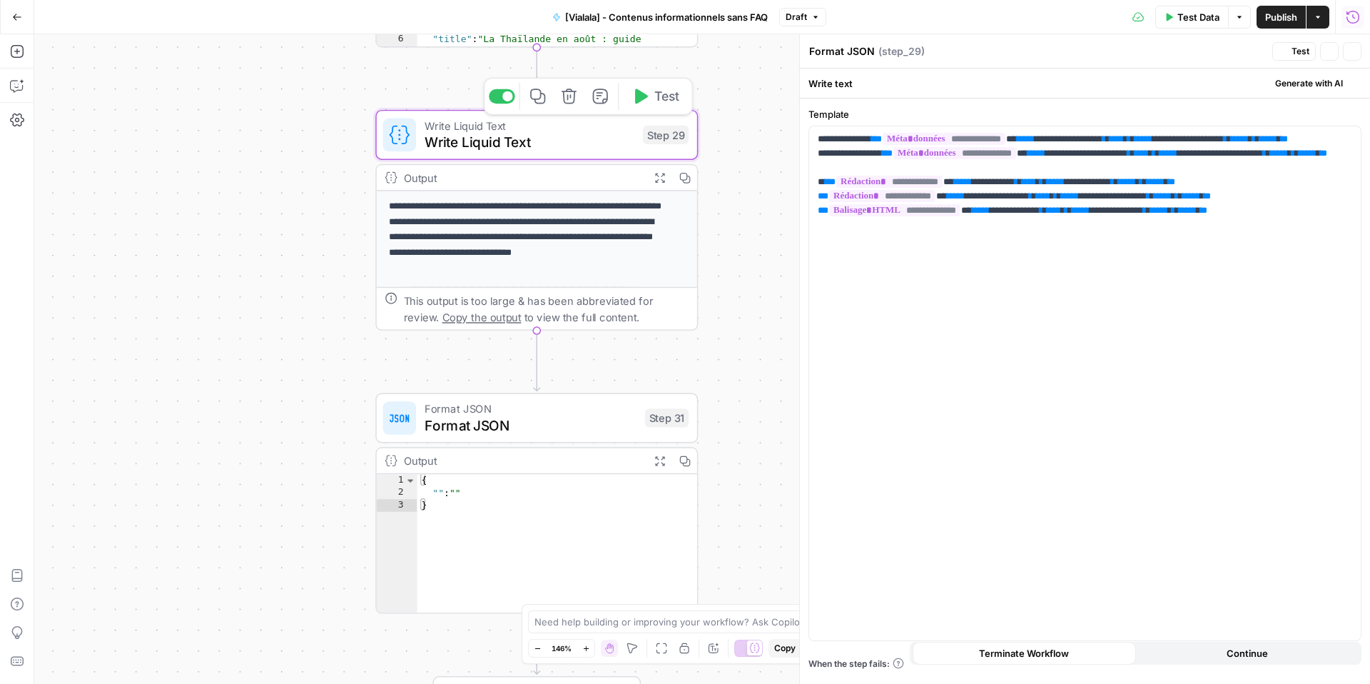
type textarea "Write Liquid Text"
click at [516, 433] on span "Format JSON" at bounding box center [531, 425] width 212 height 21
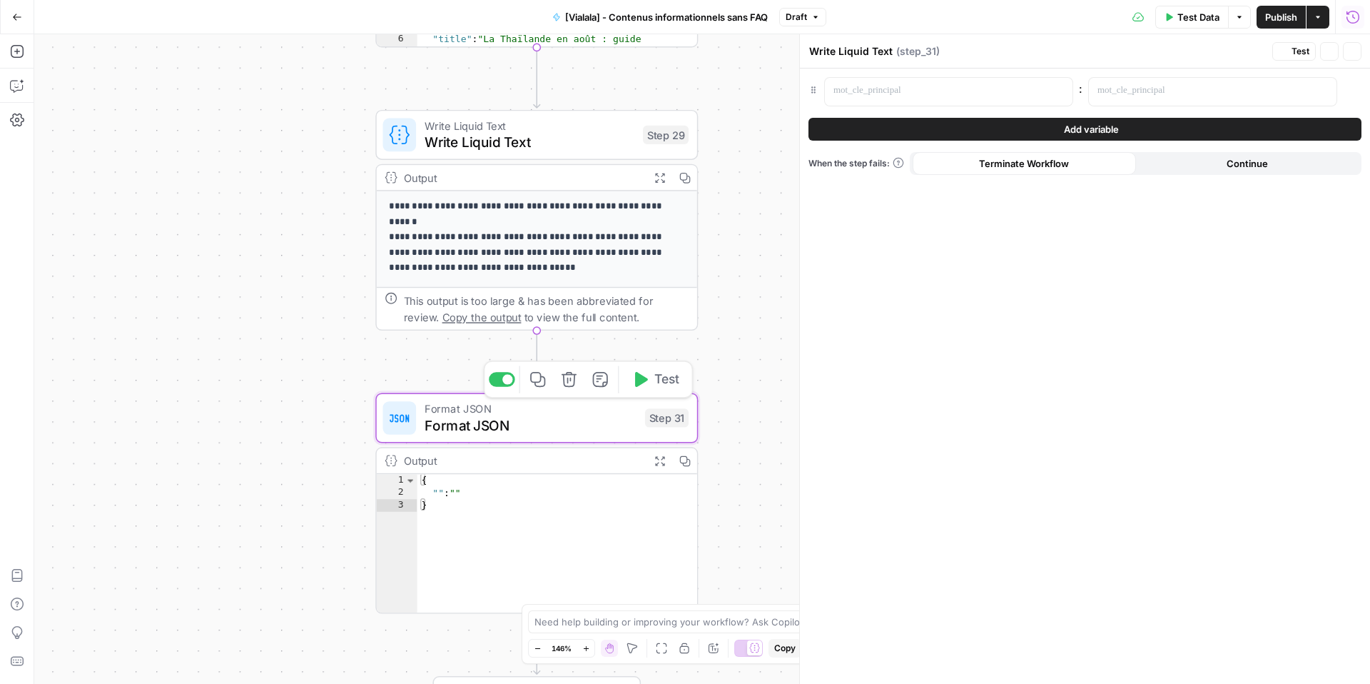
type textarea "Format JSON"
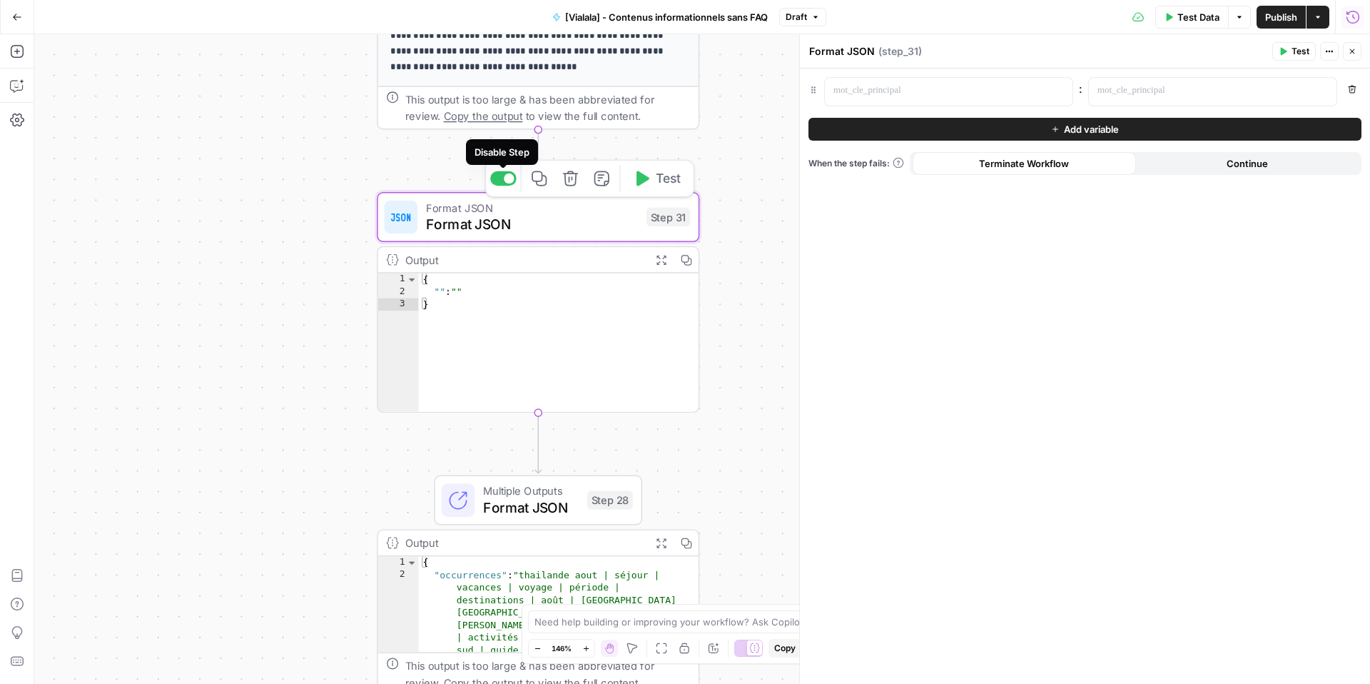
click at [507, 180] on div at bounding box center [509, 178] width 11 height 11
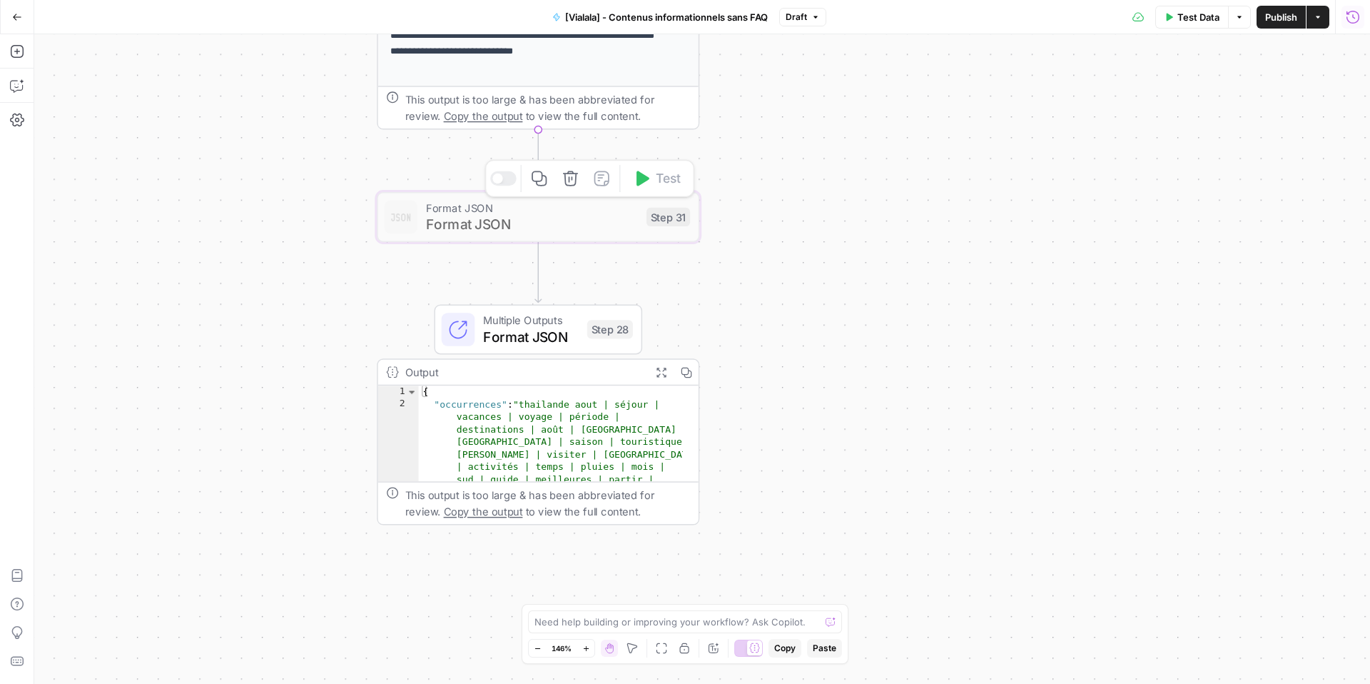
click at [567, 181] on icon "button" at bounding box center [570, 178] width 16 height 16
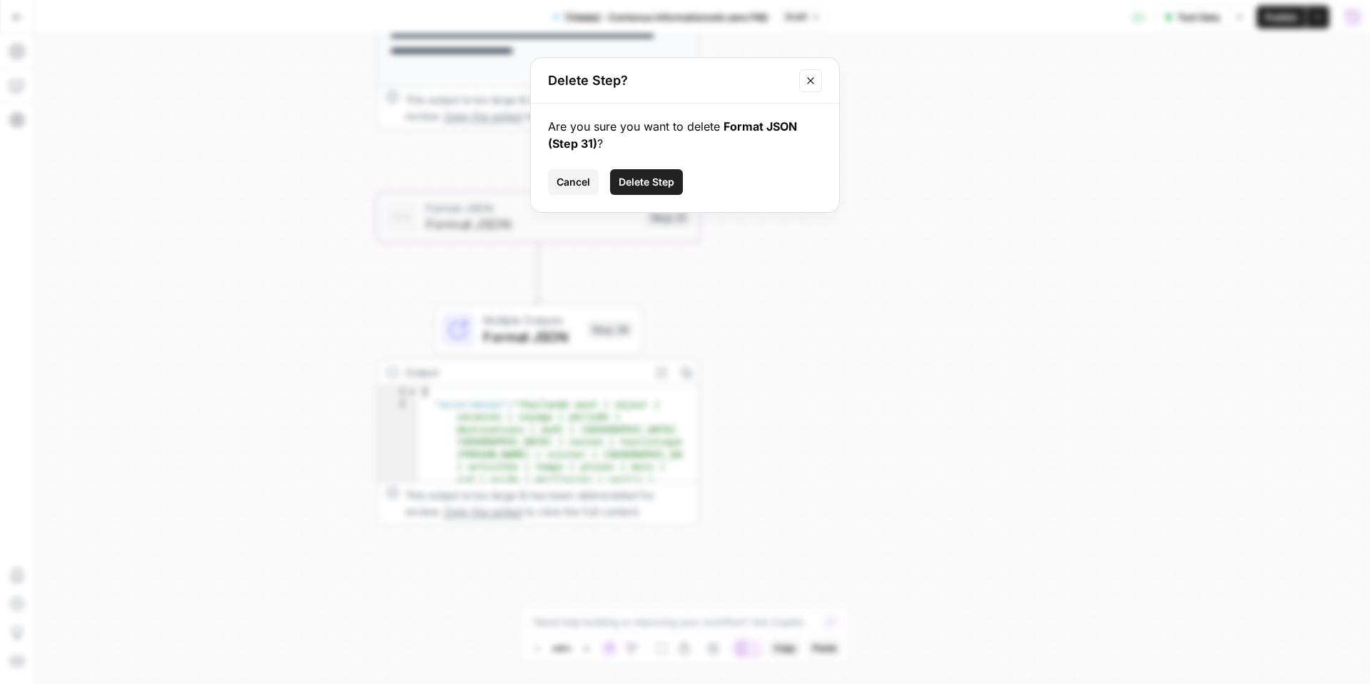
click at [814, 77] on icon "Close modal" at bounding box center [810, 80] width 6 height 6
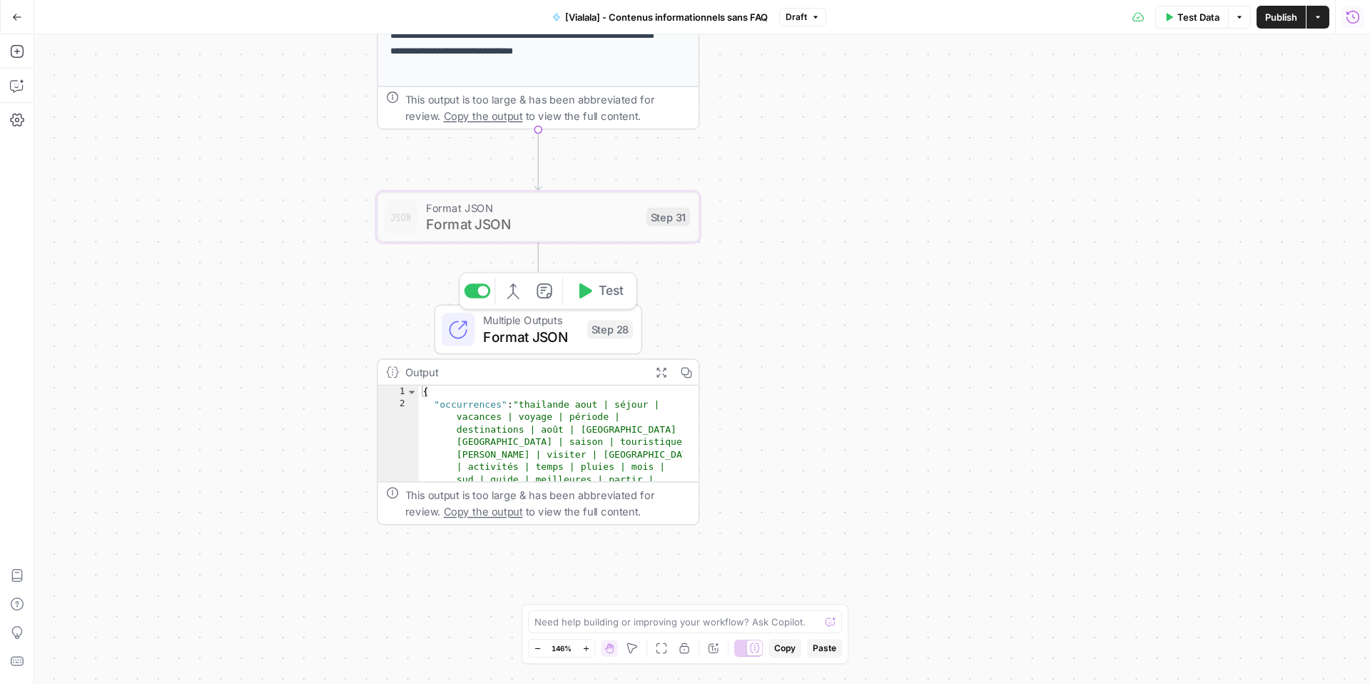
click at [516, 336] on span "Format JSON" at bounding box center [531, 336] width 96 height 21
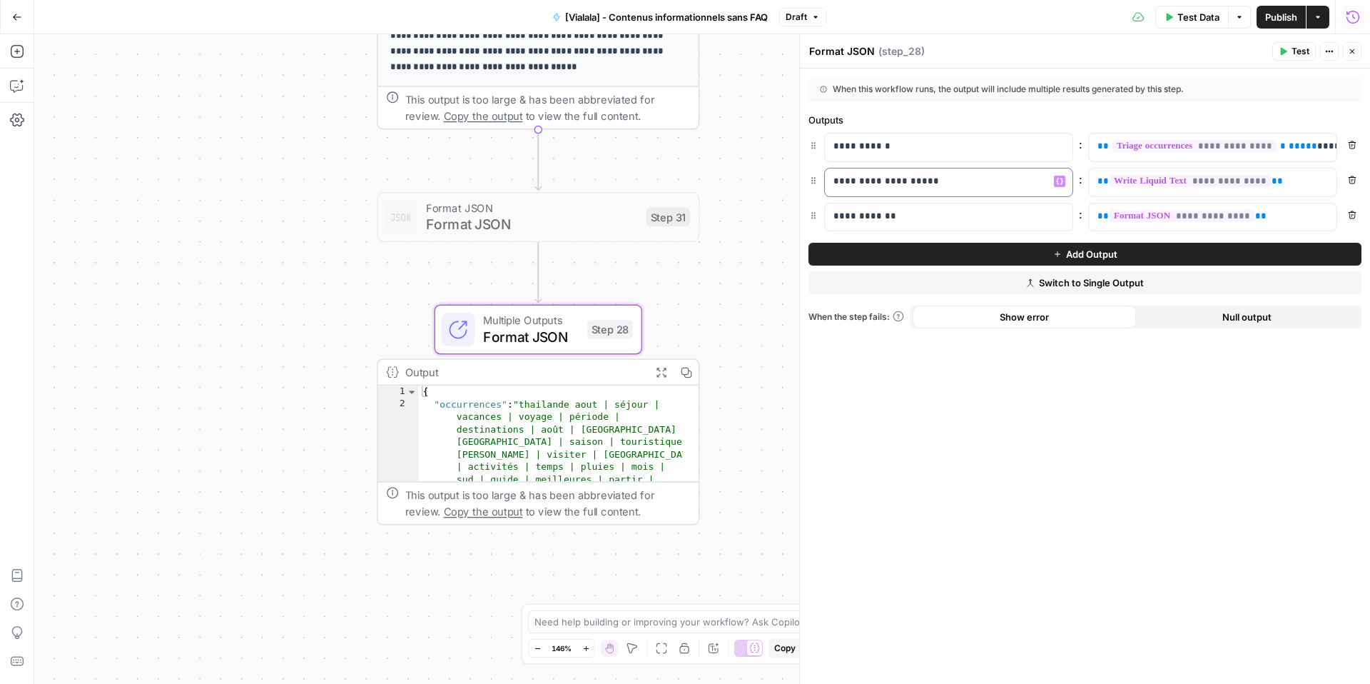
click at [859, 179] on p "**********" at bounding box center [938, 181] width 208 height 14
click at [862, 213] on p "**********" at bounding box center [938, 216] width 208 height 14
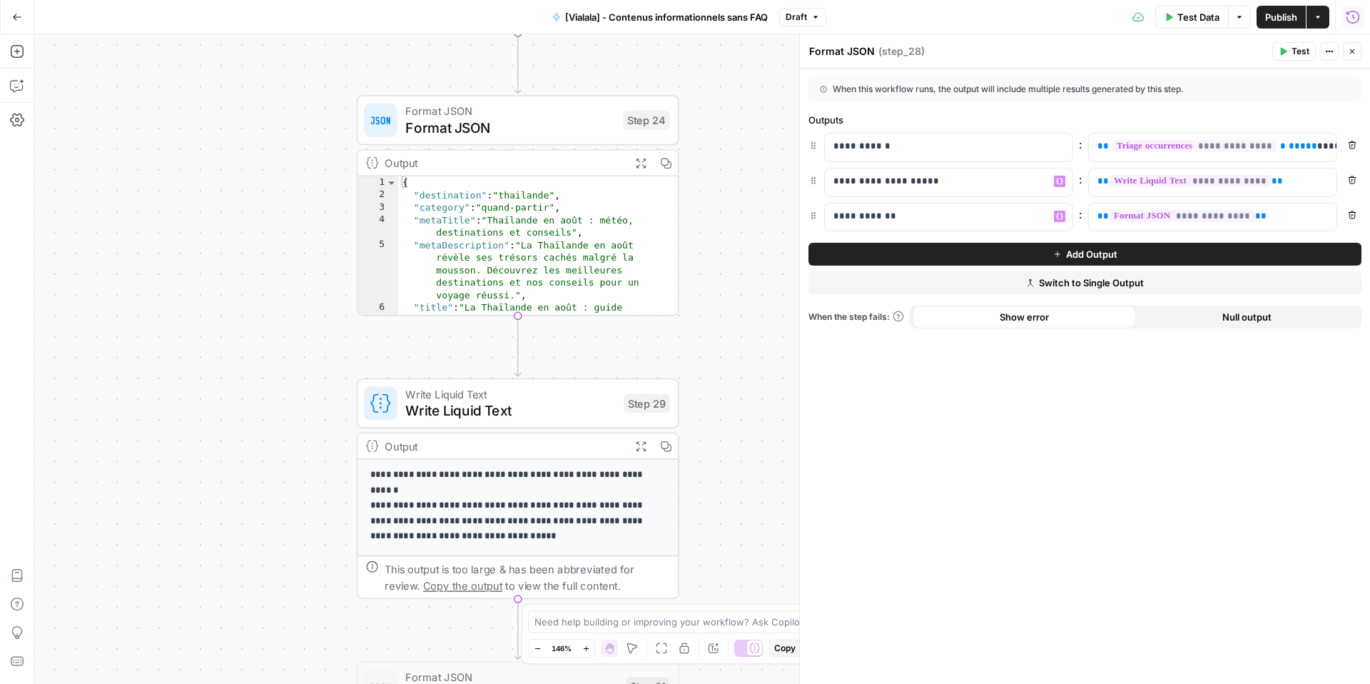
click at [560, 130] on span "Format JSON" at bounding box center [509, 127] width 209 height 21
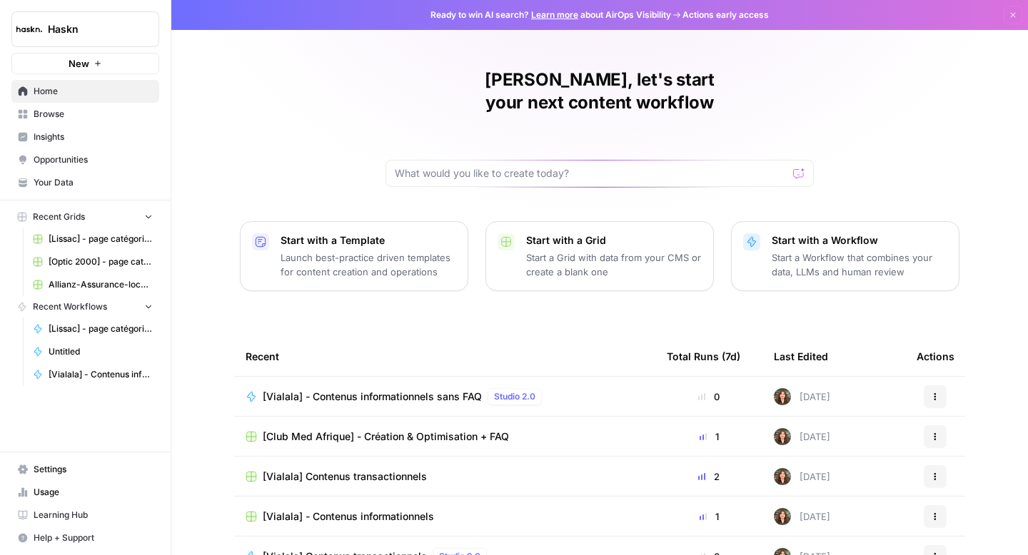
click at [61, 117] on span "Browse" at bounding box center [93, 114] width 119 height 13
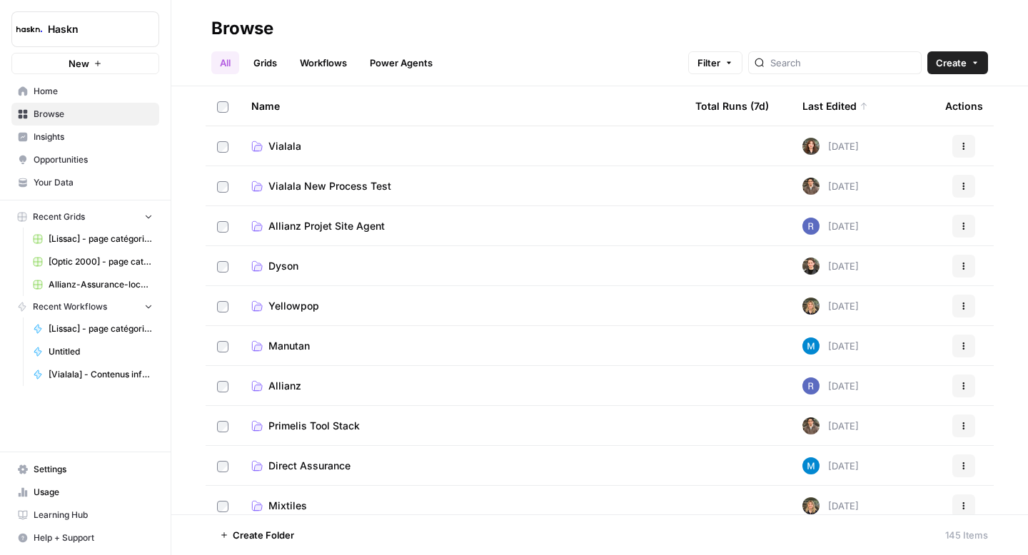
click at [368, 188] on span "Vialala New Process Test" at bounding box center [329, 186] width 123 height 14
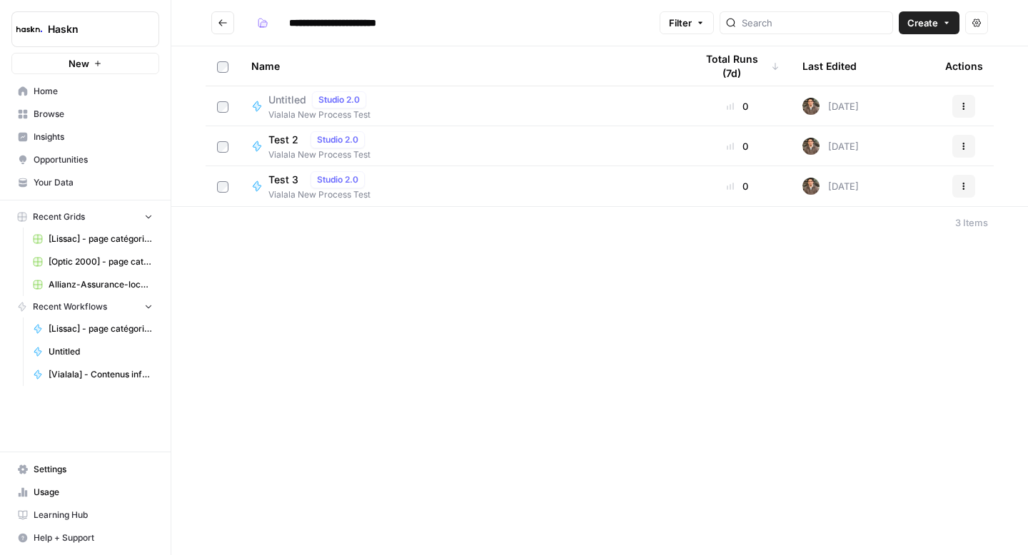
click at [289, 142] on span "Test 2" at bounding box center [286, 140] width 36 height 14
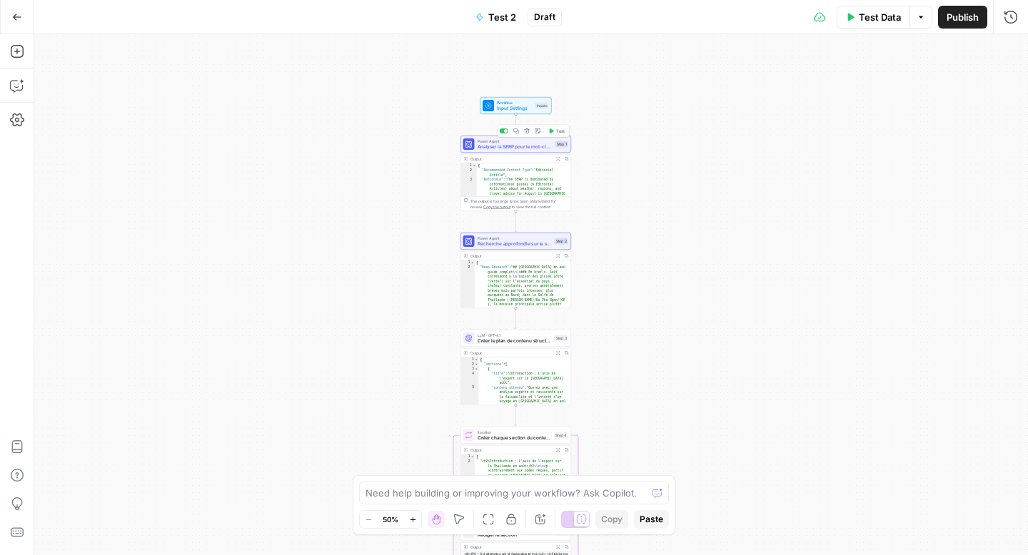
click at [527, 148] on span "Analyser la SERP pour le mot-clé cible" at bounding box center [515, 146] width 75 height 7
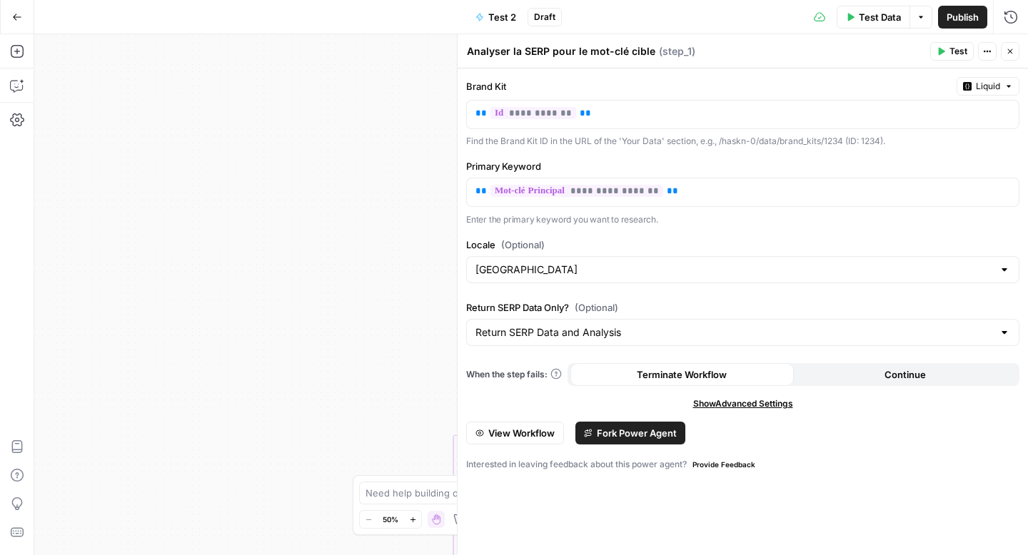
click at [1016, 53] on button "Close" at bounding box center [1010, 51] width 19 height 19
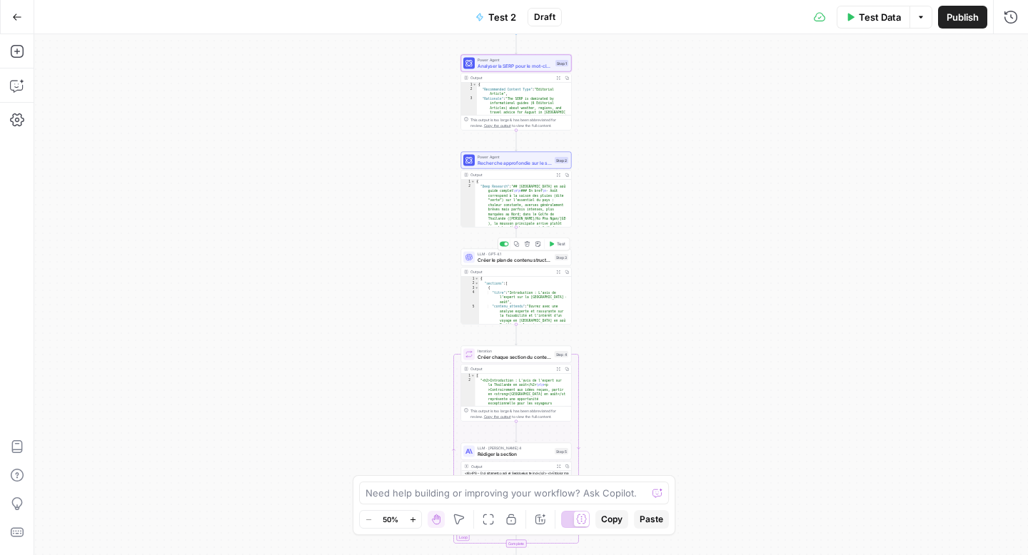
click at [515, 262] on span "Créer le plan de contenu structuré" at bounding box center [515, 259] width 74 height 7
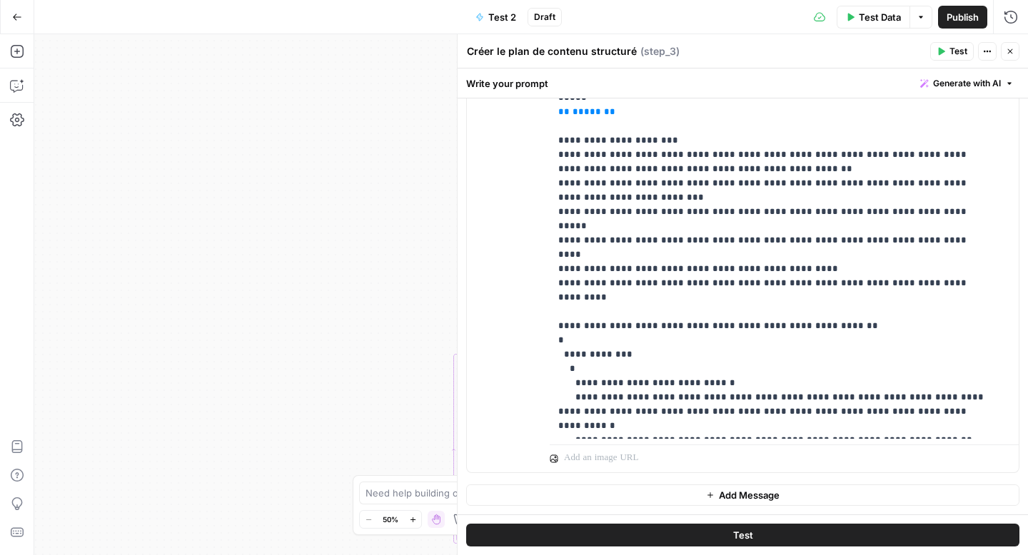
scroll to position [572, 0]
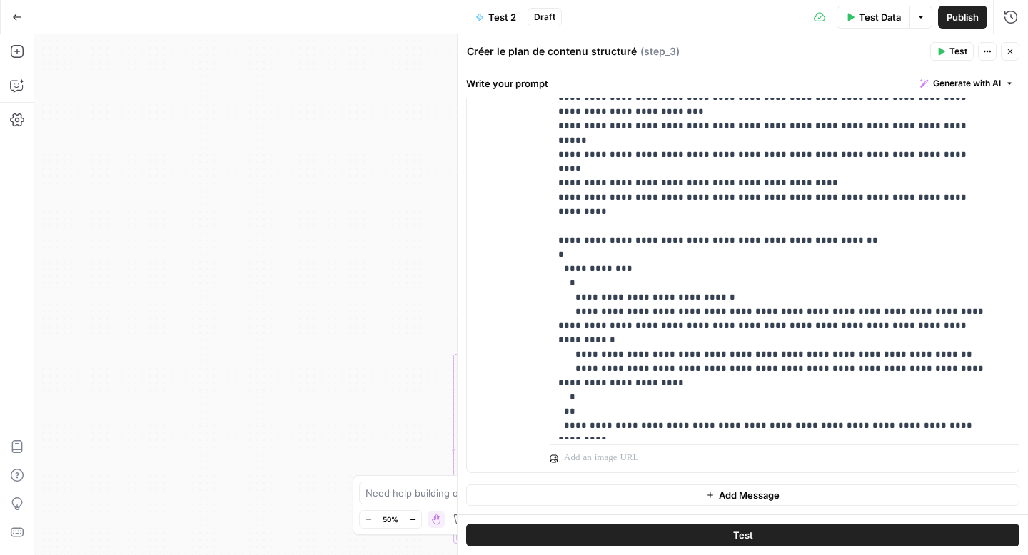
click at [1009, 55] on icon "button" at bounding box center [1010, 51] width 9 height 9
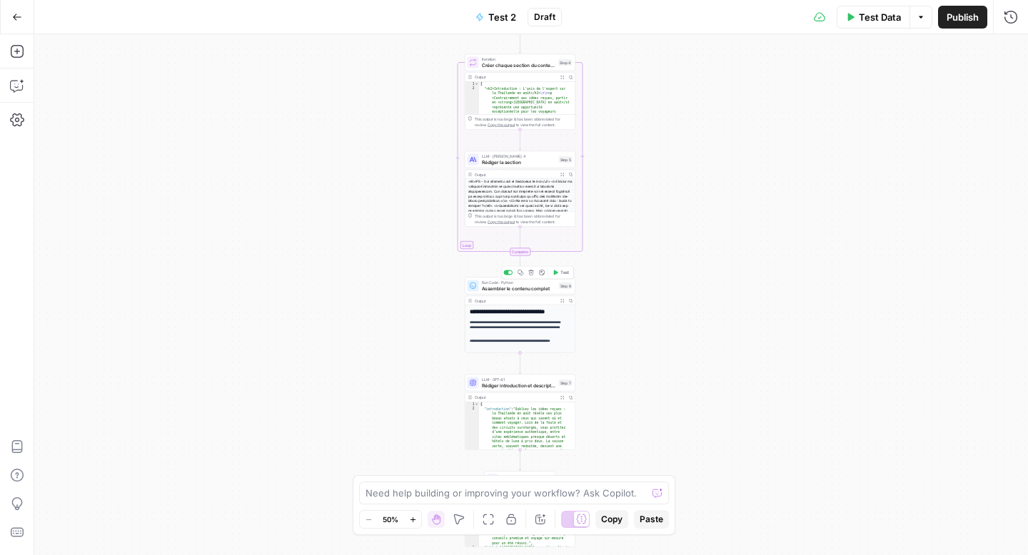
click at [503, 288] on span "Assembler le contenu complet" at bounding box center [519, 288] width 74 height 7
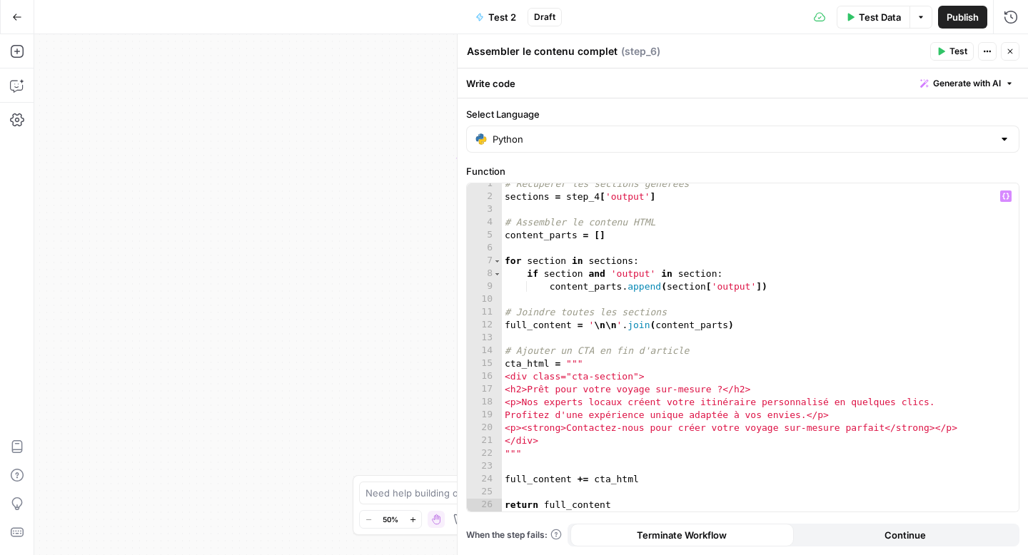
scroll to position [6, 0]
click at [1014, 55] on button "Close" at bounding box center [1010, 51] width 19 height 19
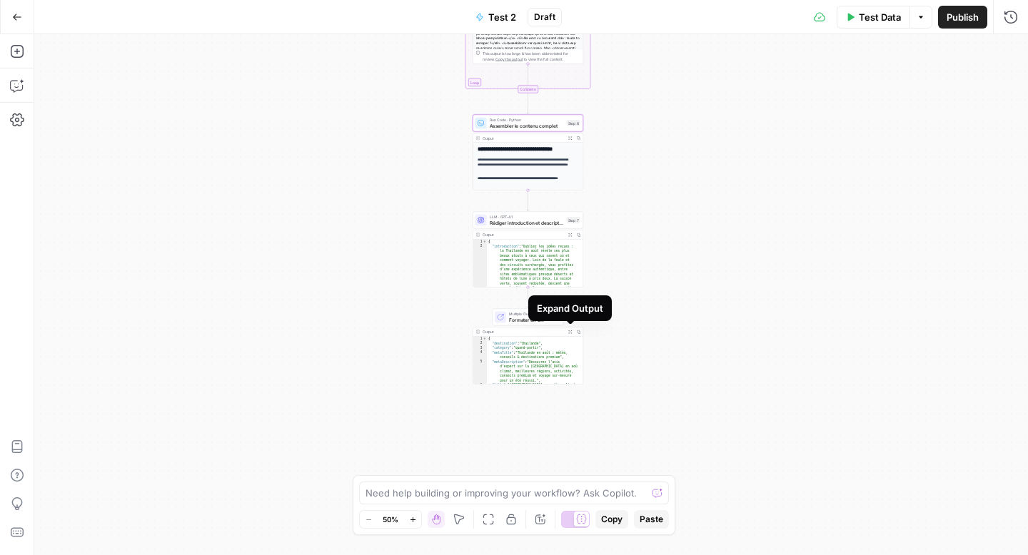
click at [570, 332] on icon "button" at bounding box center [570, 332] width 4 height 4
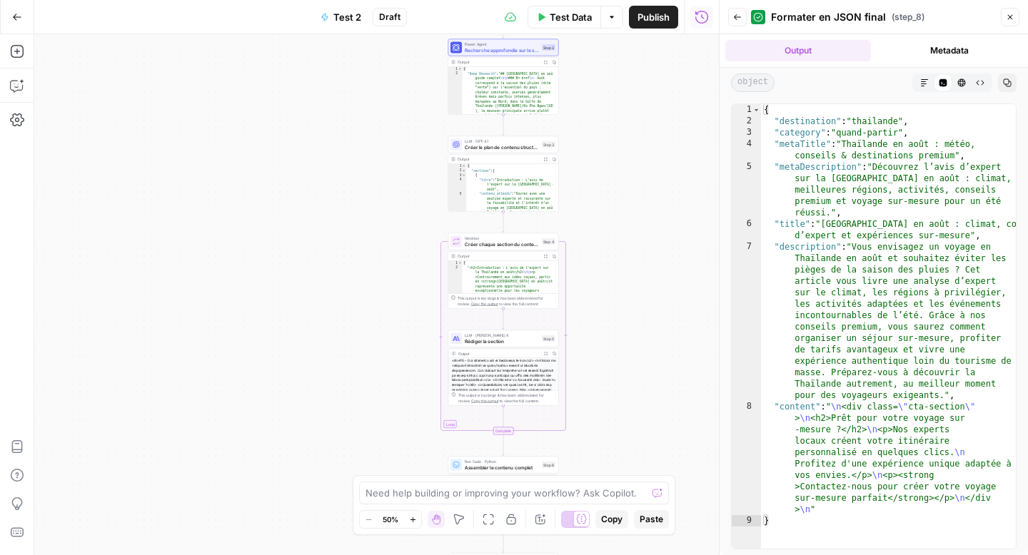
click at [984, 85] on button "Raw Output" at bounding box center [980, 83] width 19 height 19
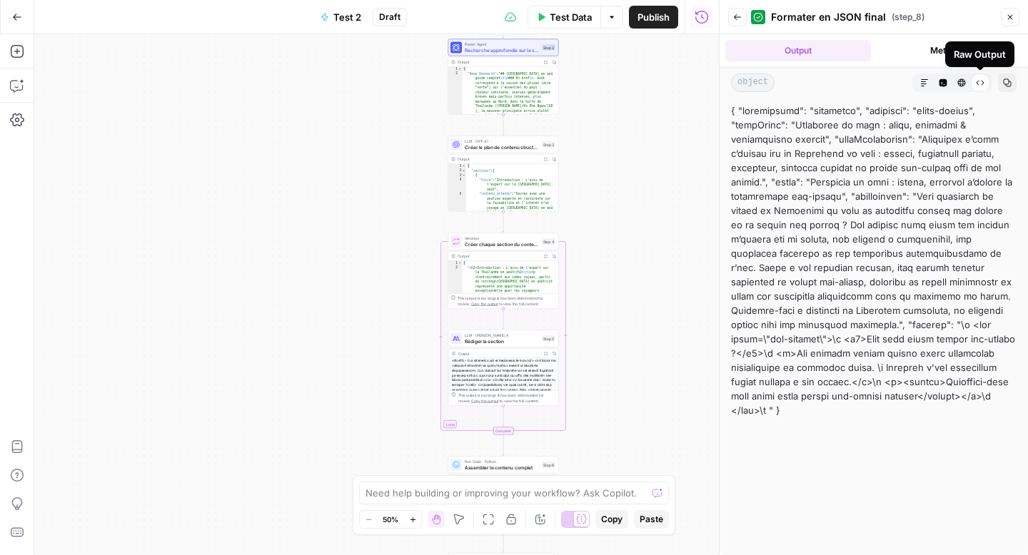
click at [984, 85] on icon at bounding box center [980, 83] width 9 height 9
click at [931, 86] on button "Markdown" at bounding box center [924, 83] width 19 height 19
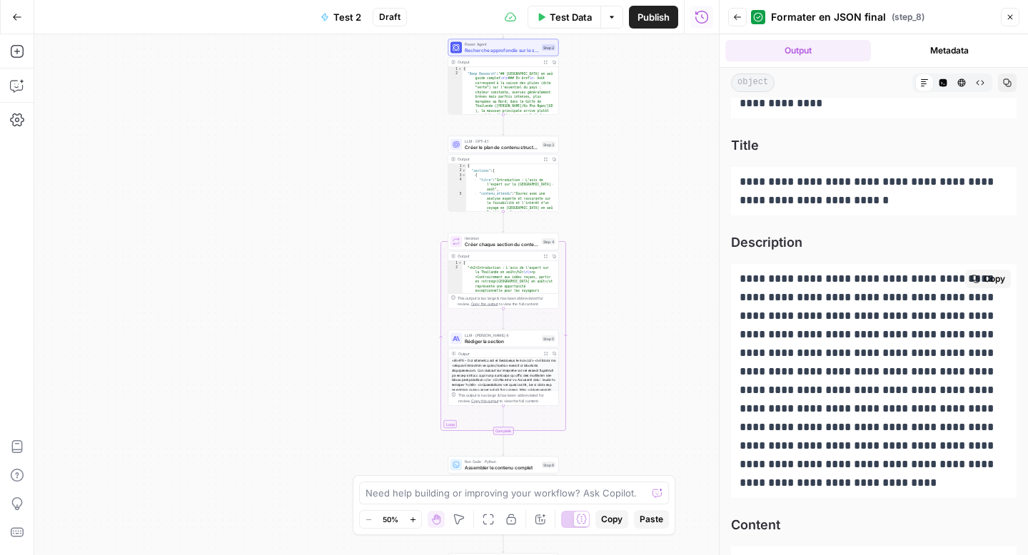
scroll to position [533, 0]
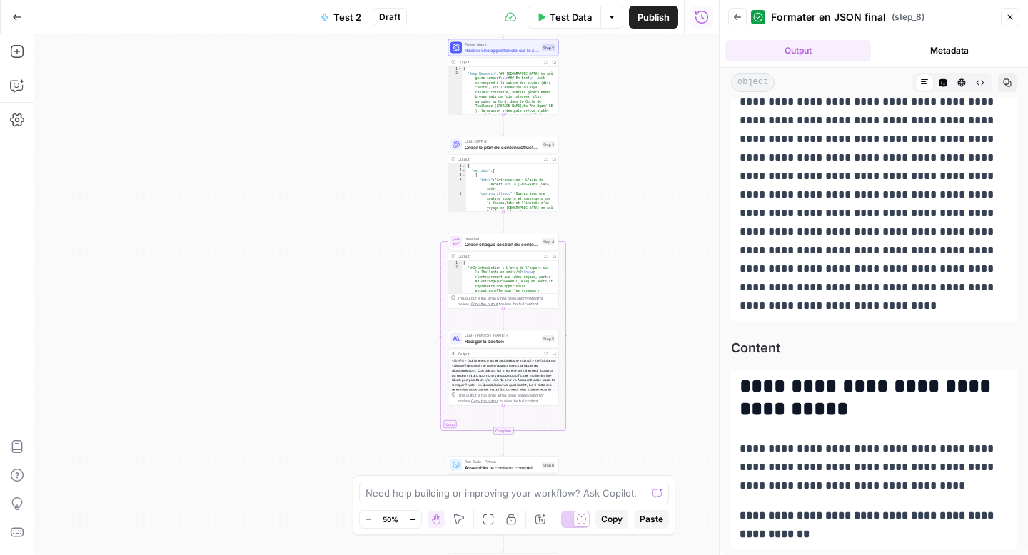
click at [14, 13] on icon "button" at bounding box center [17, 17] width 10 height 10
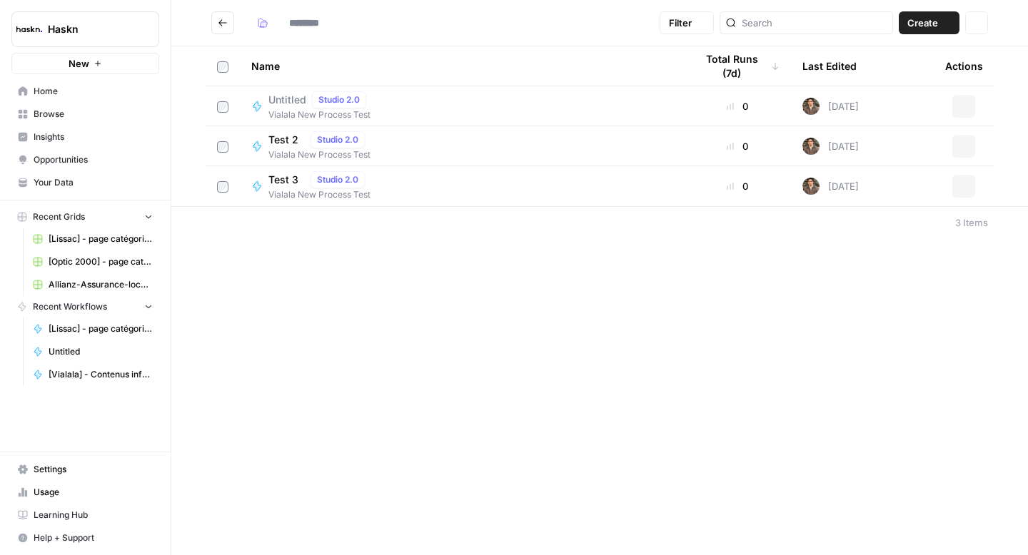
type input "**********"
click at [273, 183] on span "Test 3" at bounding box center [286, 180] width 36 height 14
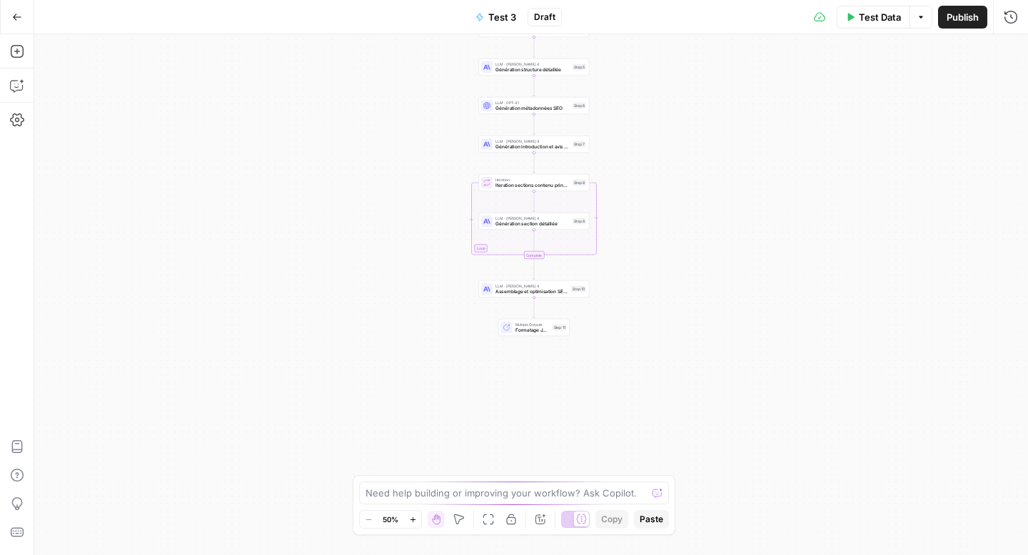
click at [15, 19] on icon "button" at bounding box center [17, 17] width 10 height 10
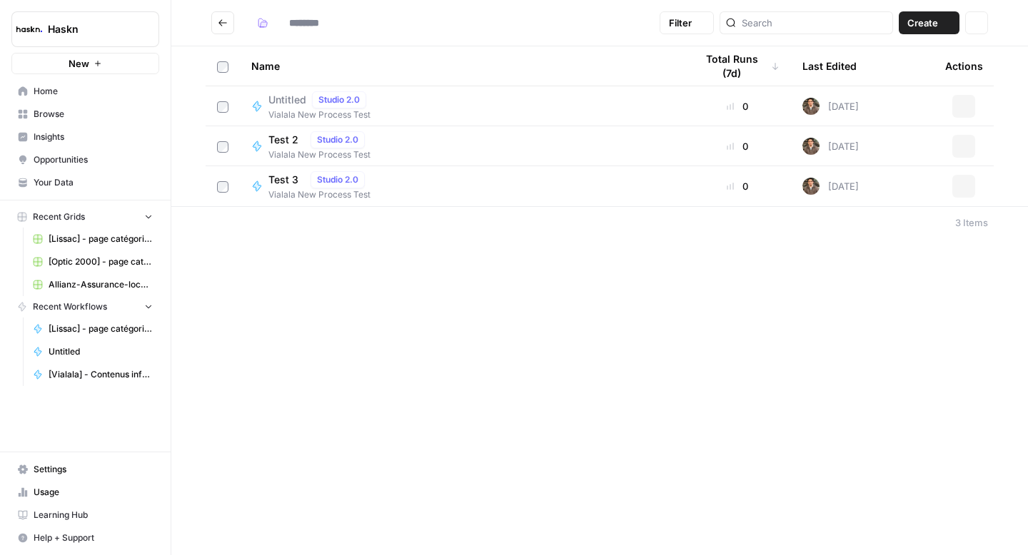
type input "**********"
click at [286, 106] on span "Untitled" at bounding box center [287, 100] width 38 height 14
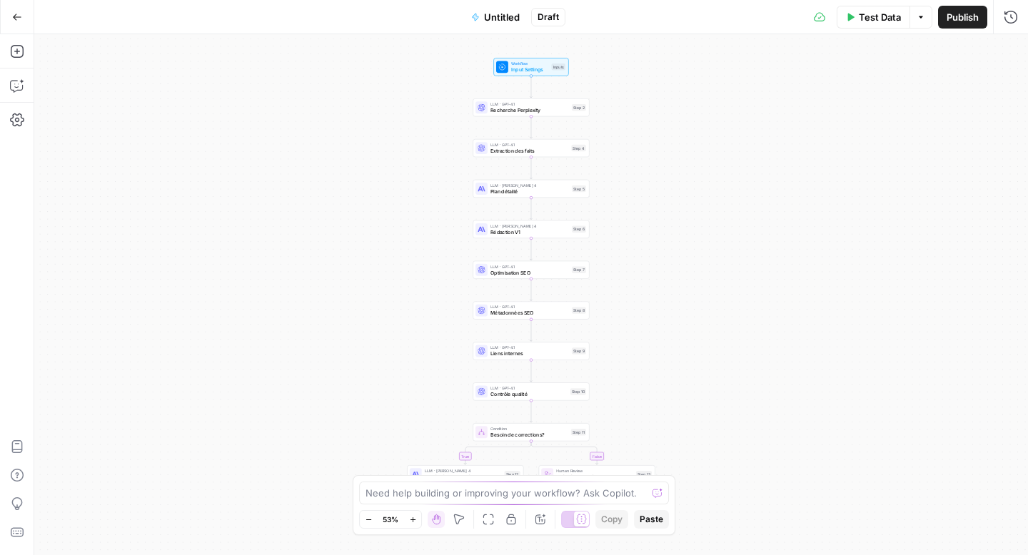
click at [18, 17] on icon "button" at bounding box center [17, 17] width 10 height 10
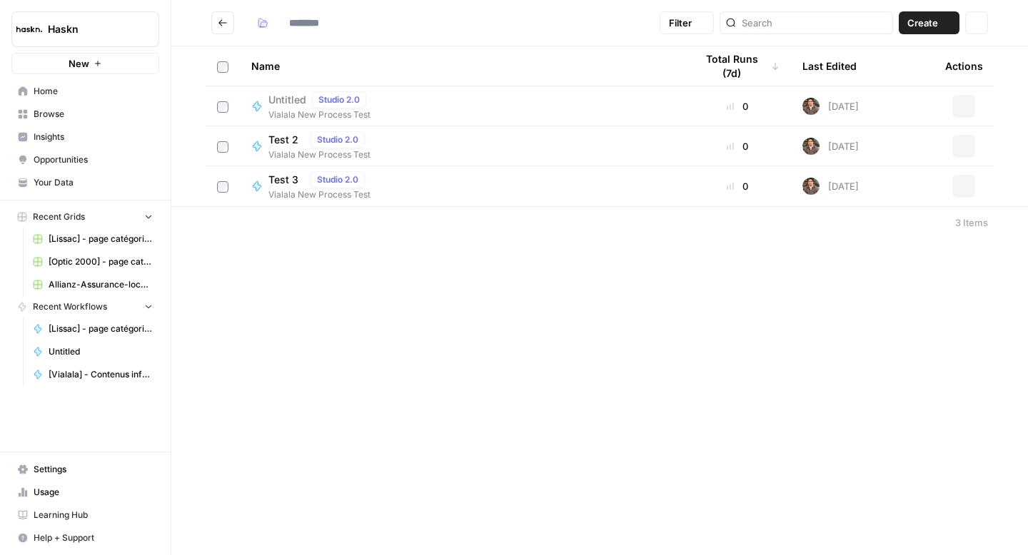
type input "**********"
click at [276, 135] on span "Test 2" at bounding box center [286, 140] width 36 height 14
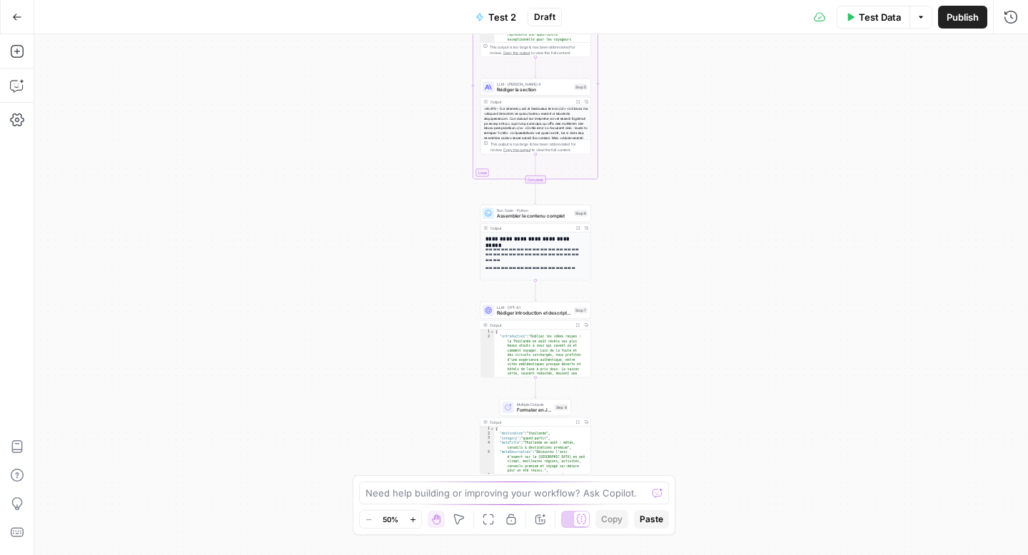
click at [573, 230] on button "Expand Output" at bounding box center [577, 228] width 9 height 9
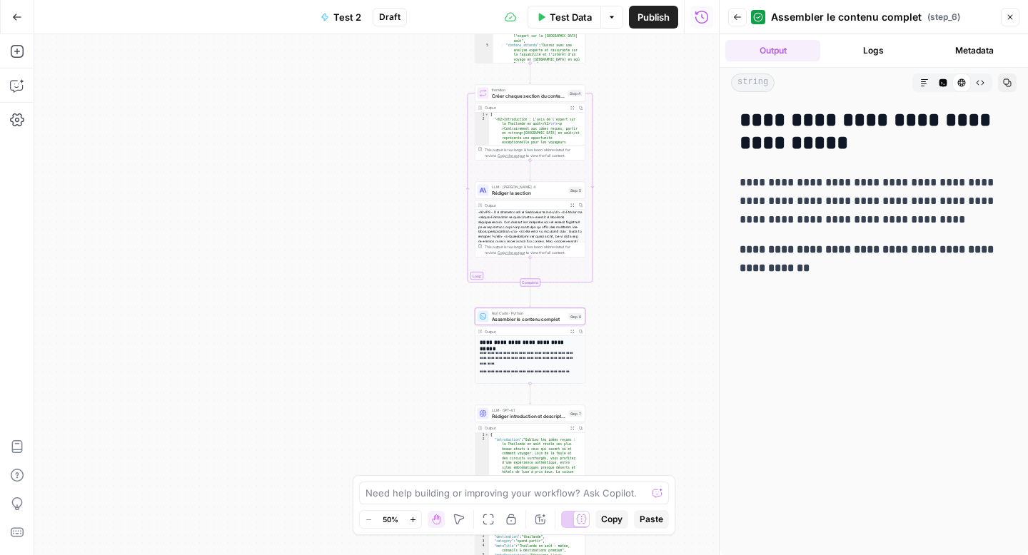
click at [16, 16] on icon "button" at bounding box center [17, 17] width 10 height 10
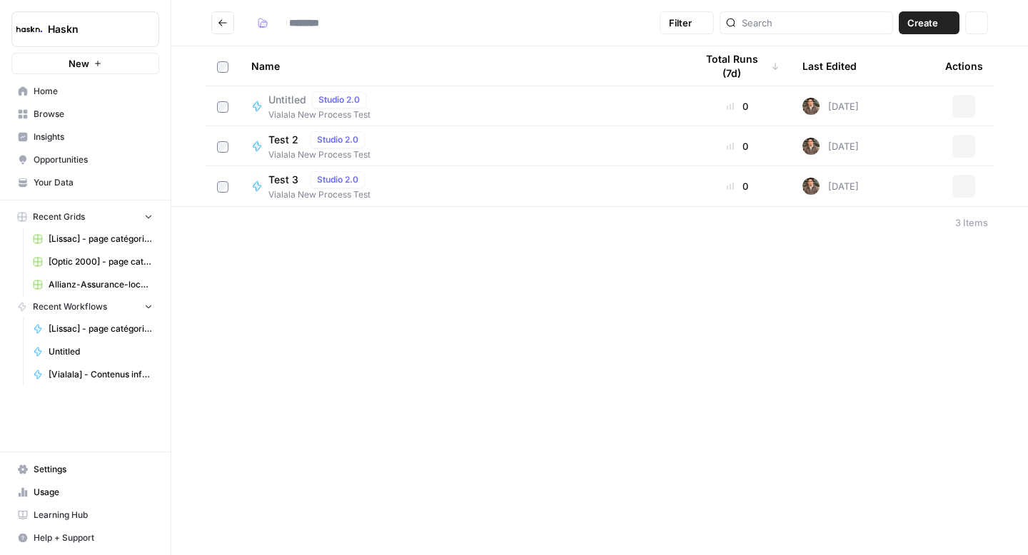
type input "**********"
click at [285, 140] on span "Test 2" at bounding box center [286, 140] width 36 height 14
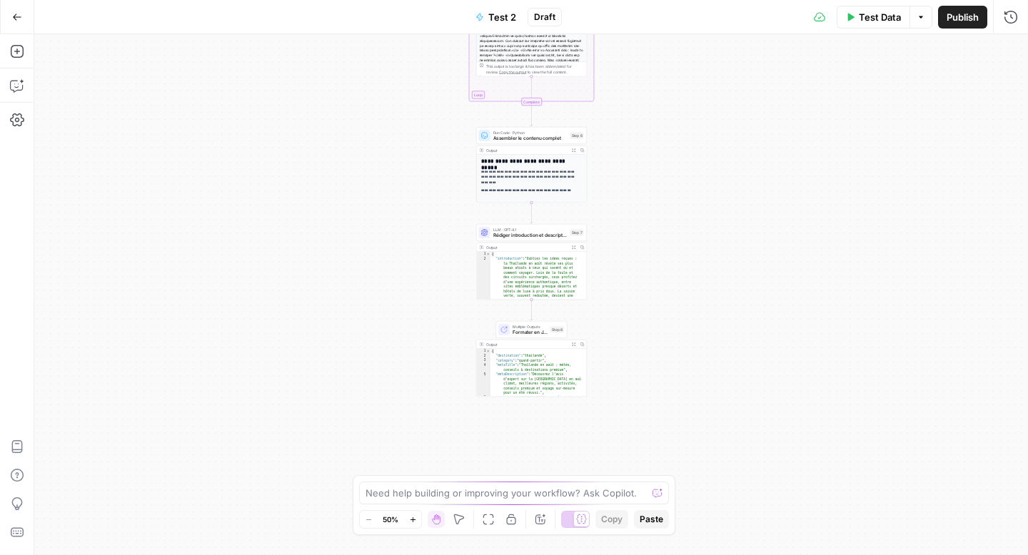
click at [578, 346] on button "Copy" at bounding box center [582, 344] width 9 height 9
click at [578, 346] on button "Copied" at bounding box center [582, 344] width 9 height 9
click at [574, 345] on icon "button" at bounding box center [574, 345] width 4 height 4
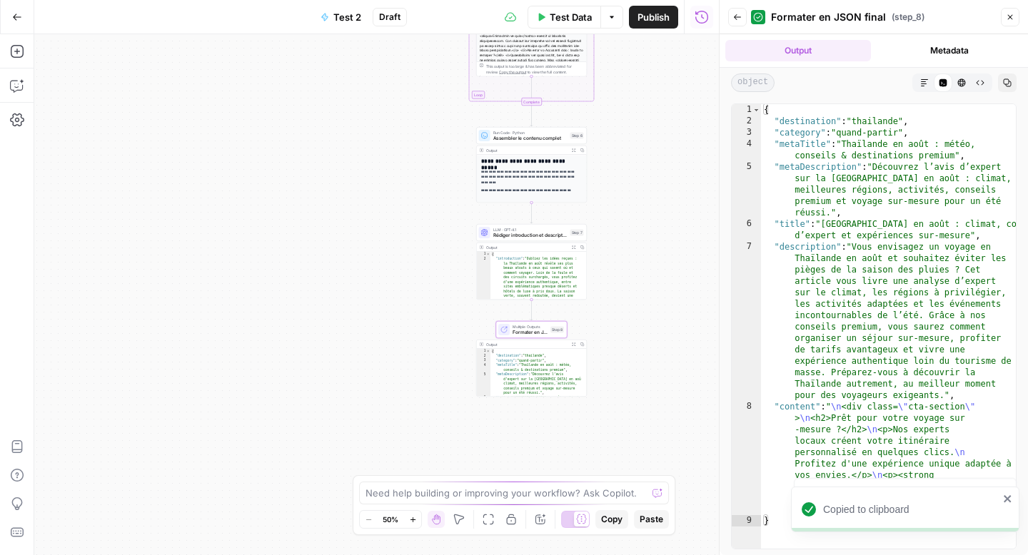
click at [925, 81] on icon "button" at bounding box center [924, 83] width 9 height 9
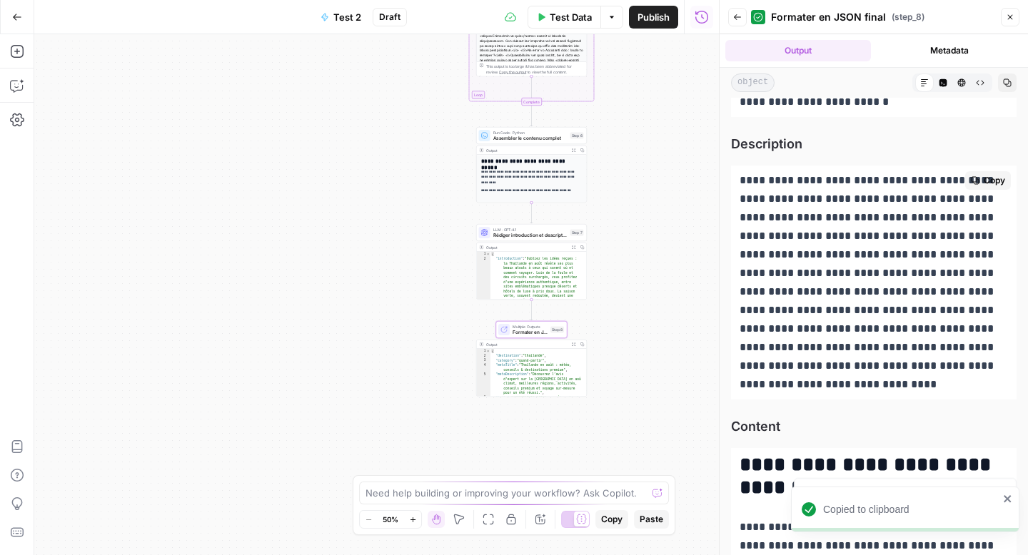
scroll to position [533, 0]
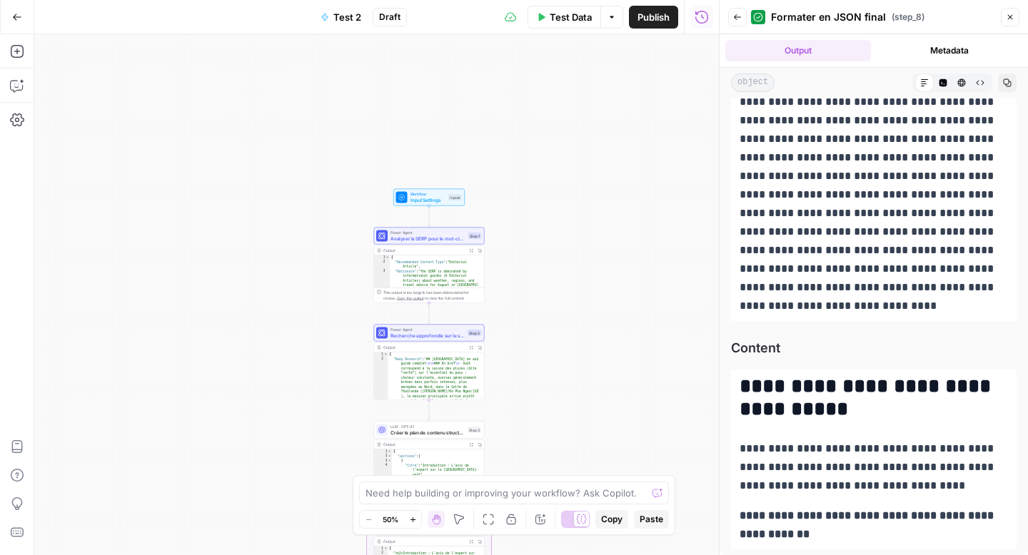
click at [429, 203] on span "Input Settings" at bounding box center [428, 199] width 36 height 7
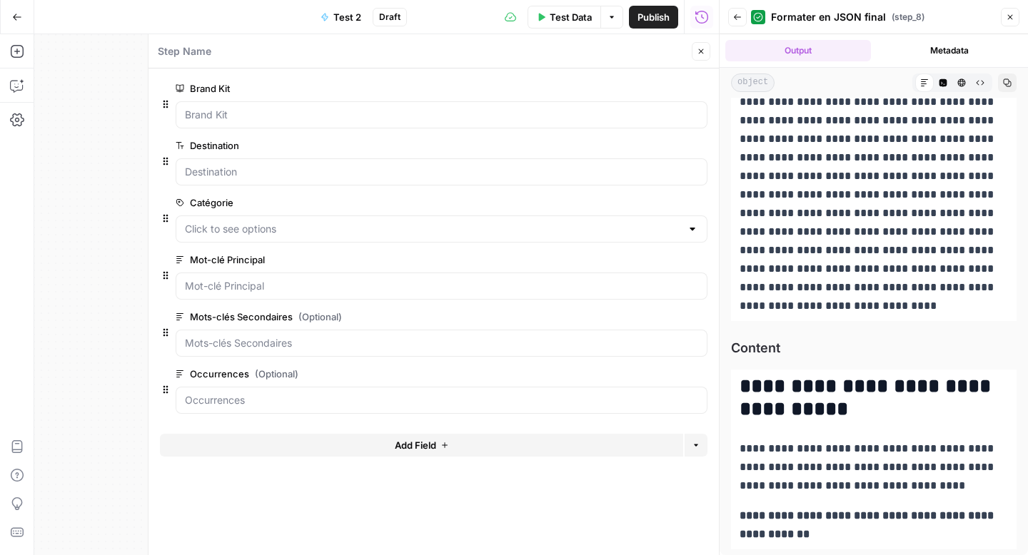
click at [696, 46] on button "Close" at bounding box center [701, 51] width 19 height 19
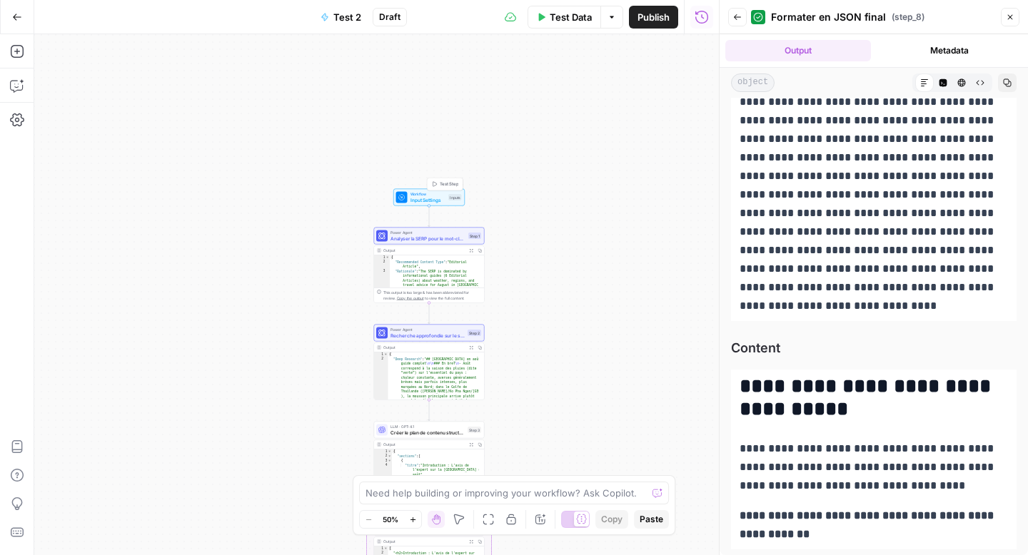
click at [452, 182] on span "Test Step" at bounding box center [449, 184] width 19 height 6
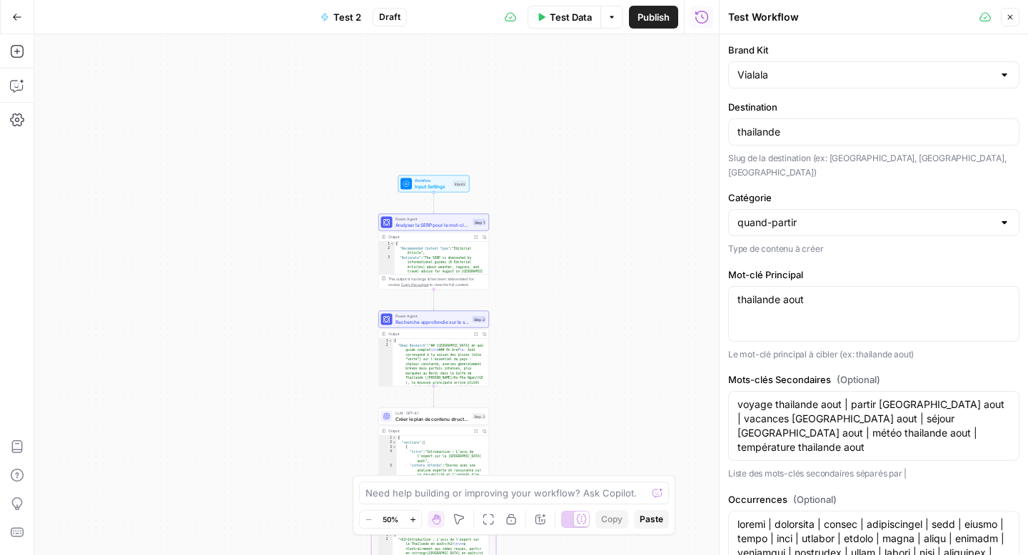
scroll to position [253, 0]
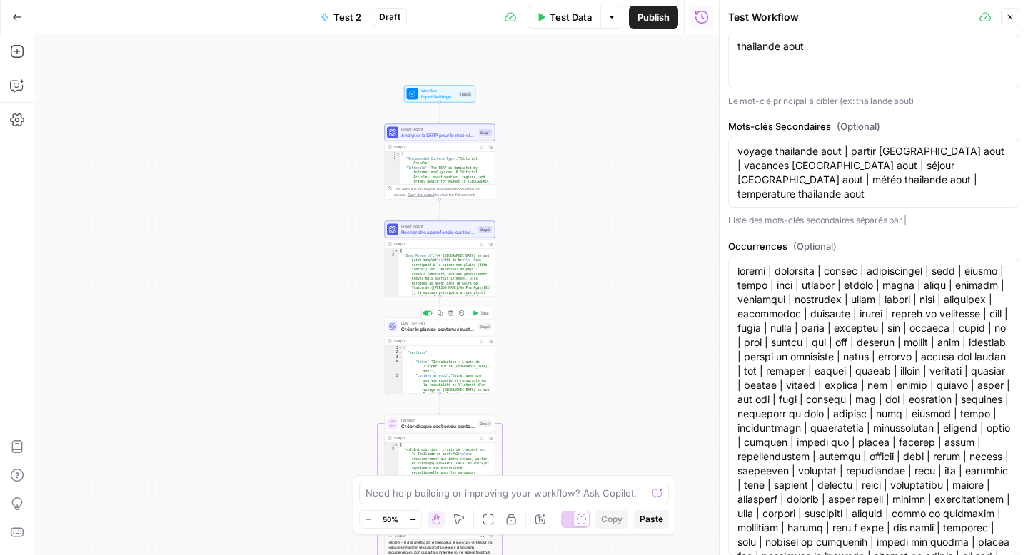
click at [420, 330] on span "Créer le plan de contenu structuré" at bounding box center [438, 328] width 74 height 7
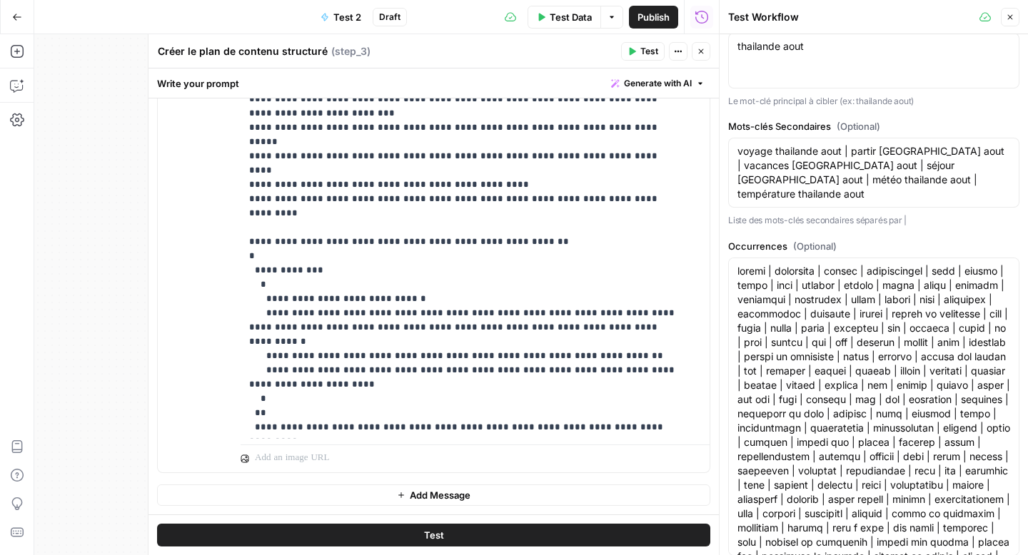
scroll to position [572, 0]
click at [698, 51] on icon "button" at bounding box center [701, 51] width 9 height 9
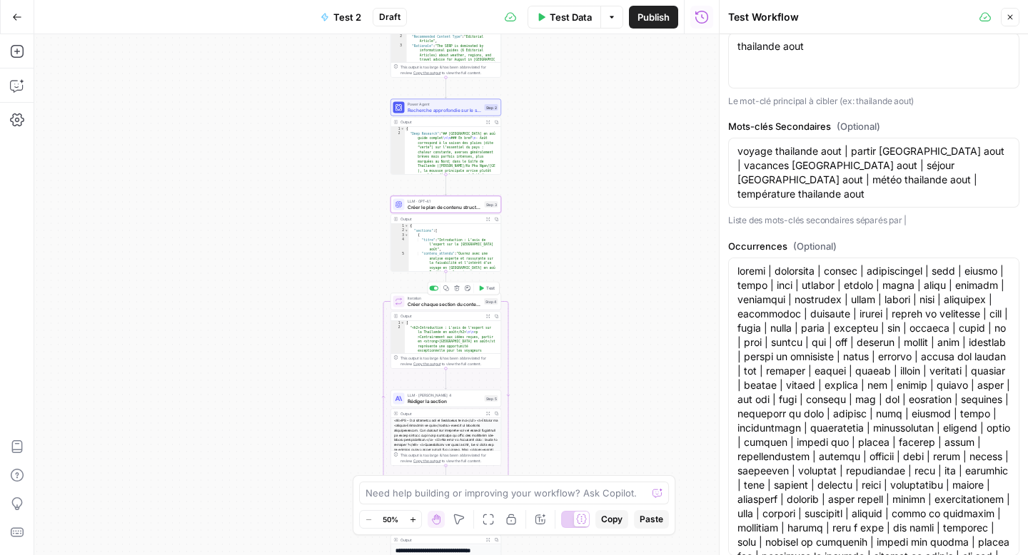
click at [432, 306] on span "Créer chaque section du contenu" at bounding box center [445, 304] width 74 height 7
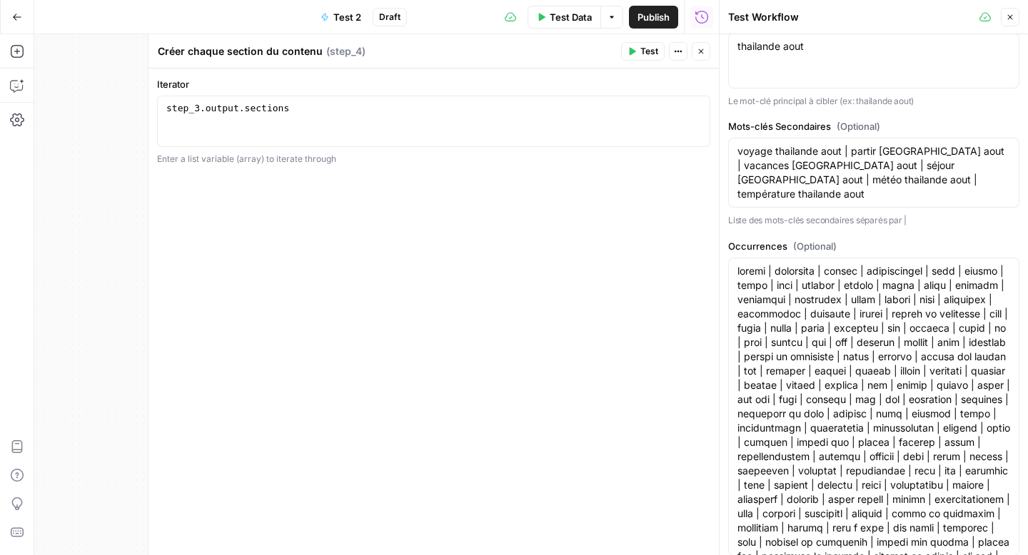
click at [699, 53] on icon "button" at bounding box center [701, 51] width 9 height 9
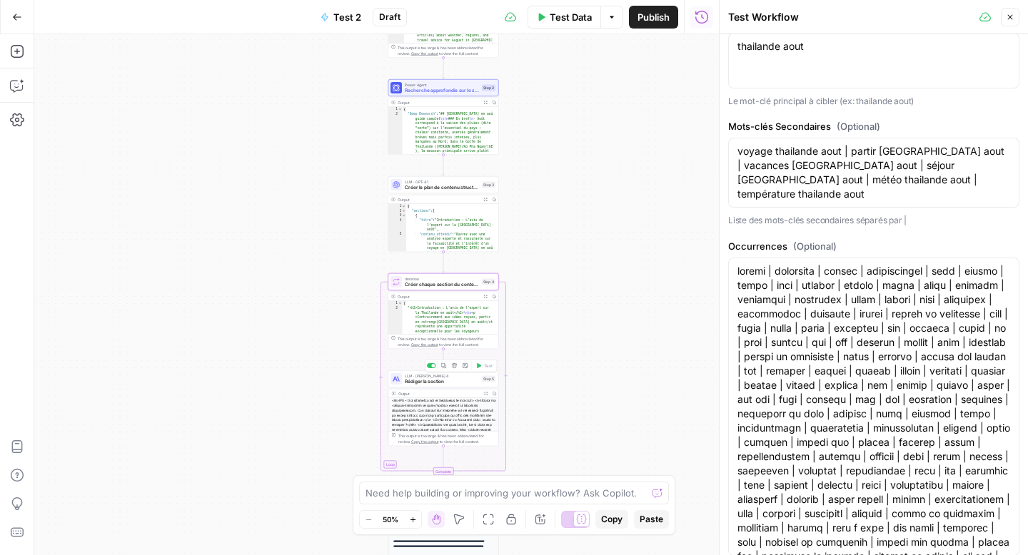
click at [413, 381] on span "Rédiger la section" at bounding box center [442, 381] width 74 height 7
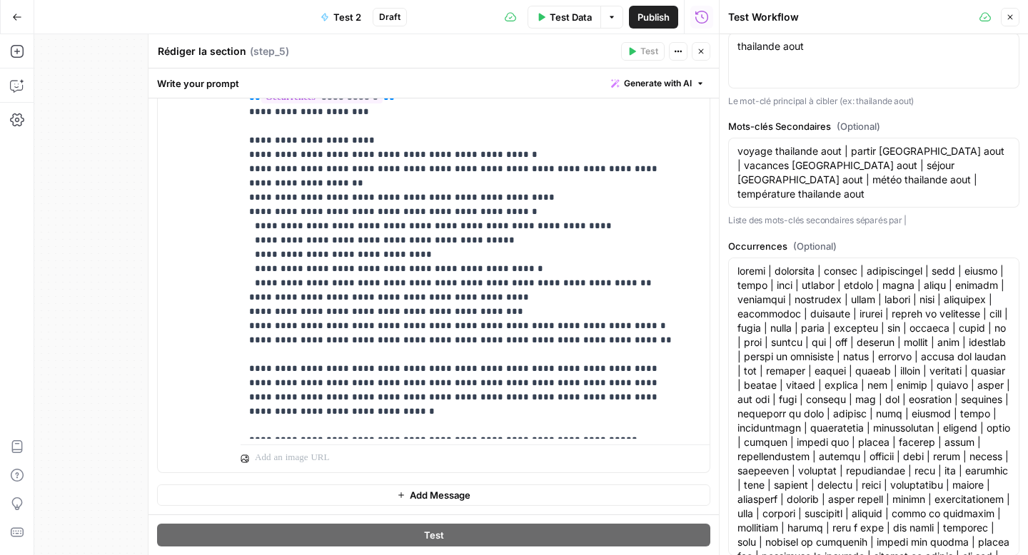
scroll to position [465, 0]
click at [701, 51] on icon "button" at bounding box center [701, 51] width 5 height 5
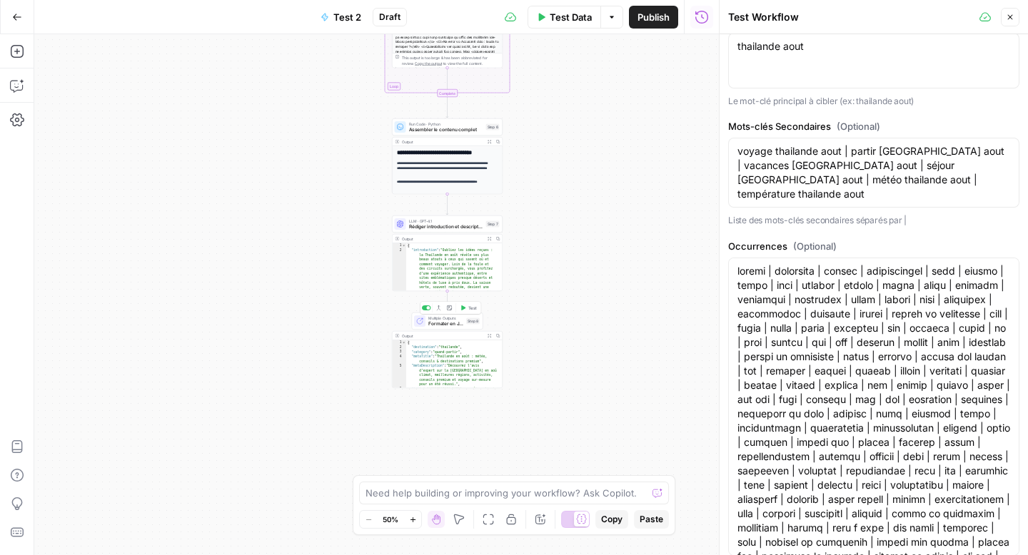
click at [435, 321] on span "Formater en JSON final" at bounding box center [445, 323] width 35 height 7
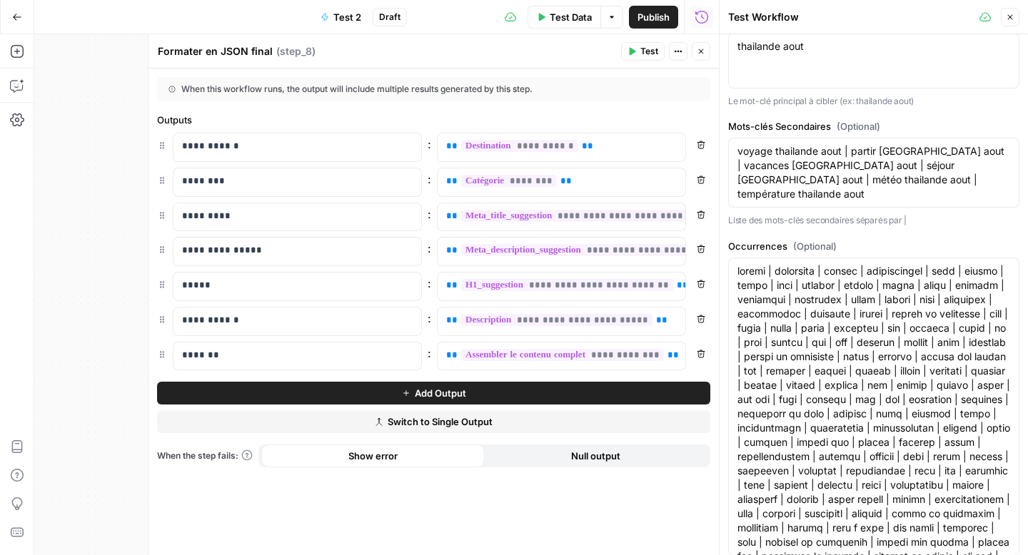
click at [705, 55] on icon "button" at bounding box center [701, 51] width 9 height 9
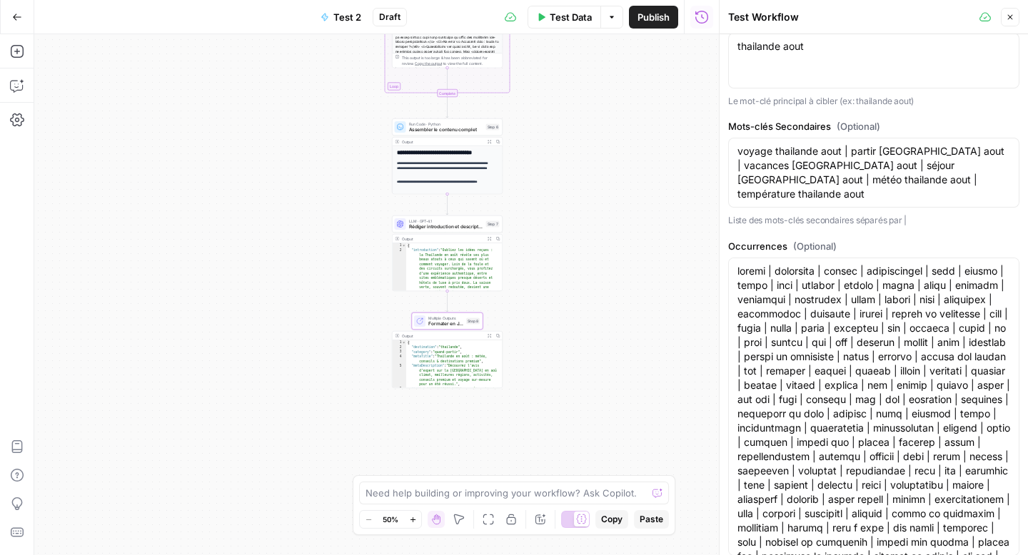
click at [488, 337] on icon "button" at bounding box center [490, 336] width 4 height 4
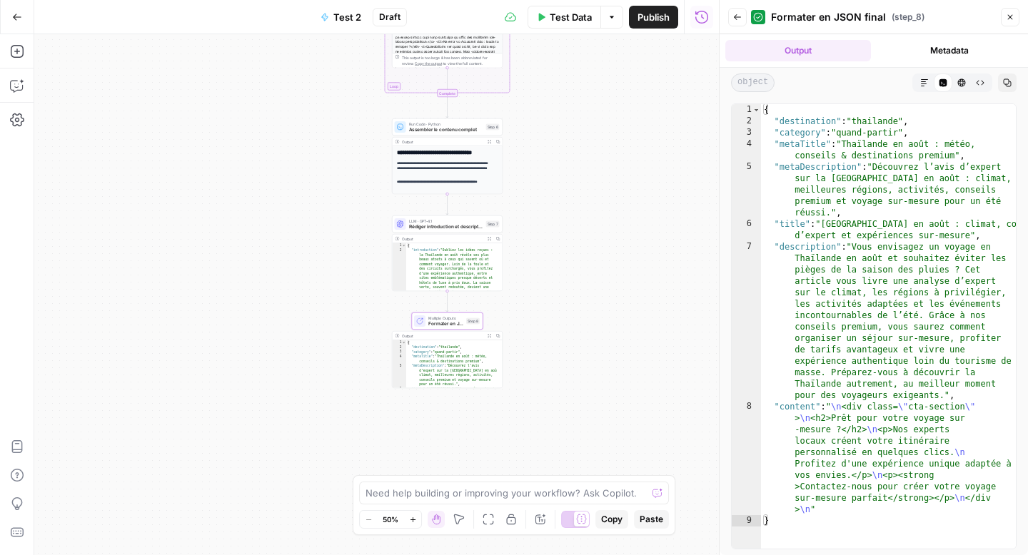
type textarea "**********"
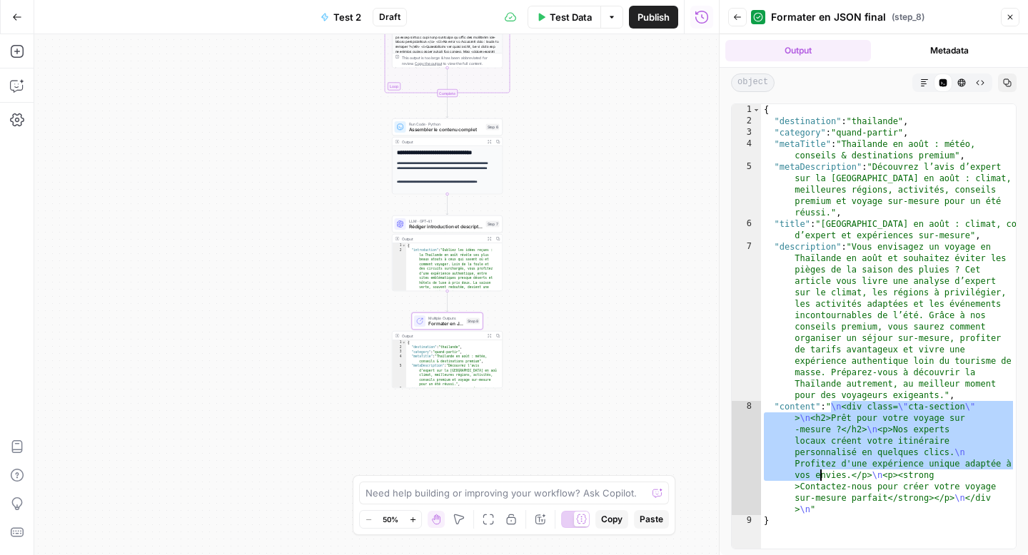
drag, startPoint x: 829, startPoint y: 404, endPoint x: 817, endPoint y: 472, distance: 68.8
click at [817, 472] on div "{ "destination" : "thailande" , "category" : "quand-partir" , "metaTitle" : "[G…" at bounding box center [888, 338] width 255 height 468
click at [919, 86] on button "Markdown" at bounding box center [924, 83] width 19 height 19
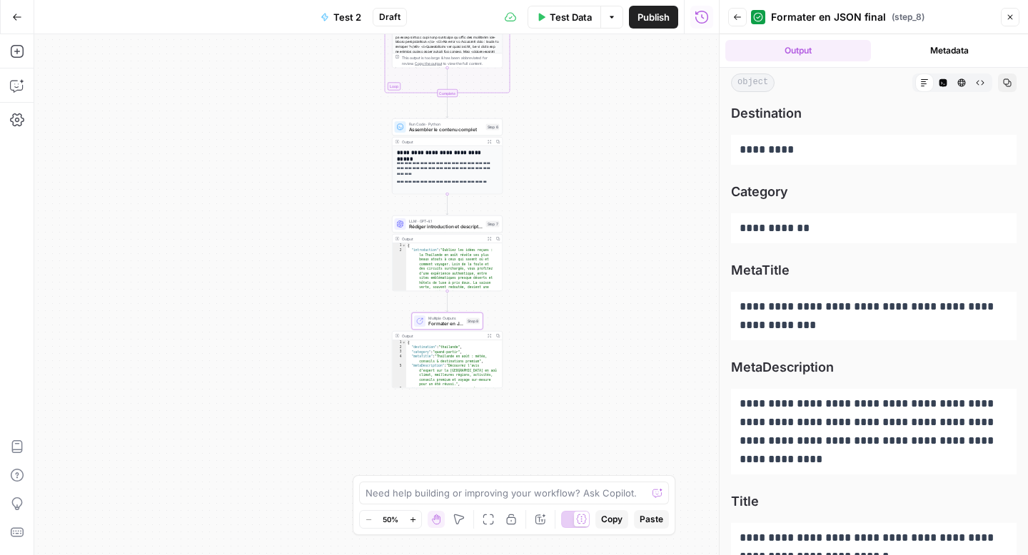
scroll to position [533, 0]
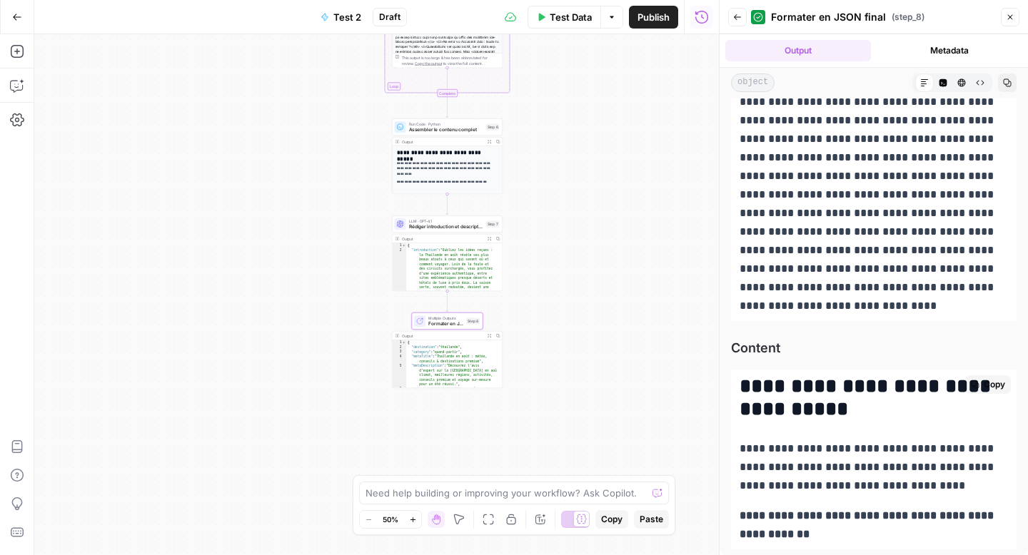
drag, startPoint x: 833, startPoint y: 533, endPoint x: 742, endPoint y: 390, distance: 170.1
click at [742, 390] on div "**********" at bounding box center [874, 460] width 286 height 180
copy div "**********"
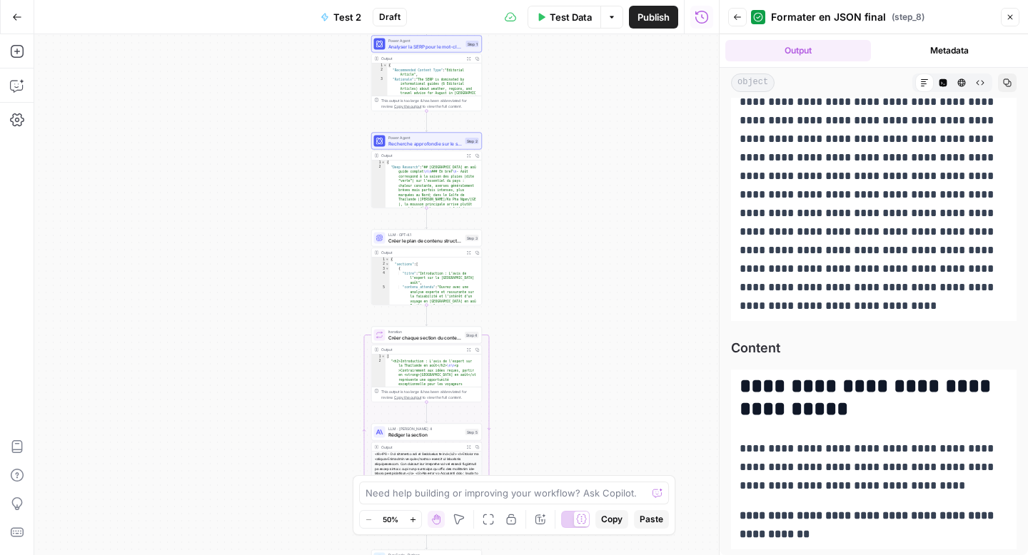
click at [412, 241] on span "Créer le plan de contenu structuré" at bounding box center [425, 240] width 74 height 7
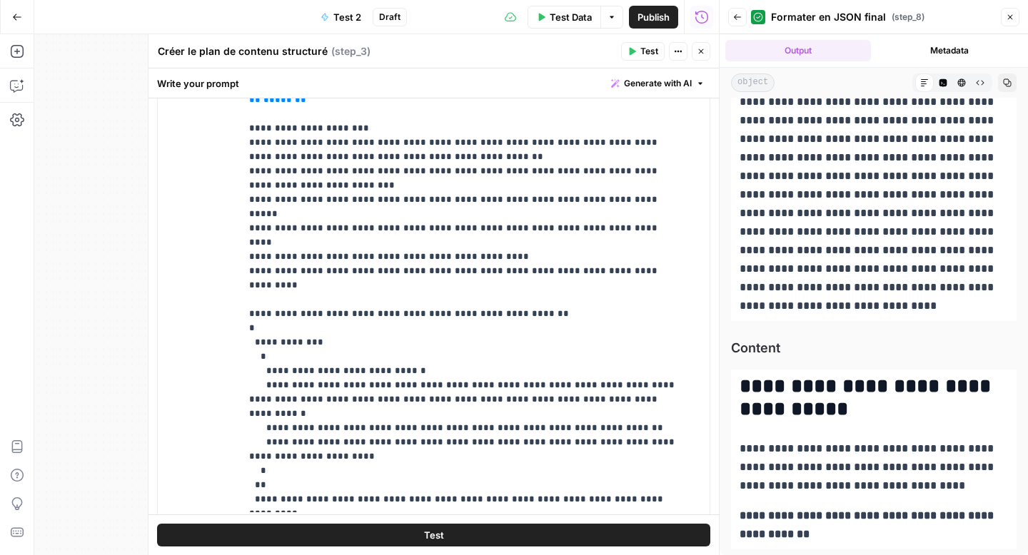
scroll to position [436, 0]
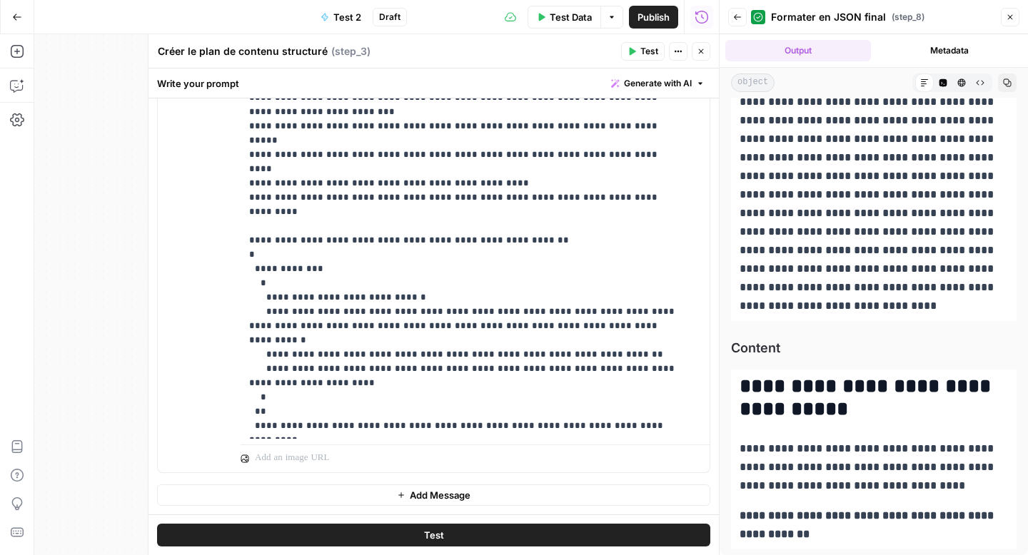
click at [9, 13] on button "Go Back" at bounding box center [17, 17] width 26 height 26
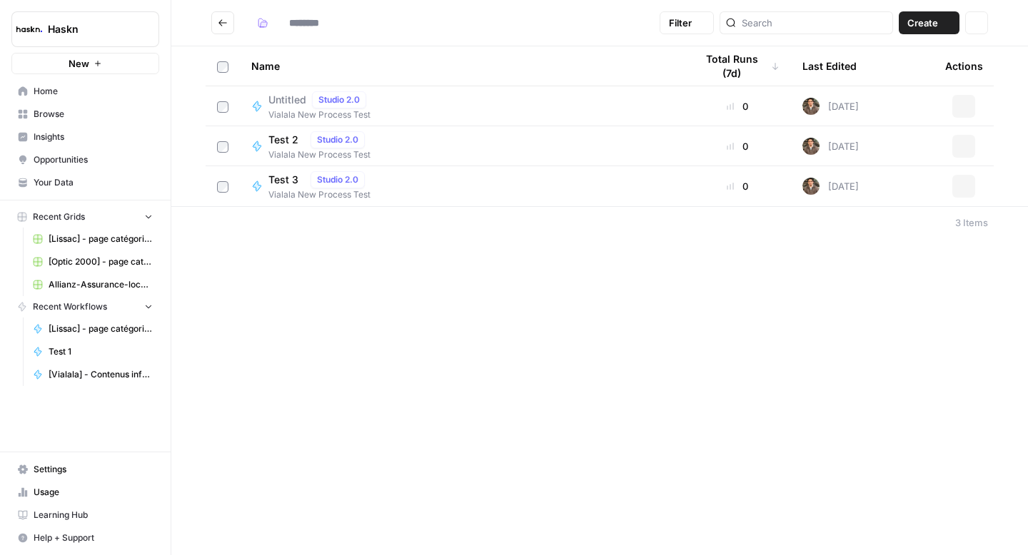
type input "**********"
click at [281, 178] on span "Test 3" at bounding box center [286, 180] width 36 height 14
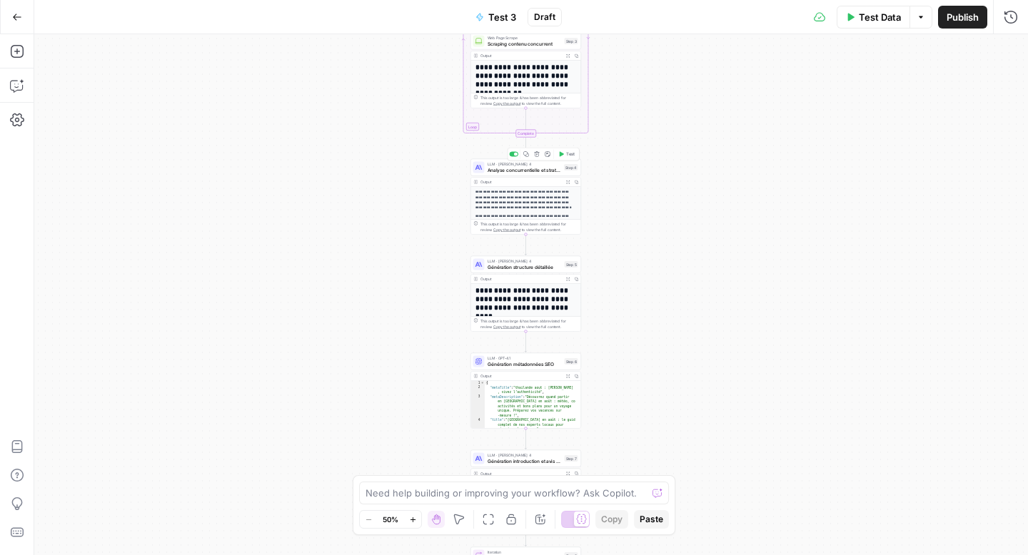
click at [513, 173] on span "Analyse concurrentielle et stratégie" at bounding box center [525, 169] width 74 height 7
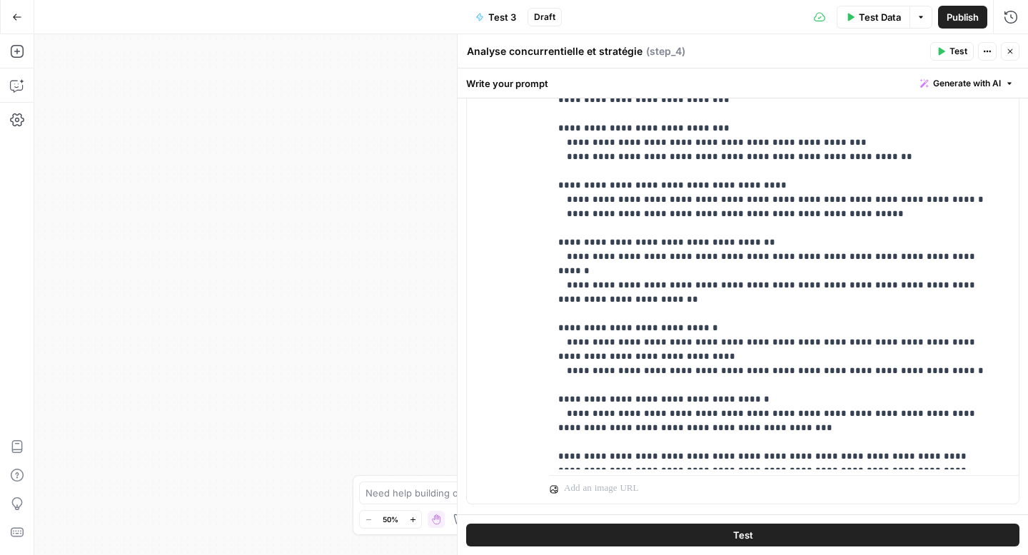
scroll to position [405, 0]
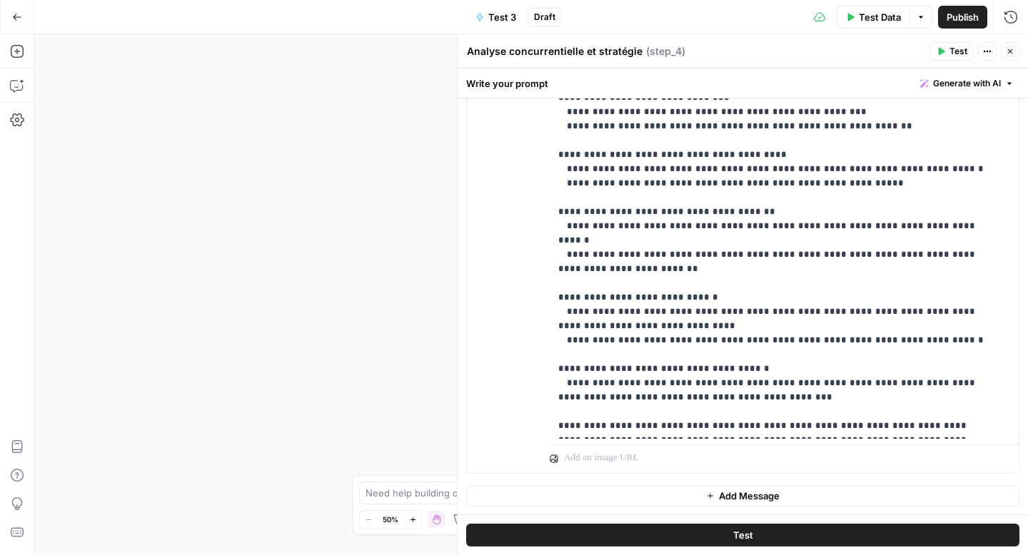
click at [1004, 53] on button "Close" at bounding box center [1010, 51] width 19 height 19
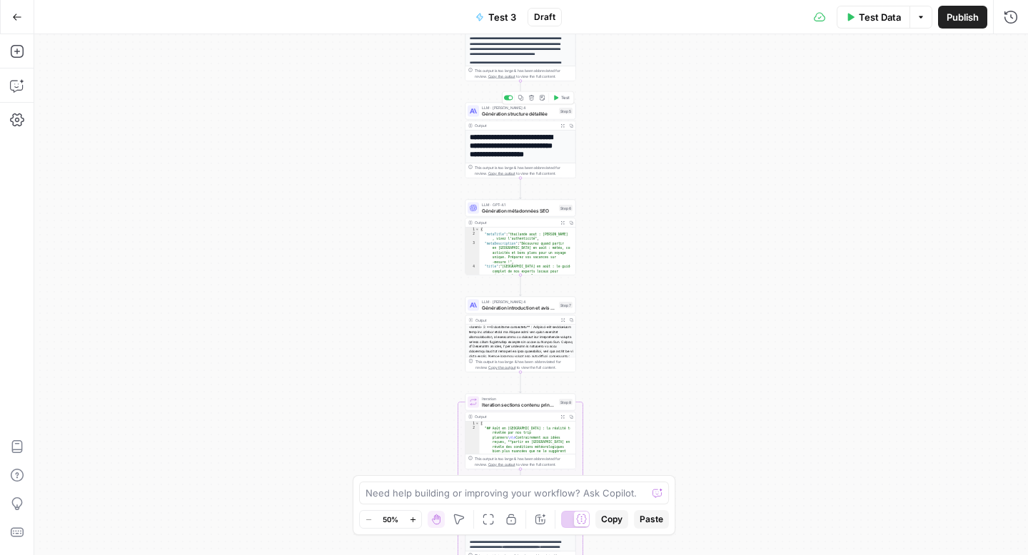
click at [496, 116] on span "Génération structure détaillée" at bounding box center [519, 113] width 74 height 7
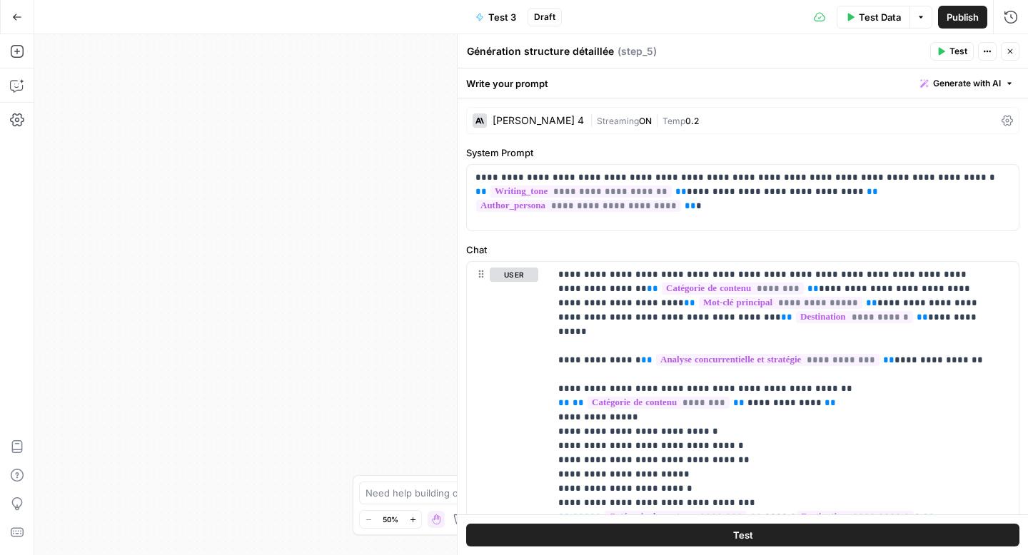
click at [1008, 54] on icon "button" at bounding box center [1010, 51] width 9 height 9
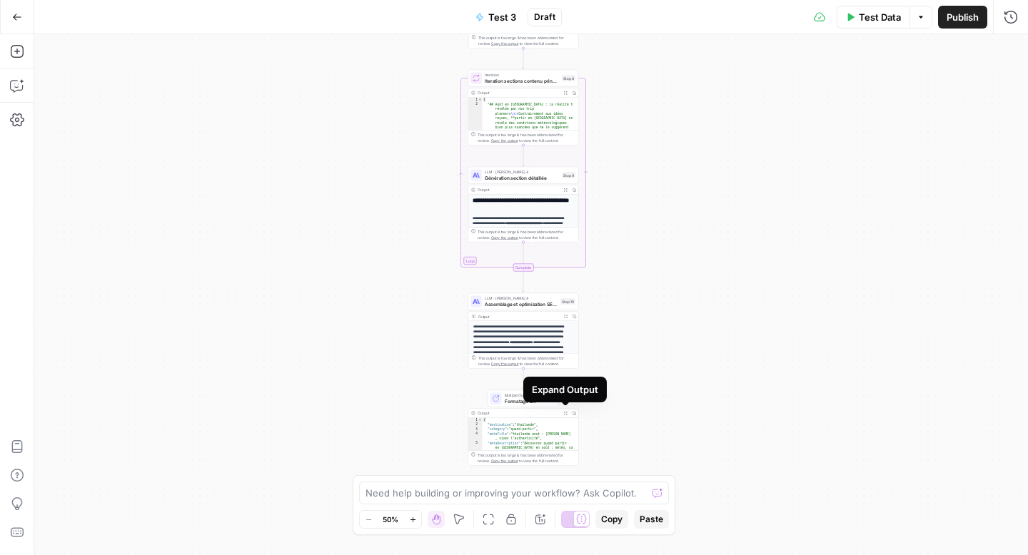
click at [565, 414] on icon "button" at bounding box center [565, 413] width 4 height 4
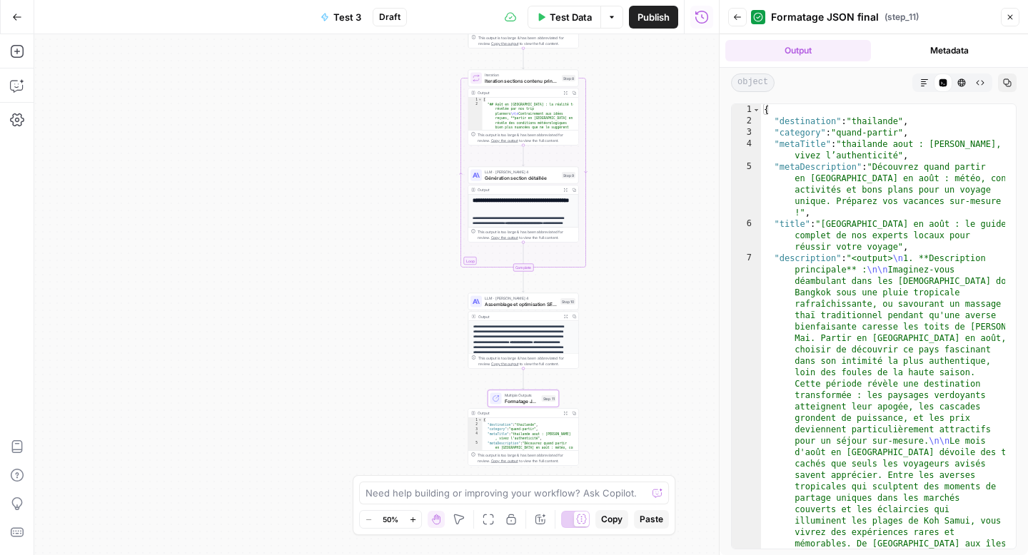
click at [924, 84] on icon "button" at bounding box center [924, 83] width 9 height 9
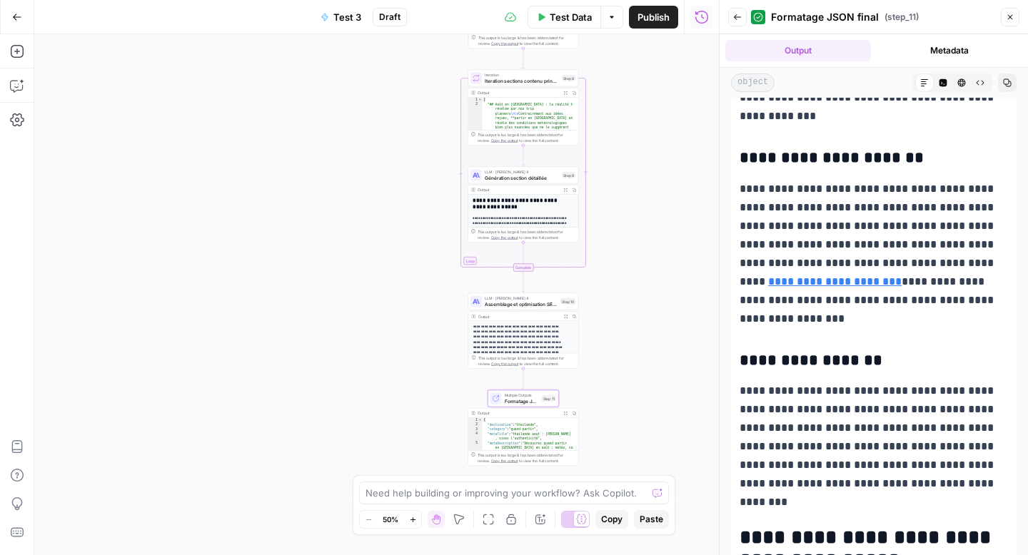
scroll to position [4986, 0]
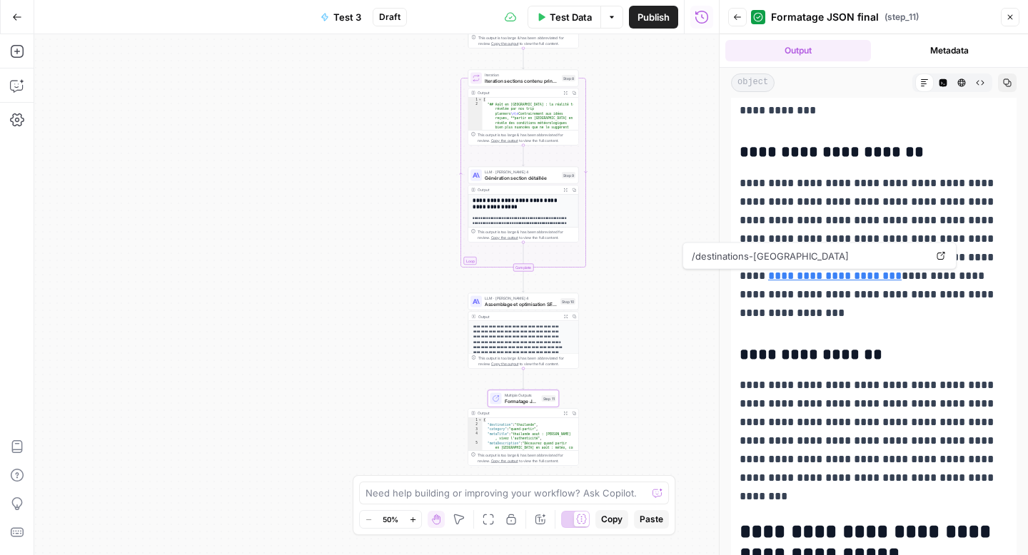
click at [857, 278] on link "**********" at bounding box center [834, 276] width 133 height 11
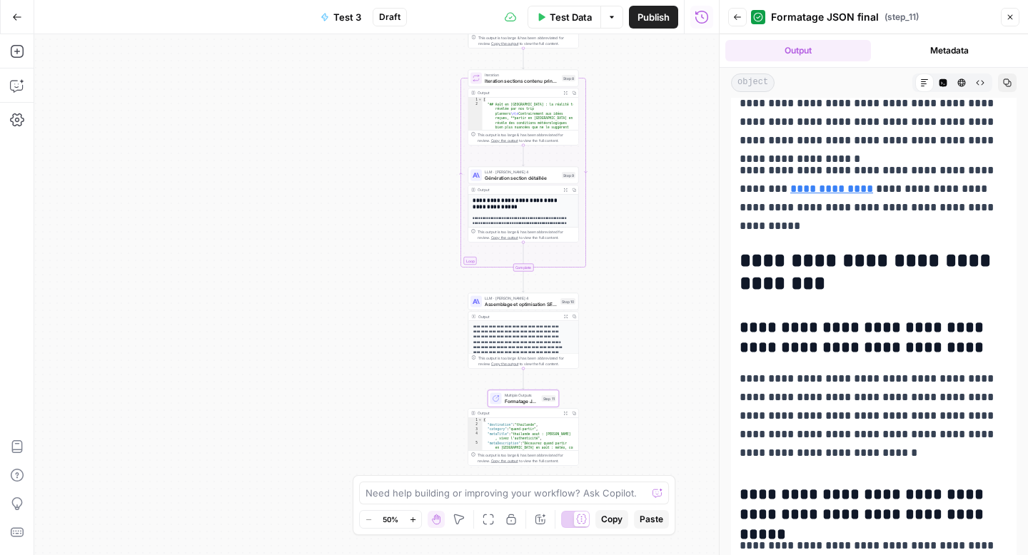
scroll to position [5712, 0]
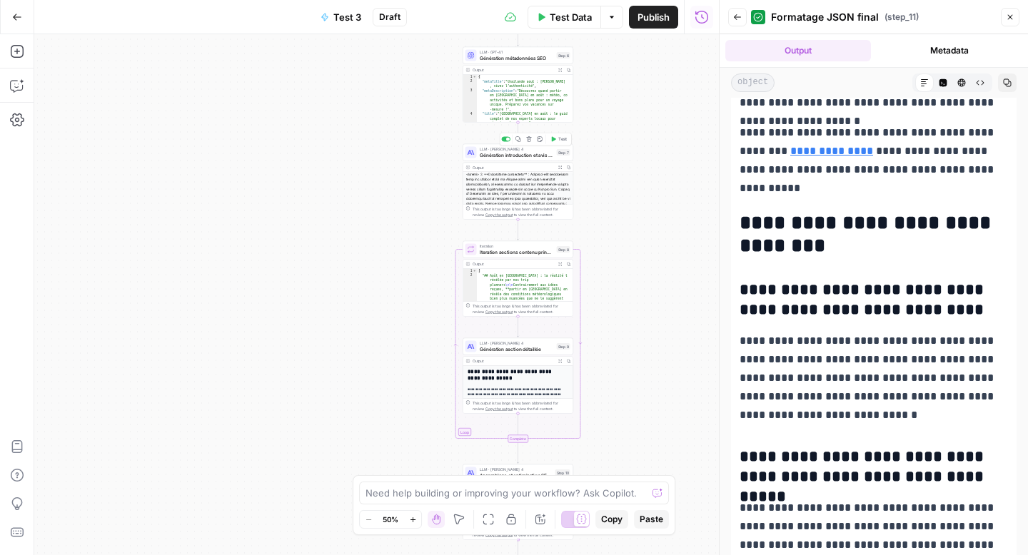
click at [523, 154] on span "Génération introduction et avis expert" at bounding box center [517, 154] width 74 height 7
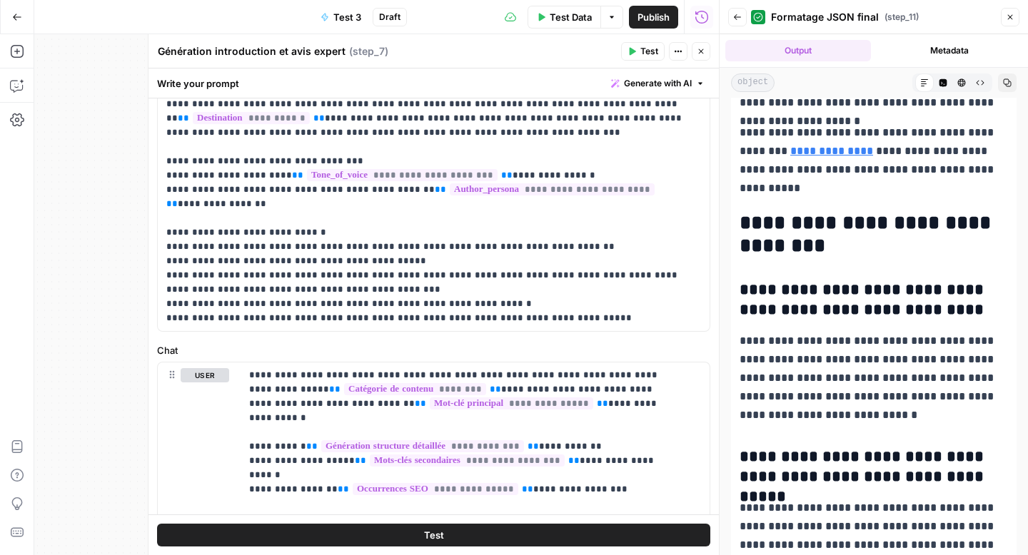
scroll to position [80, 0]
